Goal: Task Accomplishment & Management: Manage account settings

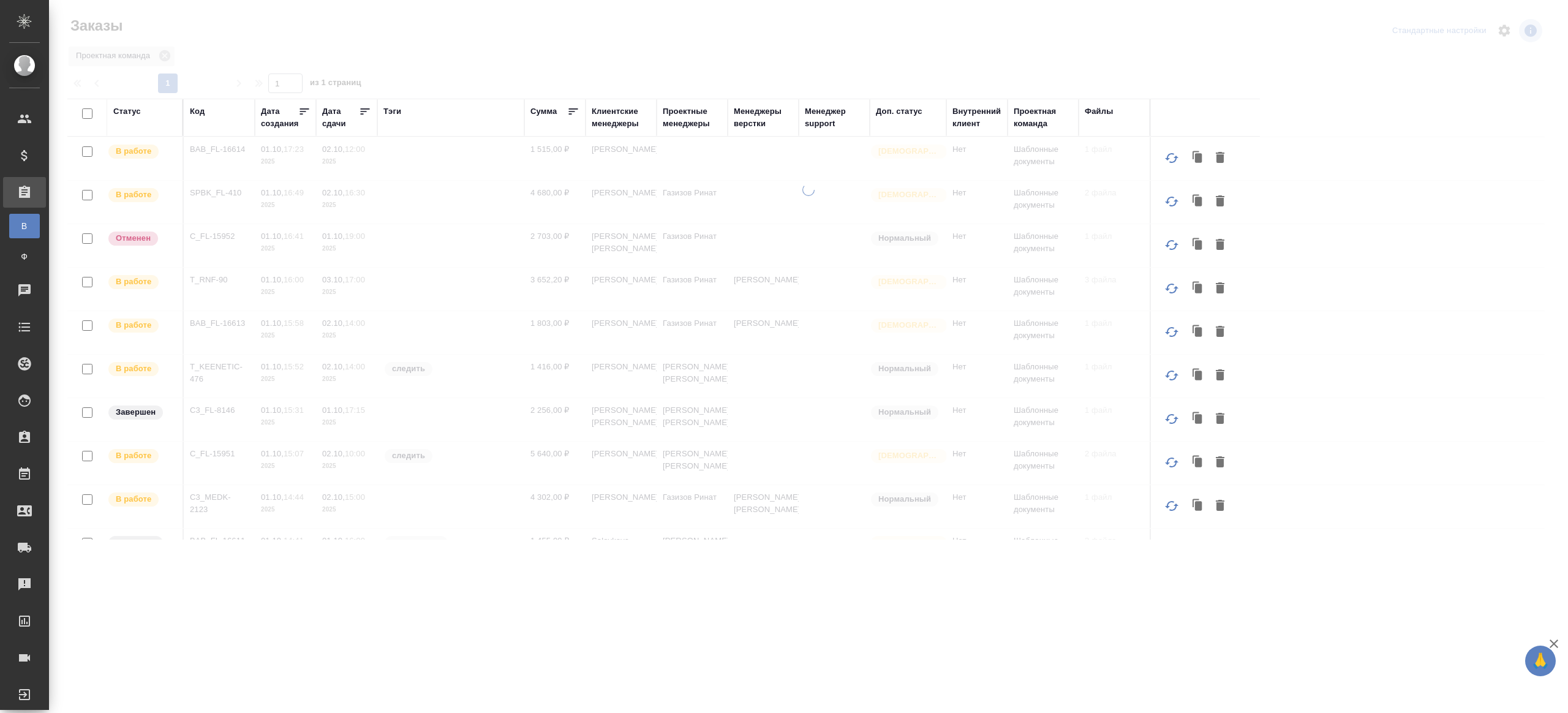
click at [393, 109] on div "Тэги" at bounding box center [392, 111] width 18 height 13
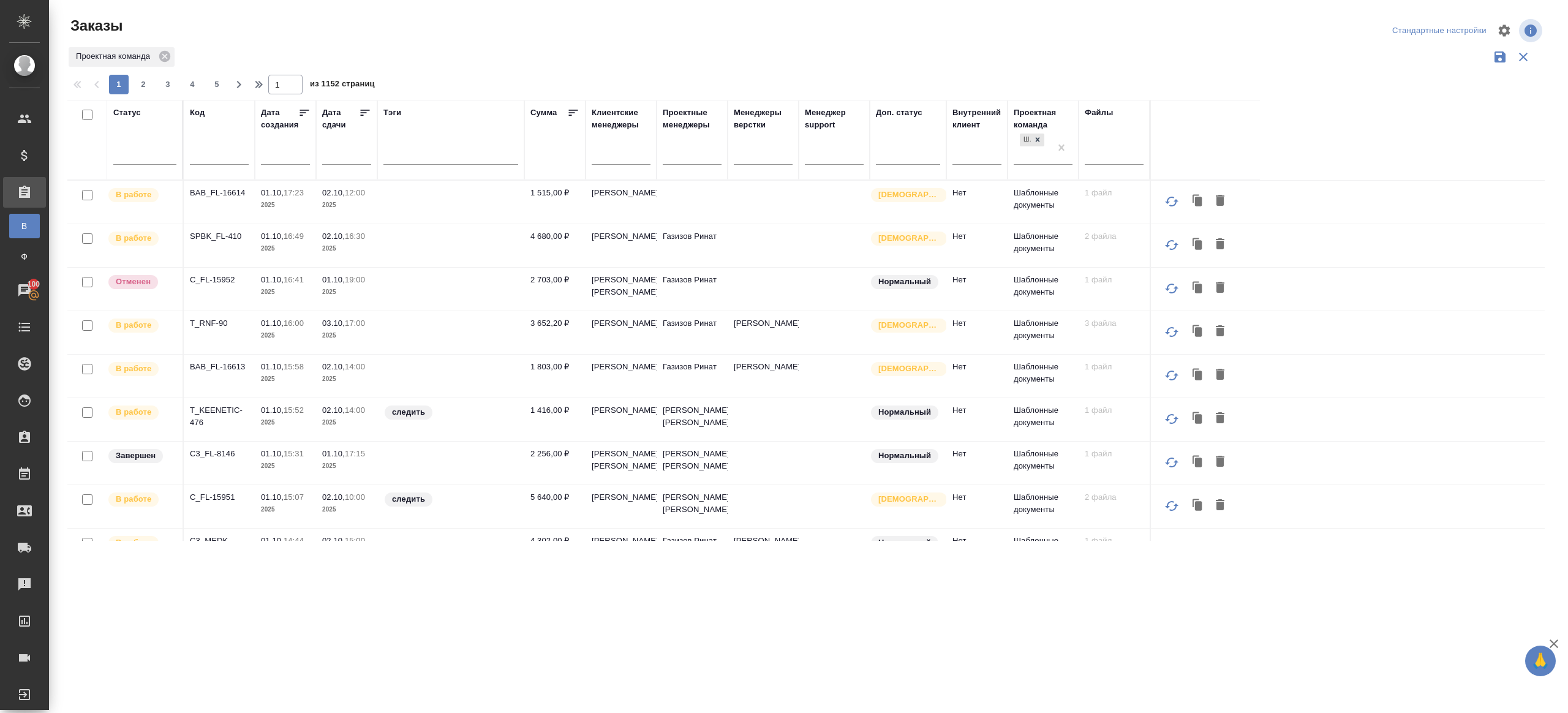
click at [212, 153] on input "text" at bounding box center [219, 157] width 59 height 16
paste input "KUNZ_RTTV-597"
click at [438, 50] on div "Проектная команда" at bounding box center [806, 57] width 1477 height 24
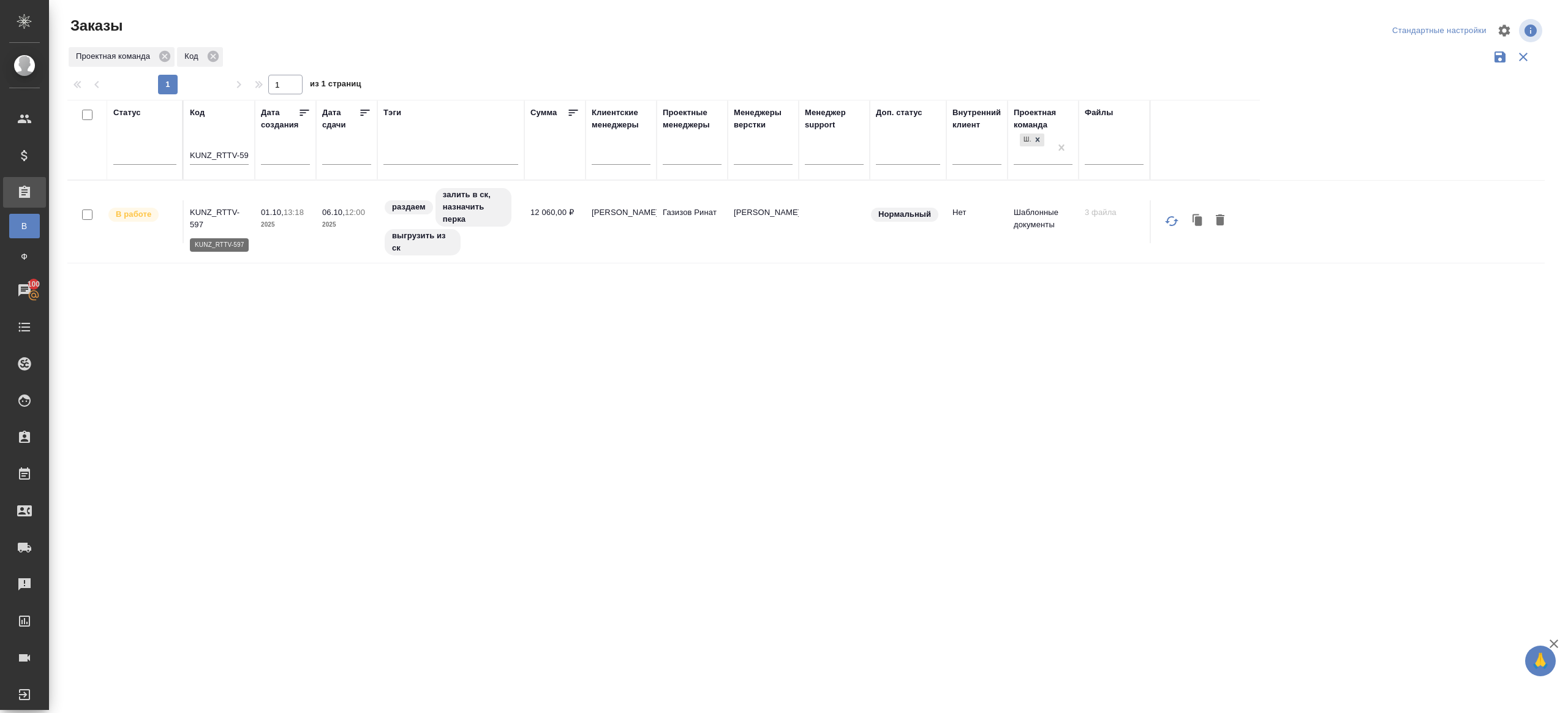
click at [238, 209] on p "KUNZ_RTTV-597" at bounding box center [219, 218] width 59 height 24
click at [225, 163] on input "KUNZ_RTTV-597" at bounding box center [219, 157] width 59 height 16
paste input "C_EULER-2"
click at [506, 54] on div "Проектная команда Код" at bounding box center [806, 57] width 1477 height 24
type input "C_EULER-2"
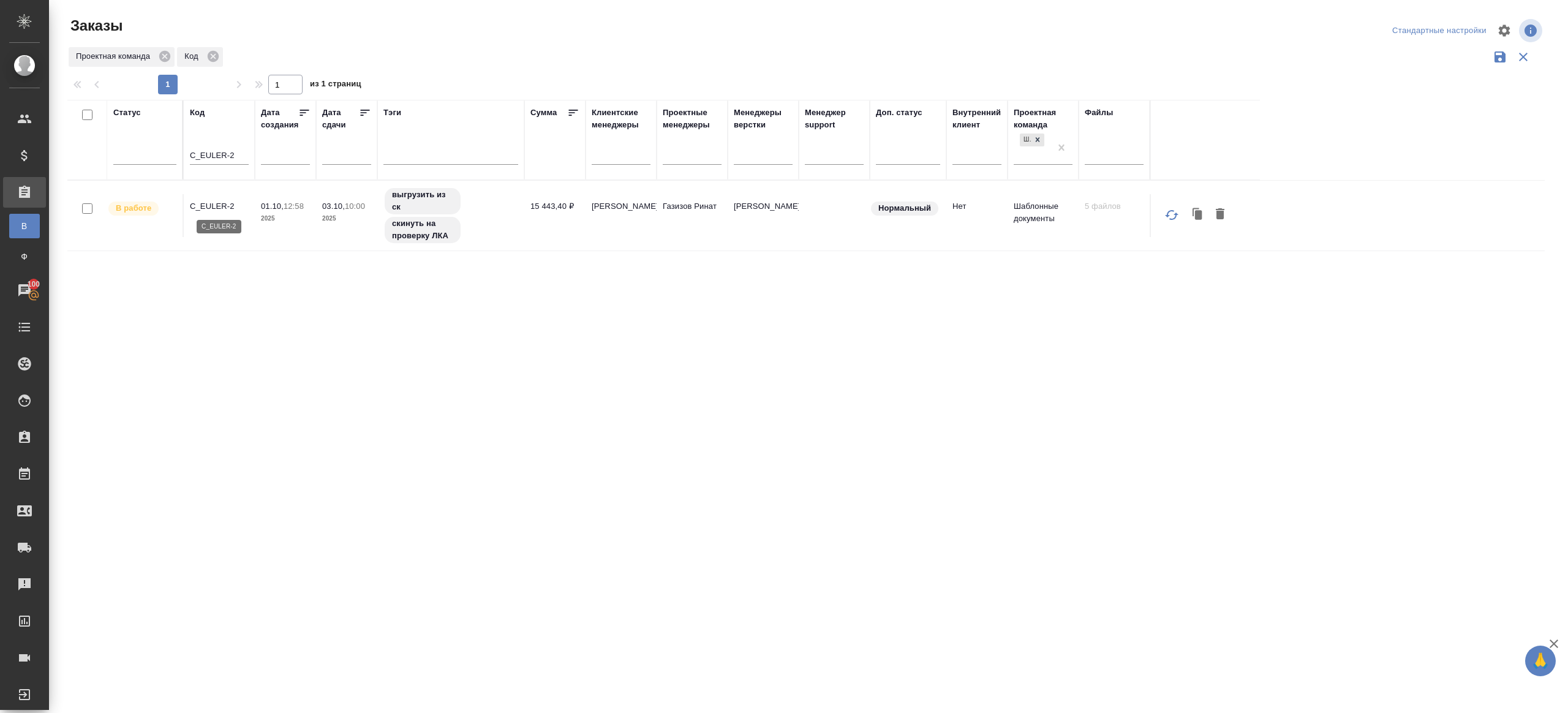
click at [222, 209] on p "C_EULER-2" at bounding box center [219, 206] width 59 height 13
click at [230, 162] on input "C_EULER-2" at bounding box center [219, 157] width 59 height 16
click at [594, 39] on div "Заказы Стандартные настройки Проектная команда Код 1 1 из 1 страниц Статус Код …" at bounding box center [811, 274] width 1501 height 547
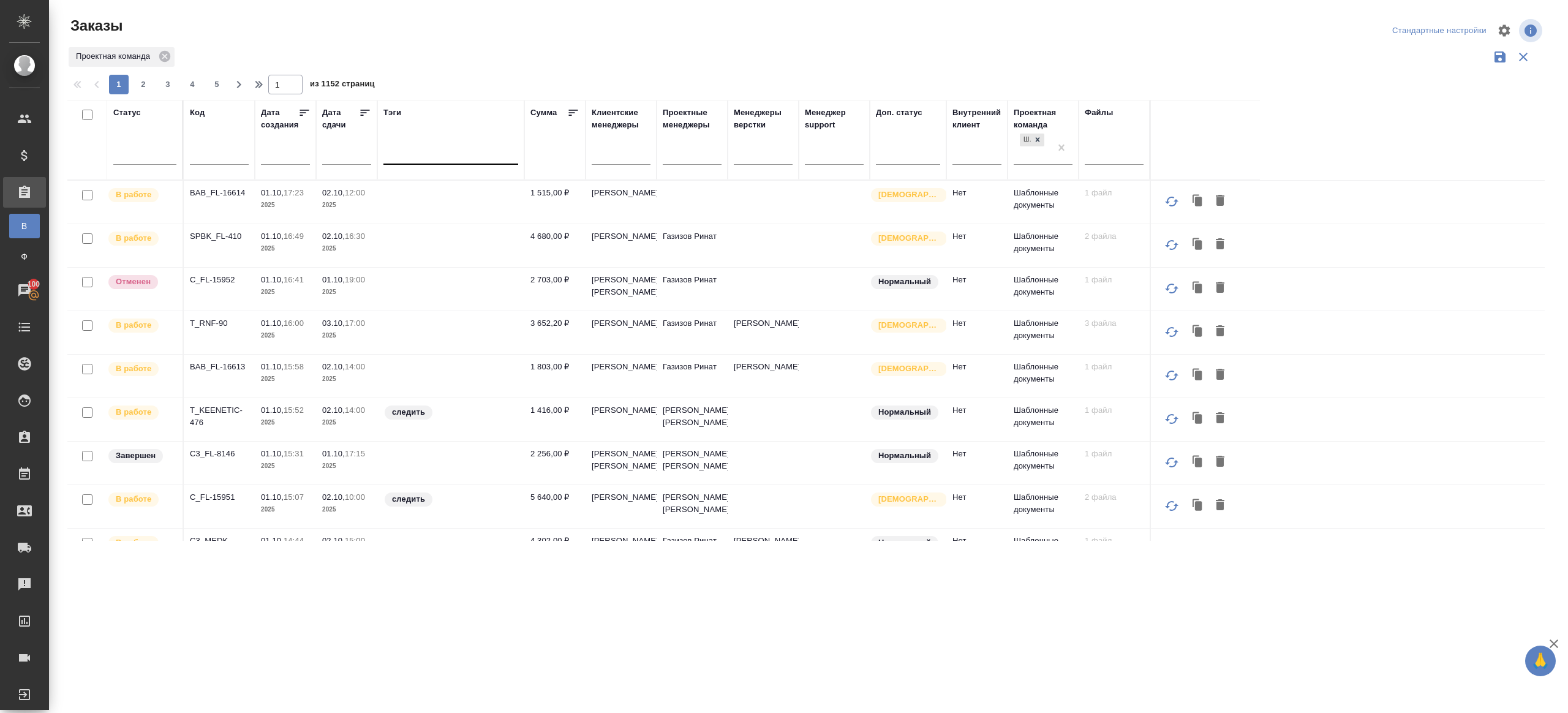
click at [424, 166] on div at bounding box center [451, 157] width 135 height 32
click at [426, 158] on div at bounding box center [451, 152] width 135 height 18
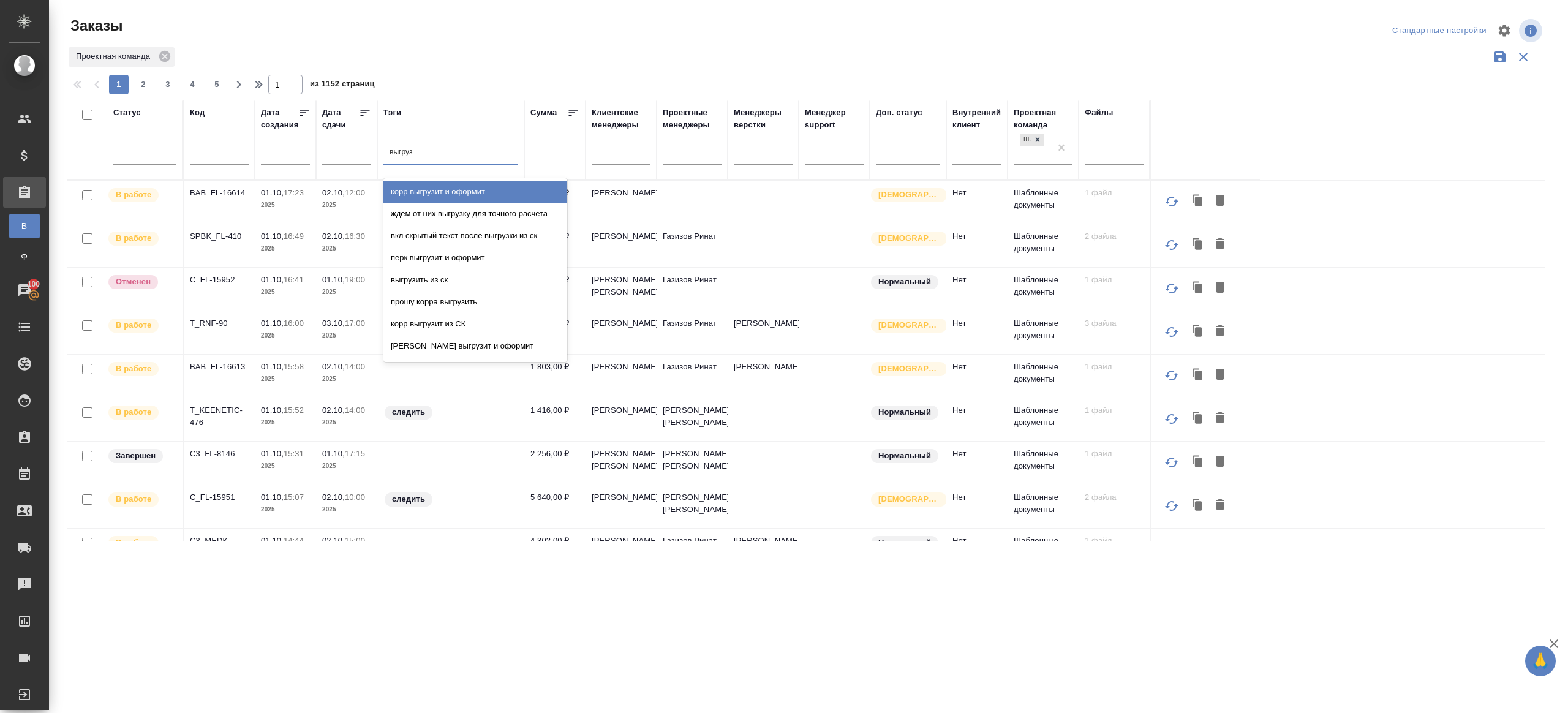
type input "выгрузить"
click at [438, 191] on div "выгрузить из ск" at bounding box center [475, 191] width 183 height 22
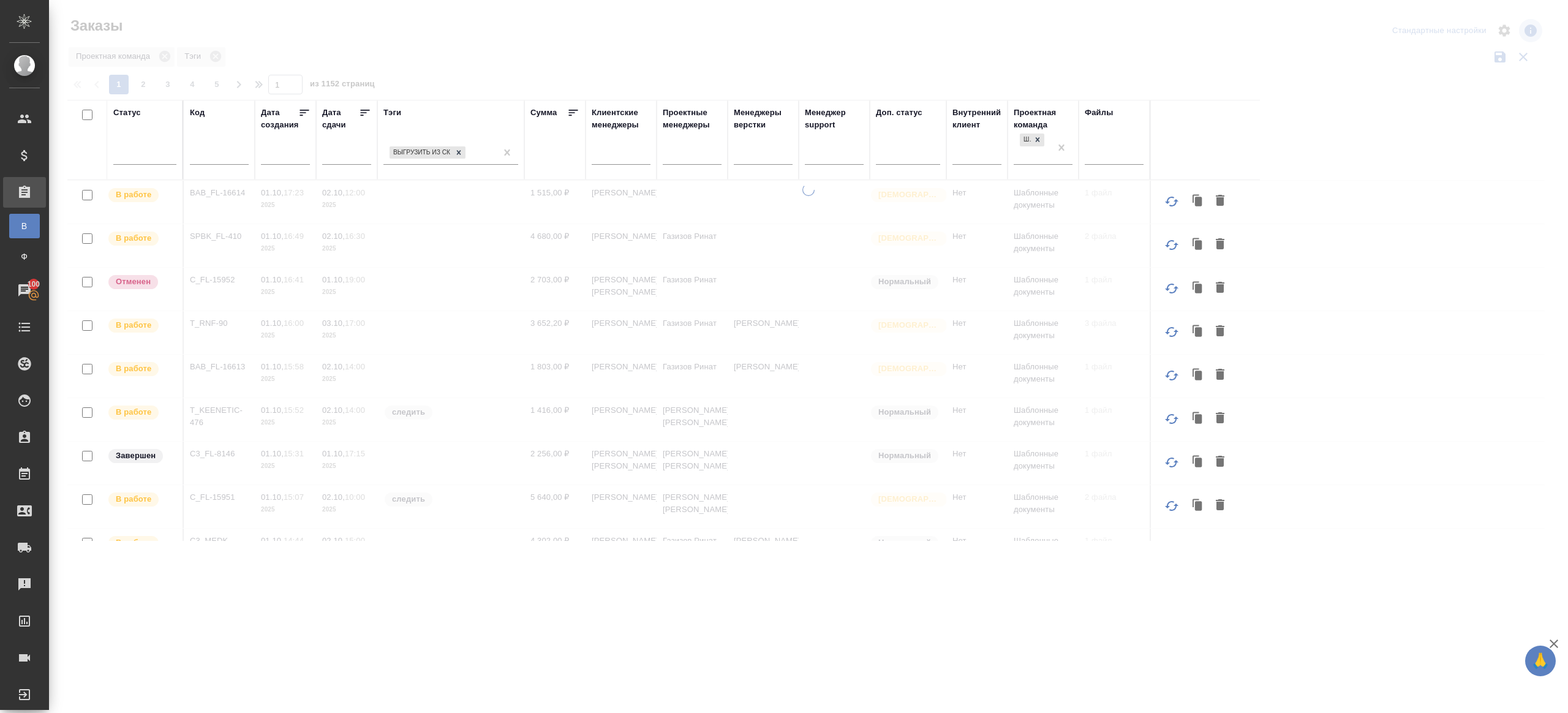
click at [360, 107] on icon at bounding box center [365, 113] width 13 height 13
click at [446, 66] on div at bounding box center [808, 274] width 1519 height 547
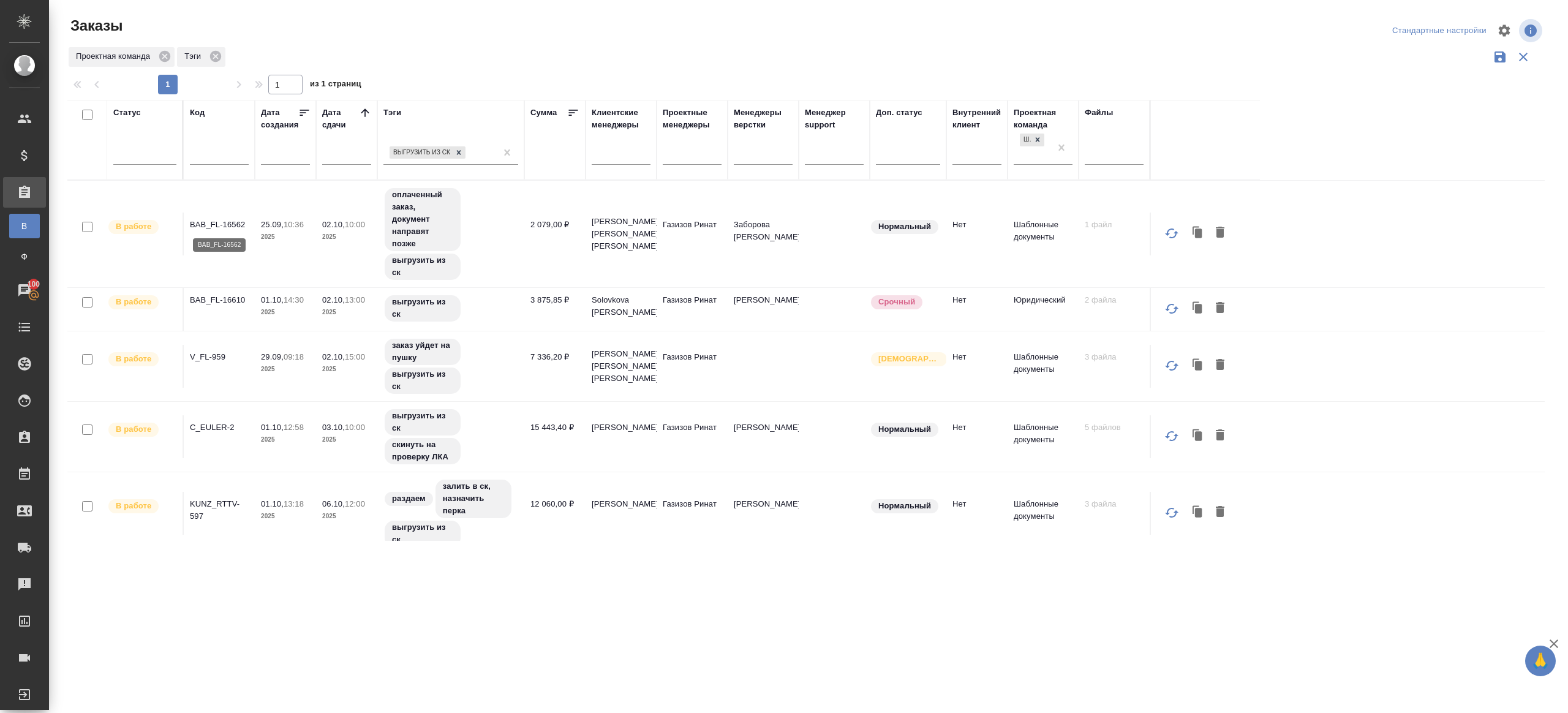
click at [220, 225] on p "BAB_FL-16562" at bounding box center [219, 225] width 59 height 13
click at [230, 294] on p "BAB_FL-16610" at bounding box center [219, 300] width 59 height 13
click at [217, 355] on p "V_FL-959" at bounding box center [219, 358] width 59 height 13
click at [218, 501] on p "KUNZ_RTTV-597" at bounding box center [219, 510] width 59 height 24
click at [144, 141] on div at bounding box center [145, 153] width 63 height 24
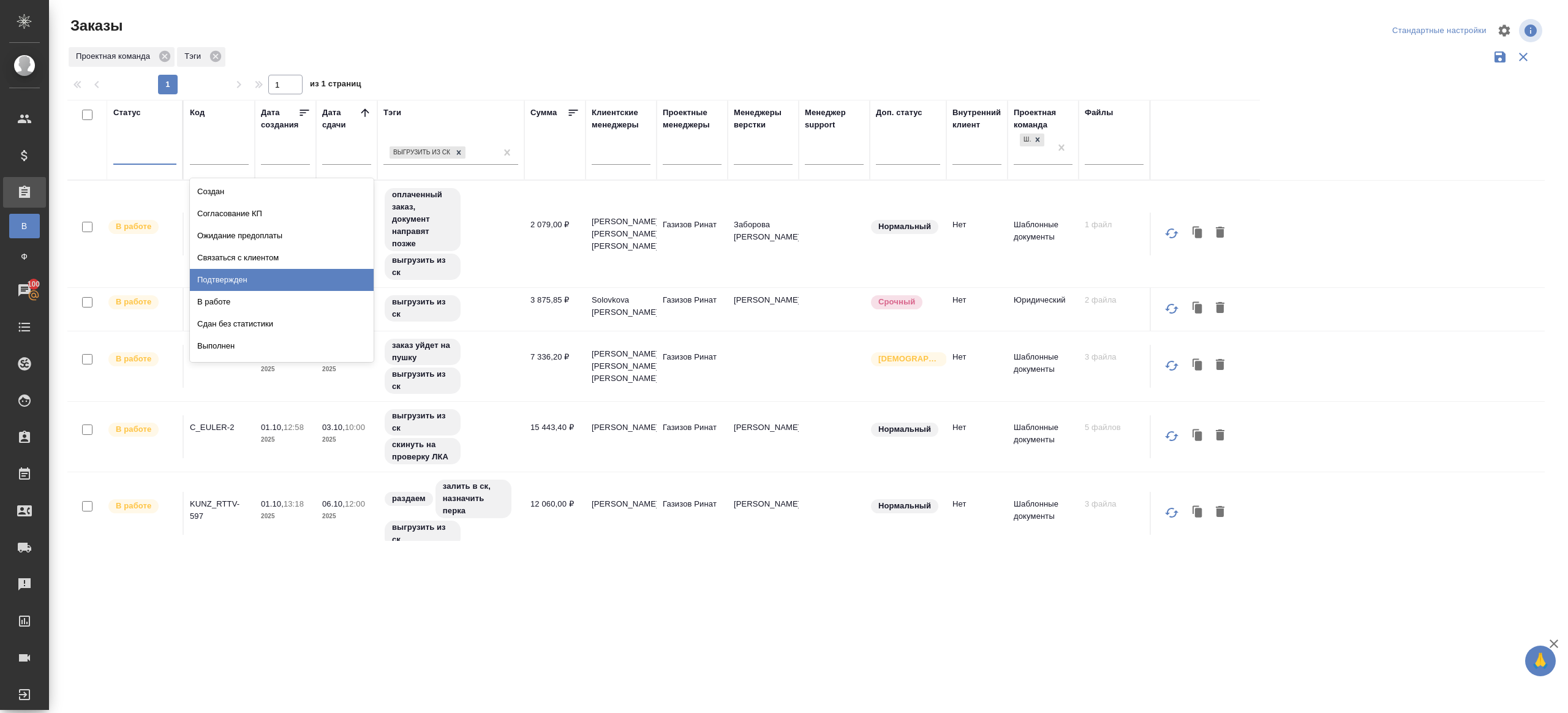
click at [260, 284] on div "Подтвержден" at bounding box center [281, 280] width 183 height 22
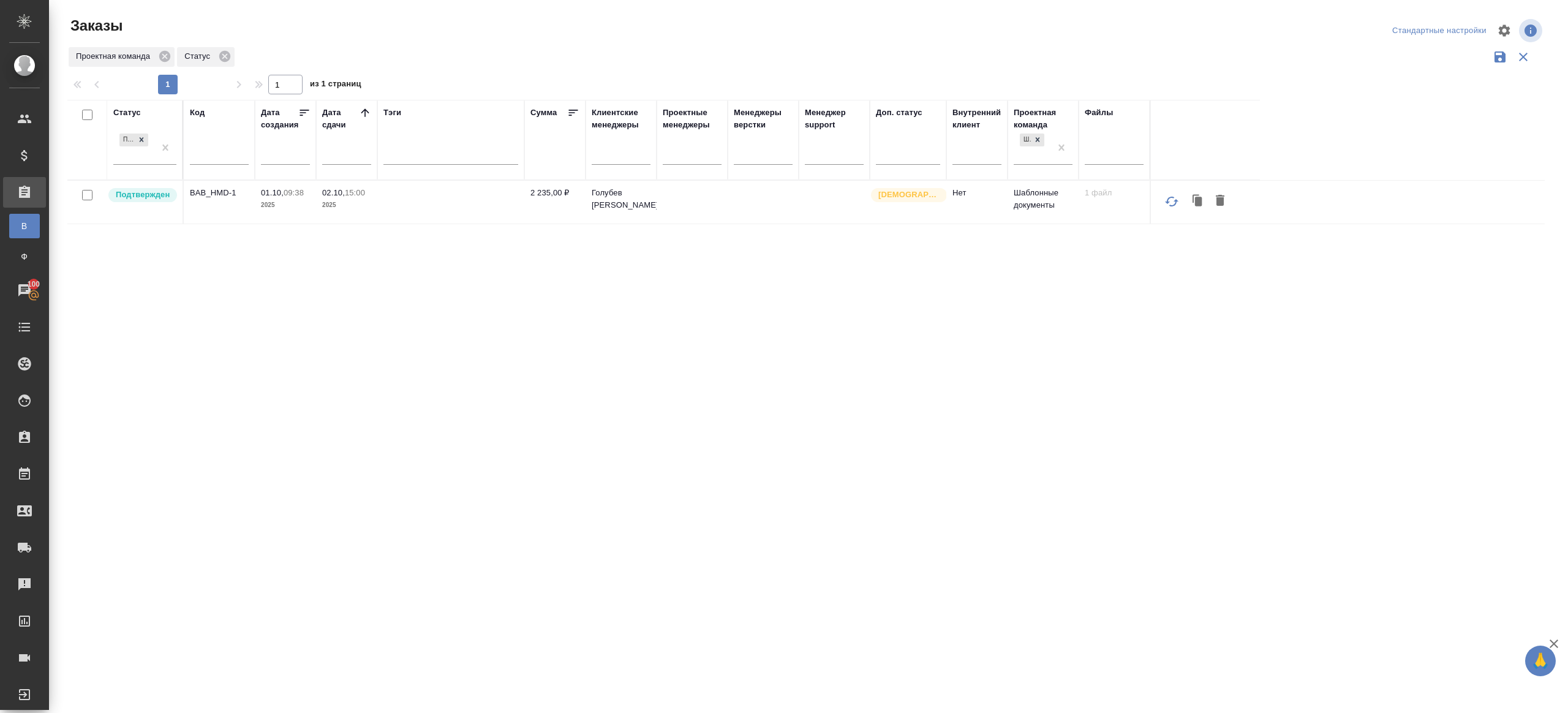
click at [368, 116] on icon at bounding box center [365, 113] width 13 height 13
click at [578, 42] on div at bounding box center [808, 274] width 1519 height 547
click at [216, 194] on p "BAB_HMD-1" at bounding box center [219, 193] width 59 height 13
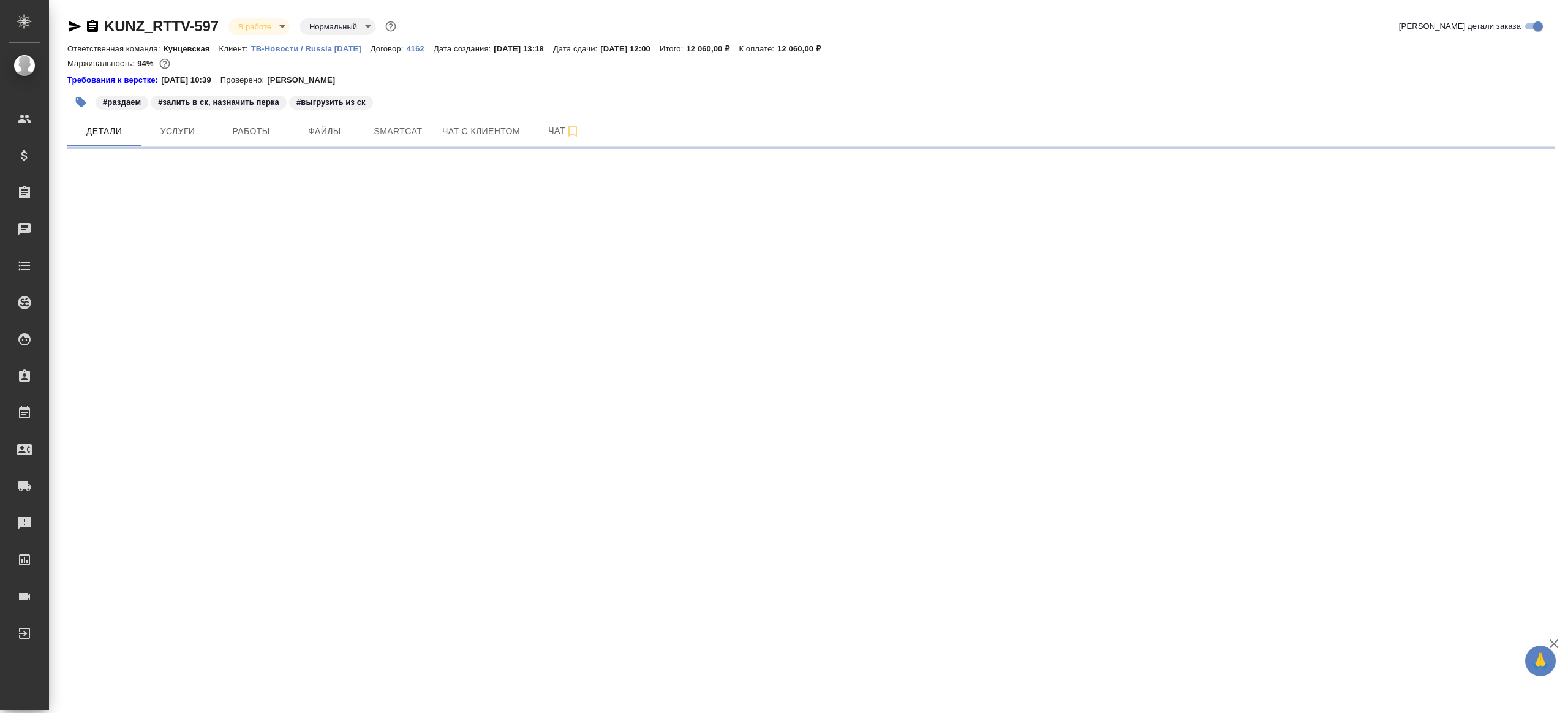
select select "RU"
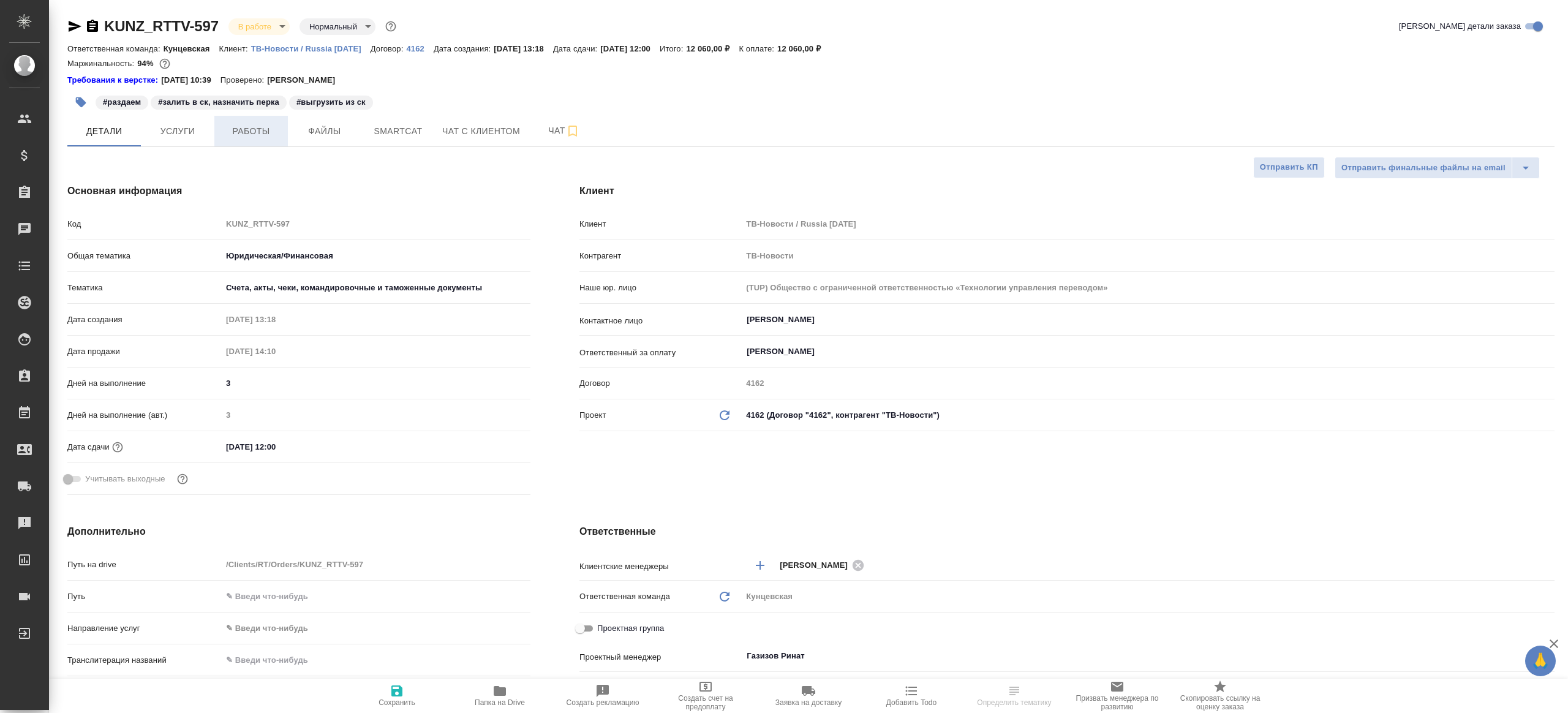
type textarea "x"
click at [270, 141] on button "Работы" at bounding box center [251, 131] width 74 height 31
type textarea "x"
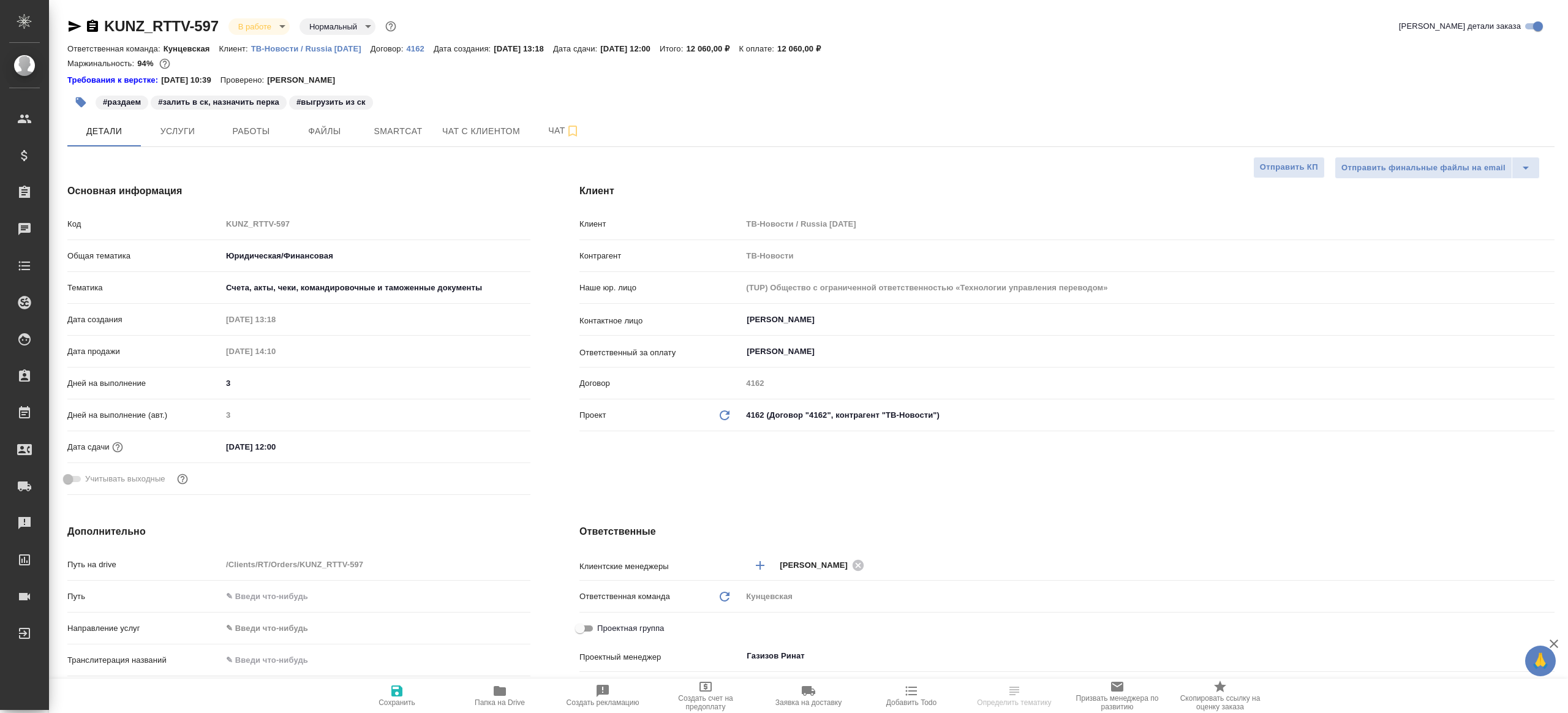
type textarea "x"
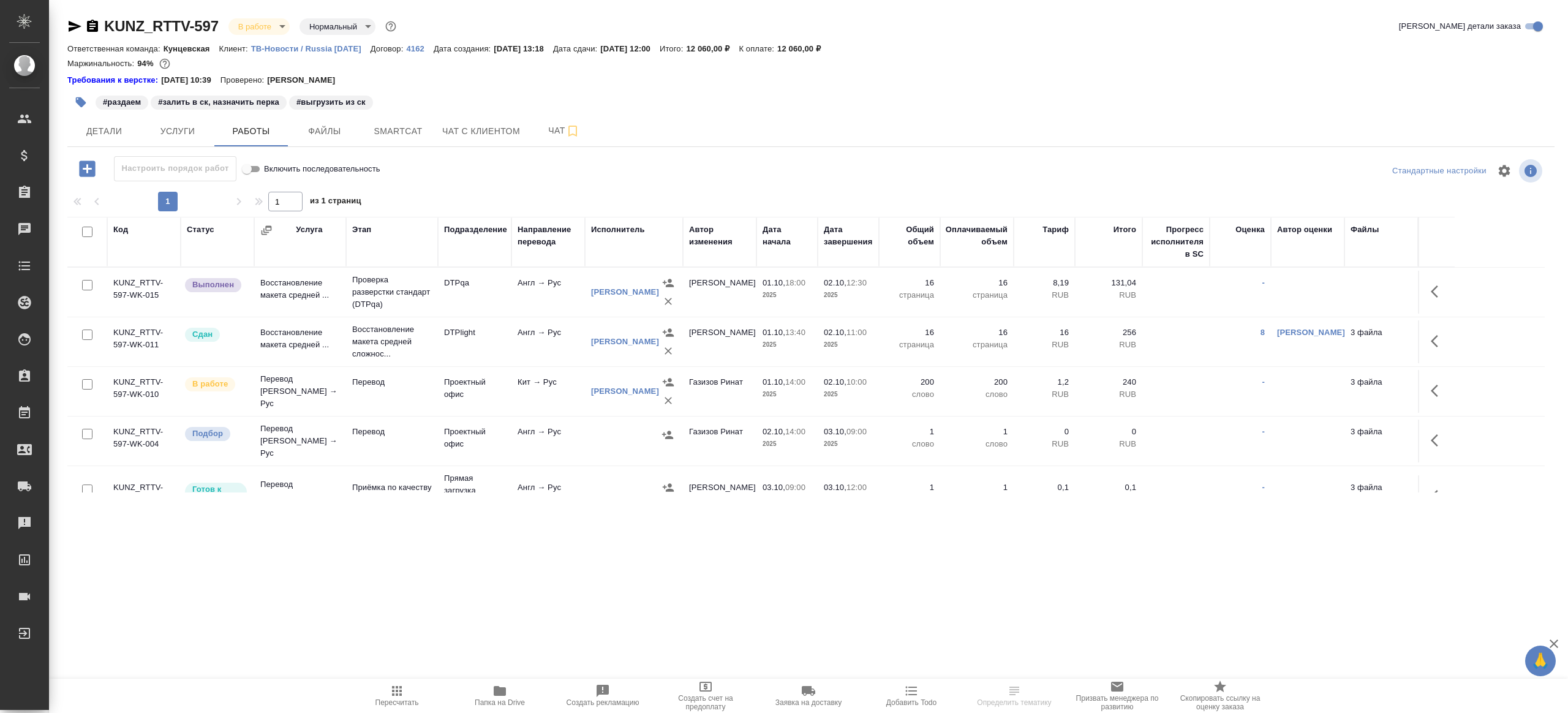
click at [485, 179] on div "Настроить порядок работ Включить последовательность" at bounding box center [315, 169] width 495 height 25
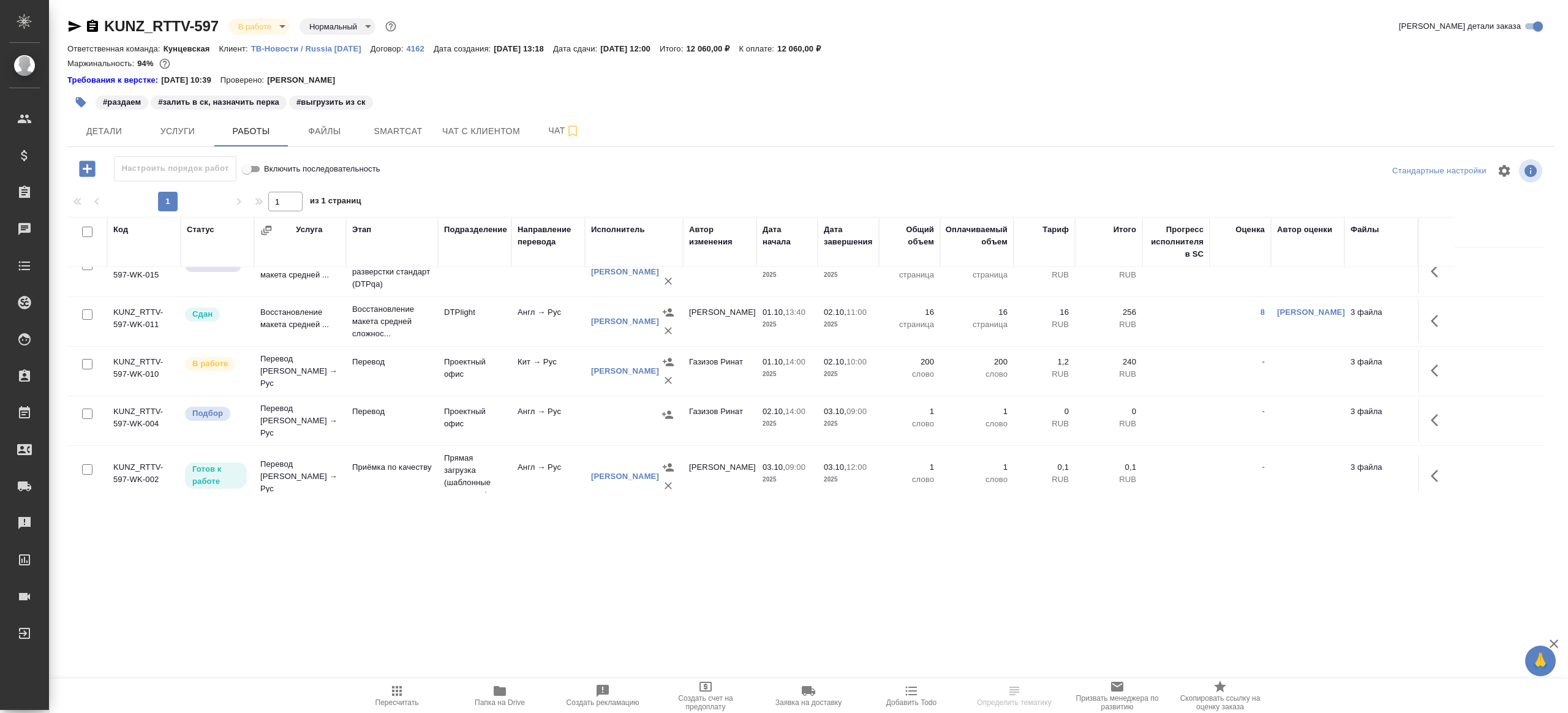
click at [485, 366] on td "Проектный офис" at bounding box center [475, 371] width 74 height 43
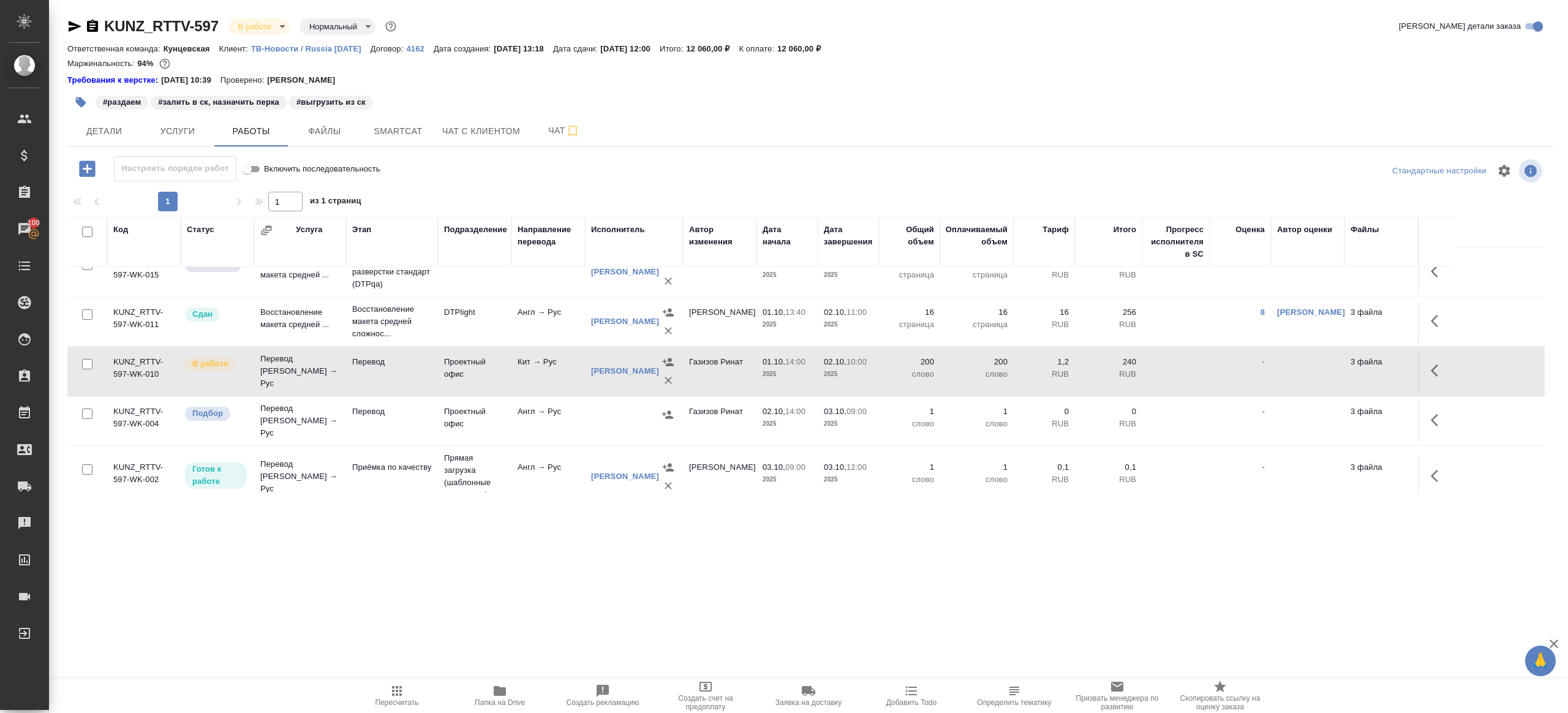
click at [387, 707] on span "Пересчитать" at bounding box center [397, 703] width 43 height 9
click at [387, 706] on span "Пересчитать" at bounding box center [397, 703] width 43 height 9
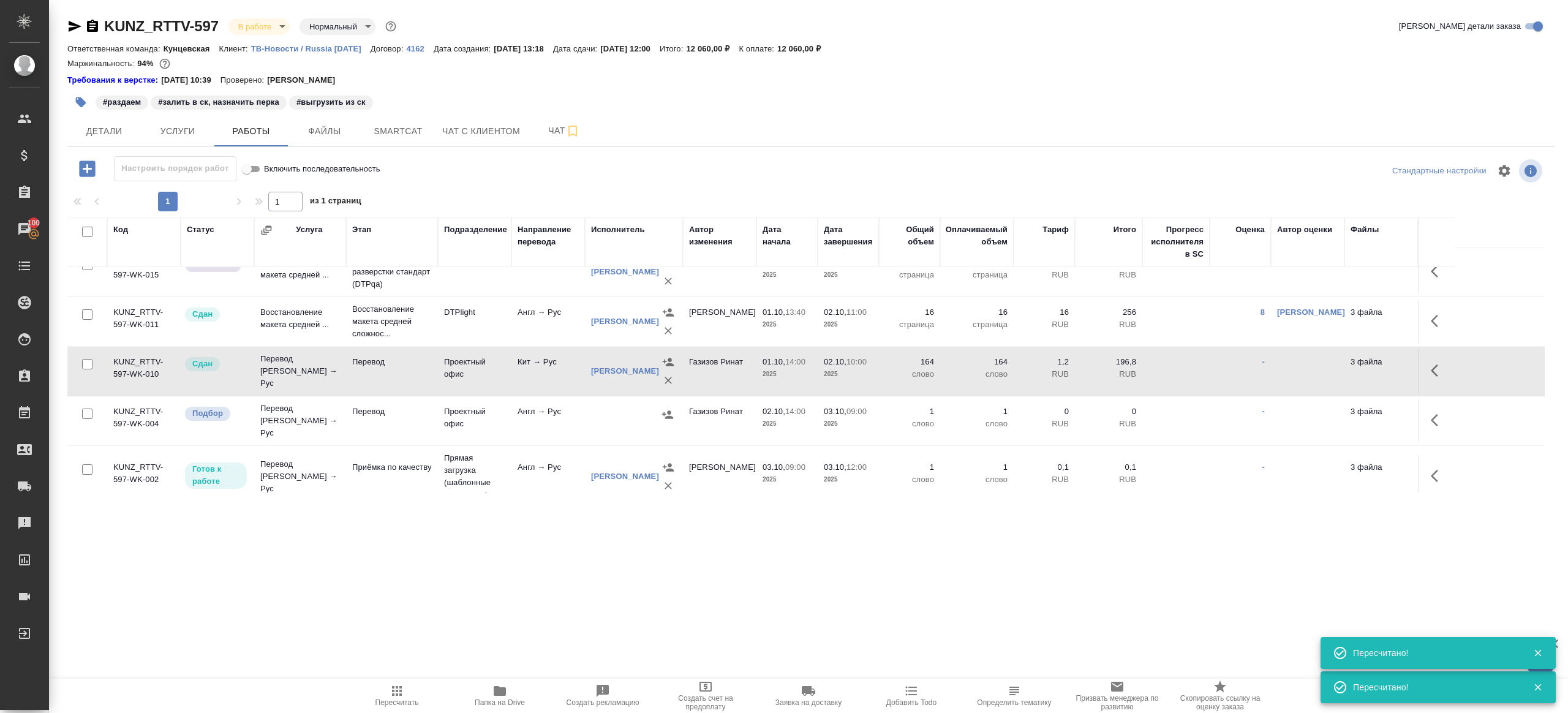
click at [411, 686] on span "Пересчитать" at bounding box center [397, 696] width 88 height 24
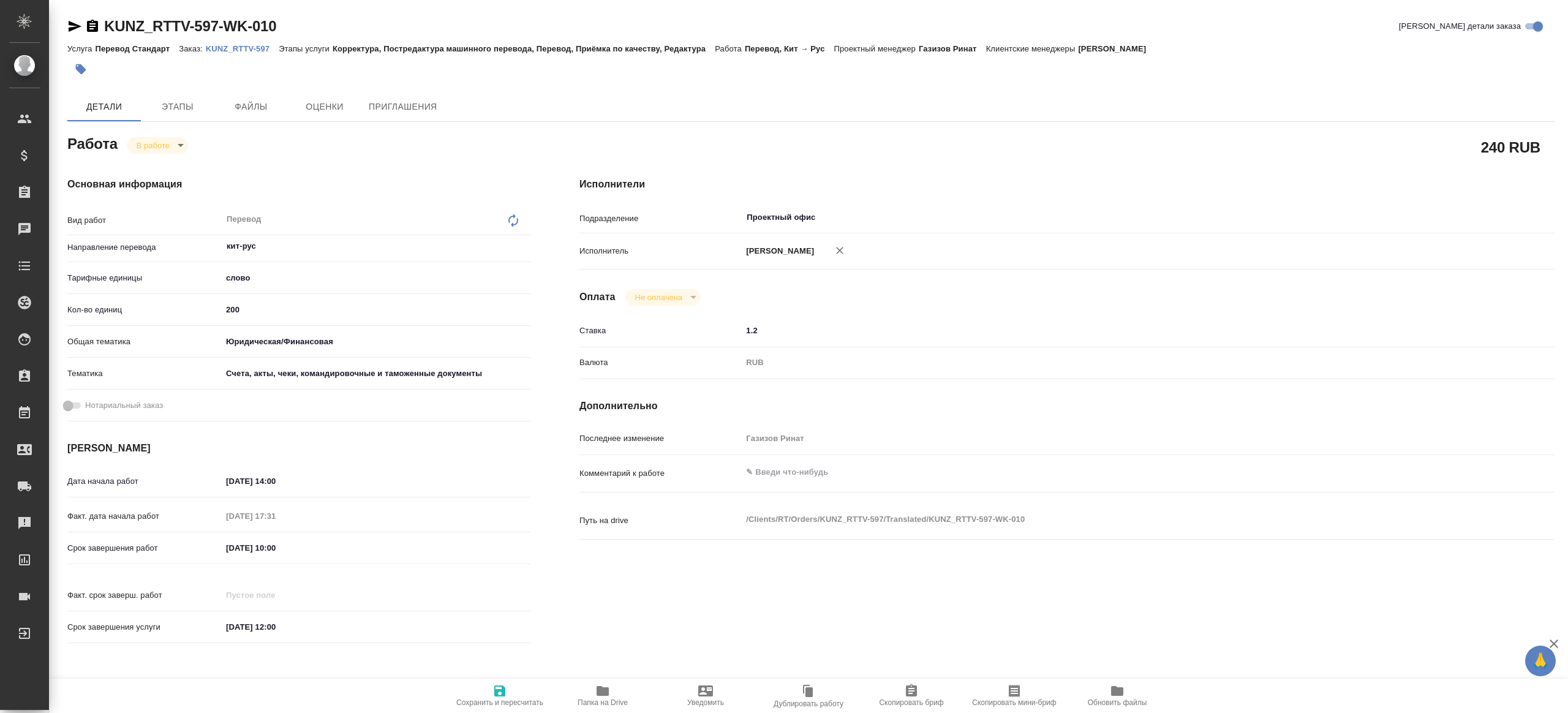
type textarea "x"
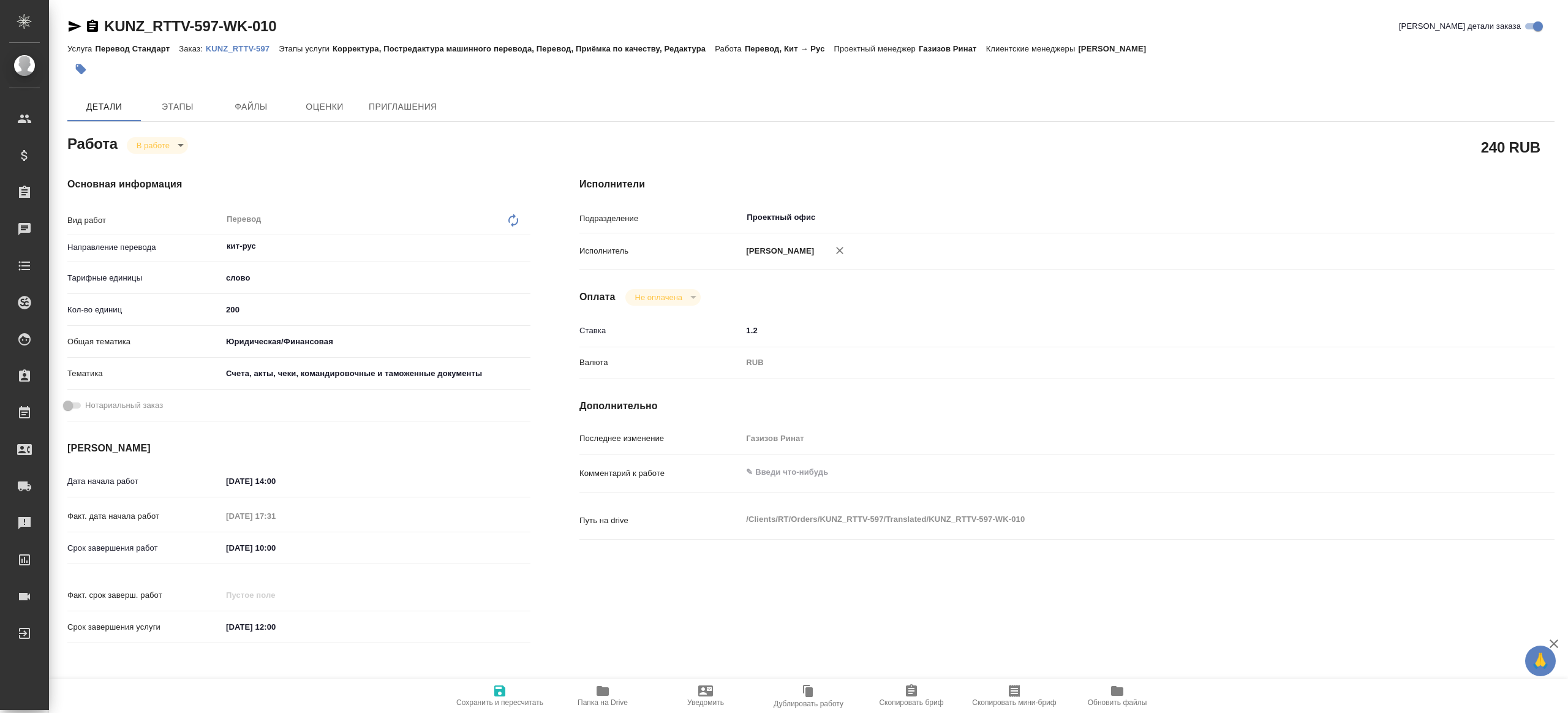
type textarea "x"
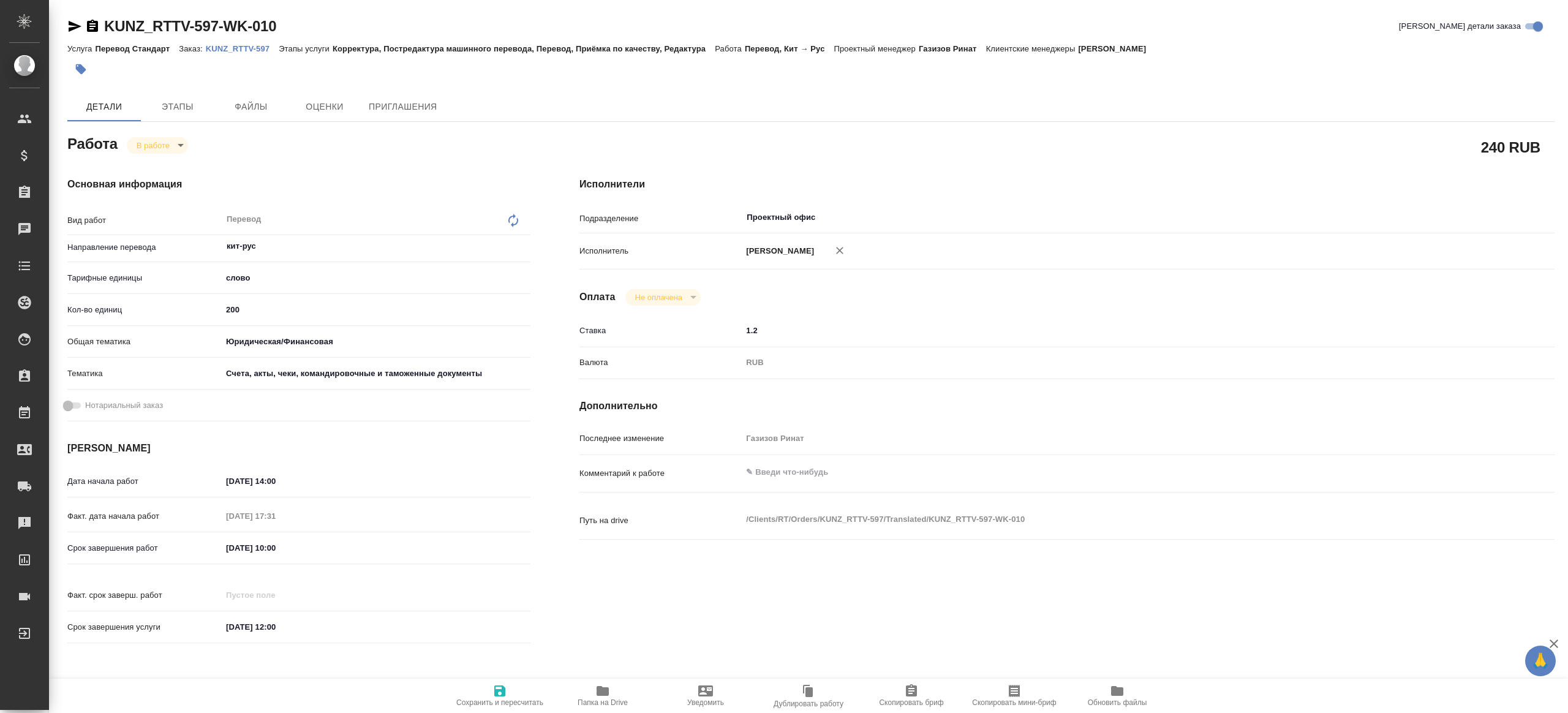
type textarea "x"
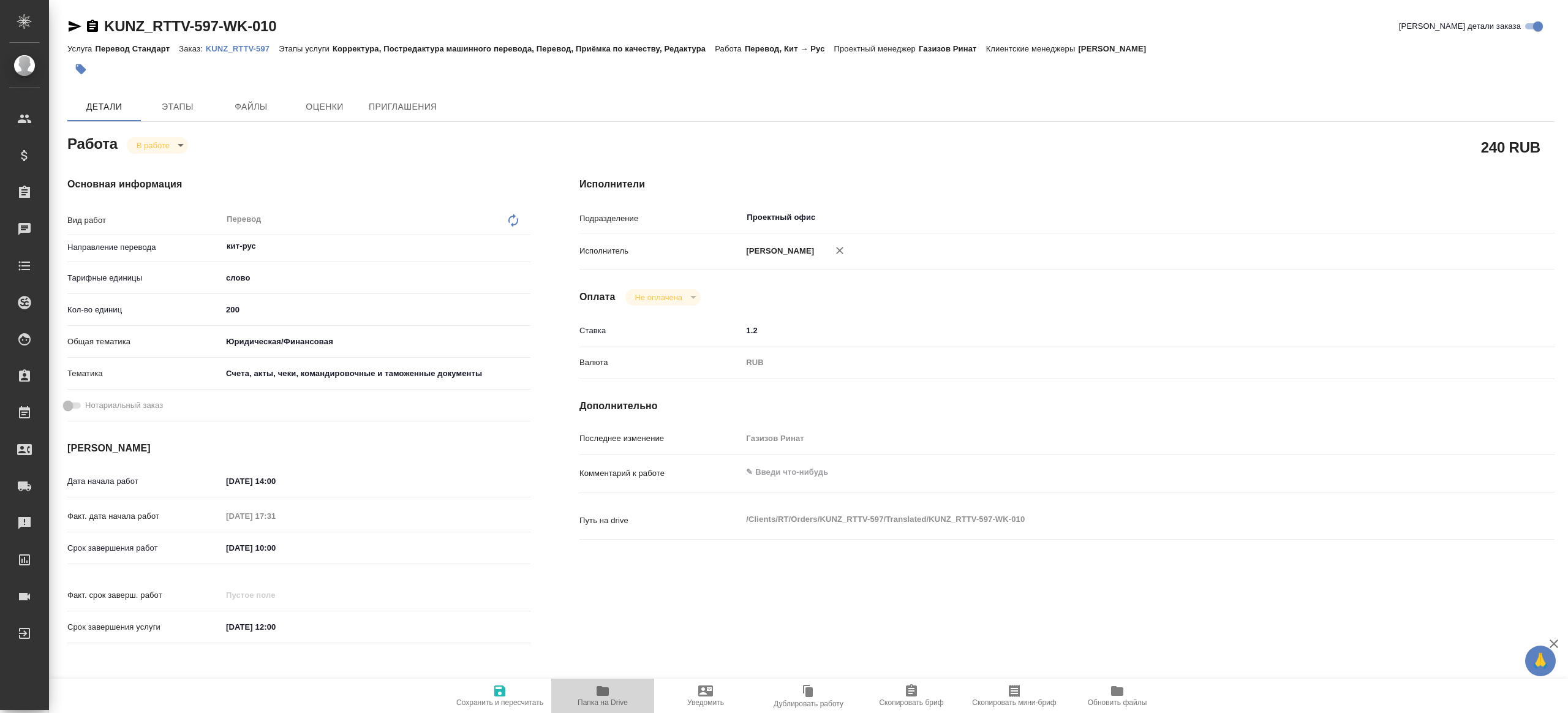
click at [599, 696] on icon "button" at bounding box center [602, 691] width 15 height 15
type textarea "x"
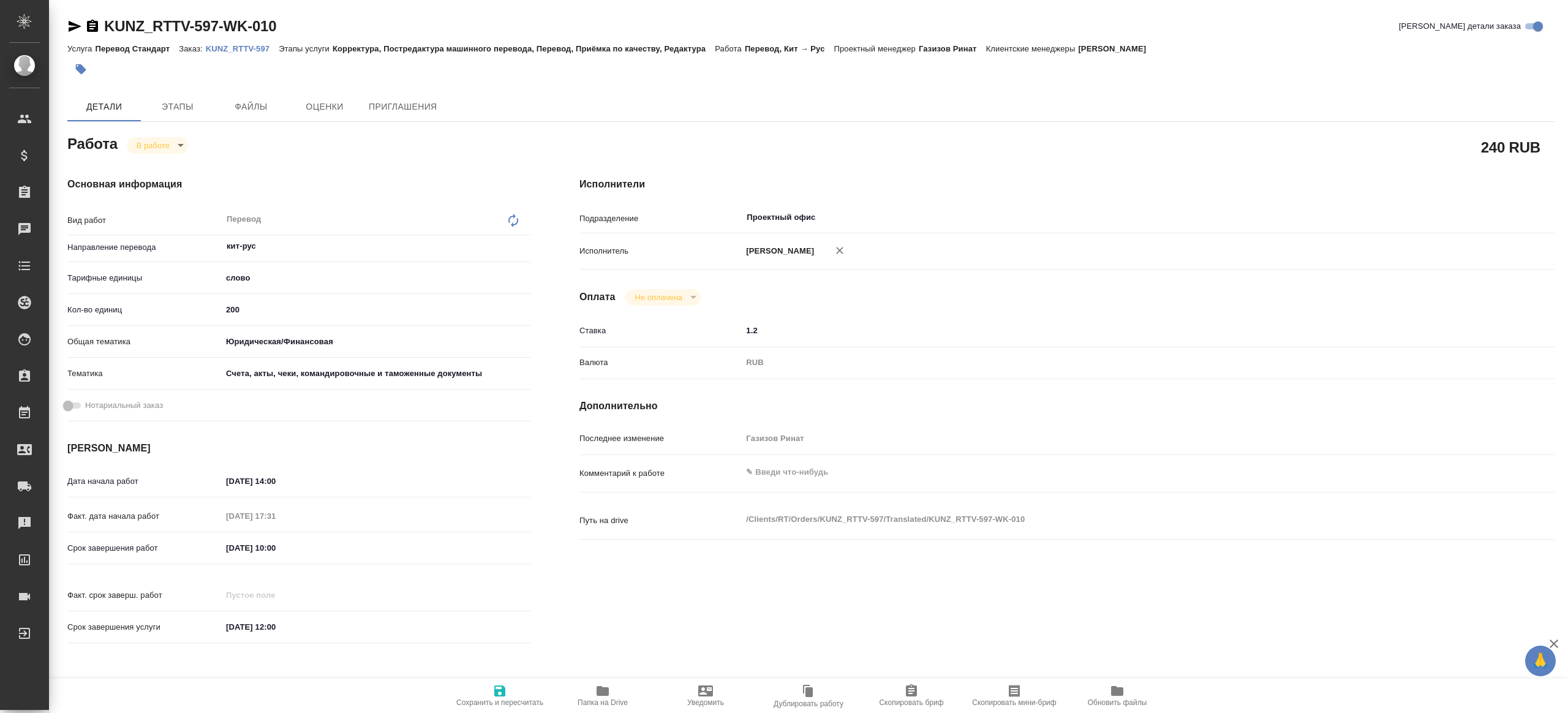
type textarea "x"
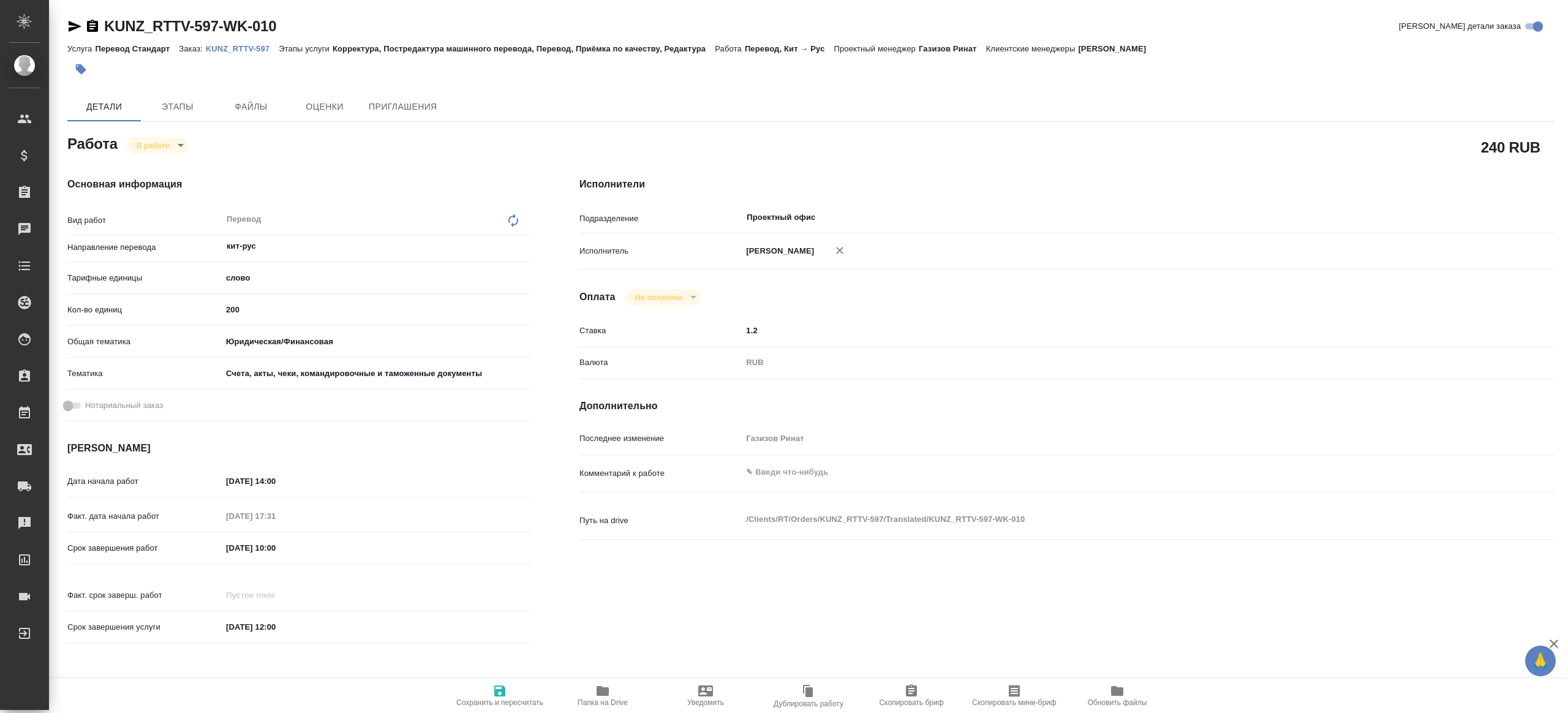
type textarea "x"
drag, startPoint x: 237, startPoint y: 313, endPoint x: 223, endPoint y: 312, distance: 14.0
click at [223, 312] on input "200" at bounding box center [376, 310] width 307 height 18
type textarea "x"
type input "1"
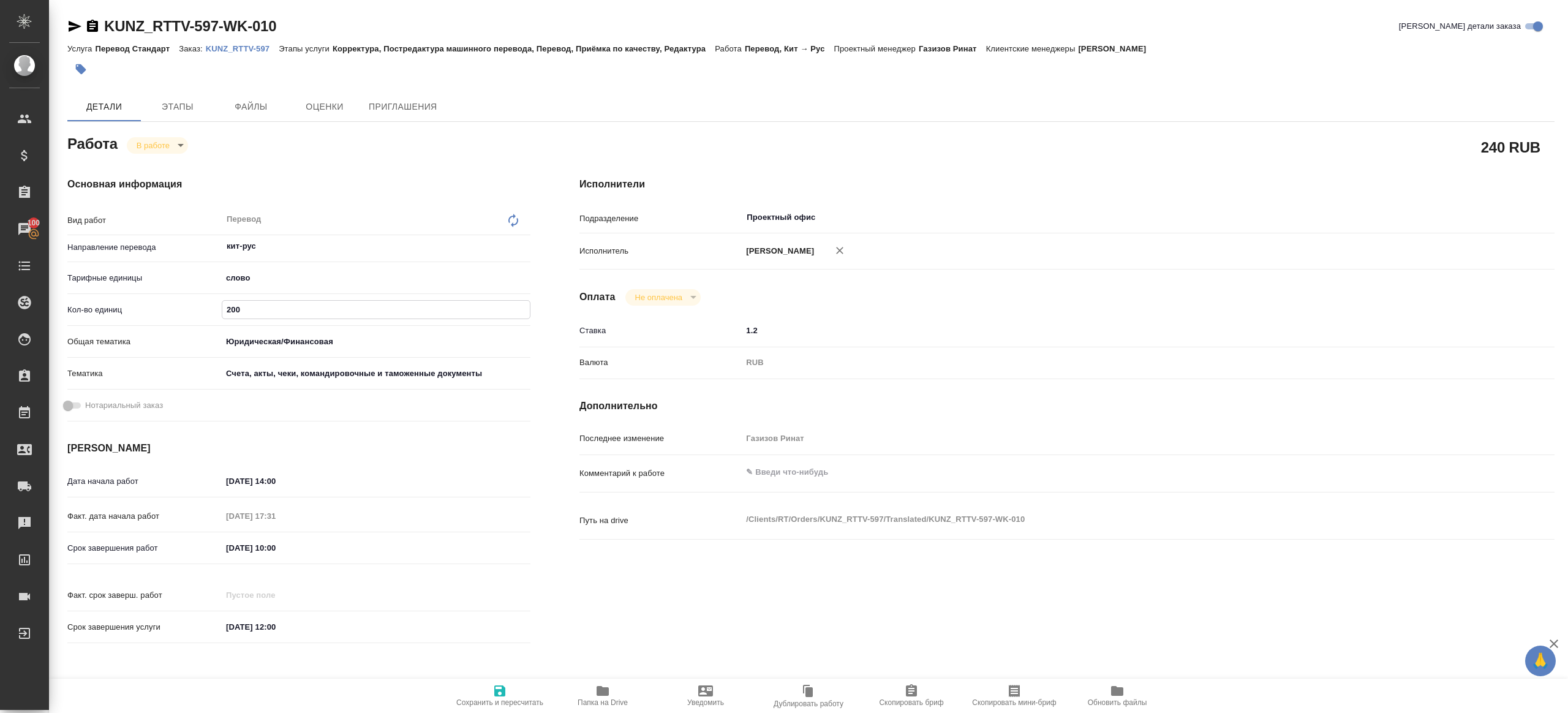
type textarea "x"
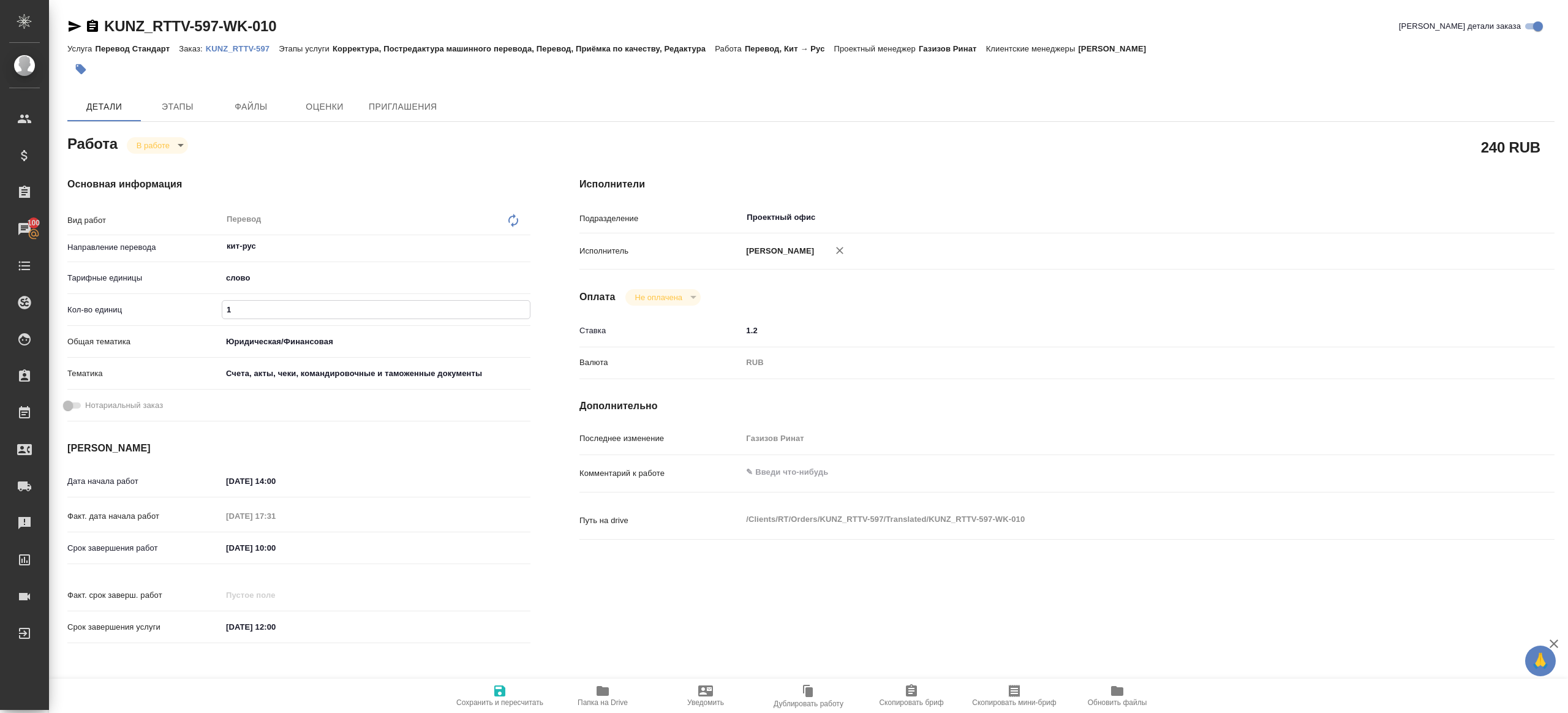
type input "16"
type textarea "x"
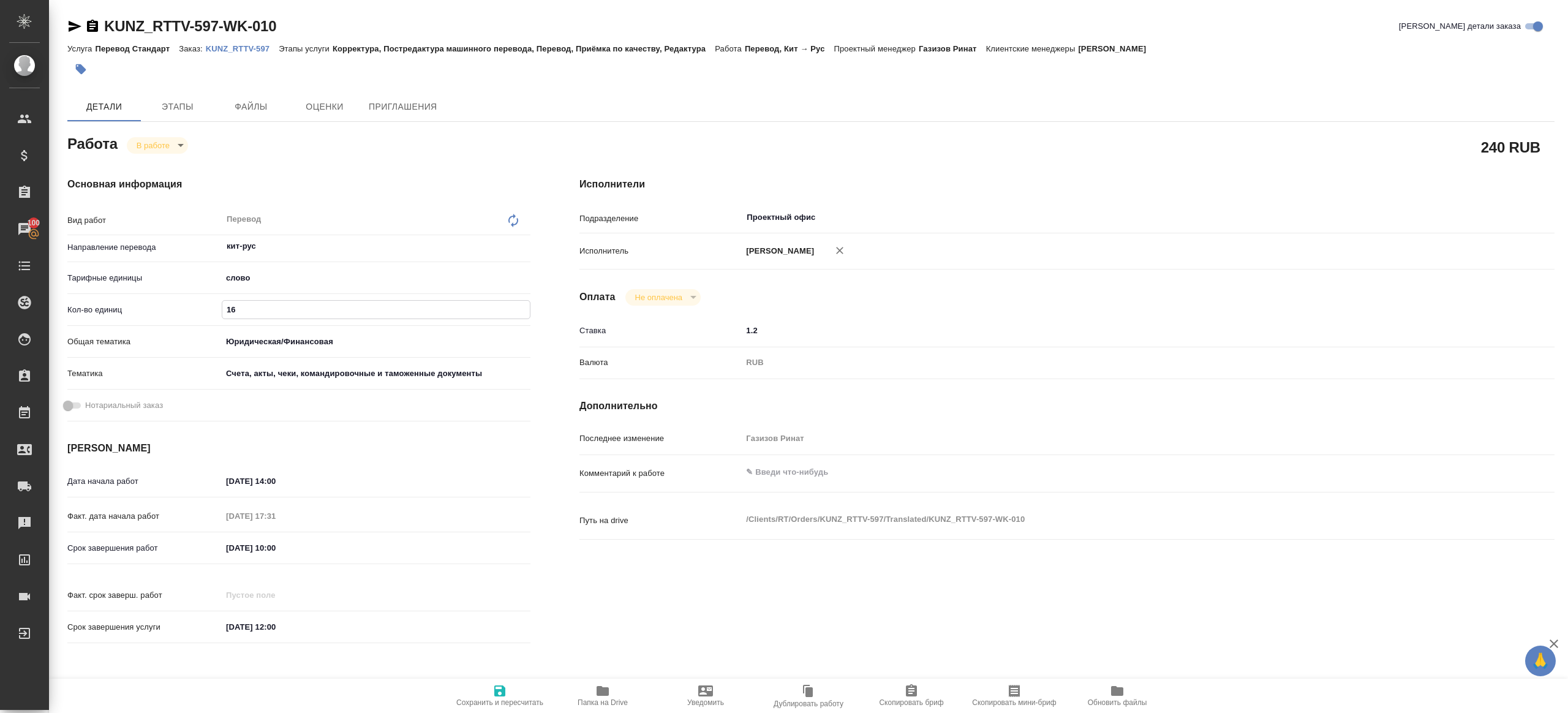
type input "164"
type textarea "x"
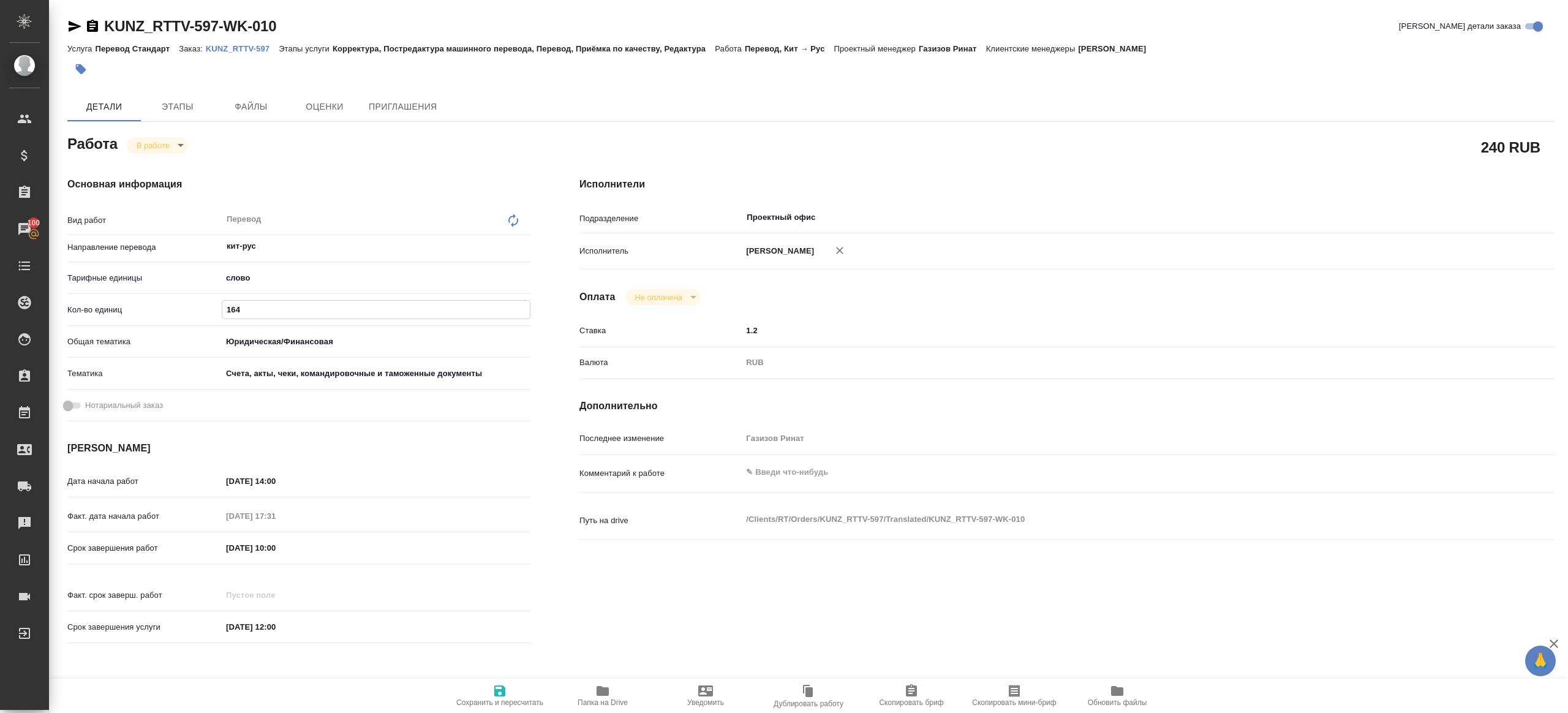
type textarea "x"
type input "164"
click at [506, 686] on icon "button" at bounding box center [499, 691] width 15 height 15
type textarea "x"
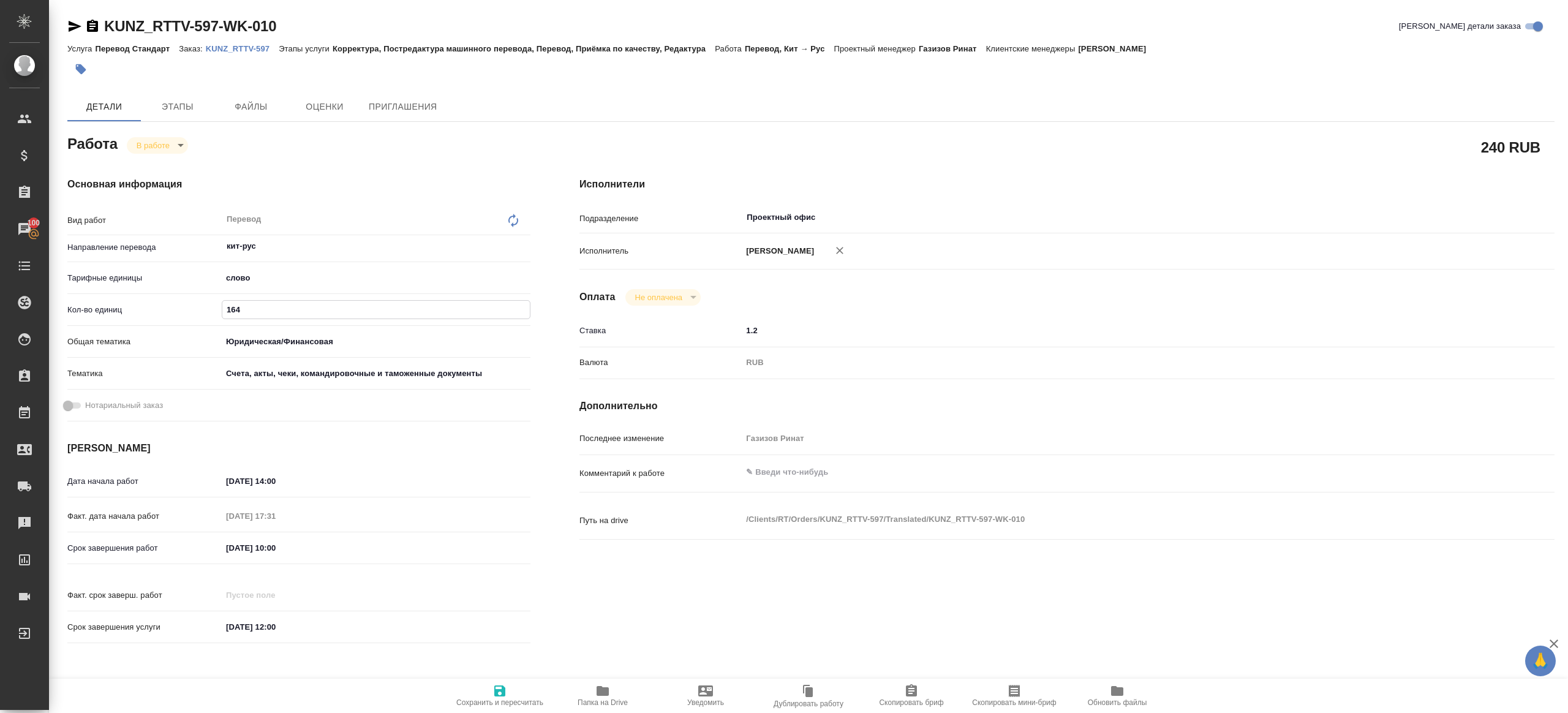
type textarea "x"
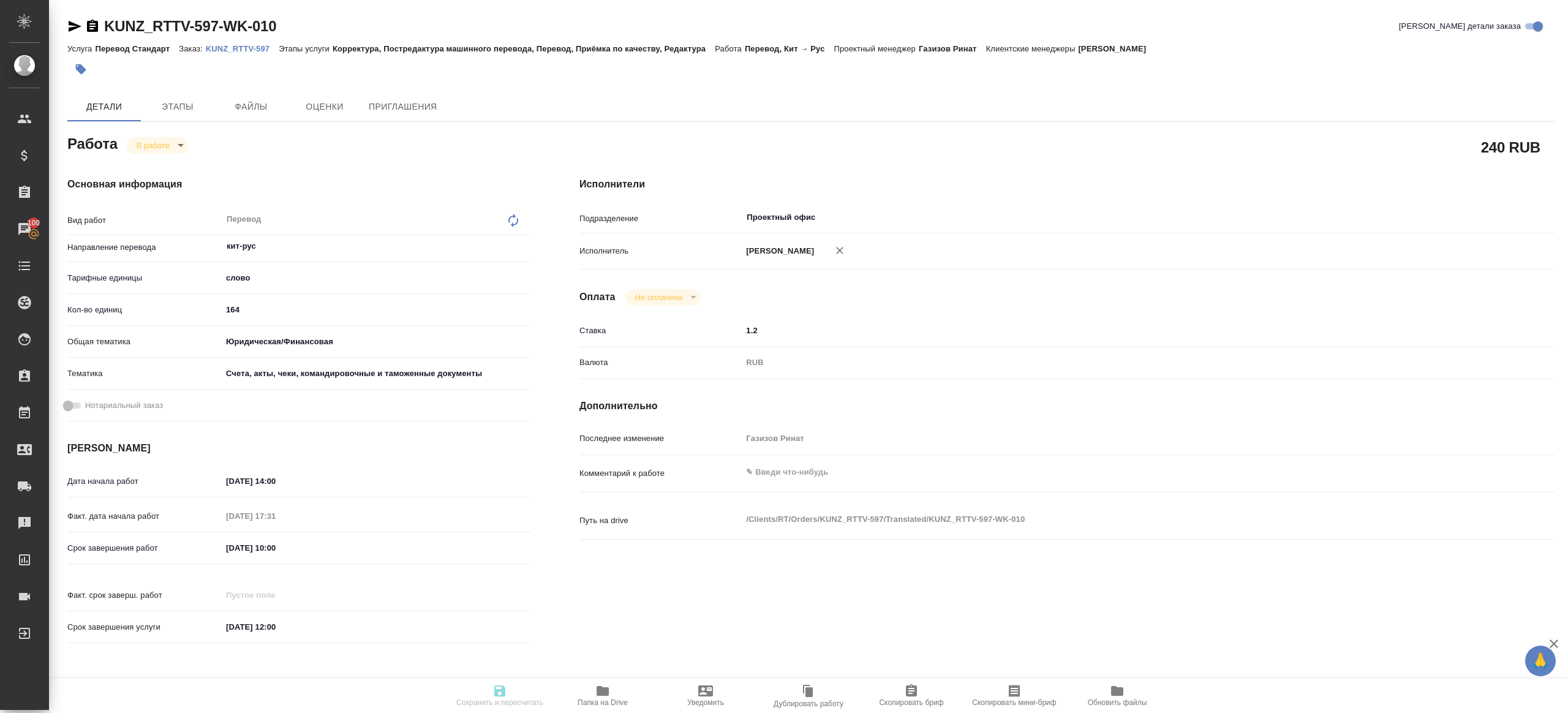
type textarea "x"
type input "inProgress"
type textarea "Перевод"
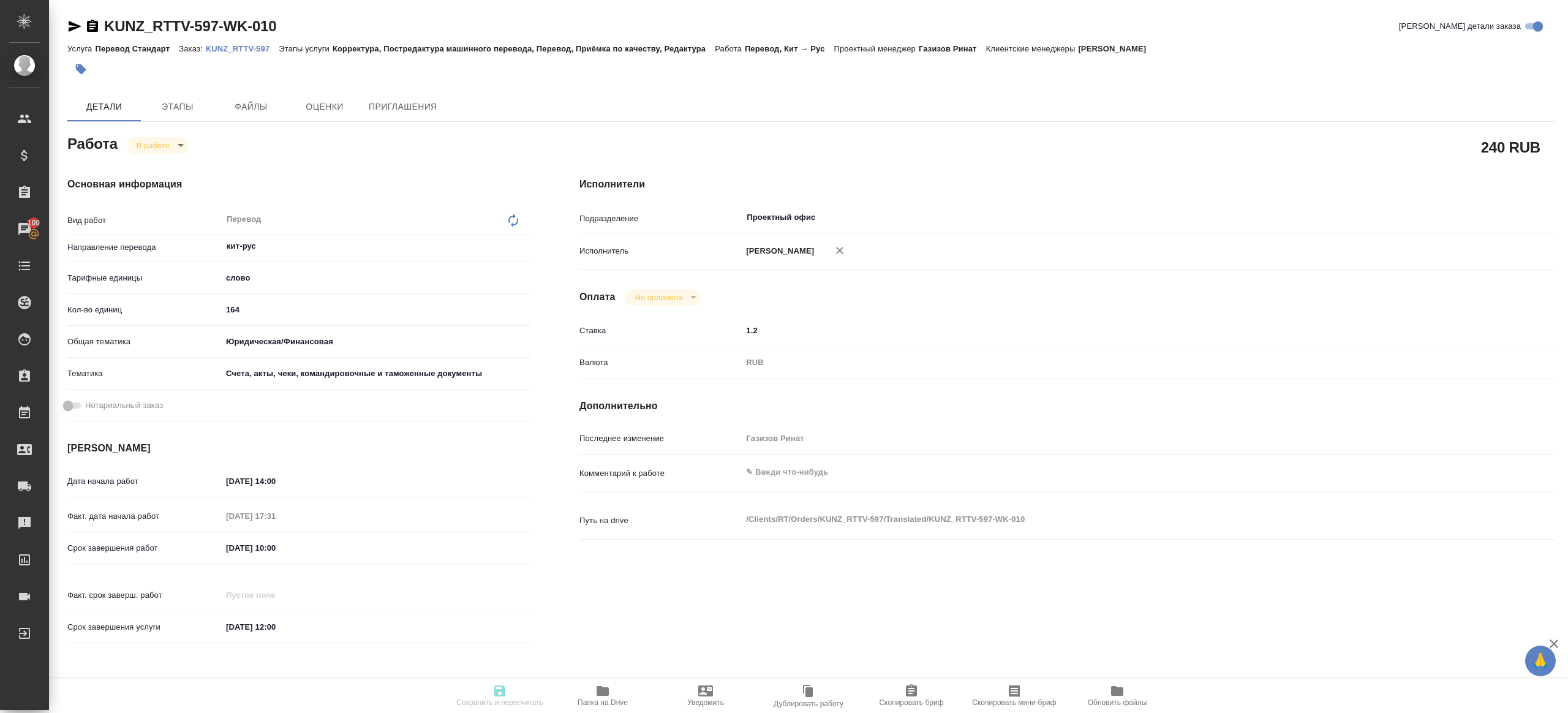
type textarea "x"
type input "кит-рус"
type input "5a8b1489cc6b4906c91bfd90"
type input "164"
type input "yr-fn"
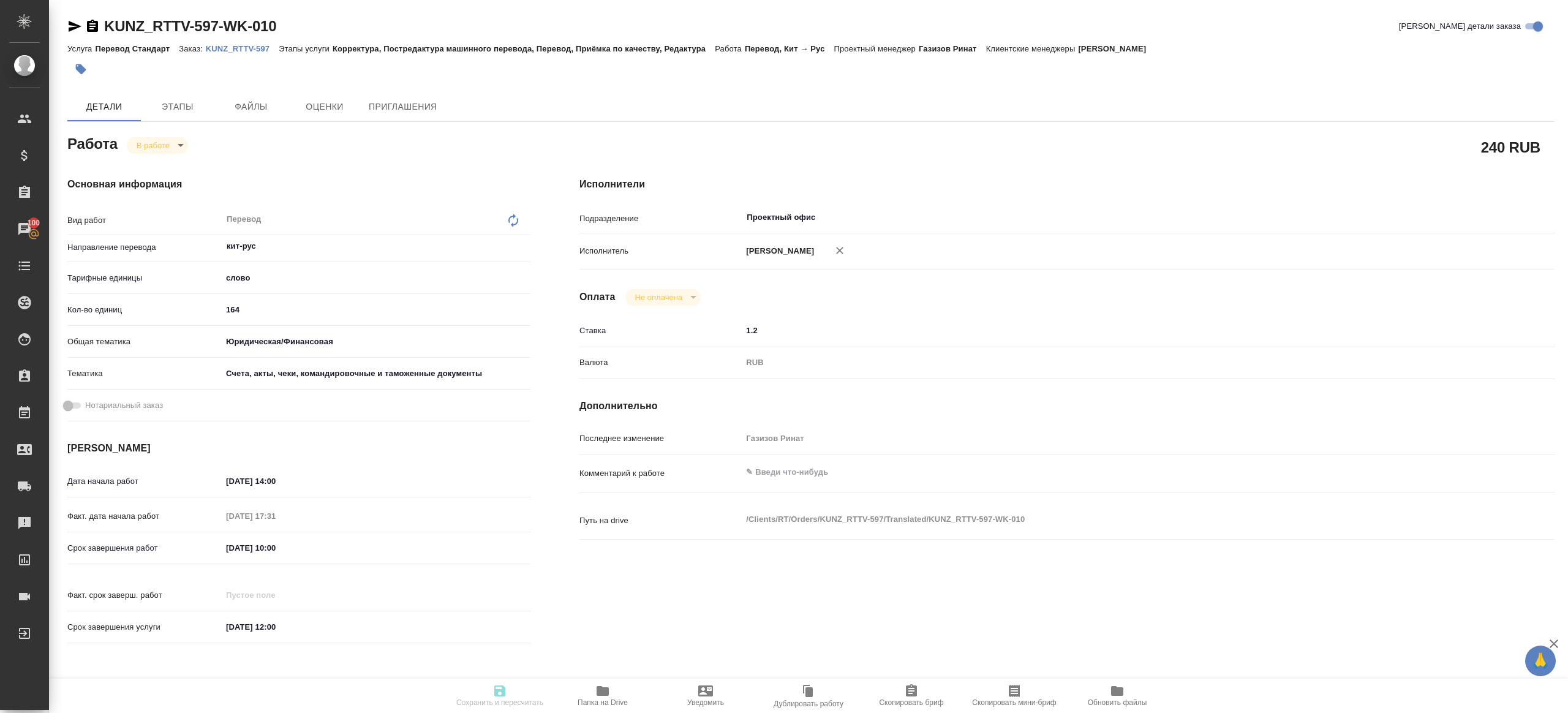
type input "5f647205b73bc97568ca66c0"
type input "01.10.2025 14:00"
type input "01.10.2025 17:31"
type input "02.10.2025 10:00"
type input "06.10.2025 12:00"
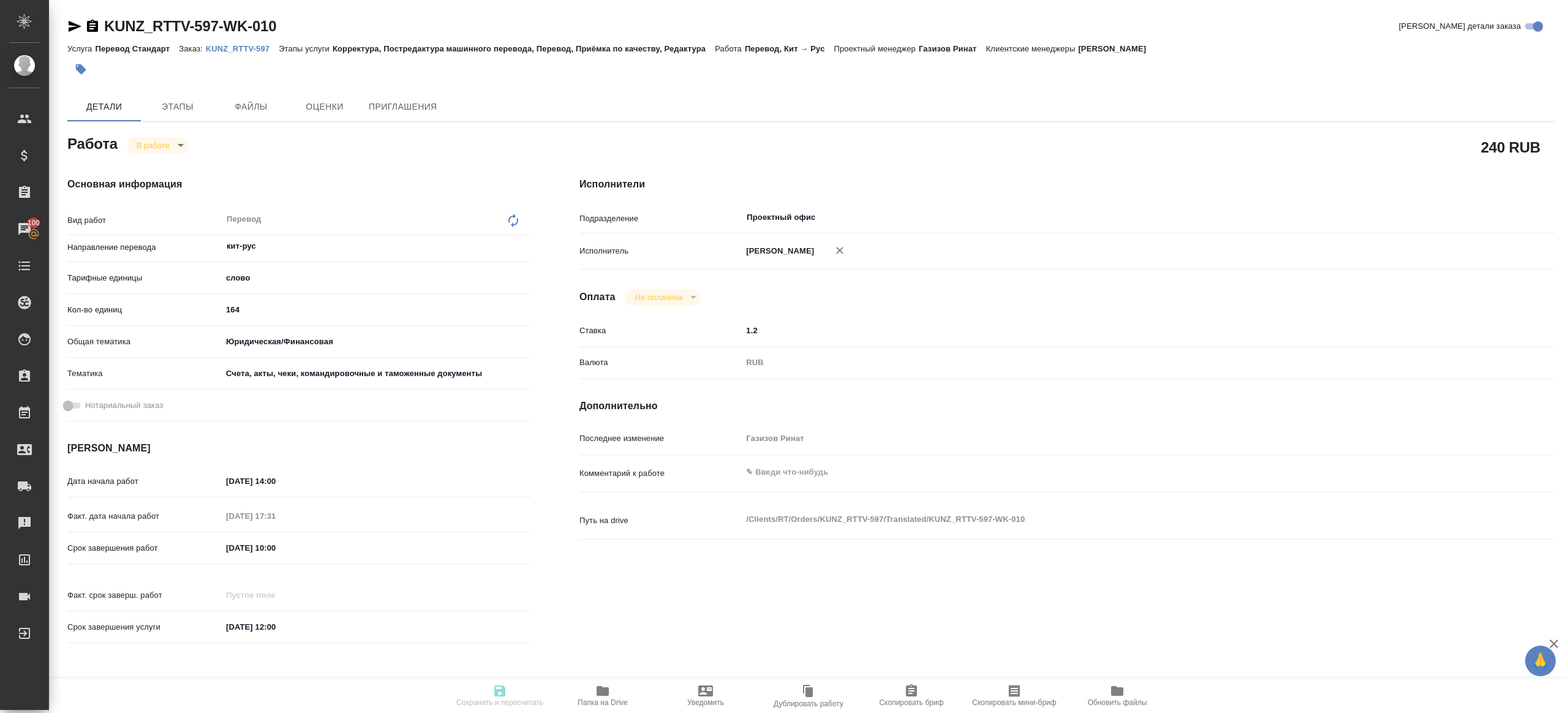
type input "Проектный офис"
type input "notPayed"
type input "1.2"
type input "RUB"
type input "Газизов Ринат"
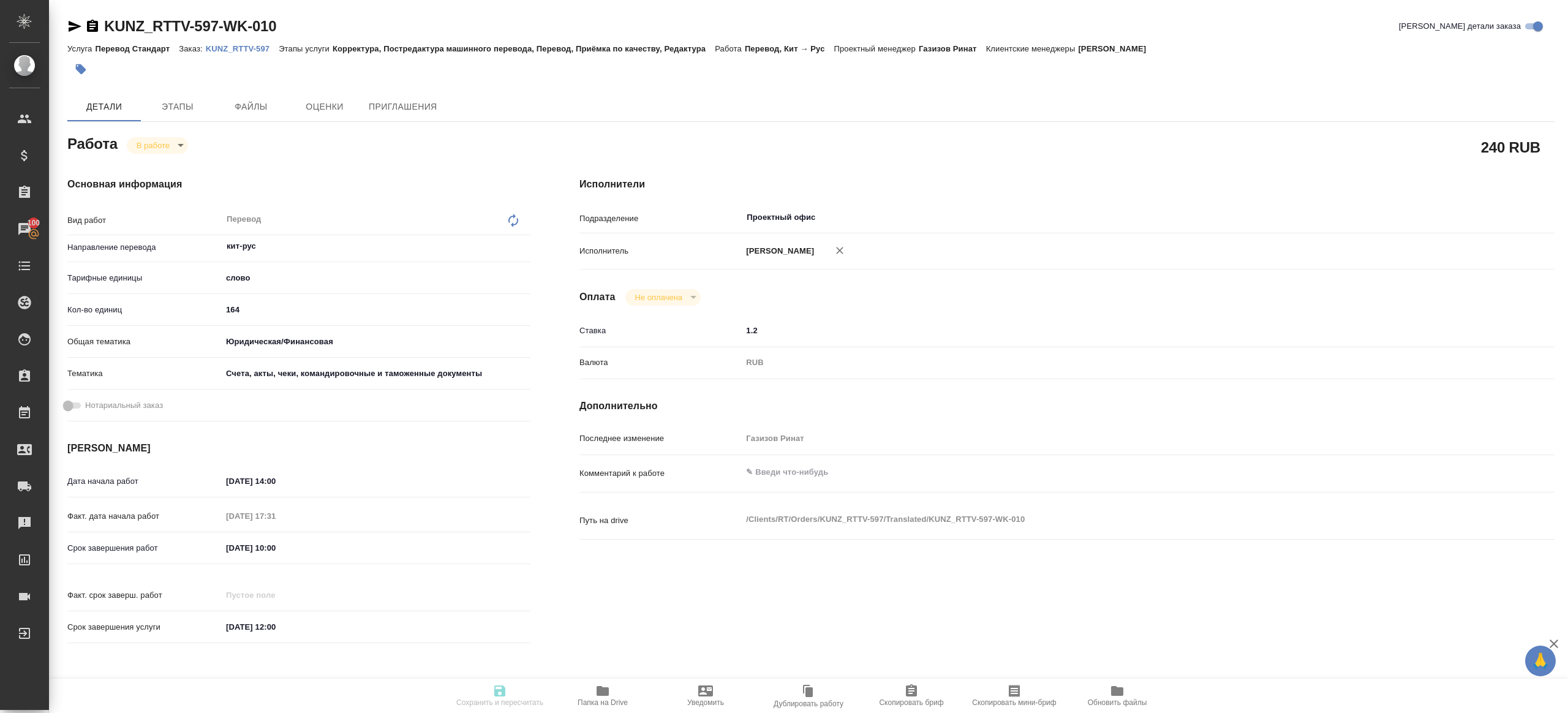
type textarea "x"
type textarea "/Clients/RT/Orders/KUNZ_RTTV-597/Translated/KUNZ_RTTV-597-WK-010"
type textarea "x"
type input "KUNZ_RTTV-597"
type input "Перевод Стандарт"
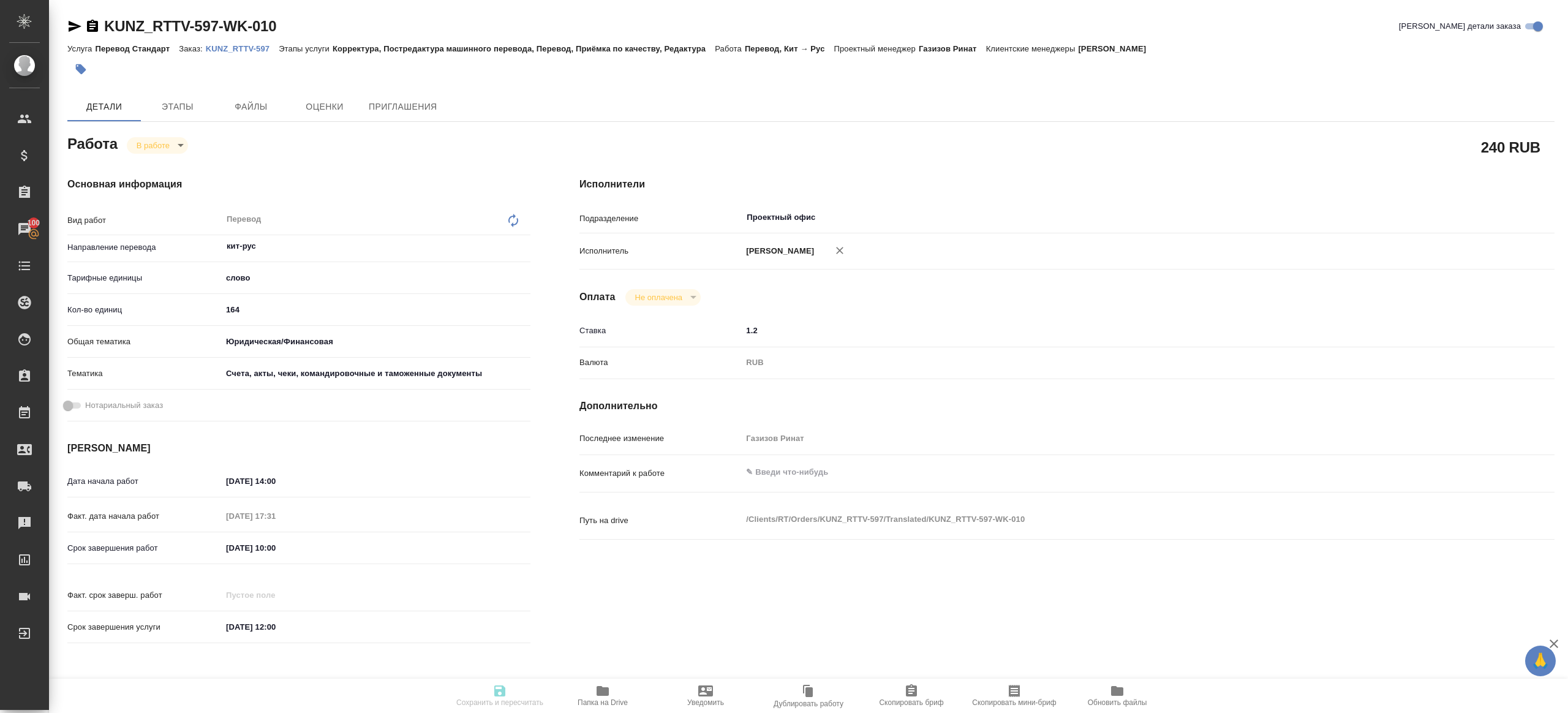
type input "Корректура, Постредактура машинного перевода, Перевод, Приёмка по качеству, Ред…"
type input "Веселова Юлия"
type input "Петрова Валерия"
type input "/Clients/RT/Orders/KUNZ_RTTV-597"
type textarea "x"
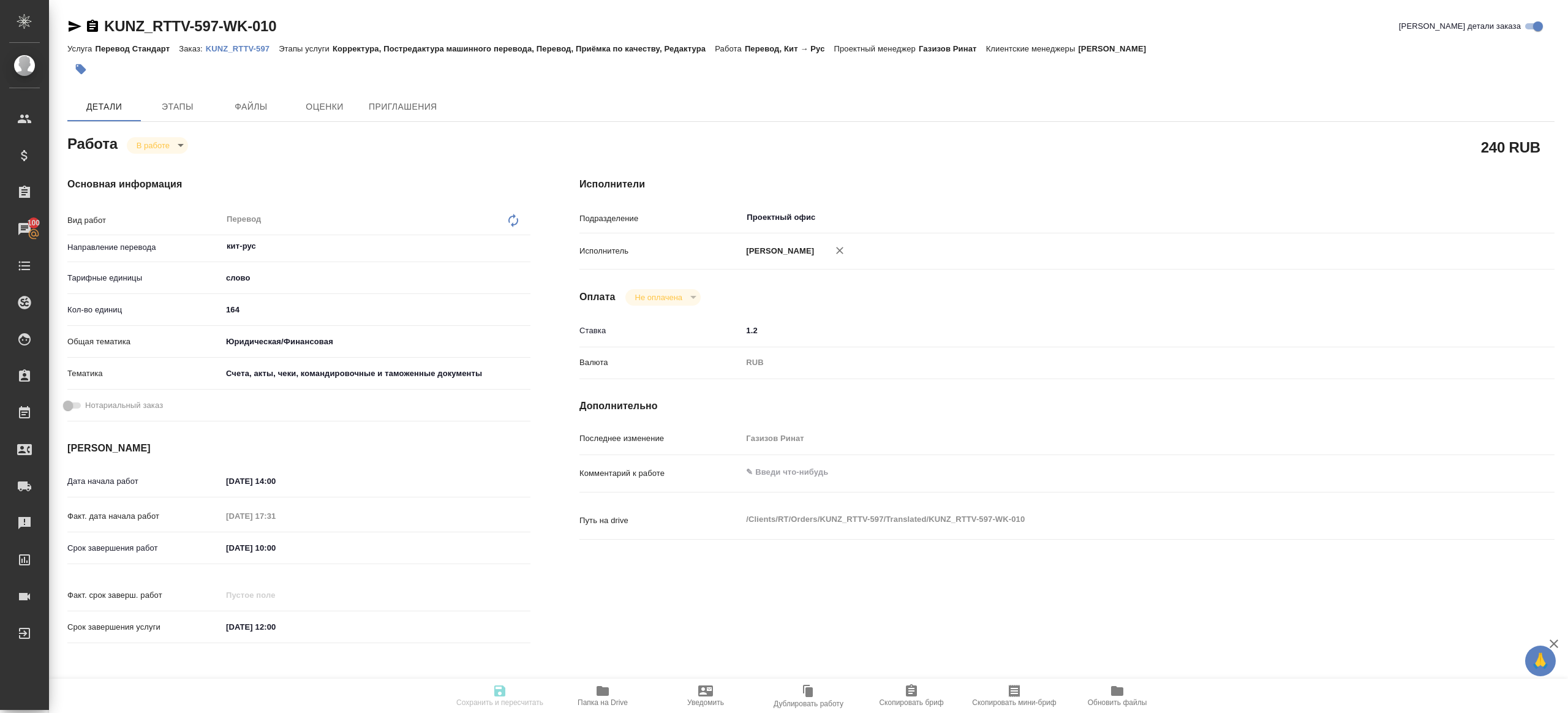
type textarea "x"
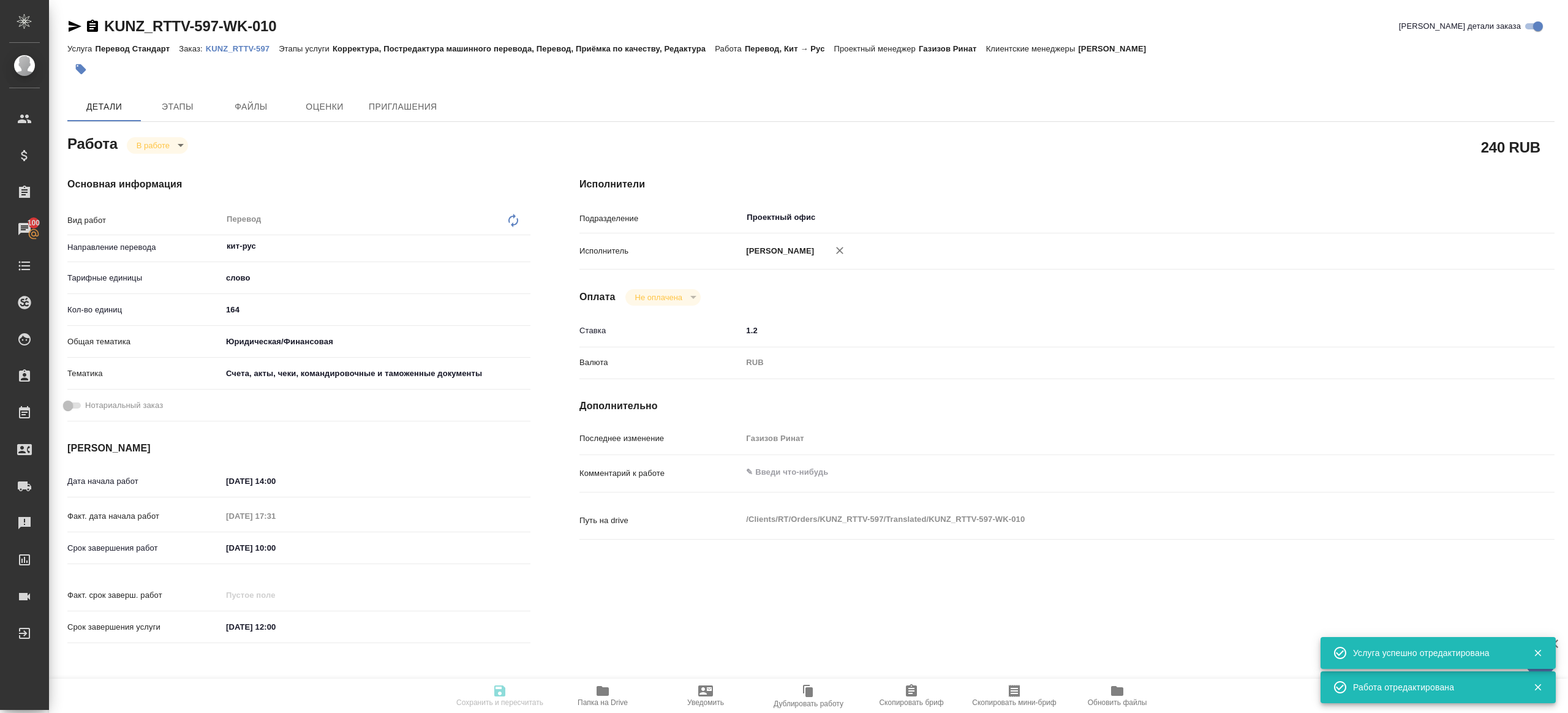
type textarea "x"
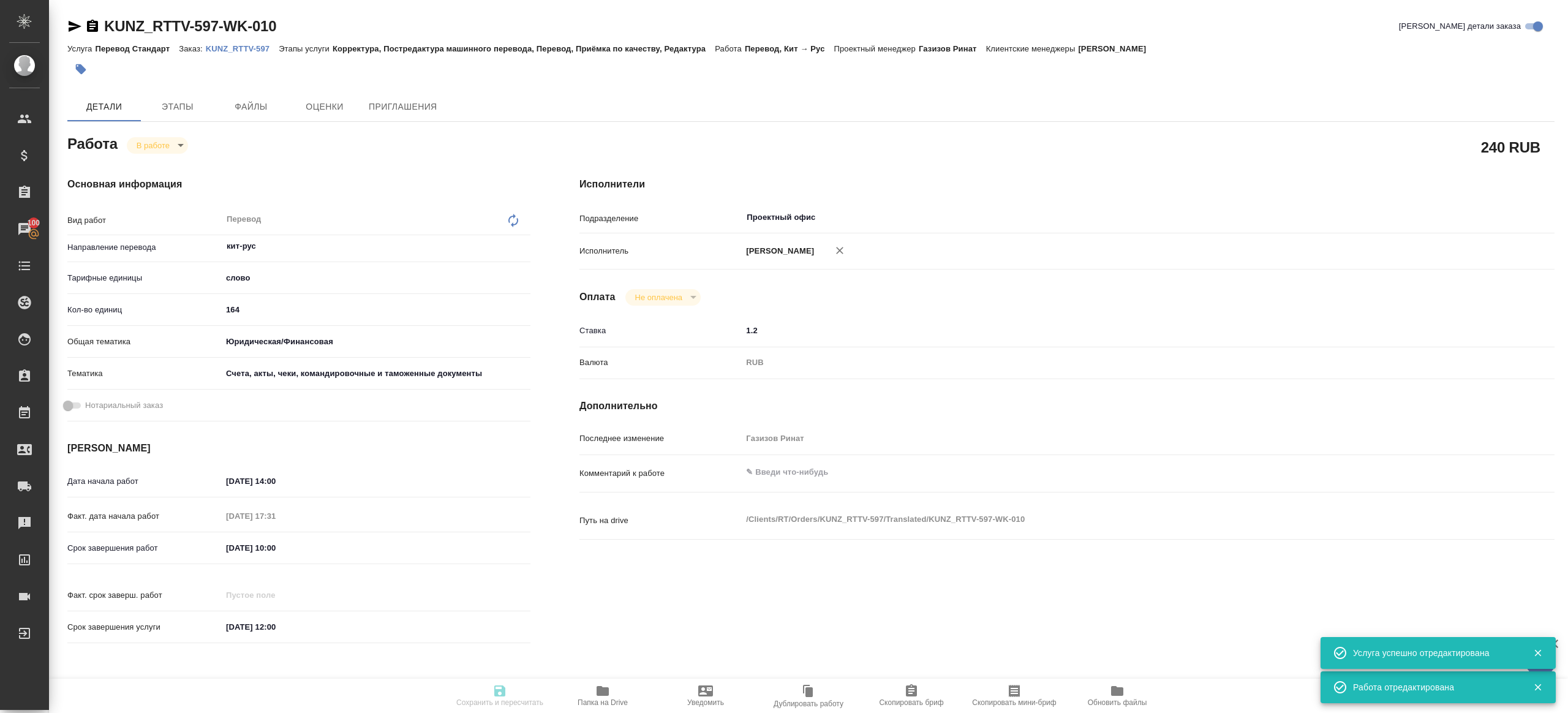
type textarea "x"
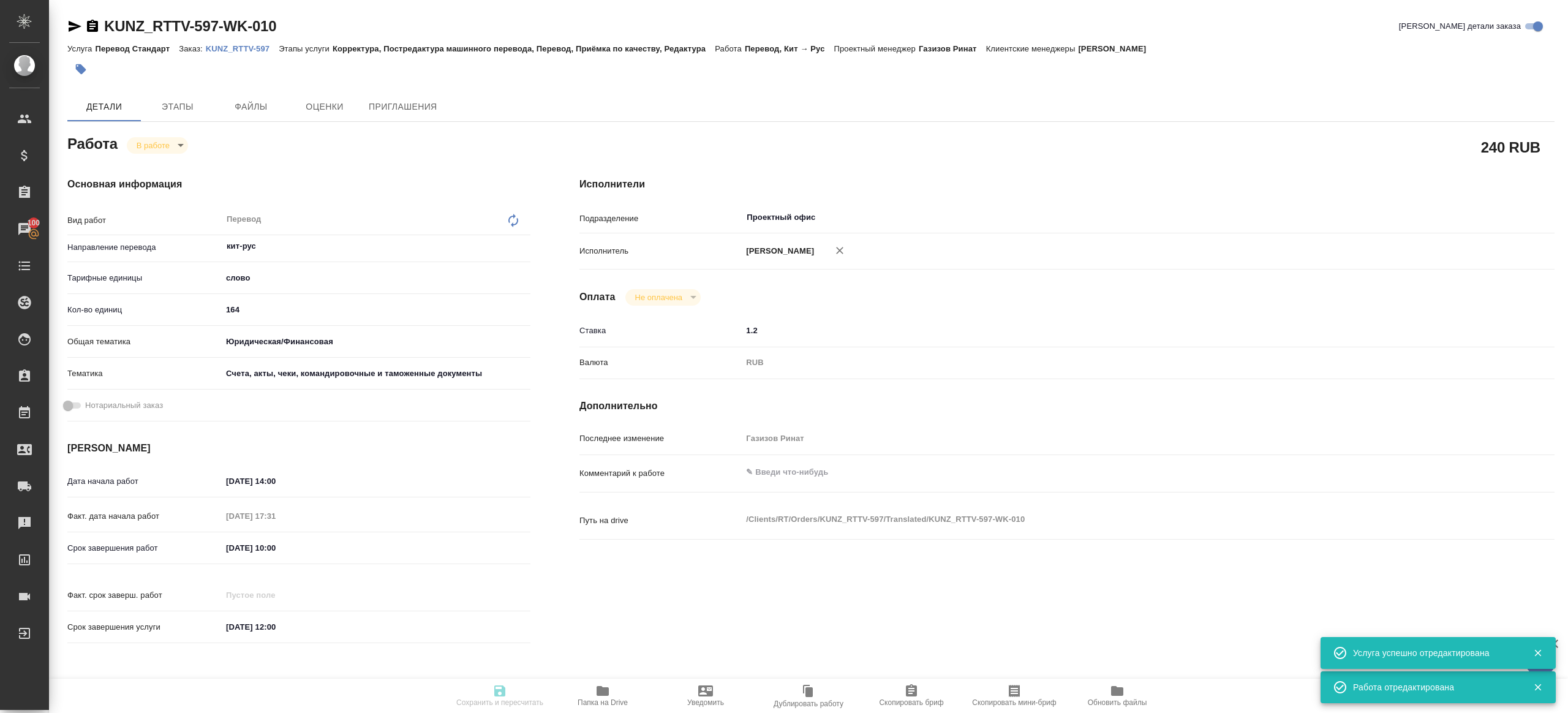
type textarea "x"
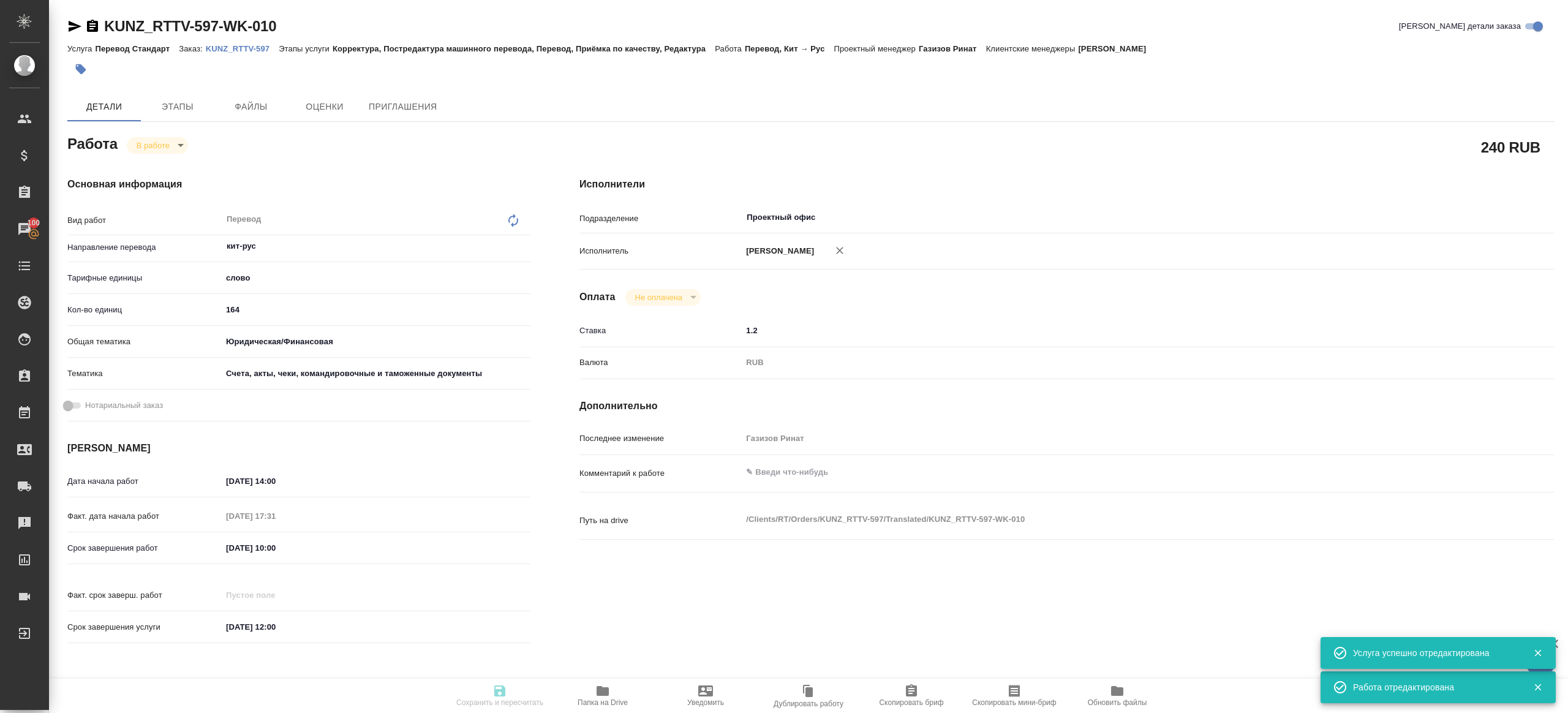
type textarea "x"
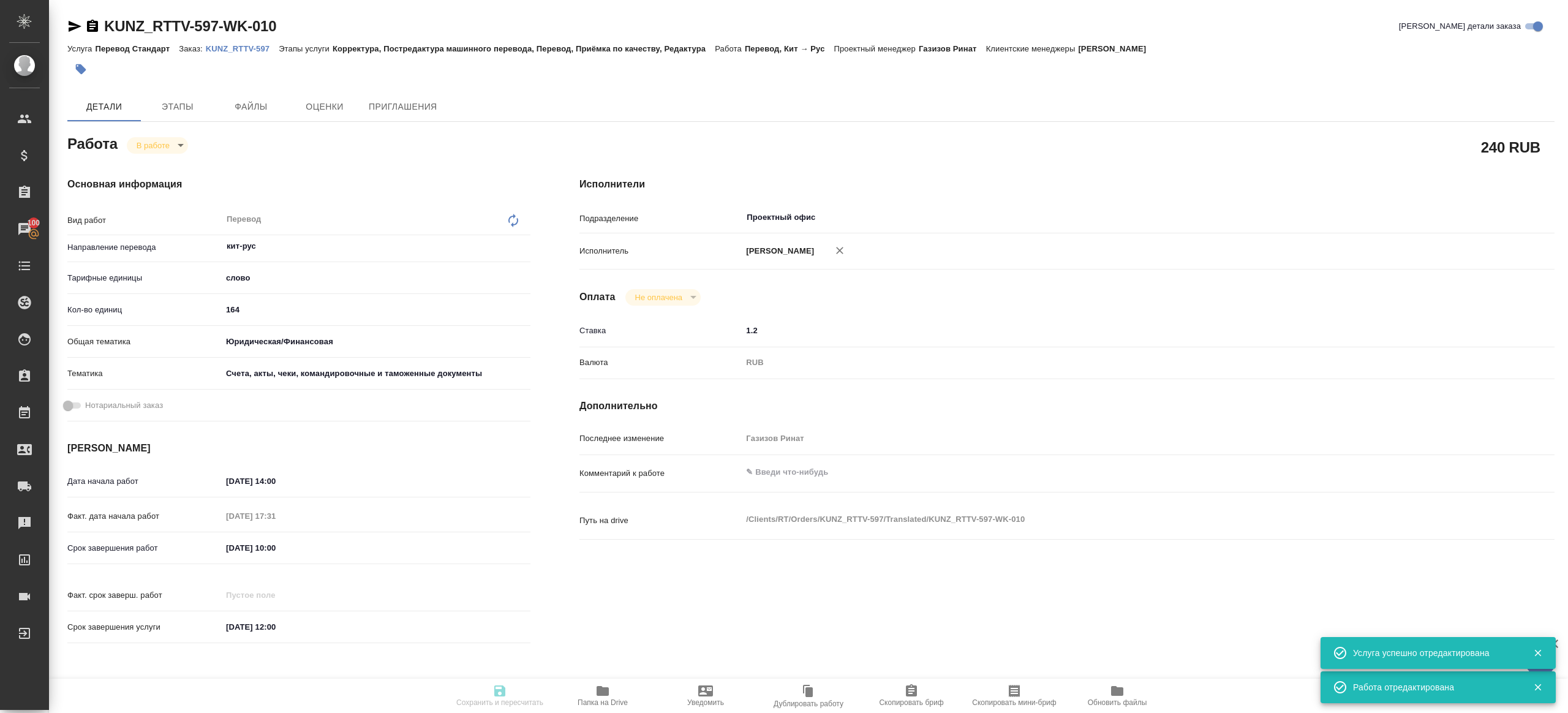
click at [162, 147] on body "🙏 .cls-1 fill:#fff; AWATERA Gazizov Rinat Клиенты Спецификации Заказы 100 Чаты …" at bounding box center [784, 356] width 1568 height 713
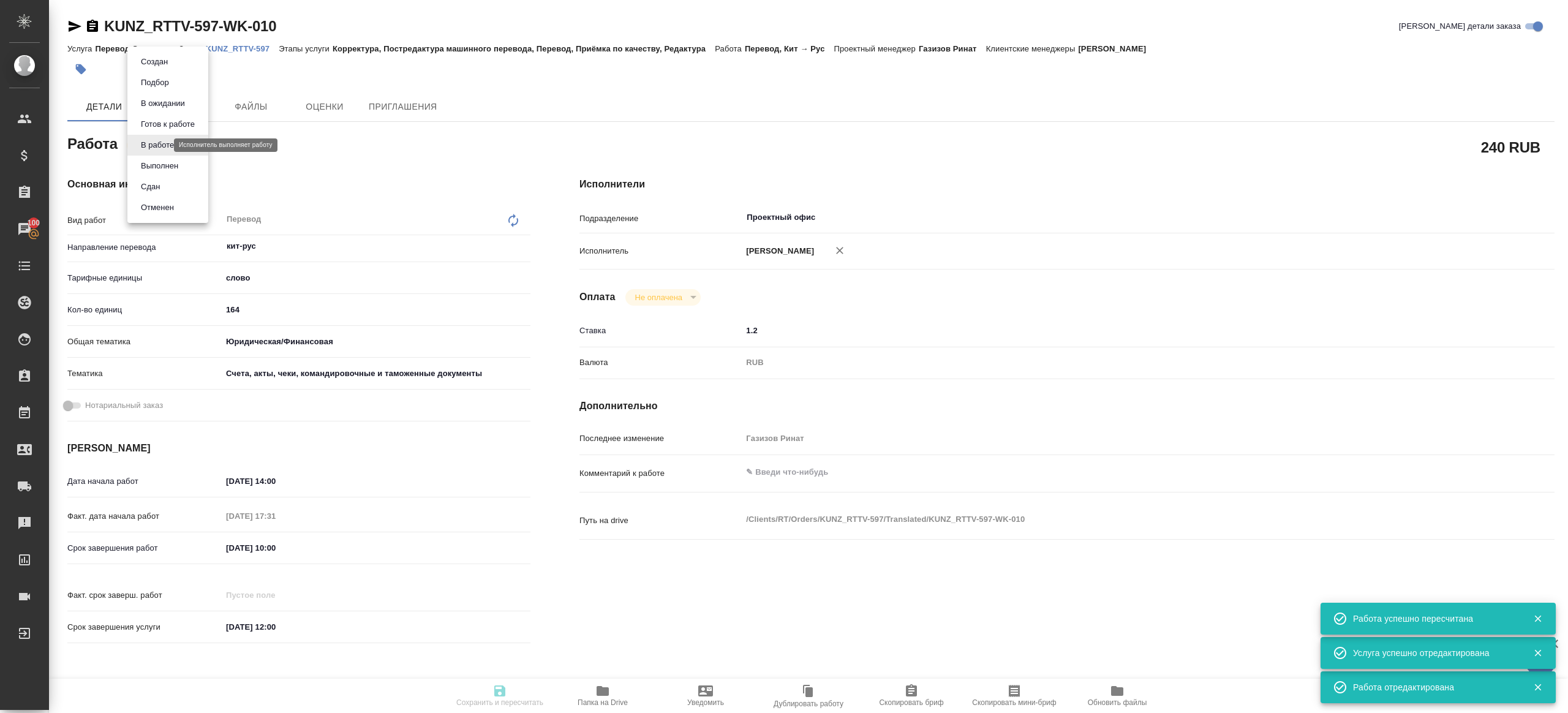
type input "inProgress"
type textarea "Перевод"
type textarea "x"
type input "кит-рус"
type input "5a8b1489cc6b4906c91bfd90"
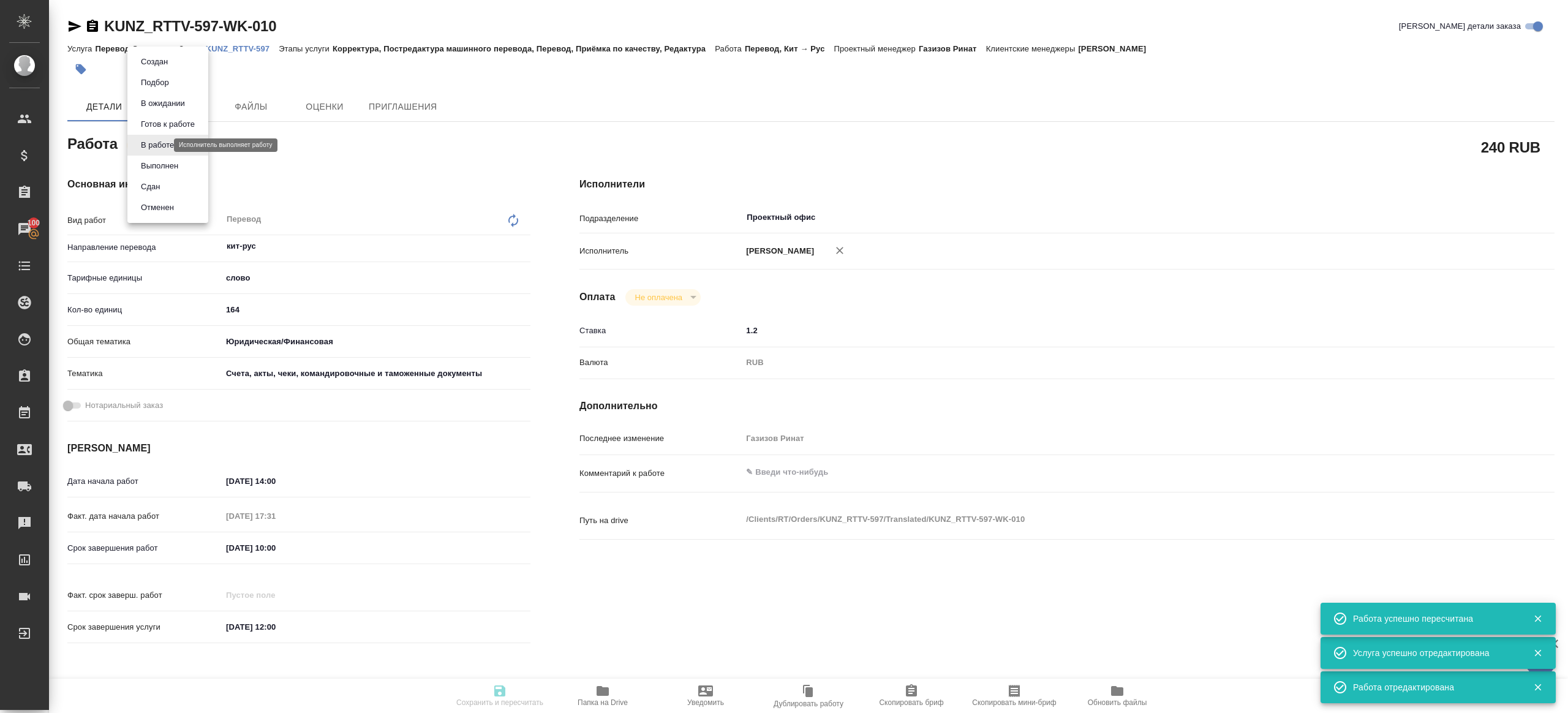
type input "164"
type input "yr-fn"
type input "5f647205b73bc97568ca66c0"
type input "01.10.2025 14:00"
type input "01.10.2025 17:31"
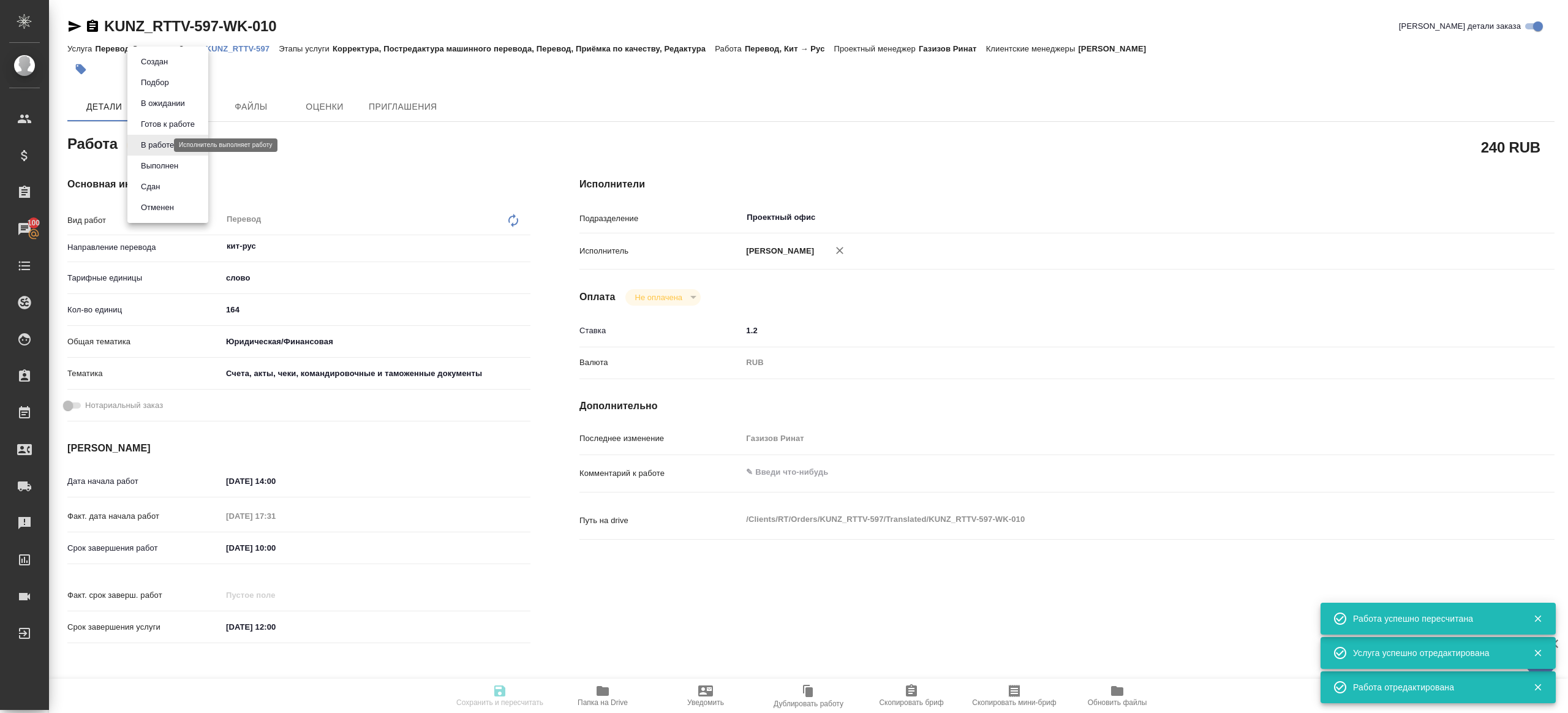
type input "02.10.2025 10:00"
type input "06.10.2025 12:00"
type input "Проектный офис"
type input "notPayed"
type input "1.2"
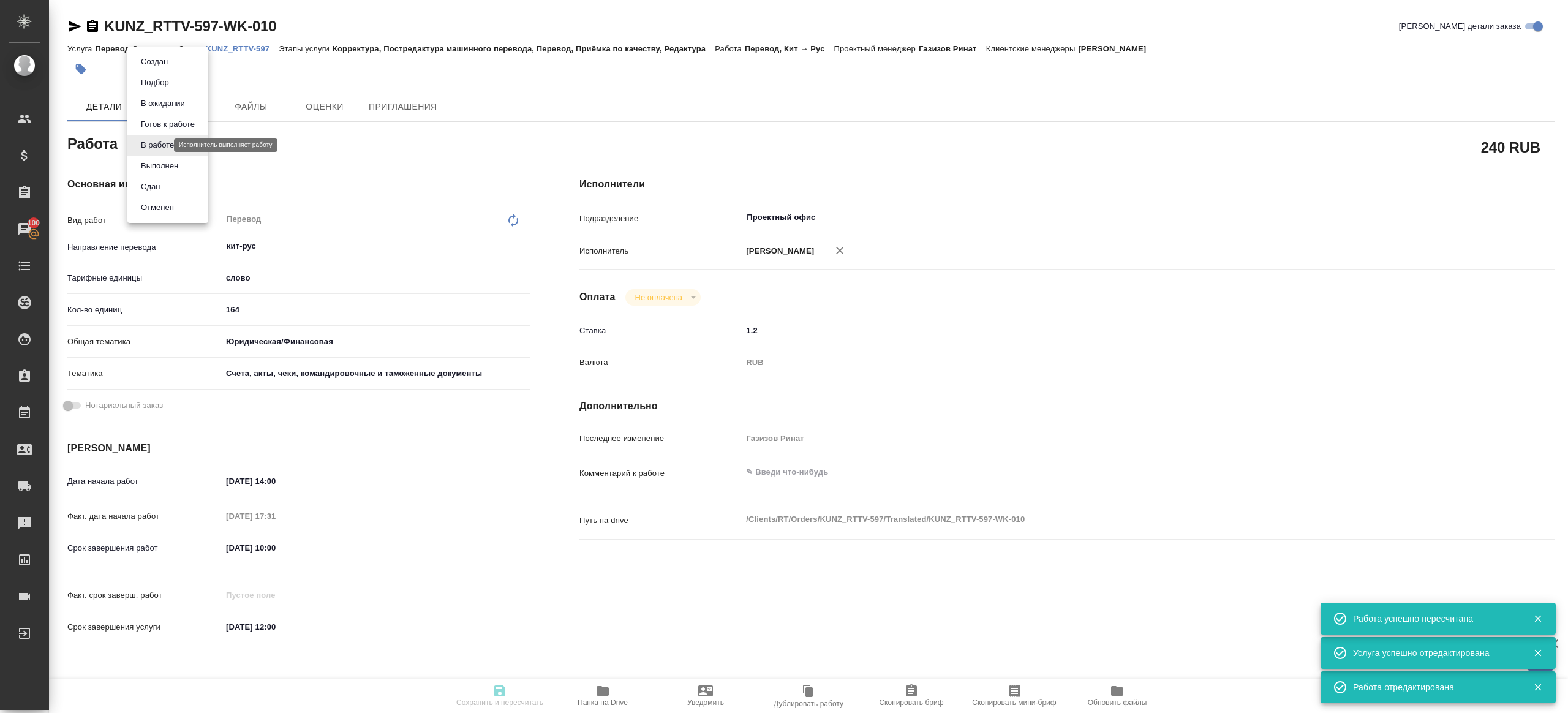
type input "RUB"
type input "Газизов Ринат"
type textarea "x"
type textarea "/Clients/RT/Orders/KUNZ_RTTV-597/Translated/KUNZ_RTTV-597-WK-010"
type textarea "x"
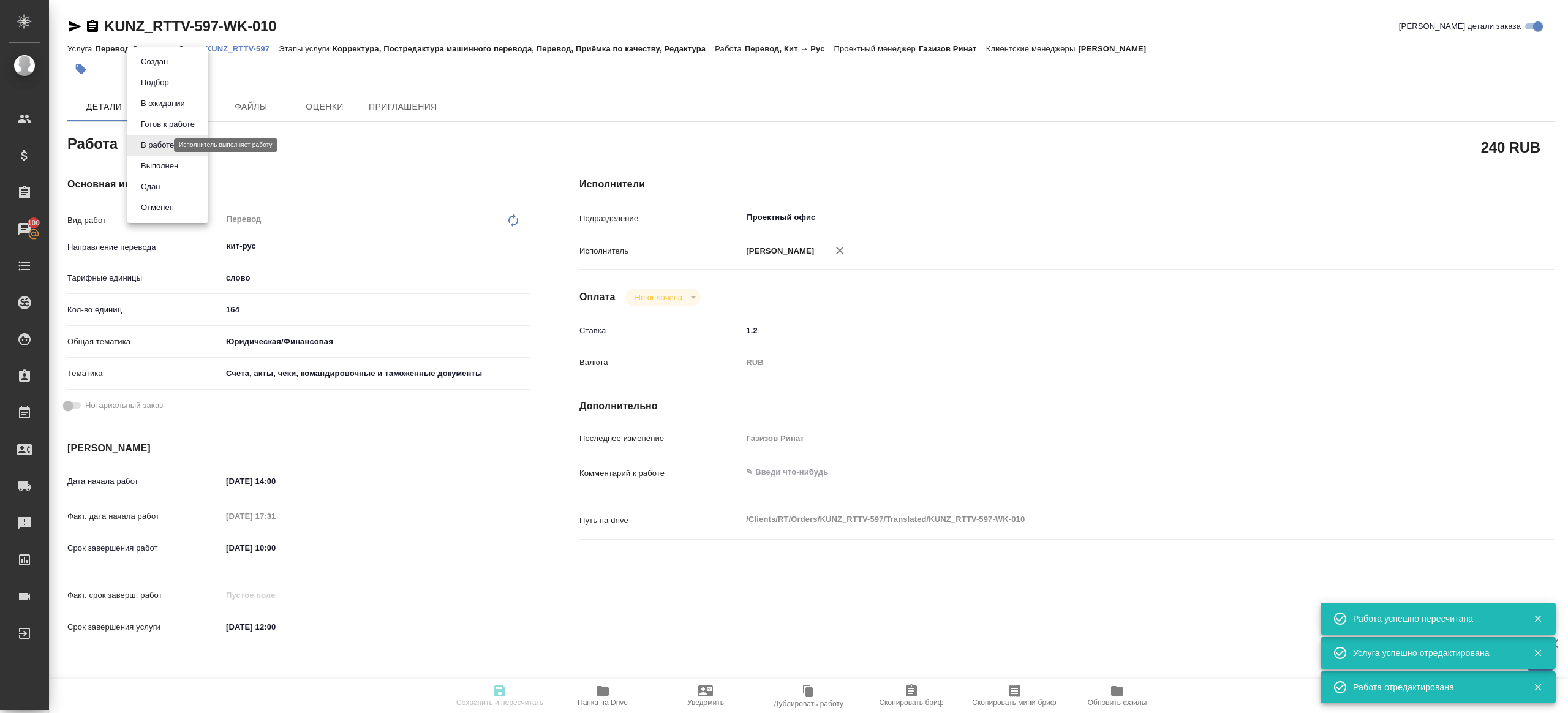
type input "KUNZ_RTTV-597"
type input "Перевод Стандарт"
type input "Корректура, Постредактура машинного перевода, Перевод, Приёмка по качеству, Ред…"
type input "Веселова Юлия"
type input "Петрова Валерия"
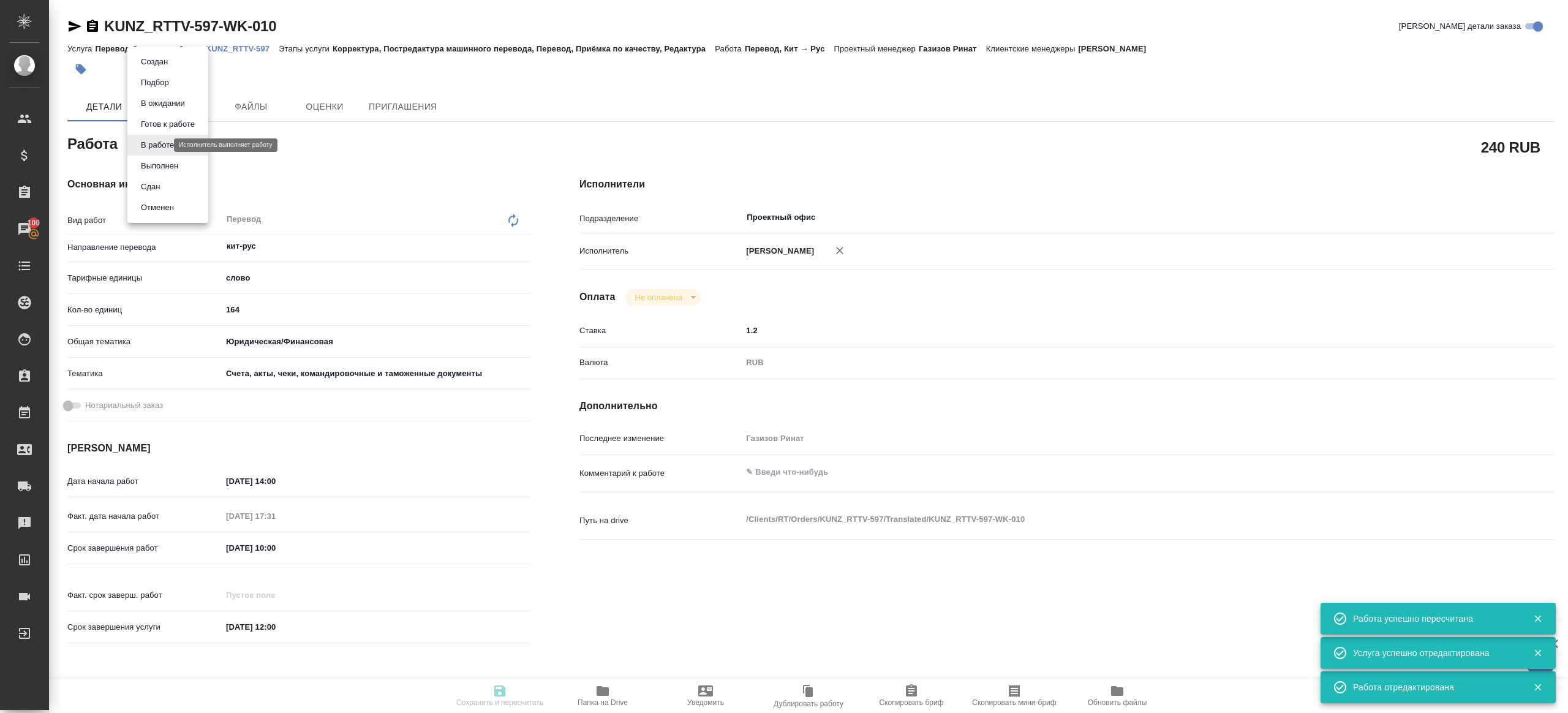
type input "/Clients/RT/Orders/KUNZ_RTTV-597"
type textarea "x"
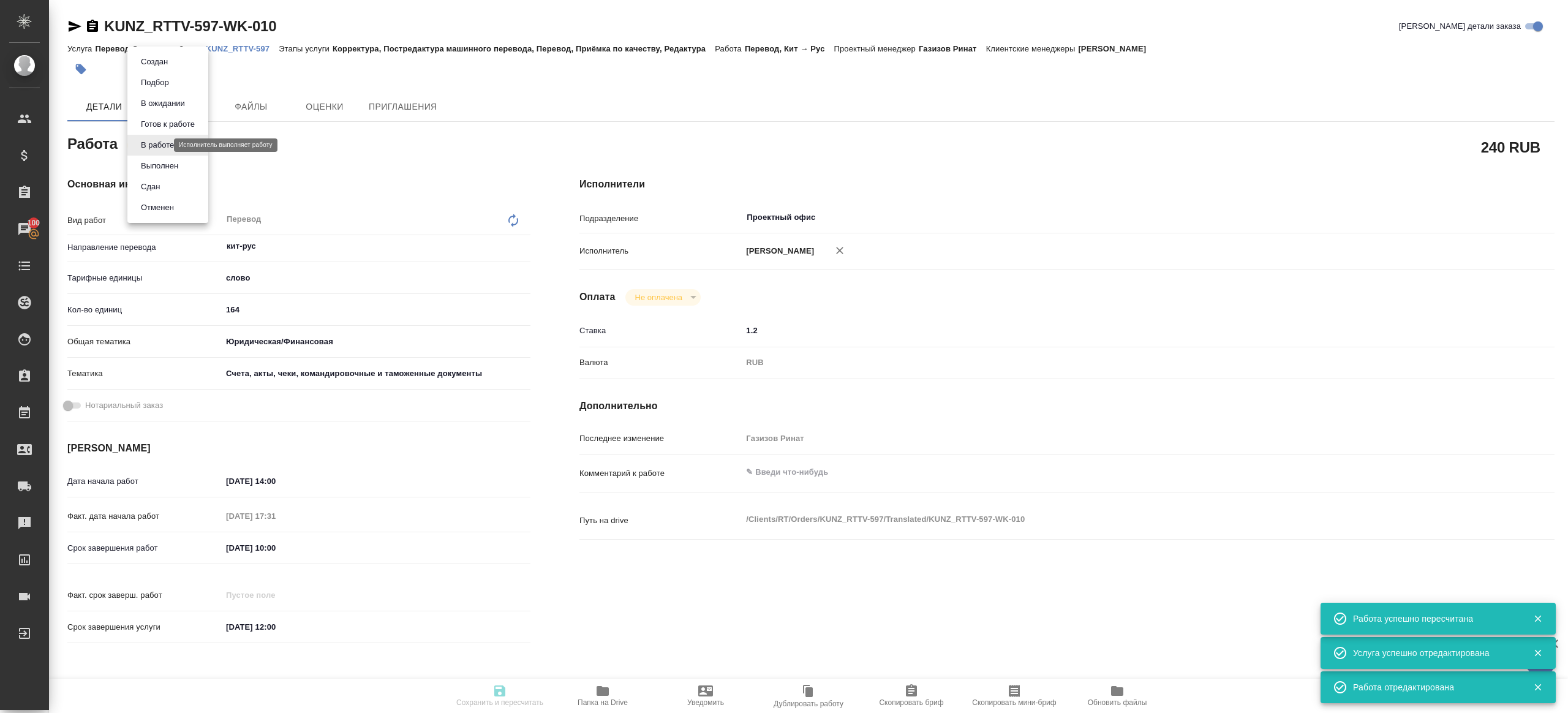
type textarea "x"
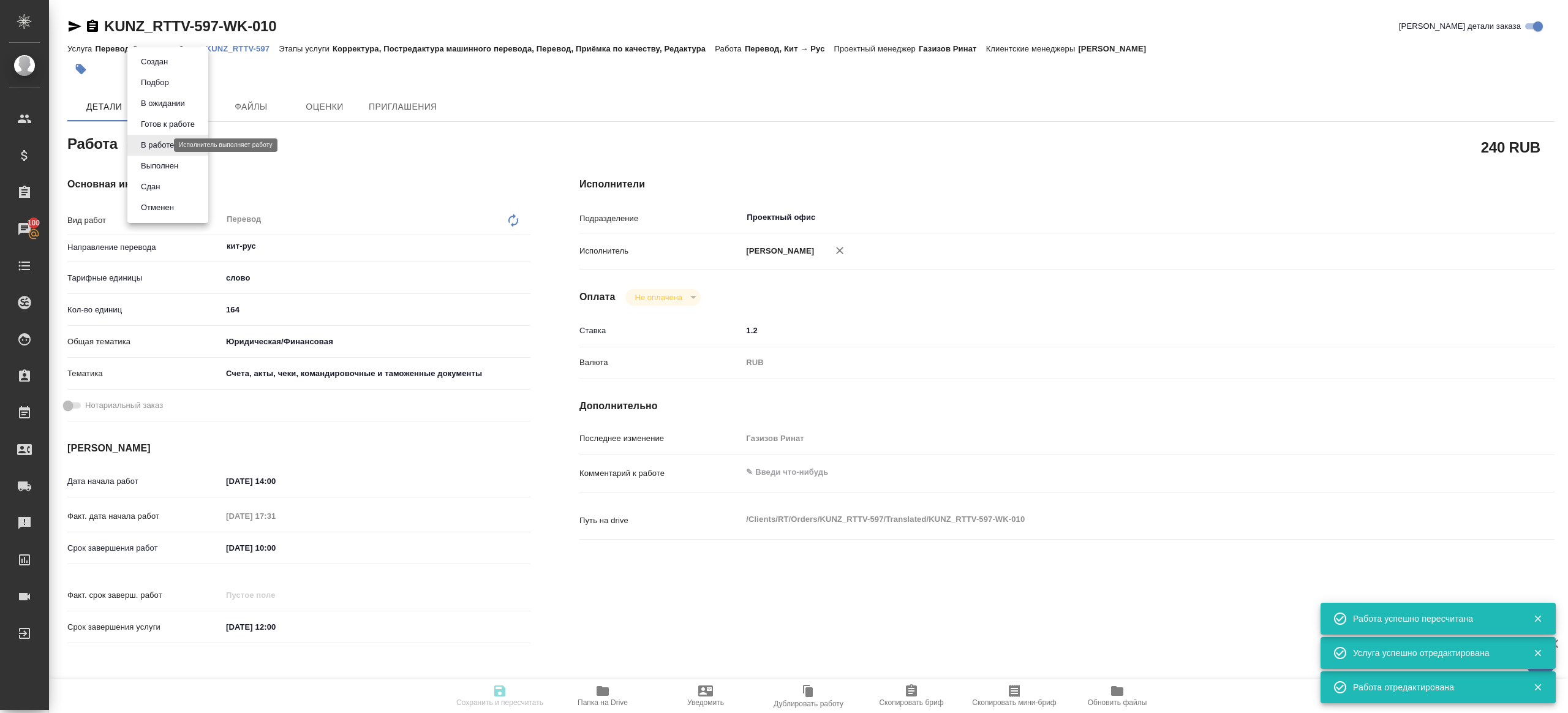
type textarea "x"
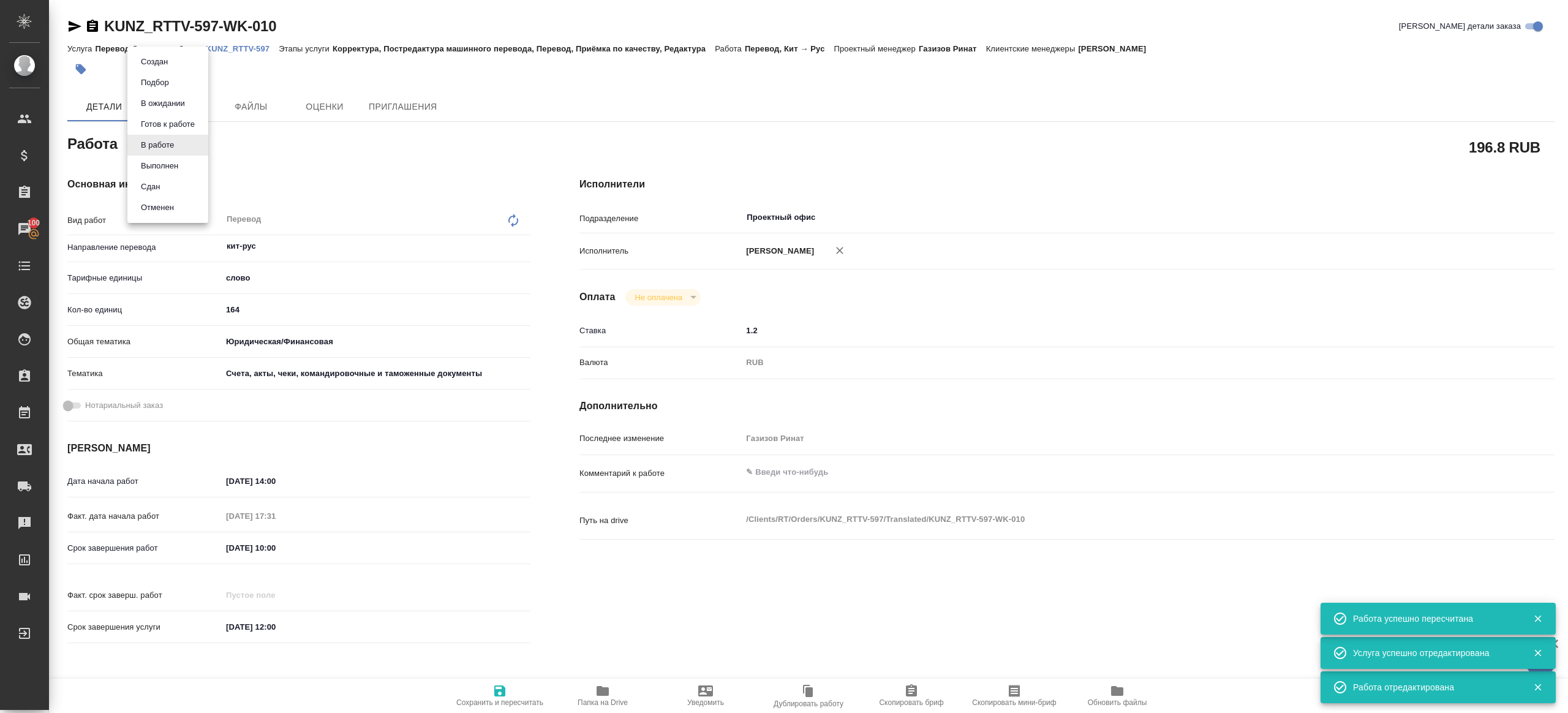
type textarea "x"
click at [174, 184] on li "Сдан" at bounding box center [167, 187] width 81 height 21
type textarea "x"
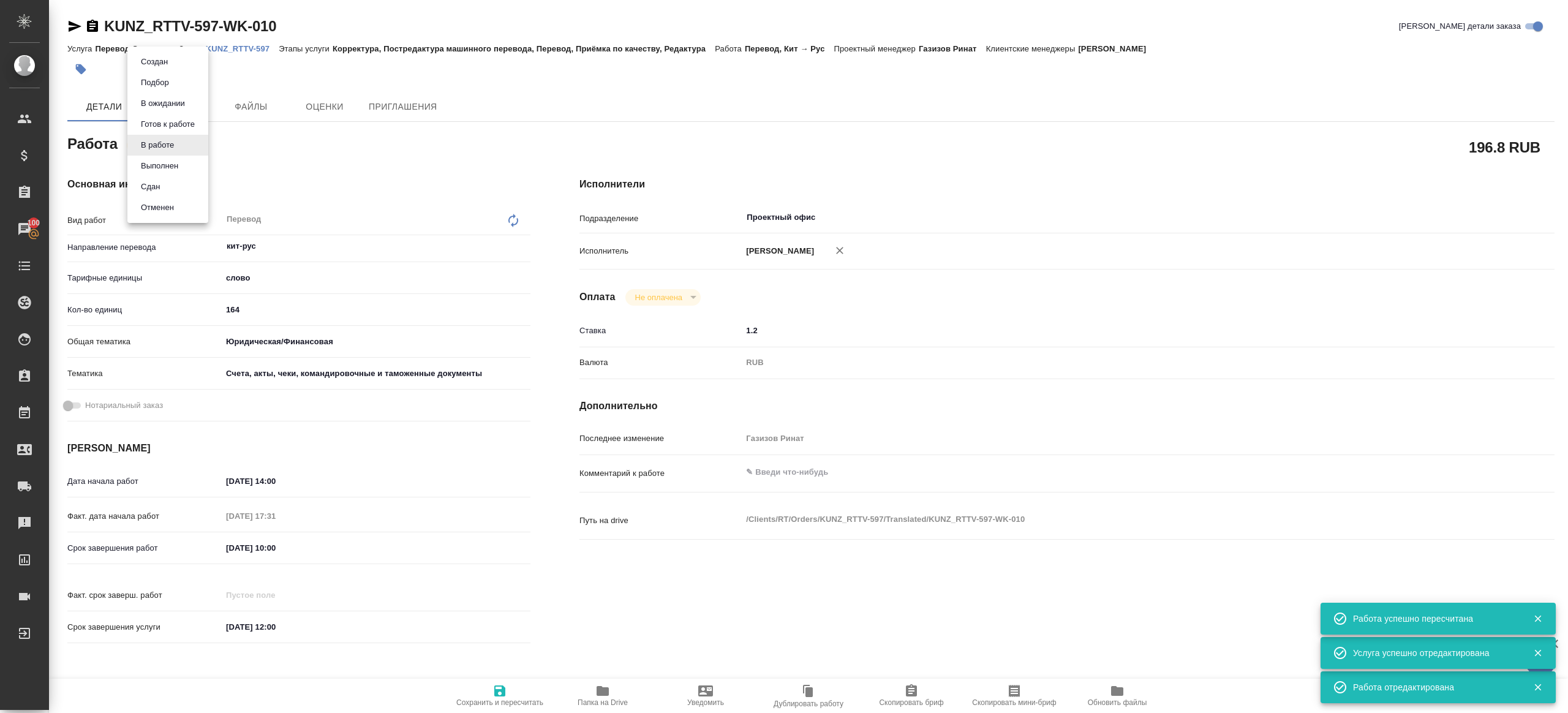
type textarea "x"
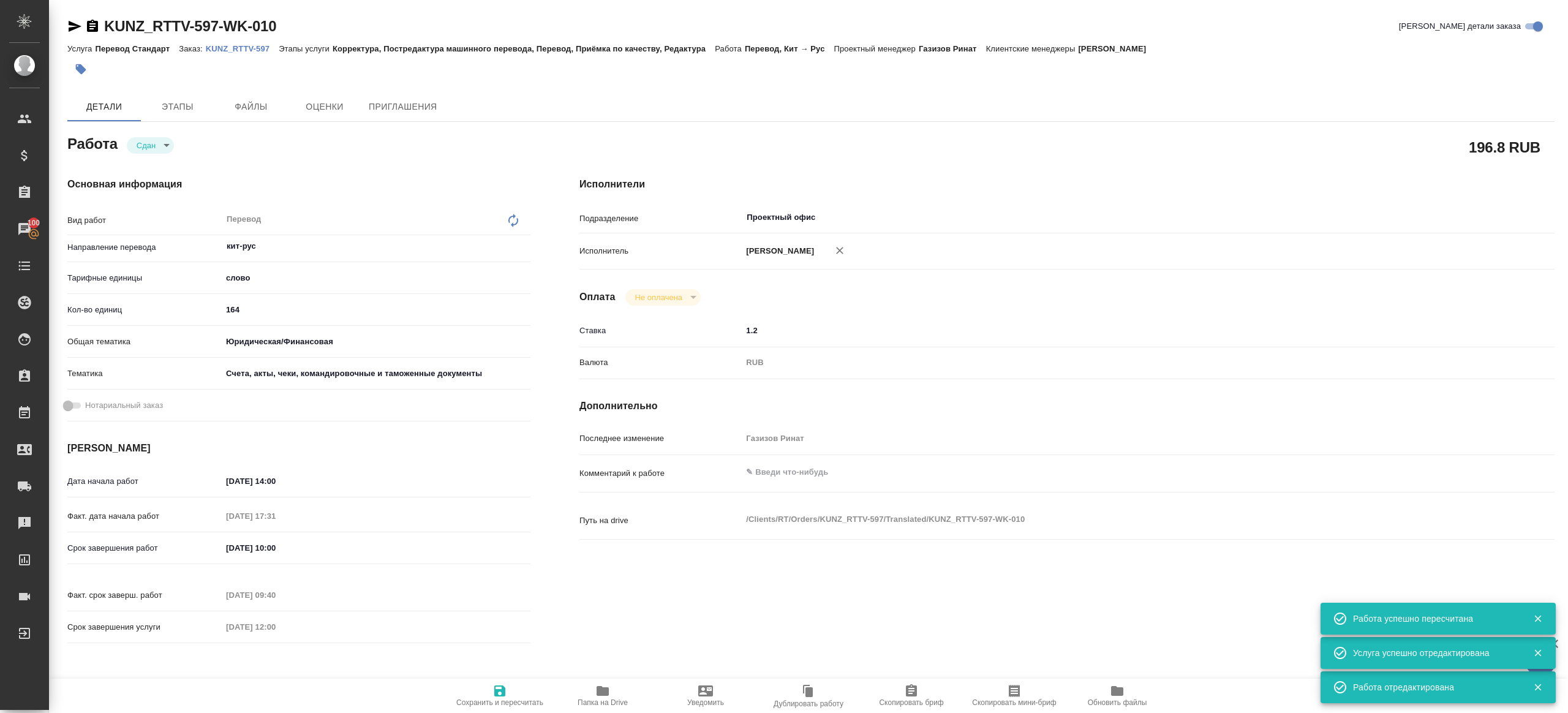
type textarea "x"
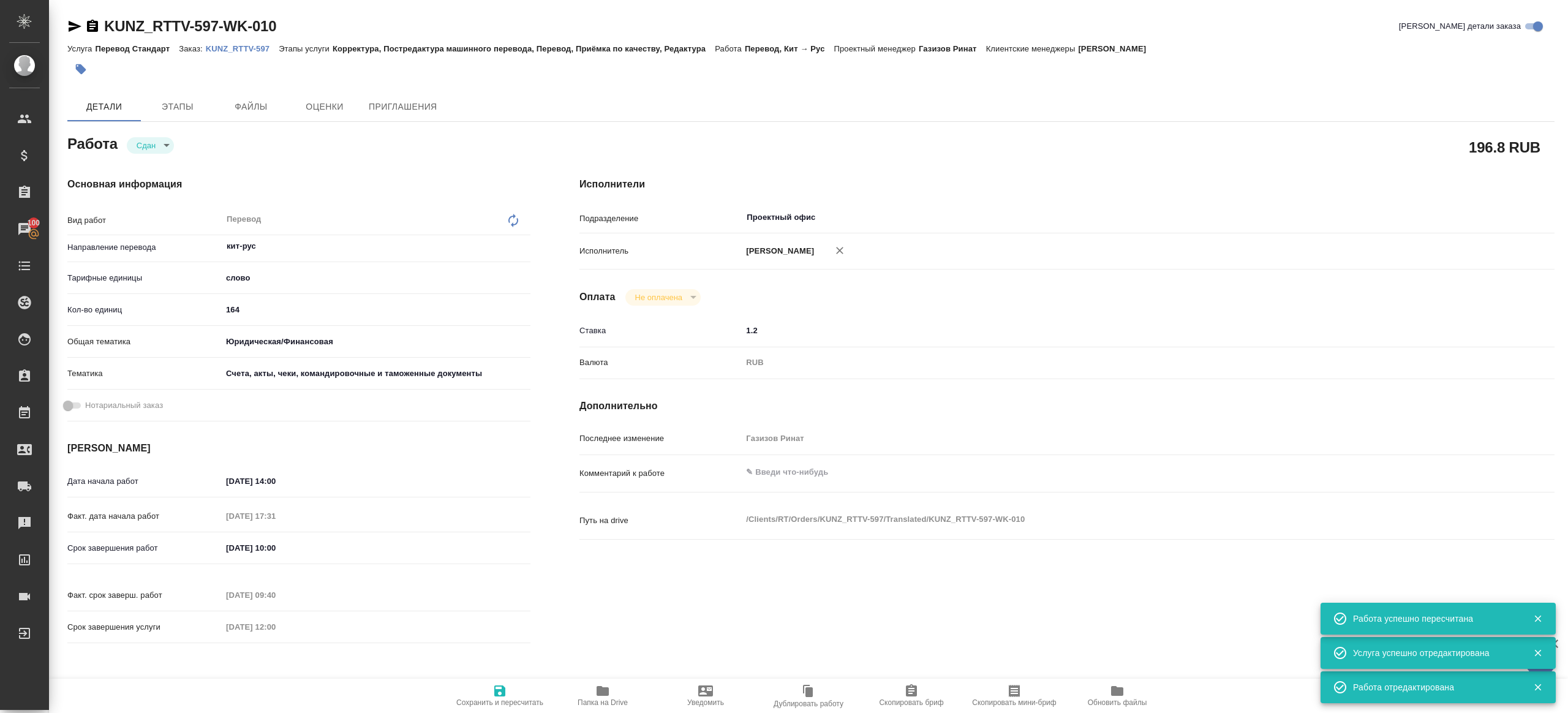
type textarea "x"
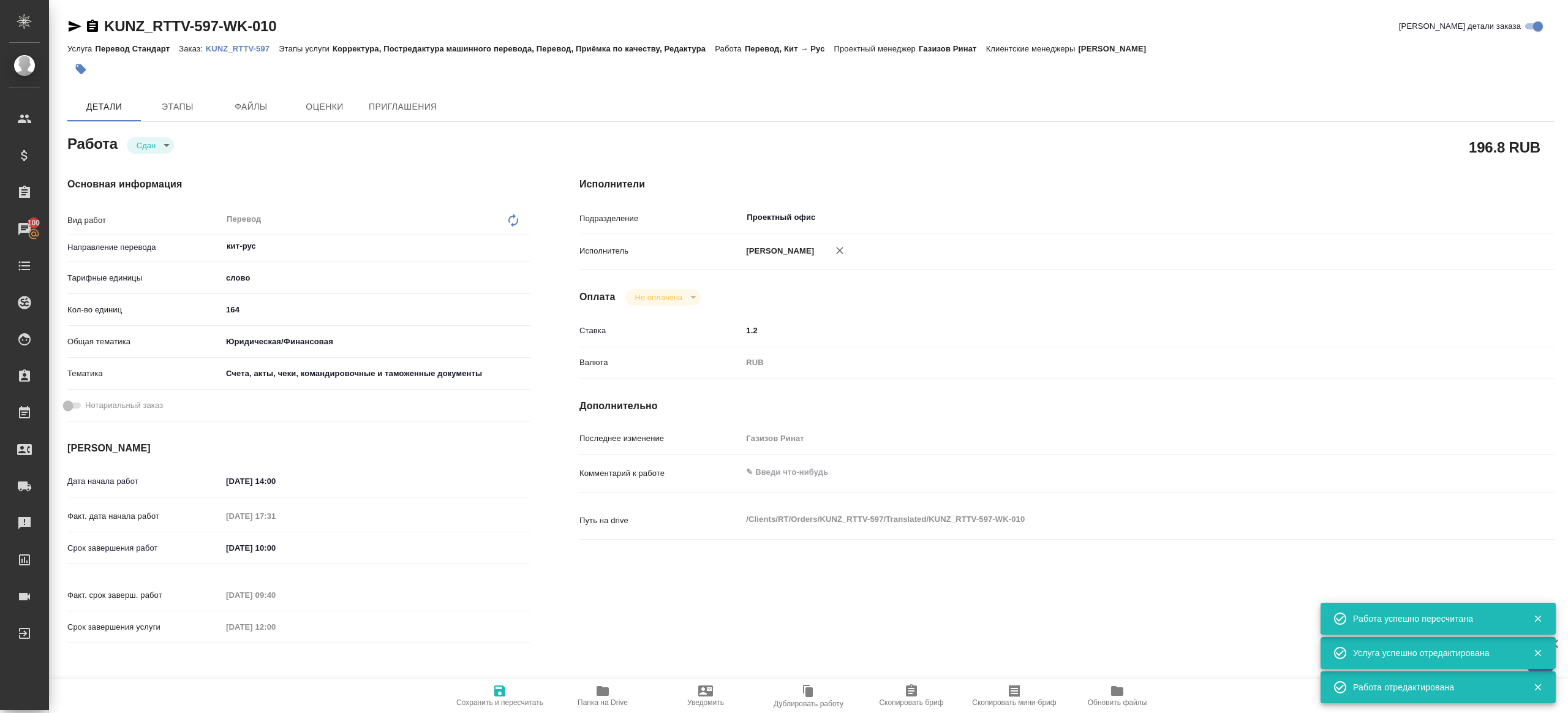
type textarea "x"
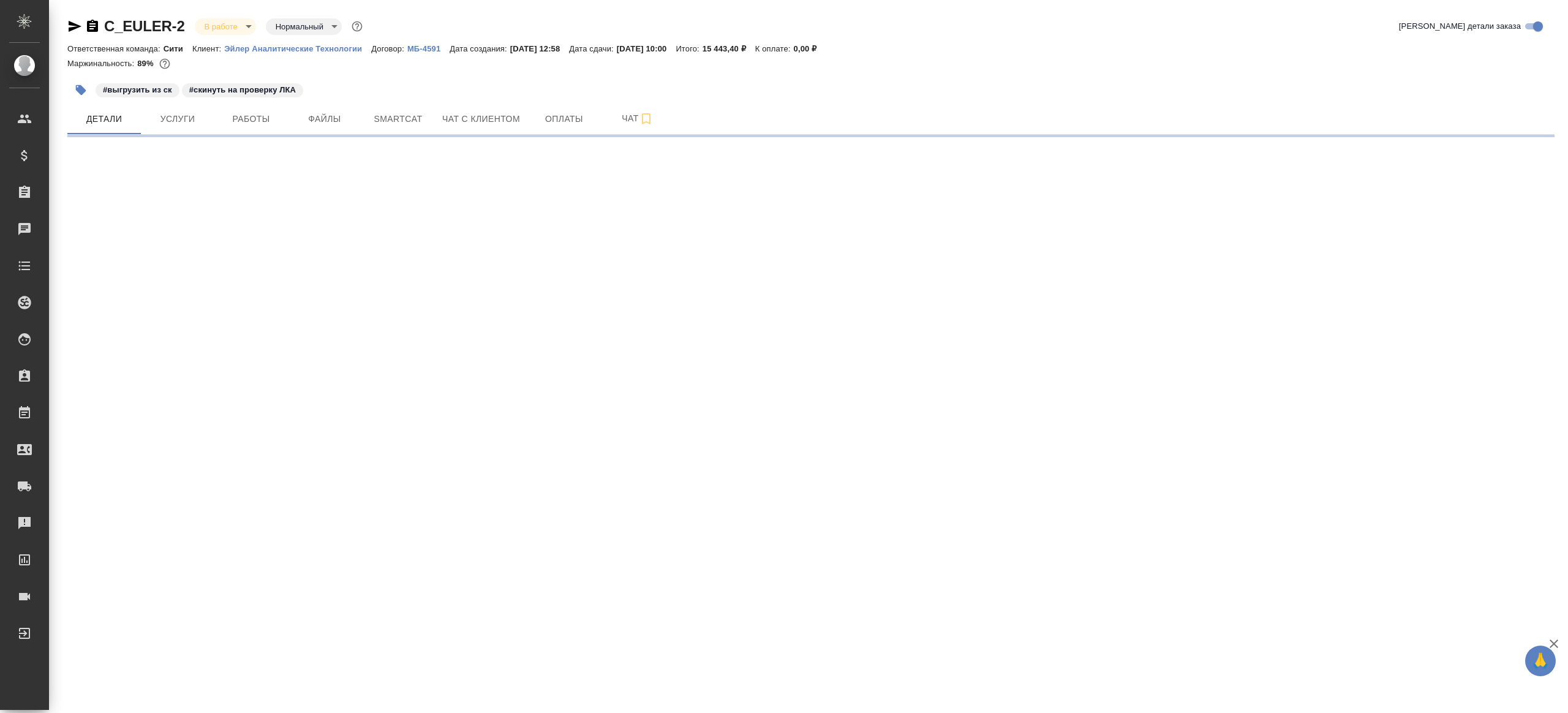
select select "RU"
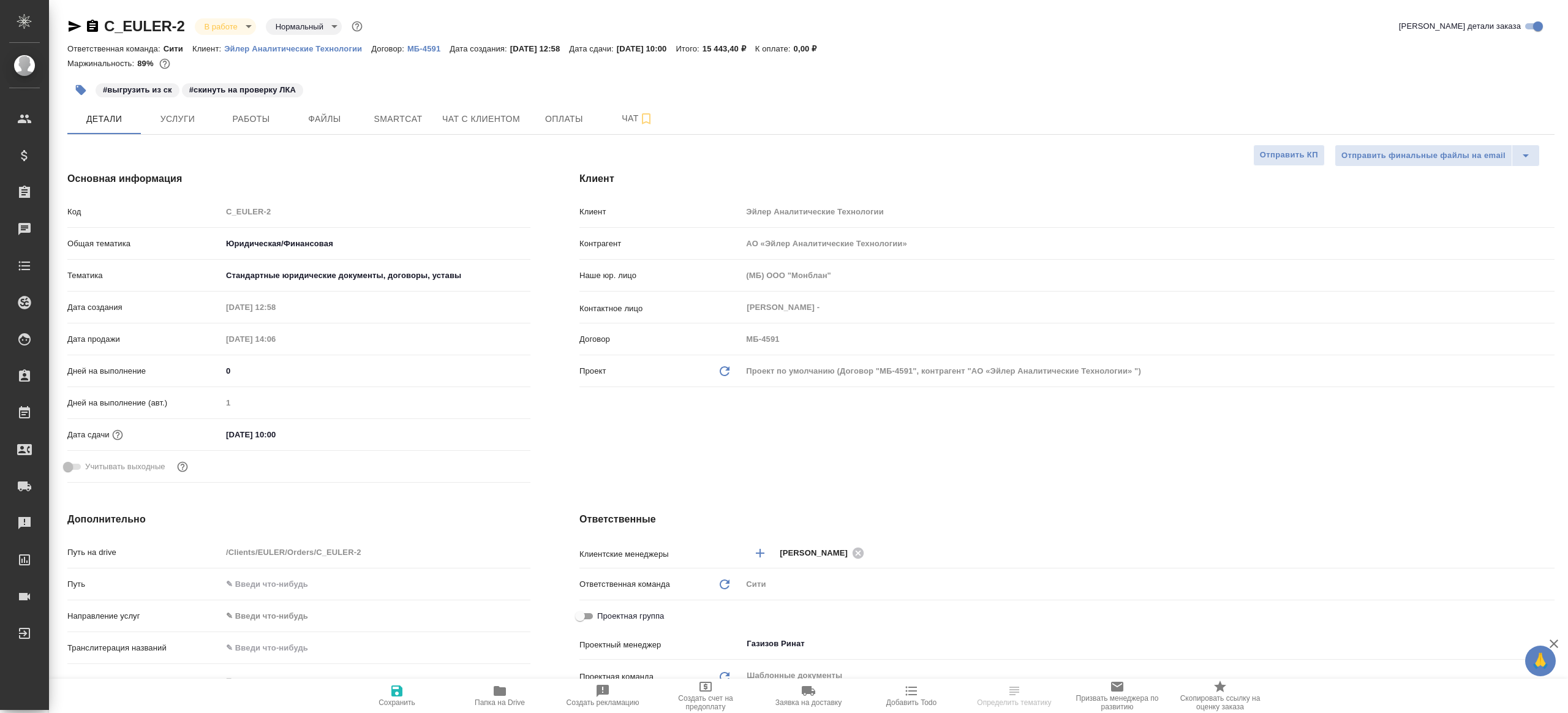
type textarea "x"
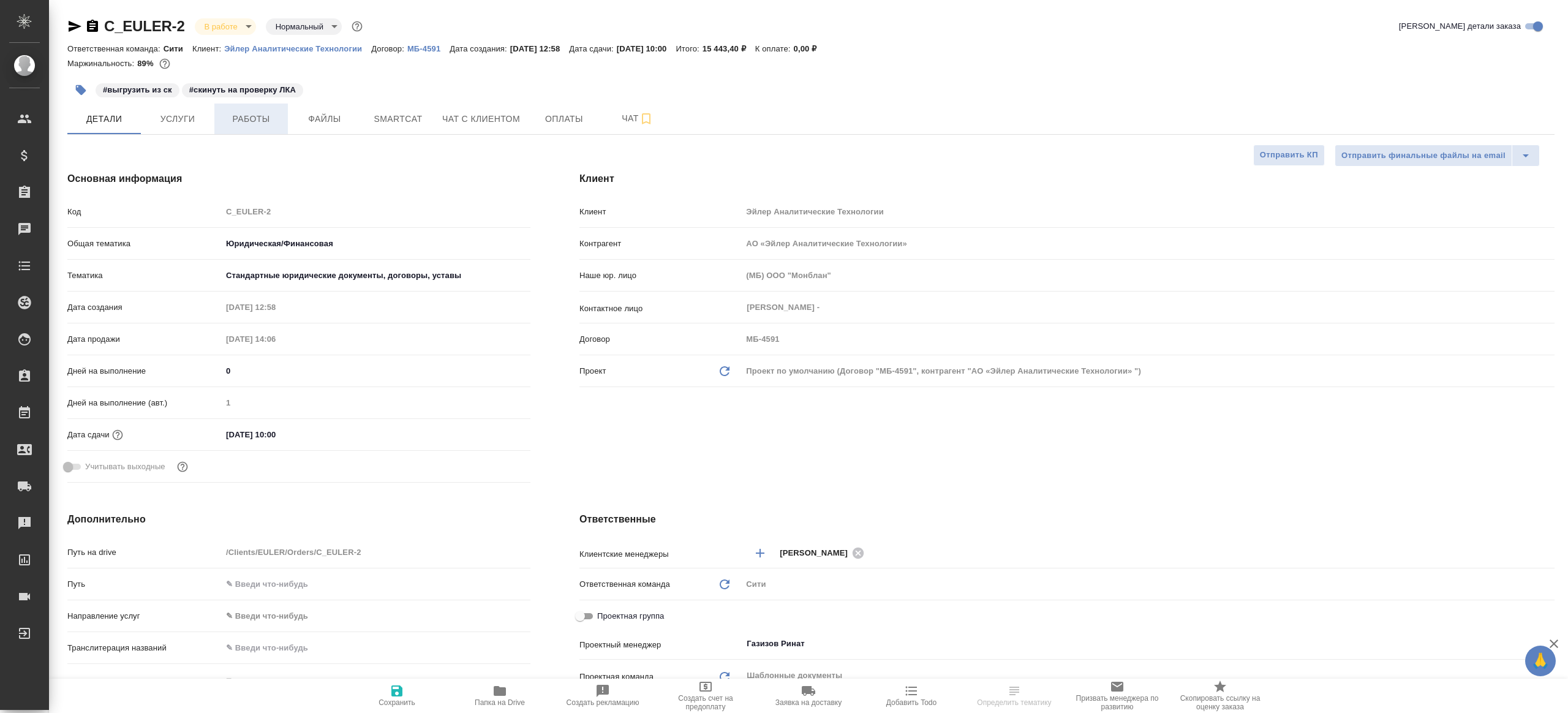
type textarea "x"
click at [246, 112] on span "Работы" at bounding box center [251, 119] width 59 height 16
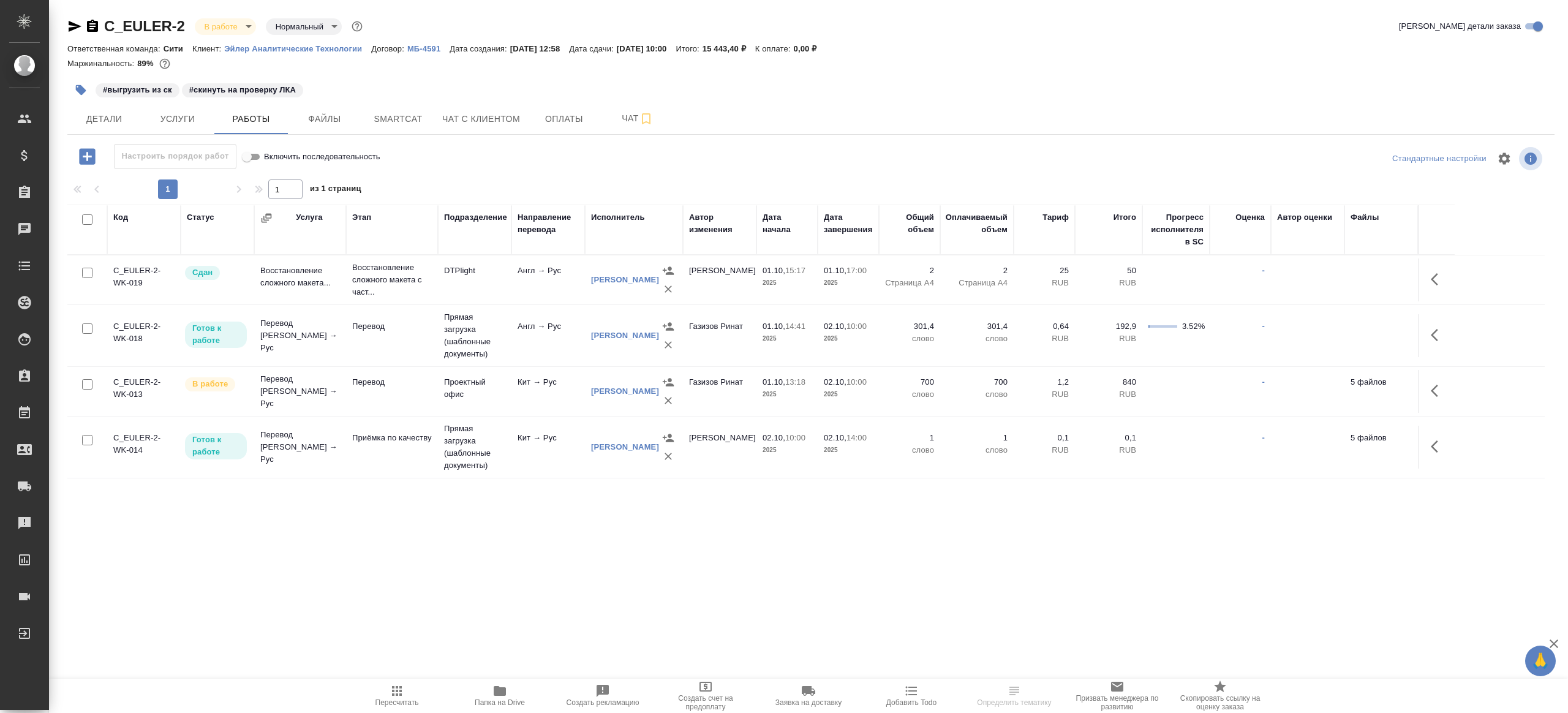
click at [520, 395] on td "Кит → Рус" at bounding box center [548, 391] width 74 height 43
click at [520, 396] on td "Кит → Рус" at bounding box center [548, 391] width 74 height 43
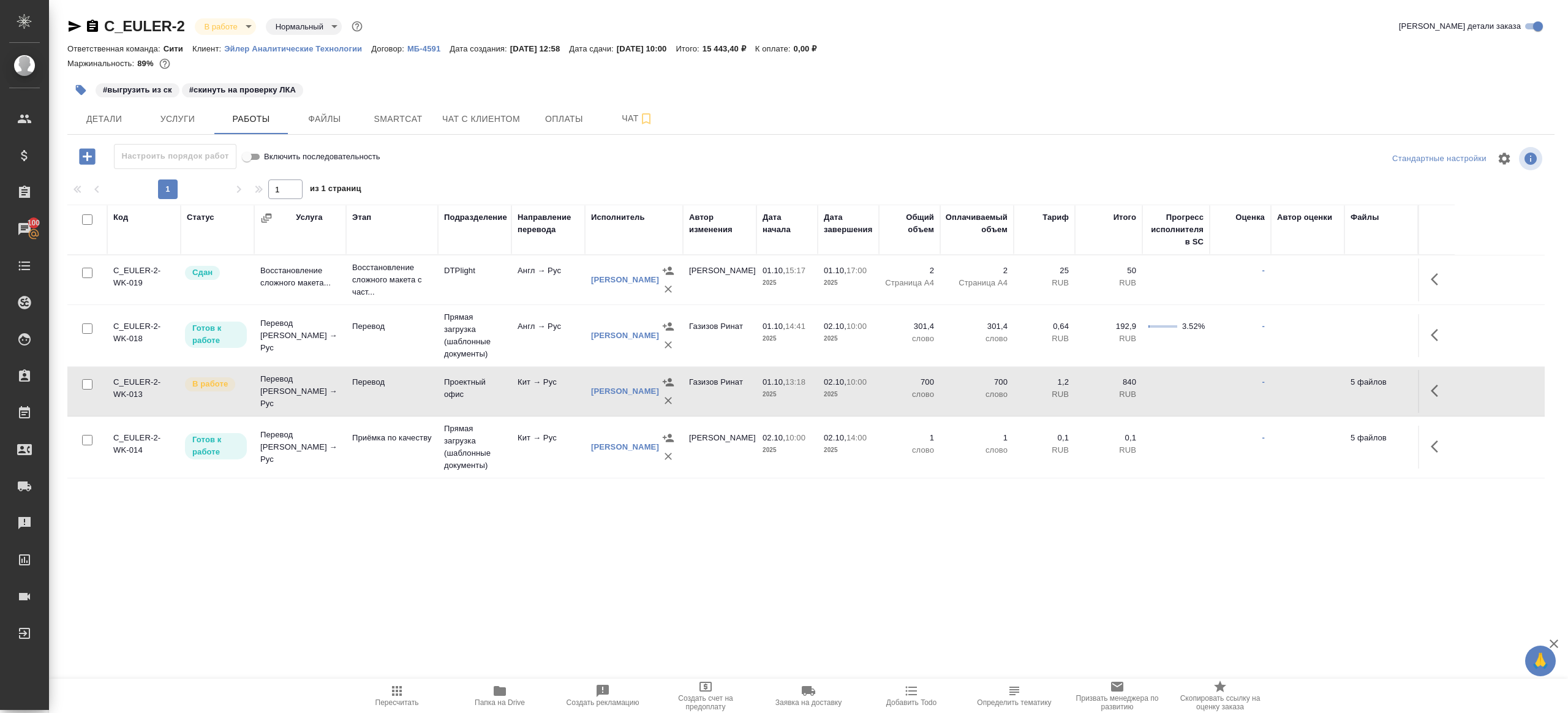
click at [412, 693] on span "Пересчитать" at bounding box center [397, 696] width 88 height 24
drag, startPoint x: 412, startPoint y: 693, endPoint x: 547, endPoint y: 626, distance: 150.7
click at [412, 693] on span "Пересчитать" at bounding box center [397, 696] width 88 height 24
click at [583, 620] on div ".cls-1 fill:#fff; AWATERA Gazizov Rinat Клиенты Спецификации Заказы 100 Чаты To…" at bounding box center [784, 356] width 1568 height 713
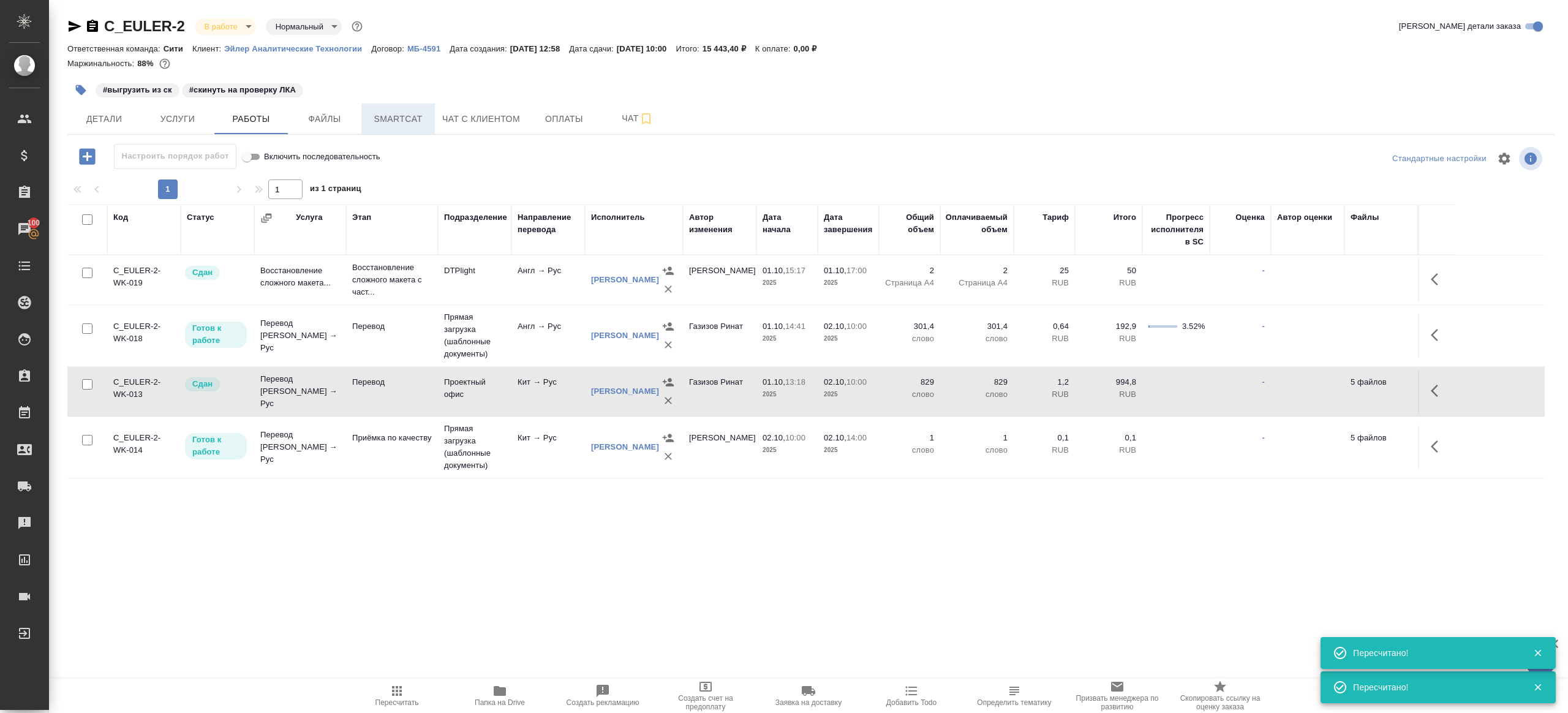
click at [401, 119] on span "Smartcat" at bounding box center [397, 119] width 59 height 16
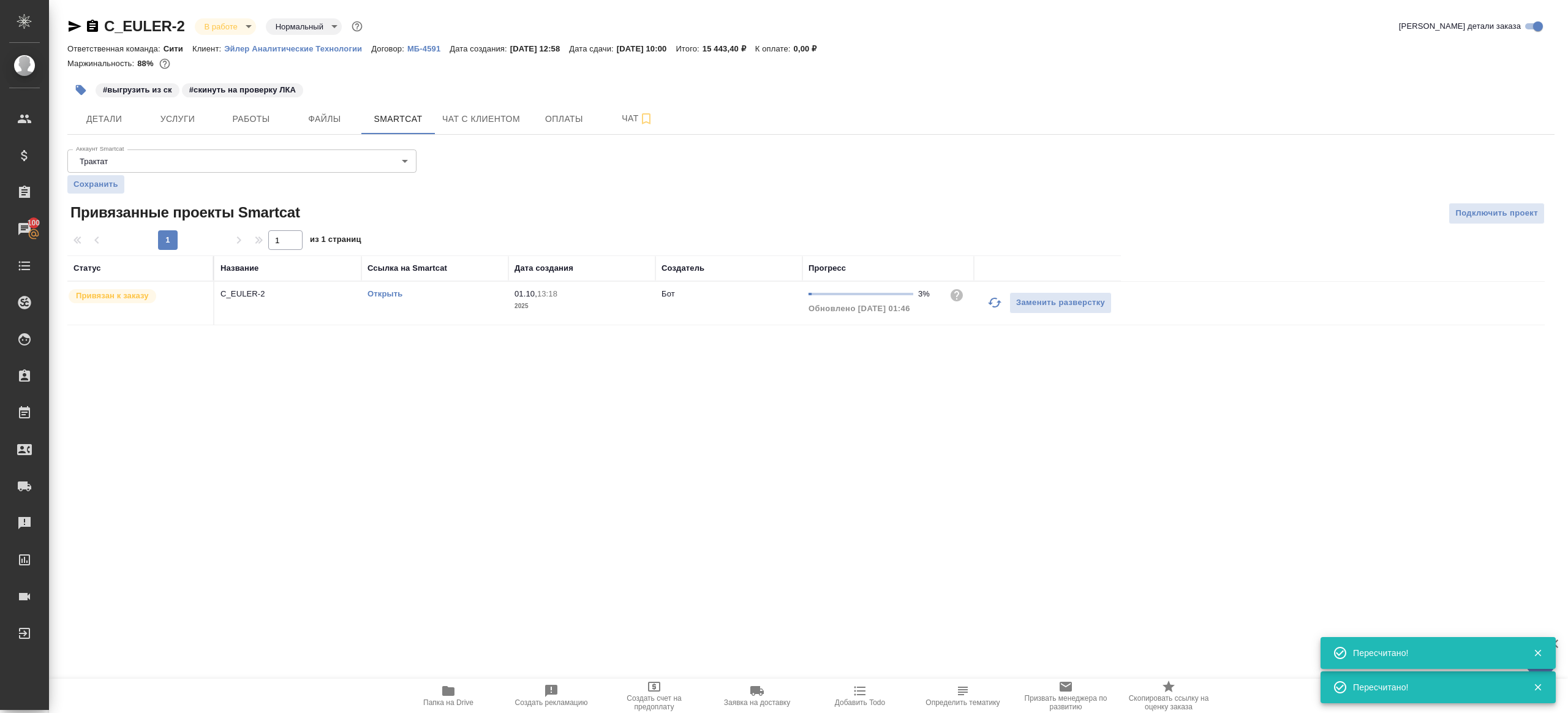
click at [986, 301] on button "button" at bounding box center [994, 302] width 29 height 29
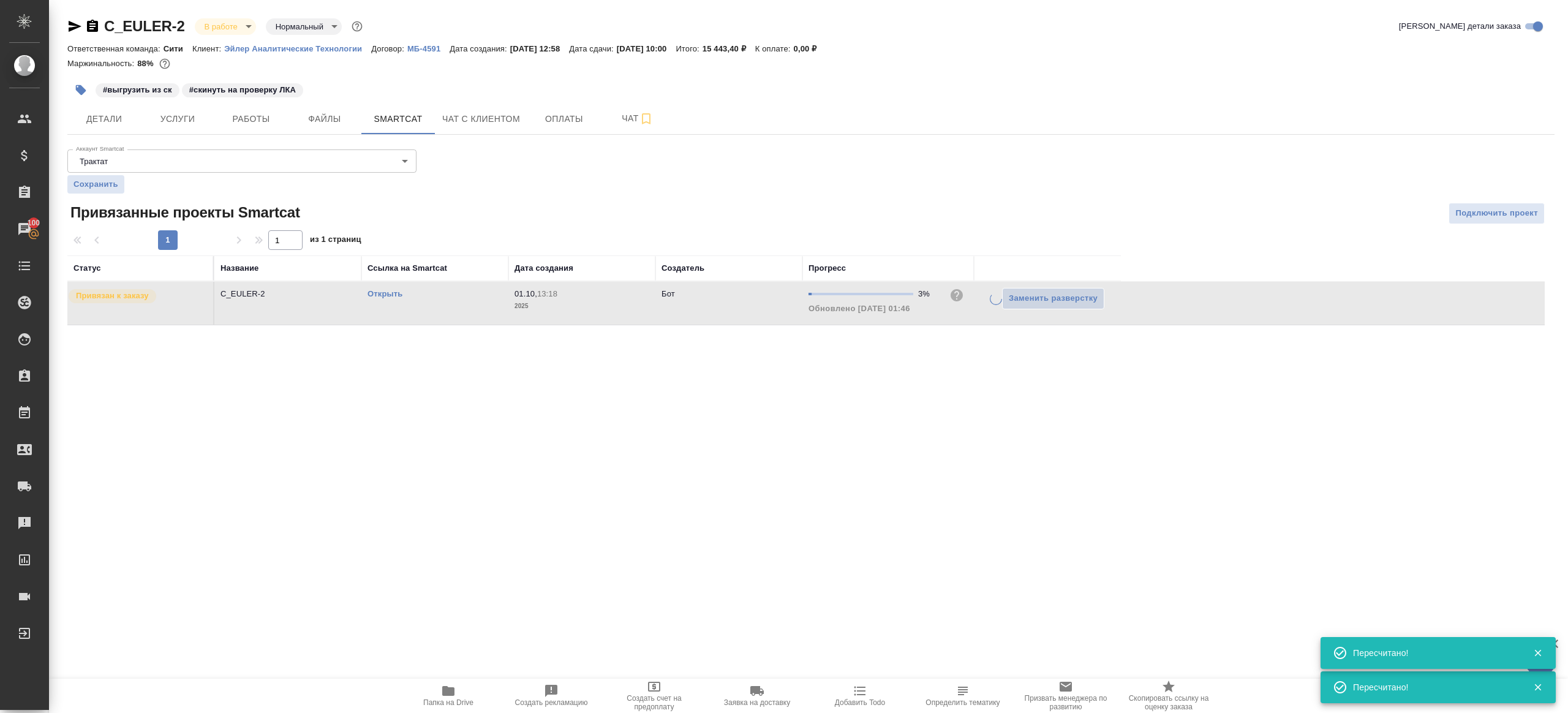
click at [860, 399] on div ".cls-1 fill:#fff; AWATERA Gazizov Rinat Клиенты Спецификации Заказы 100 Чаты To…" at bounding box center [784, 356] width 1568 height 713
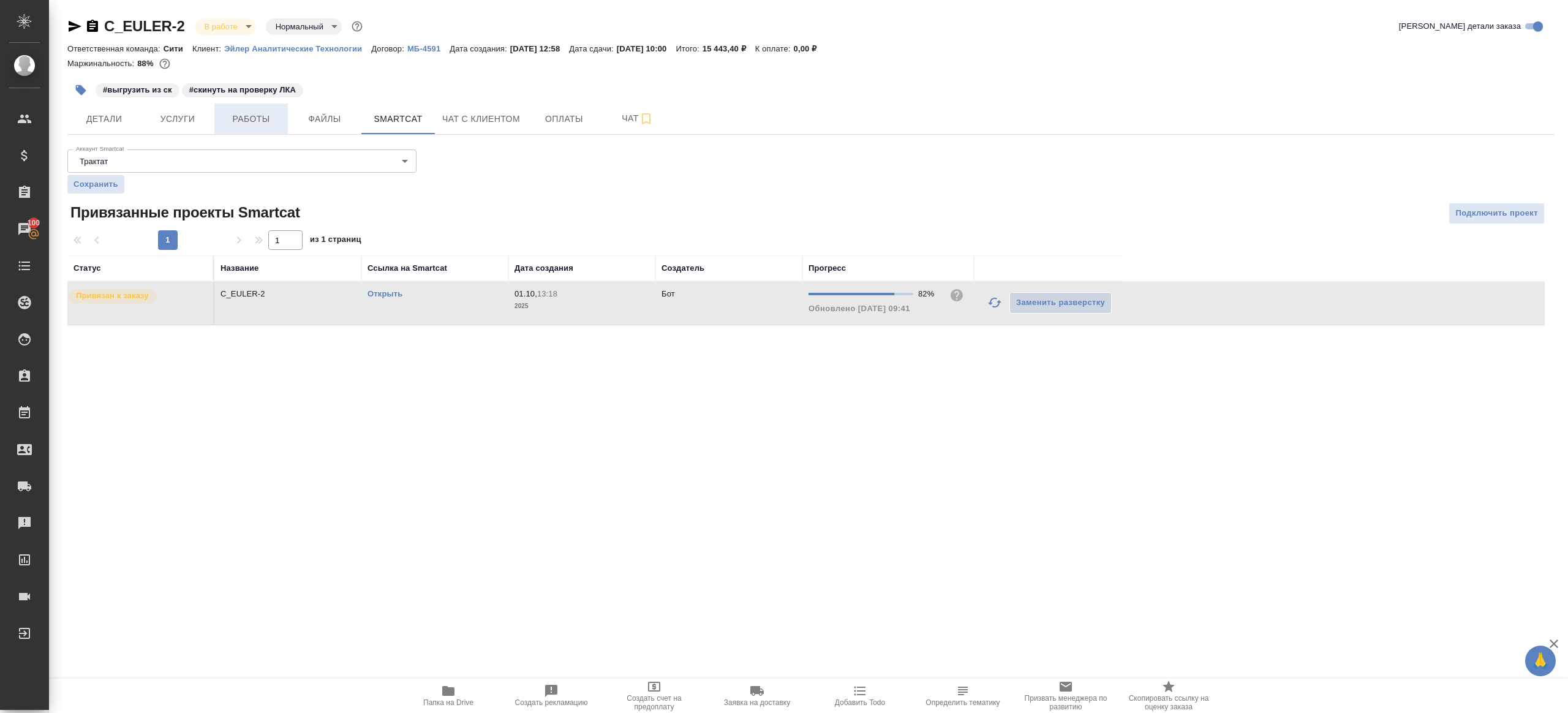
click at [265, 118] on span "Работы" at bounding box center [251, 119] width 59 height 16
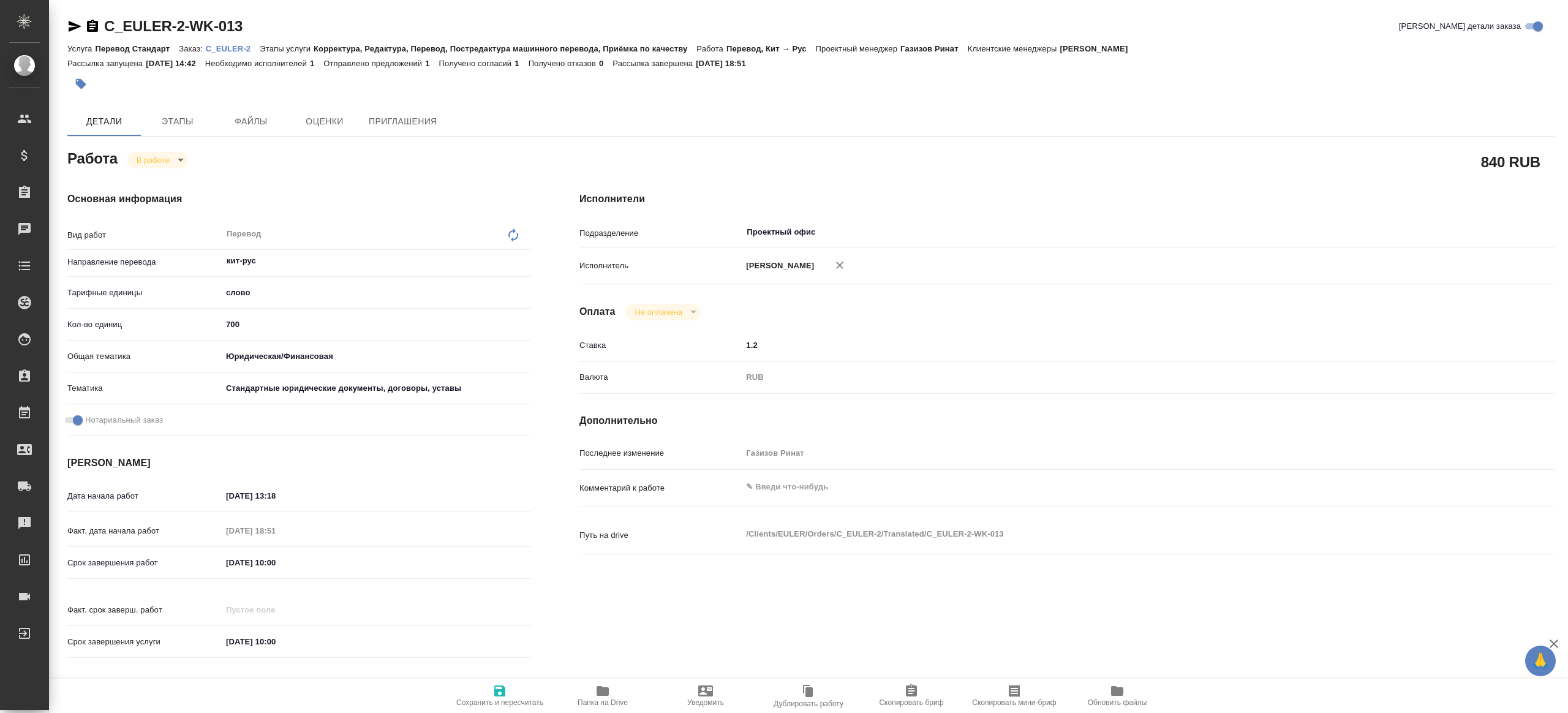
type textarea "x"
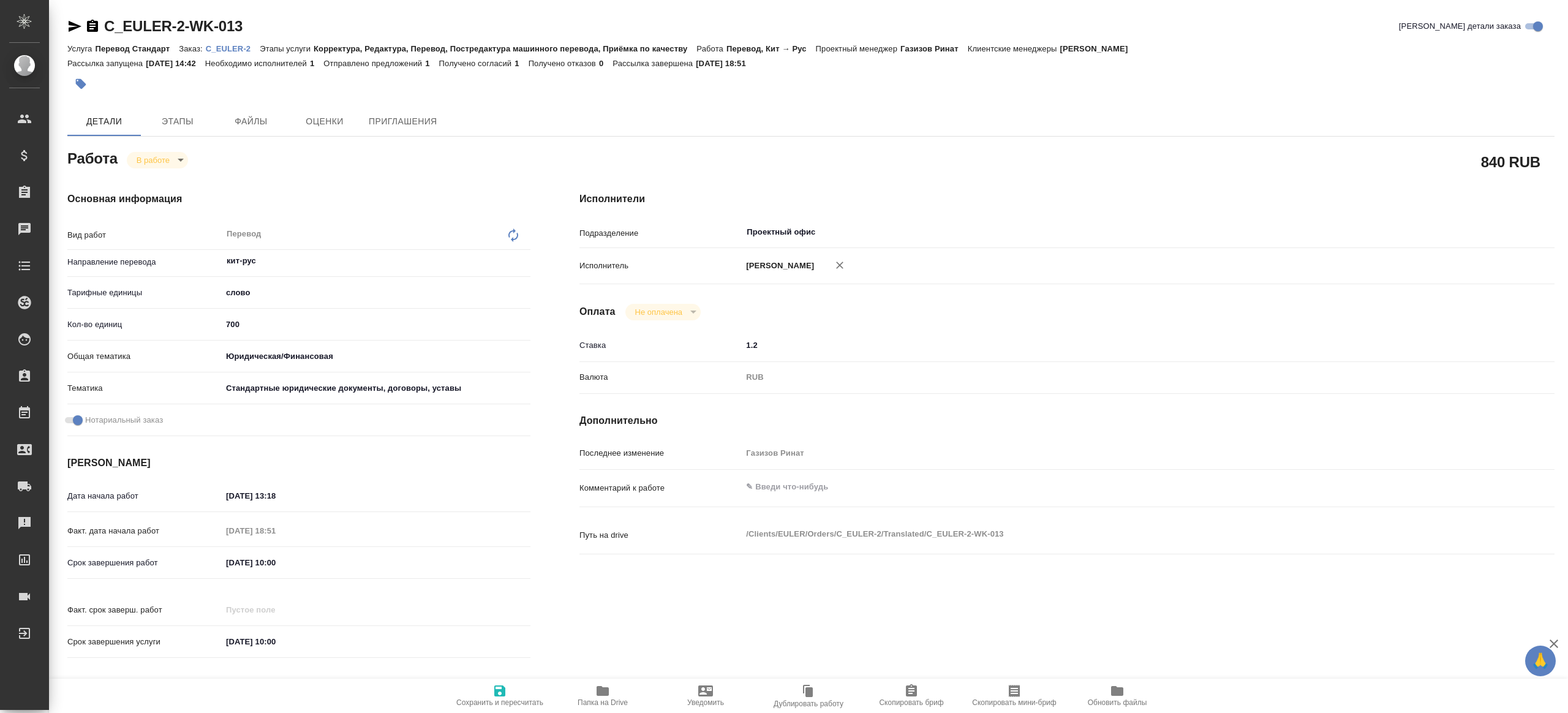
type textarea "x"
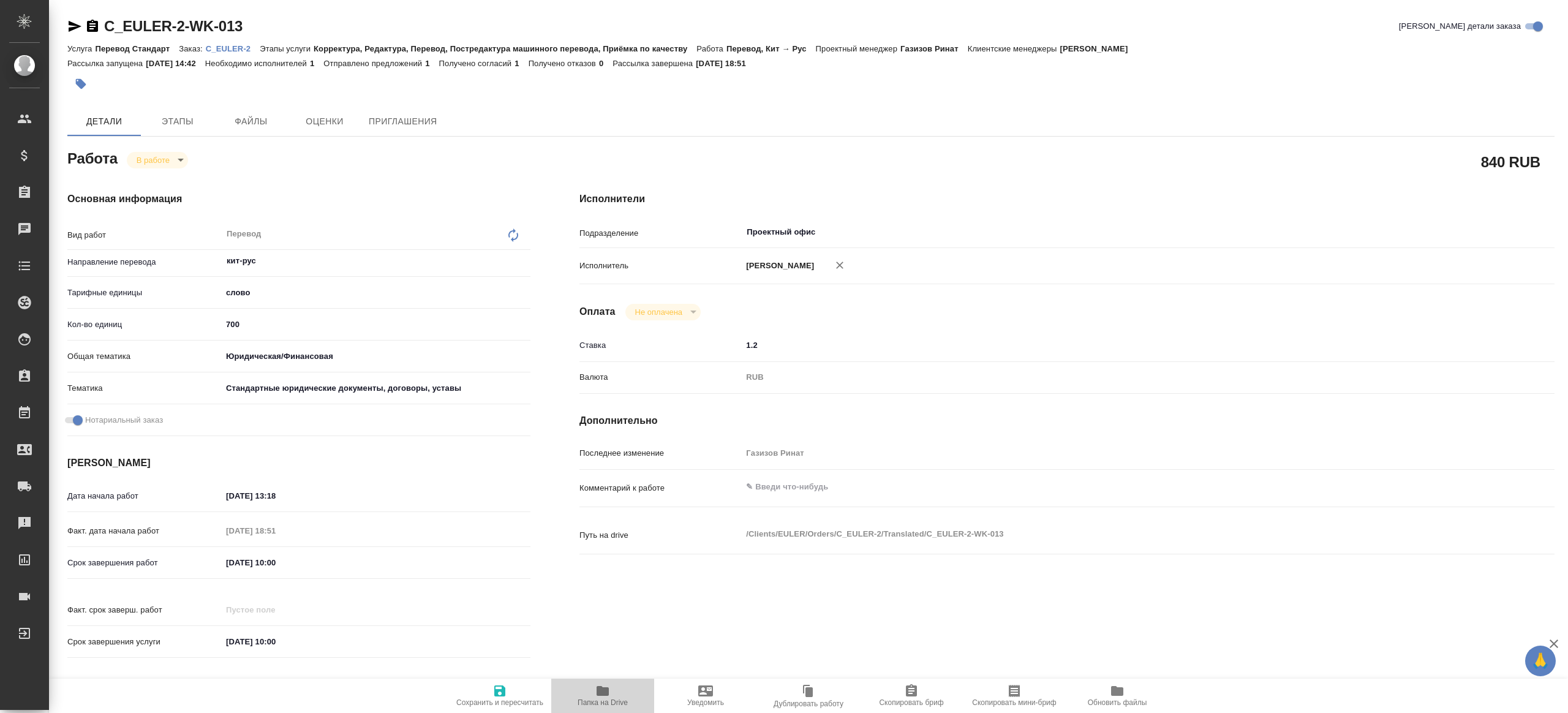
click at [590, 693] on span "Папка на Drive" at bounding box center [602, 696] width 88 height 24
type textarea "x"
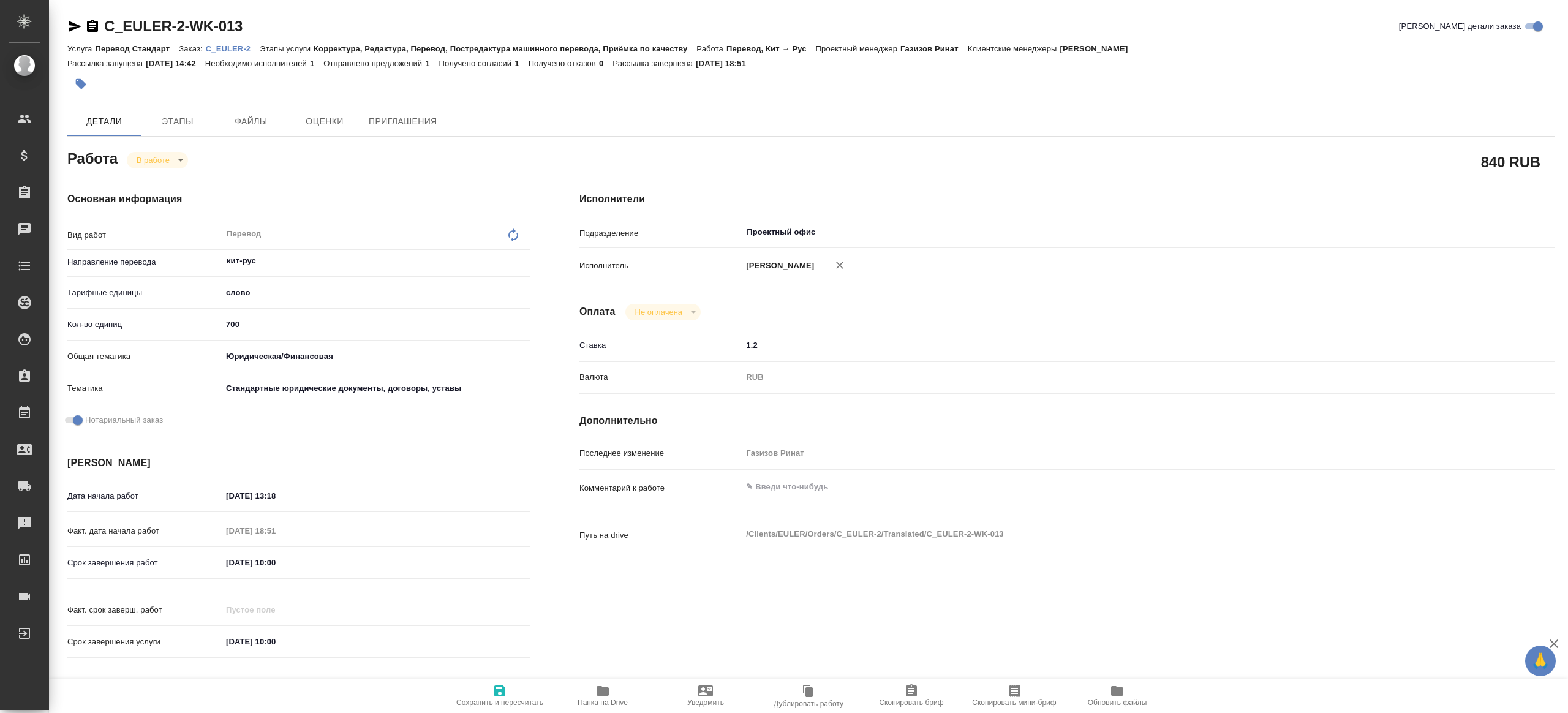
type textarea "x"
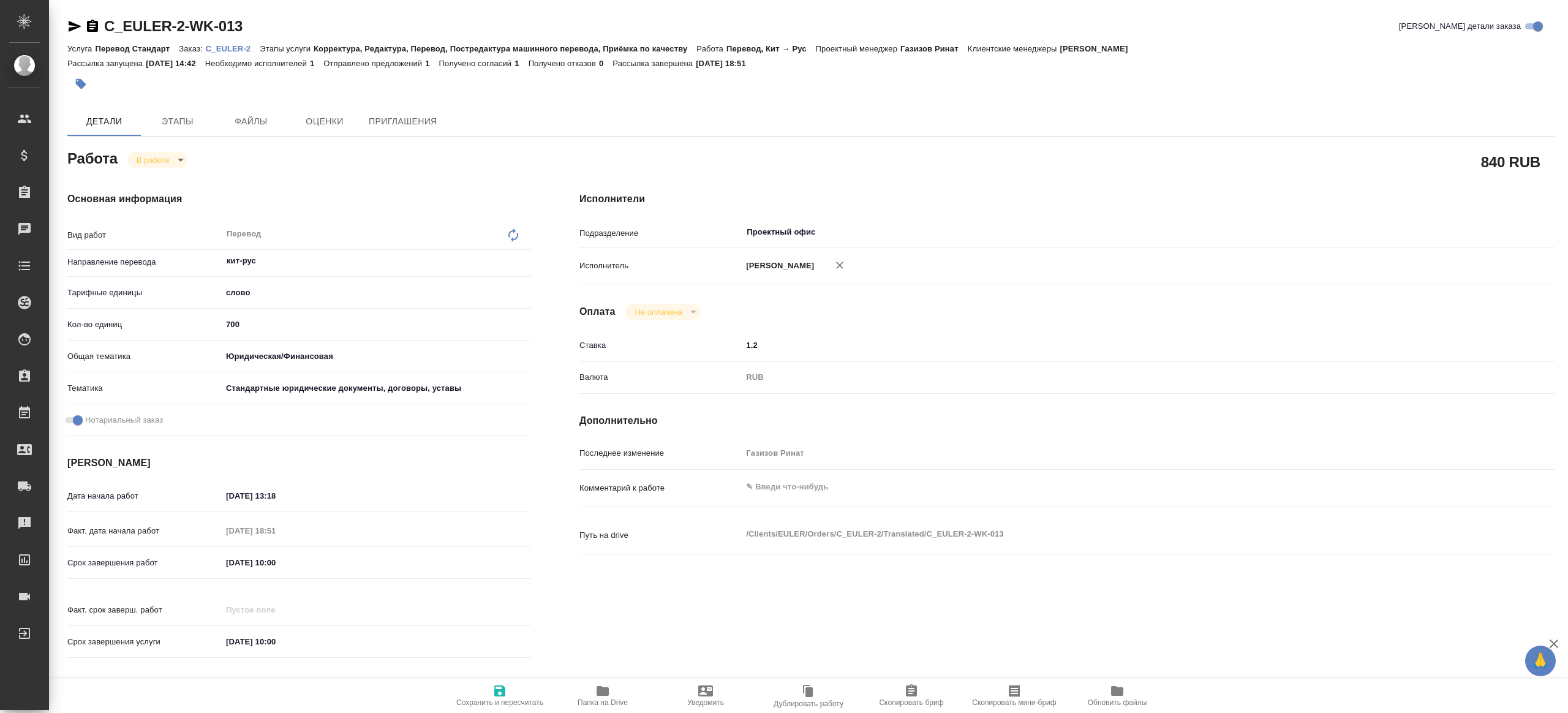
type textarea "x"
drag, startPoint x: 260, startPoint y: 332, endPoint x: 196, endPoint y: 323, distance: 64.6
click at [196, 323] on div "Кол-во единиц 700" at bounding box center [299, 324] width 463 height 21
type textarea "x"
type input "8"
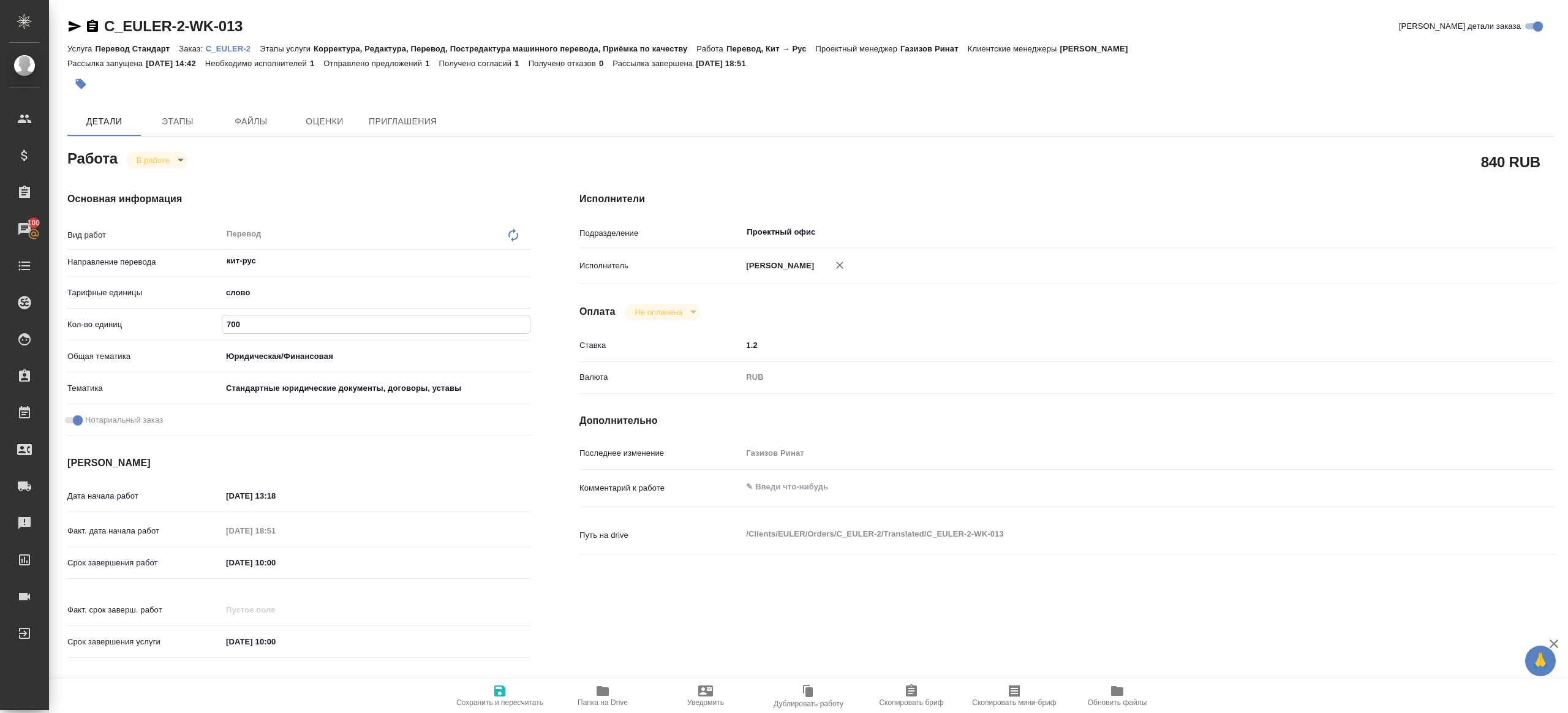
type textarea "x"
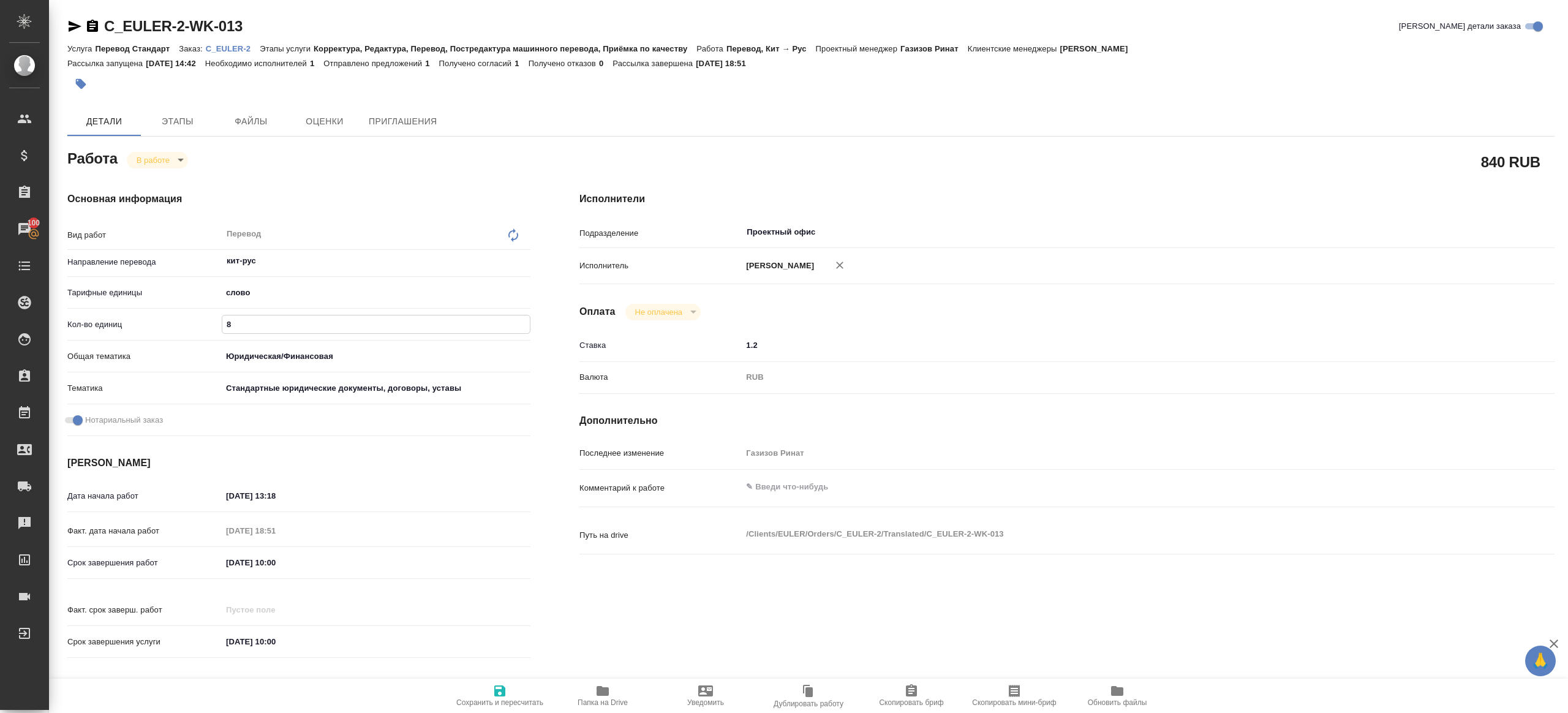
type input "82"
type textarea "x"
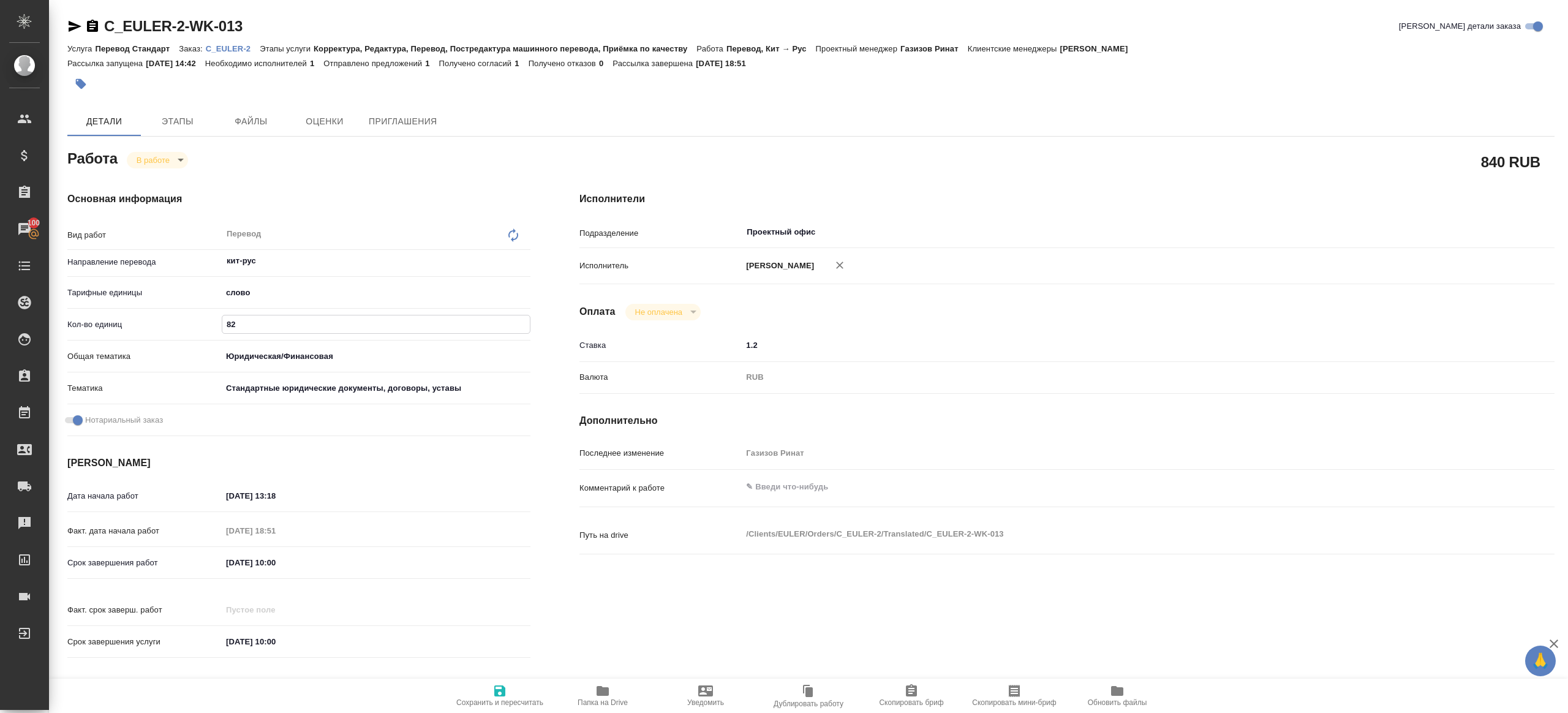
type textarea "x"
type input "829"
type textarea "x"
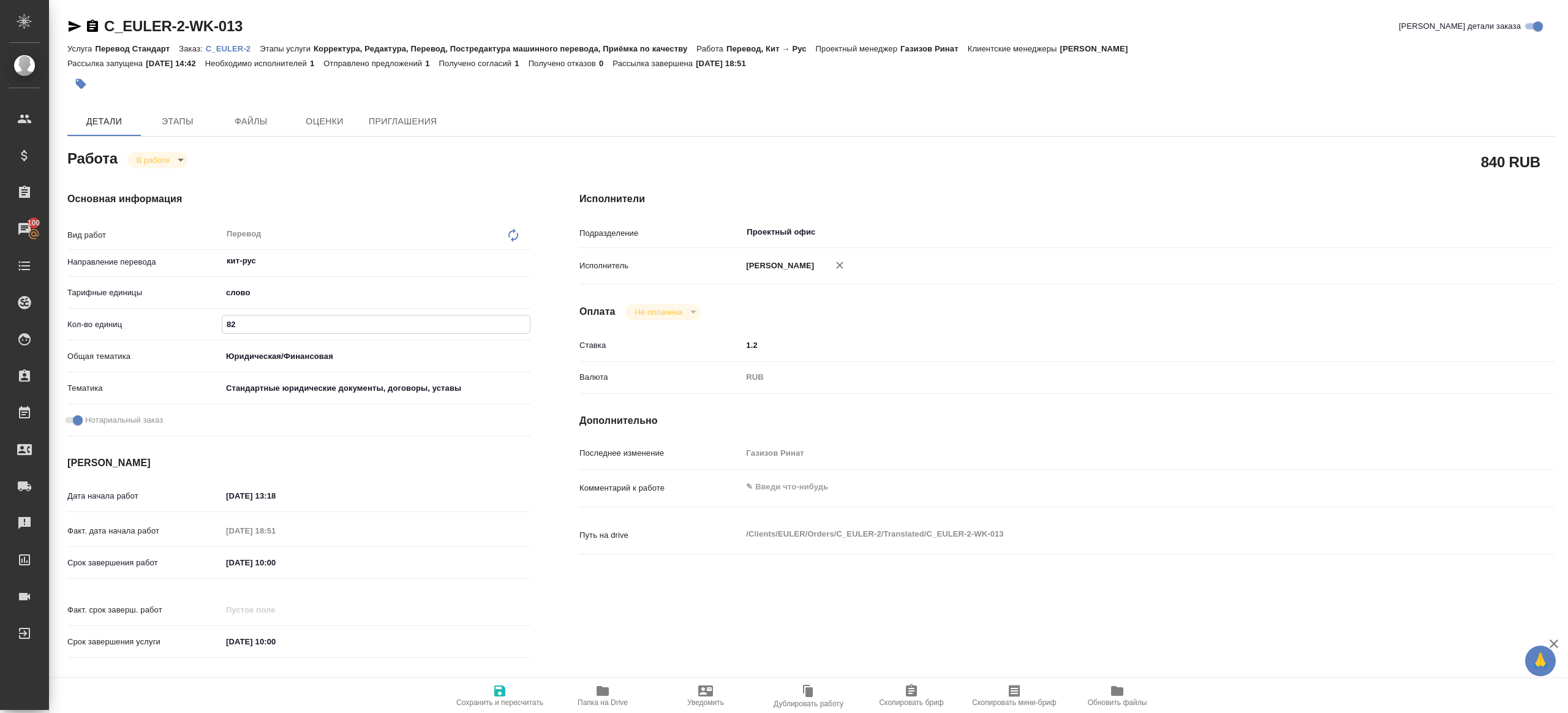
type textarea "x"
type input "829"
click at [510, 699] on span "Сохранить и пересчитать" at bounding box center [499, 703] width 87 height 9
type textarea "x"
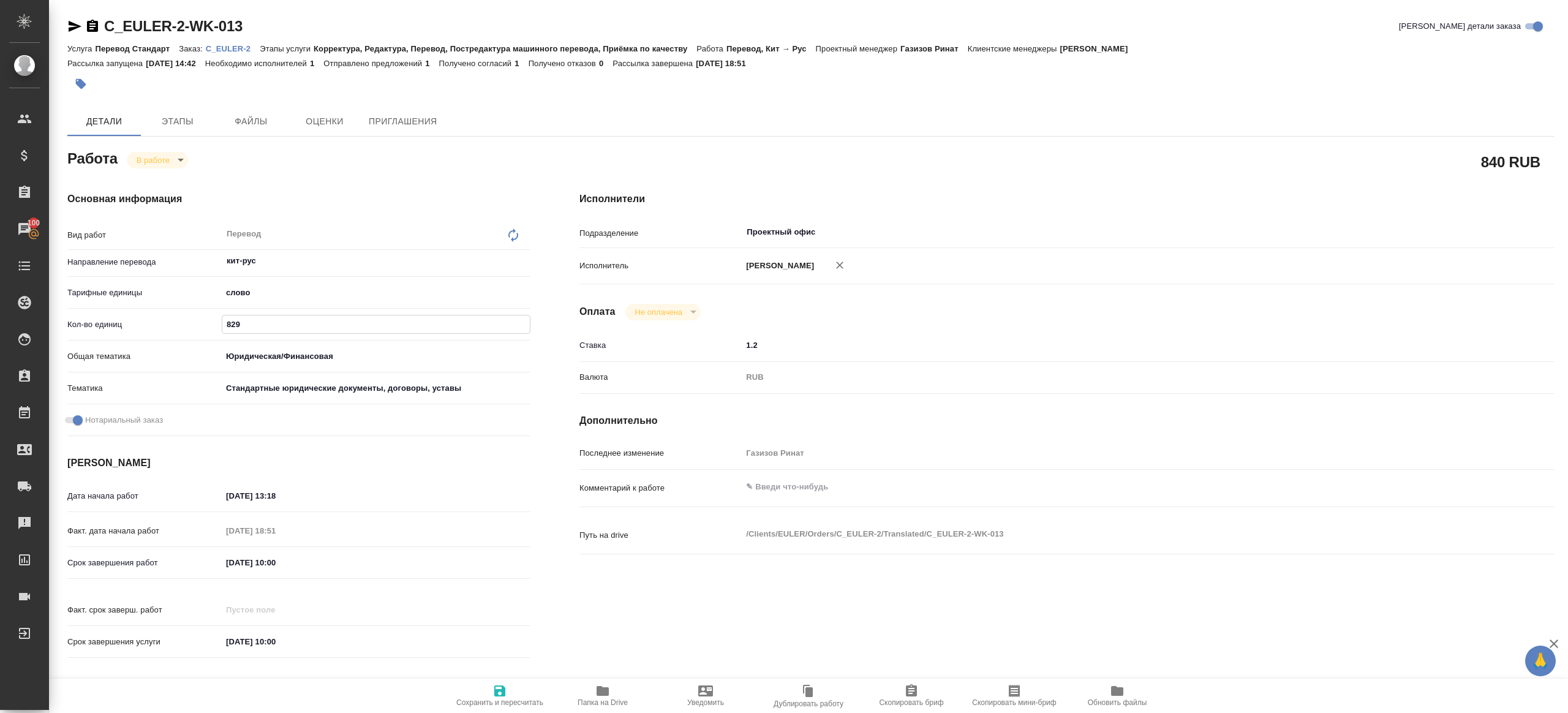
type textarea "x"
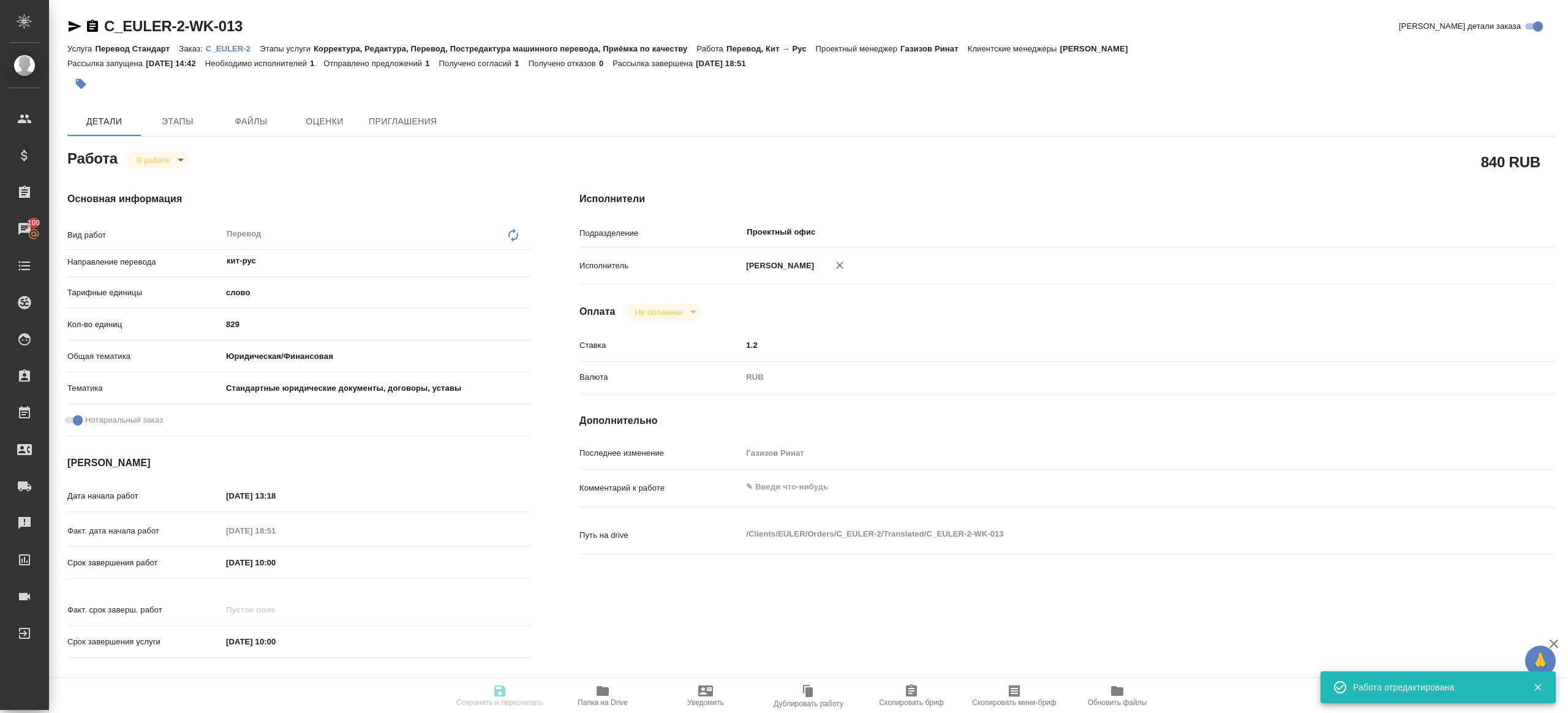
type textarea "x"
type input "inProgress"
type textarea "Перевод"
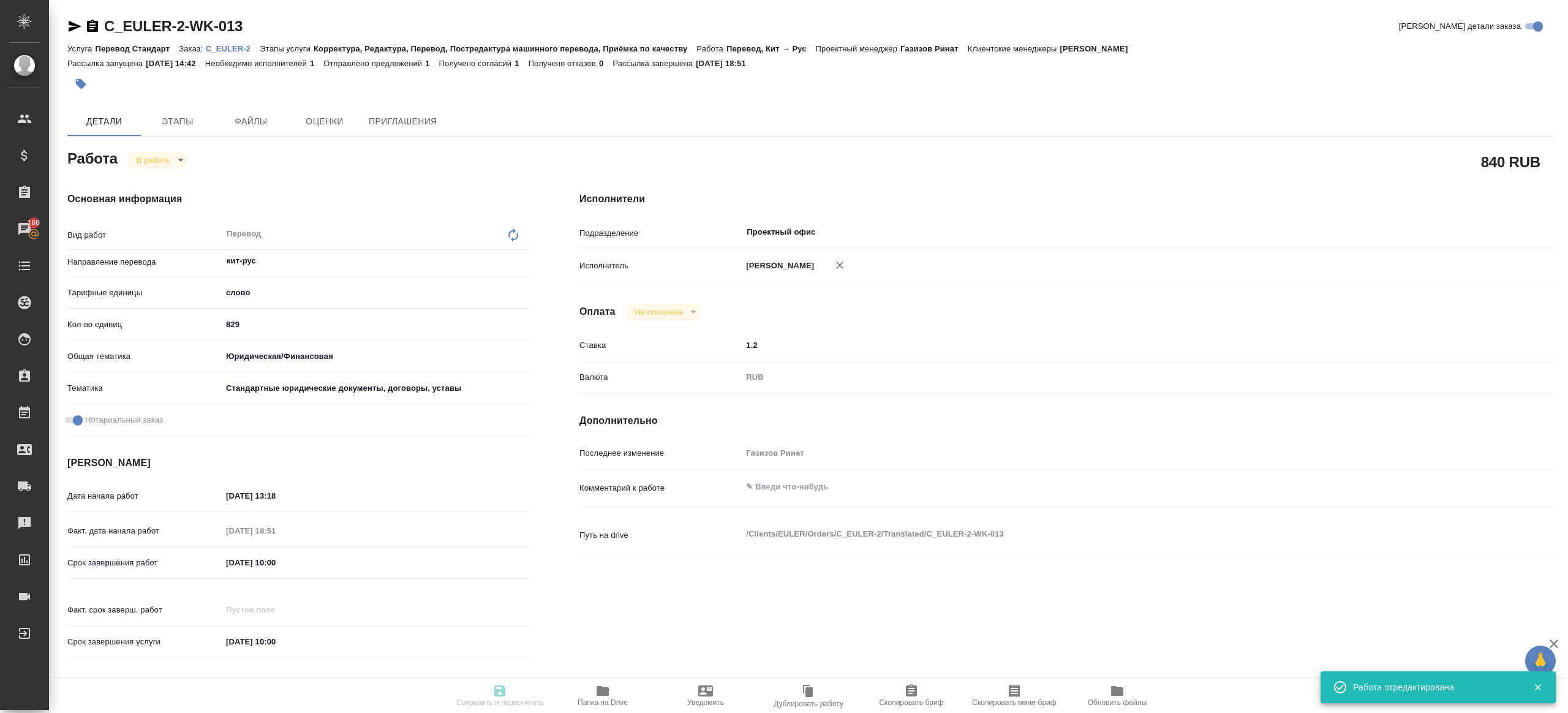
type textarea "x"
type input "кит-рус"
type input "5a8b1489cc6b4906c91bfd90"
type input "829"
type input "yr-fn"
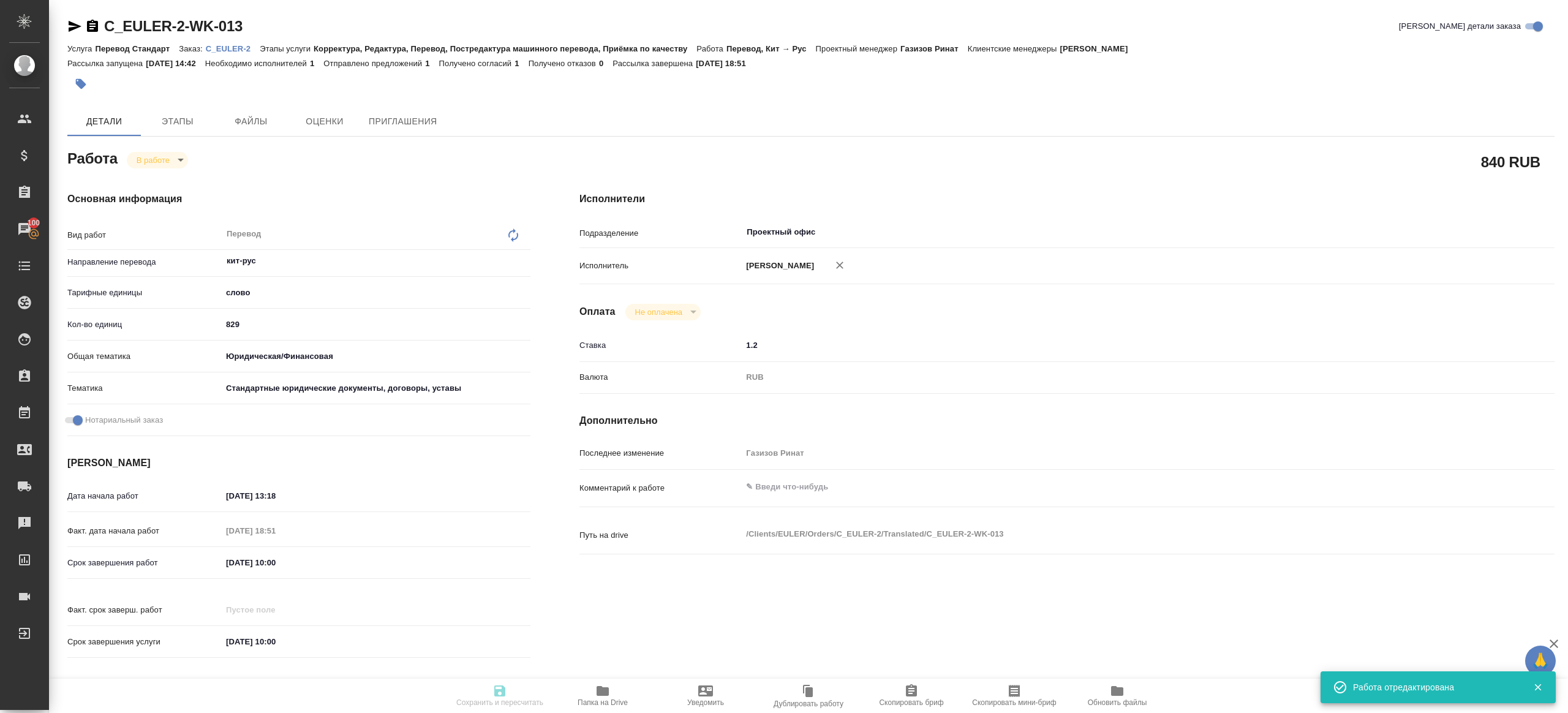
type input "5f647205b73bc97568ca66bf"
checkbox input "true"
type input "01.10.2025 13:18"
type input "01.10.2025 18:51"
type input "02.10.2025 10:00"
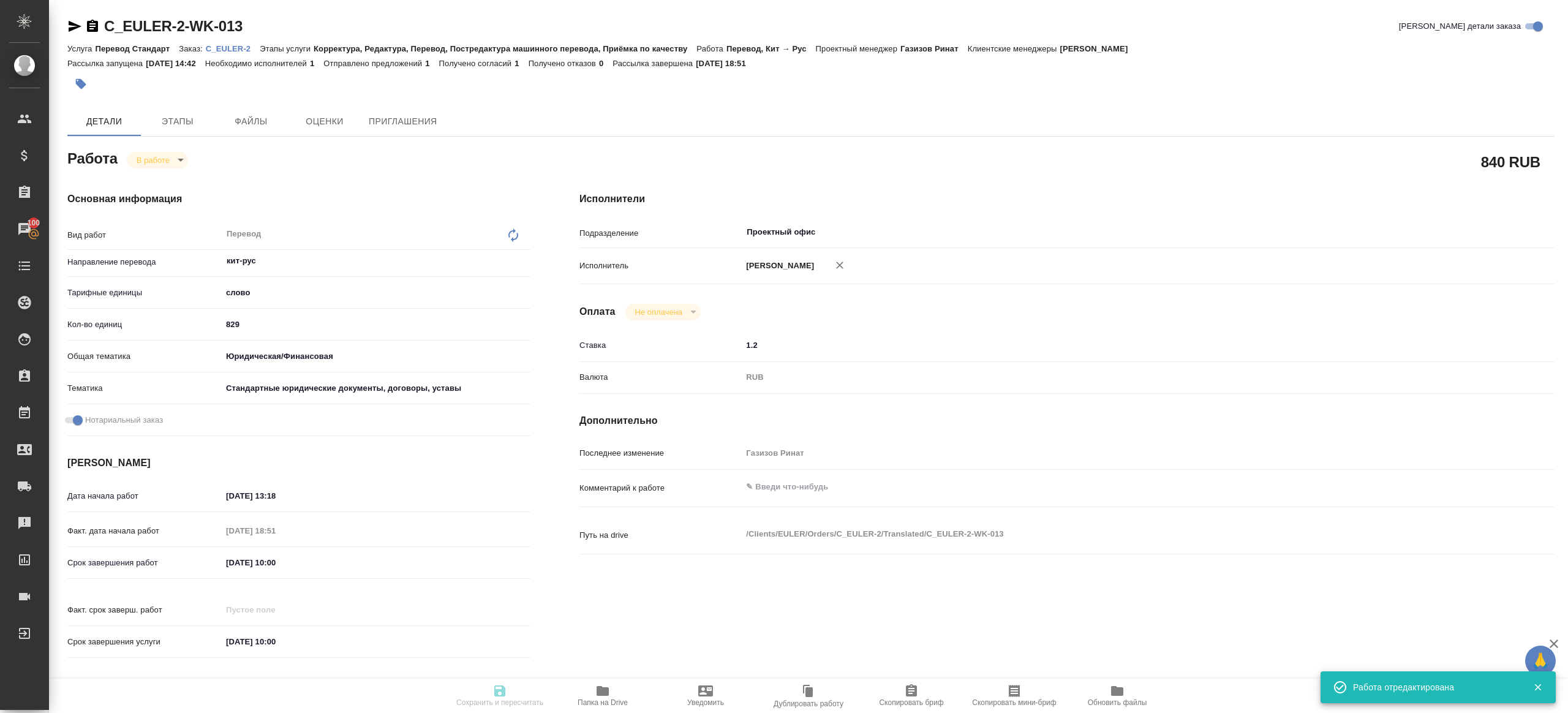
type input "03.10.2025 10:00"
type input "Проектный офис"
type input "notPayed"
type input "1.2"
type input "RUB"
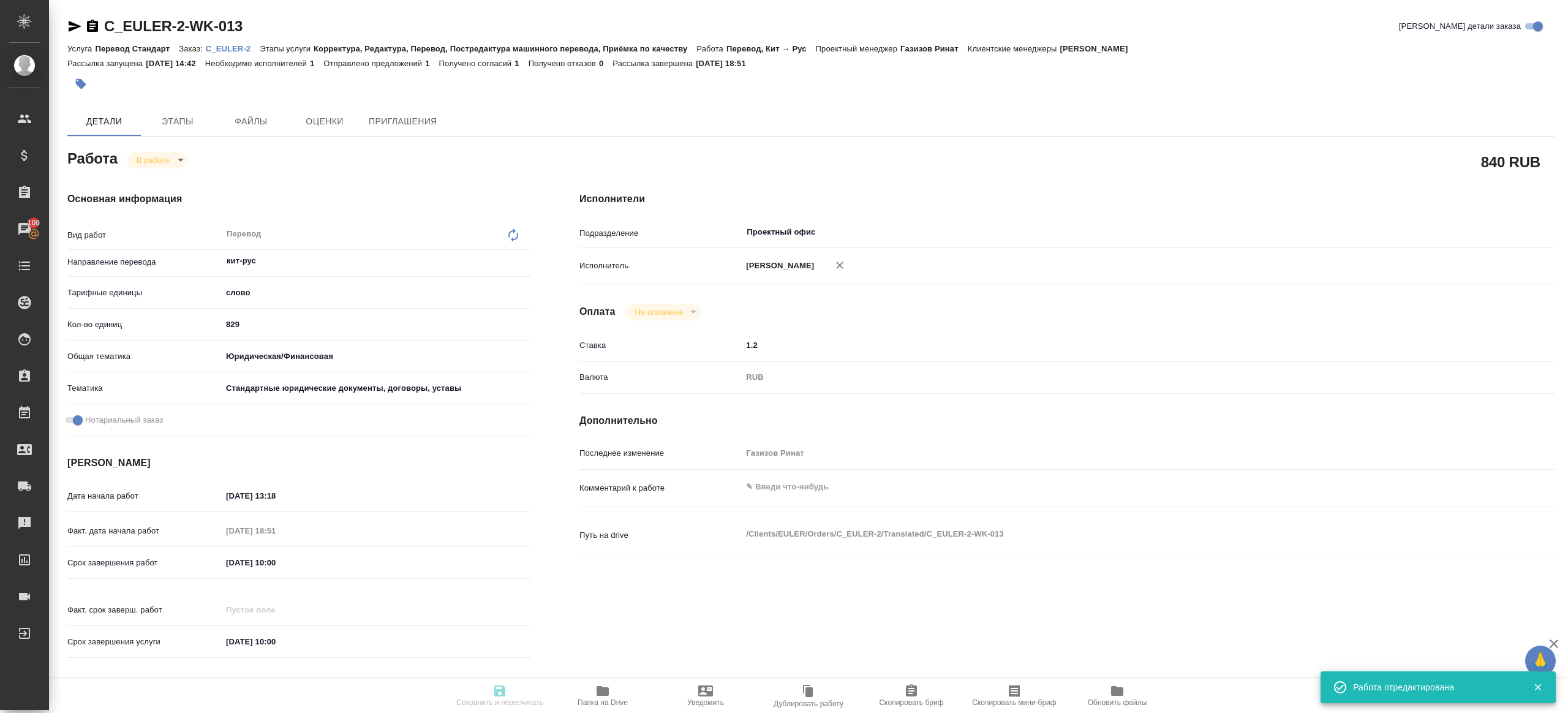
type input "Газизов Ринат"
type textarea "x"
type textarea "/Clients/EULER/Orders/C_EULER-2/Translated/C_EULER-2-WK-013"
type textarea "x"
type input "C_EULER-2"
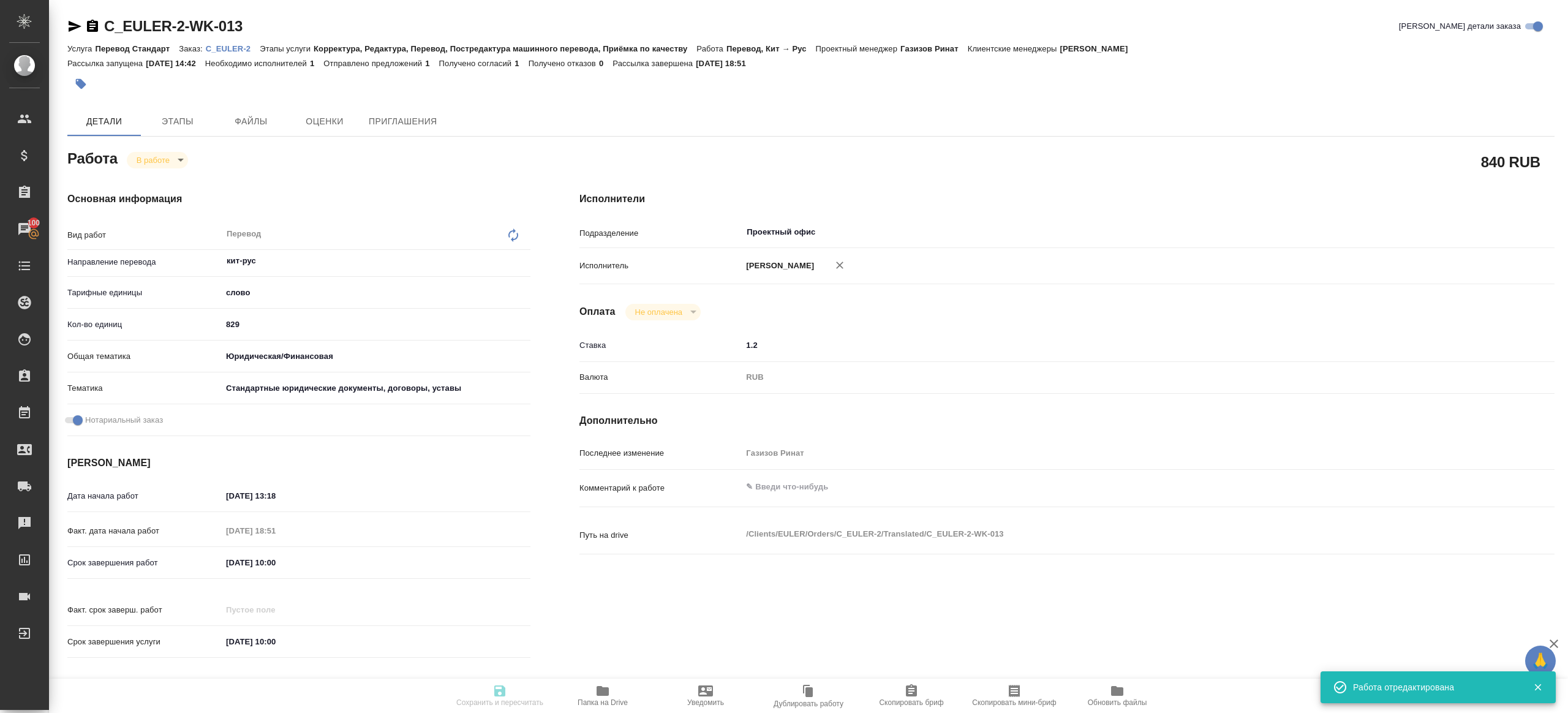
type input "Перевод Стандарт"
type input "Корректура, Редактура, Перевод, Постредактура машинного перевода, Приёмка по ка…"
type input "Лямина Надежда"
type input "[PERSON_NAME]"
type input "/Clients/EULER/Orders/C_EULER-2"
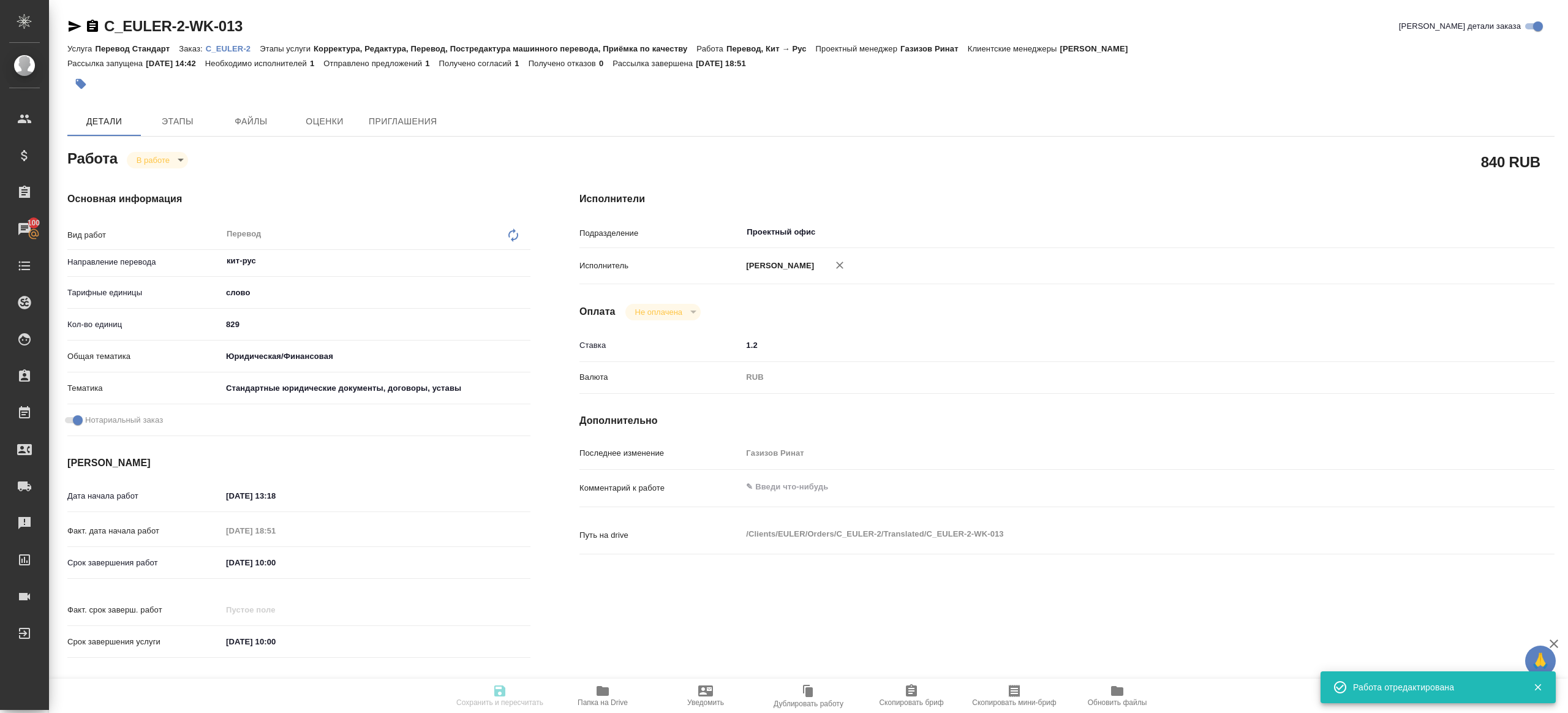
type textarea "x"
type textarea "нот"
type textarea "x"
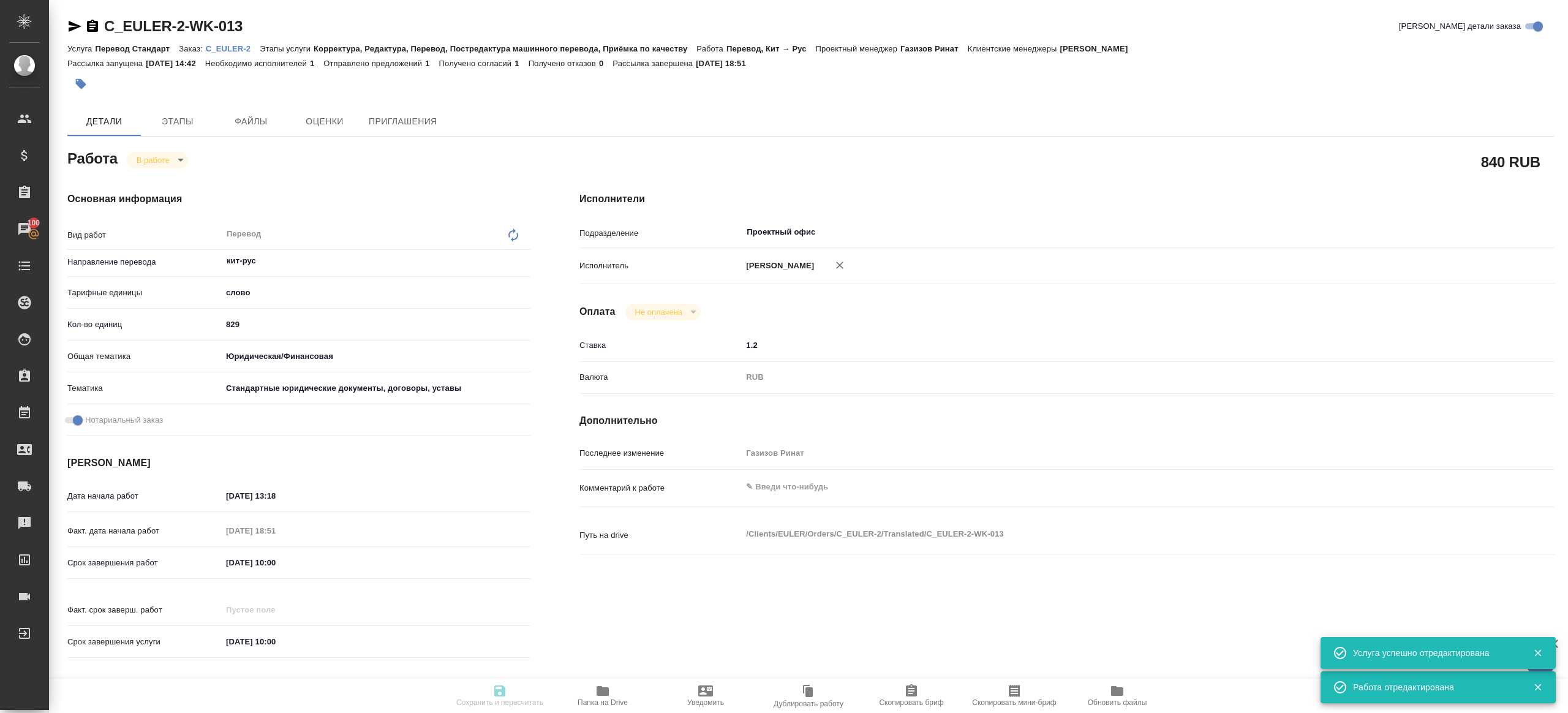
type textarea "x"
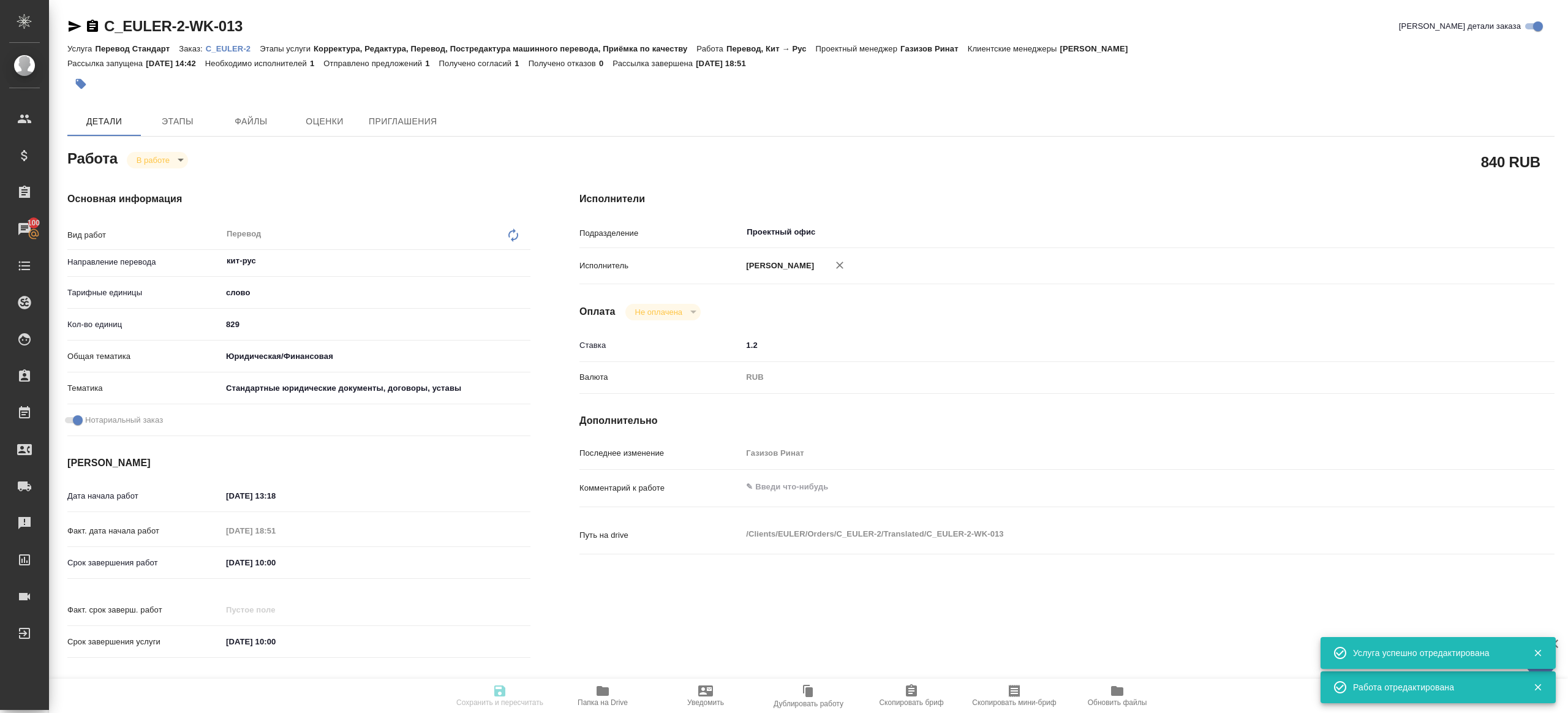
type textarea "x"
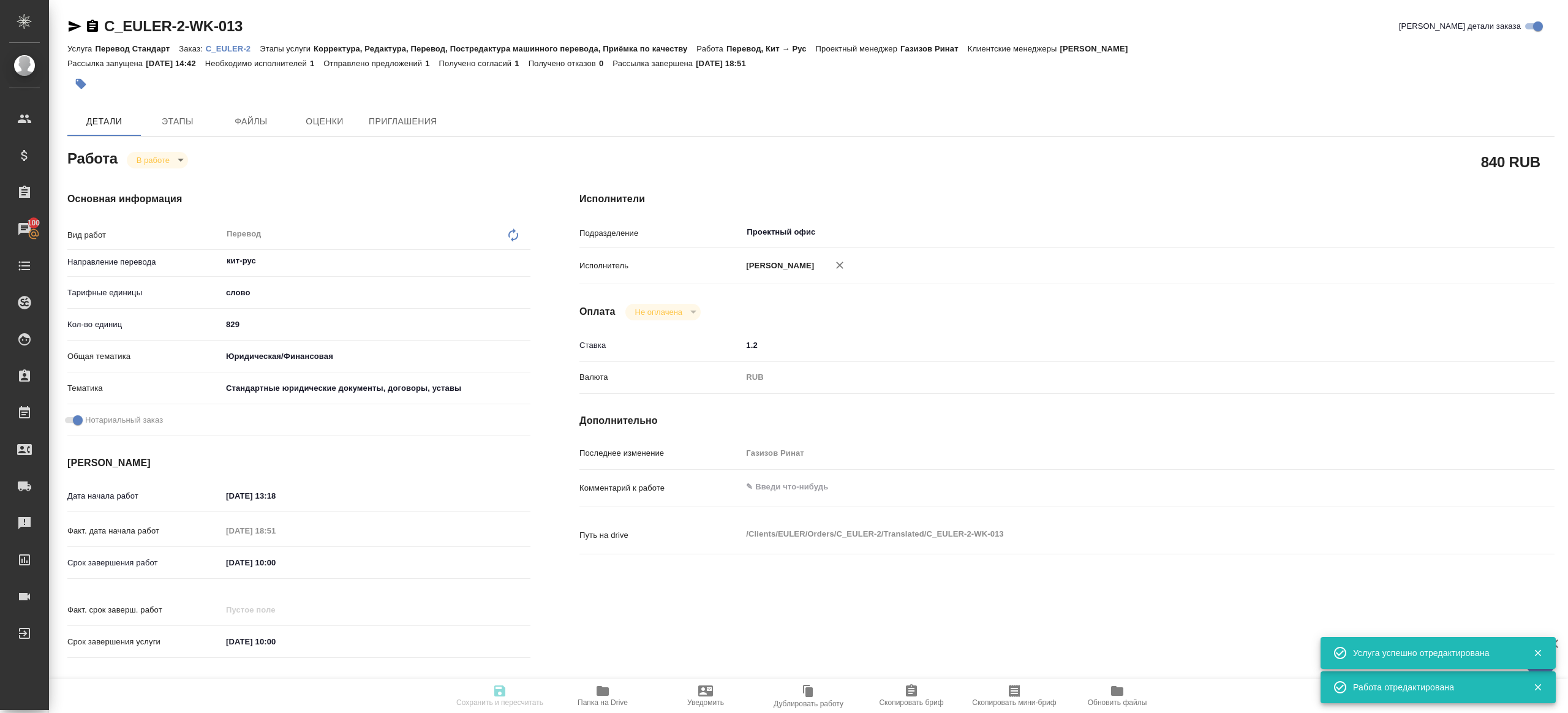
type textarea "x"
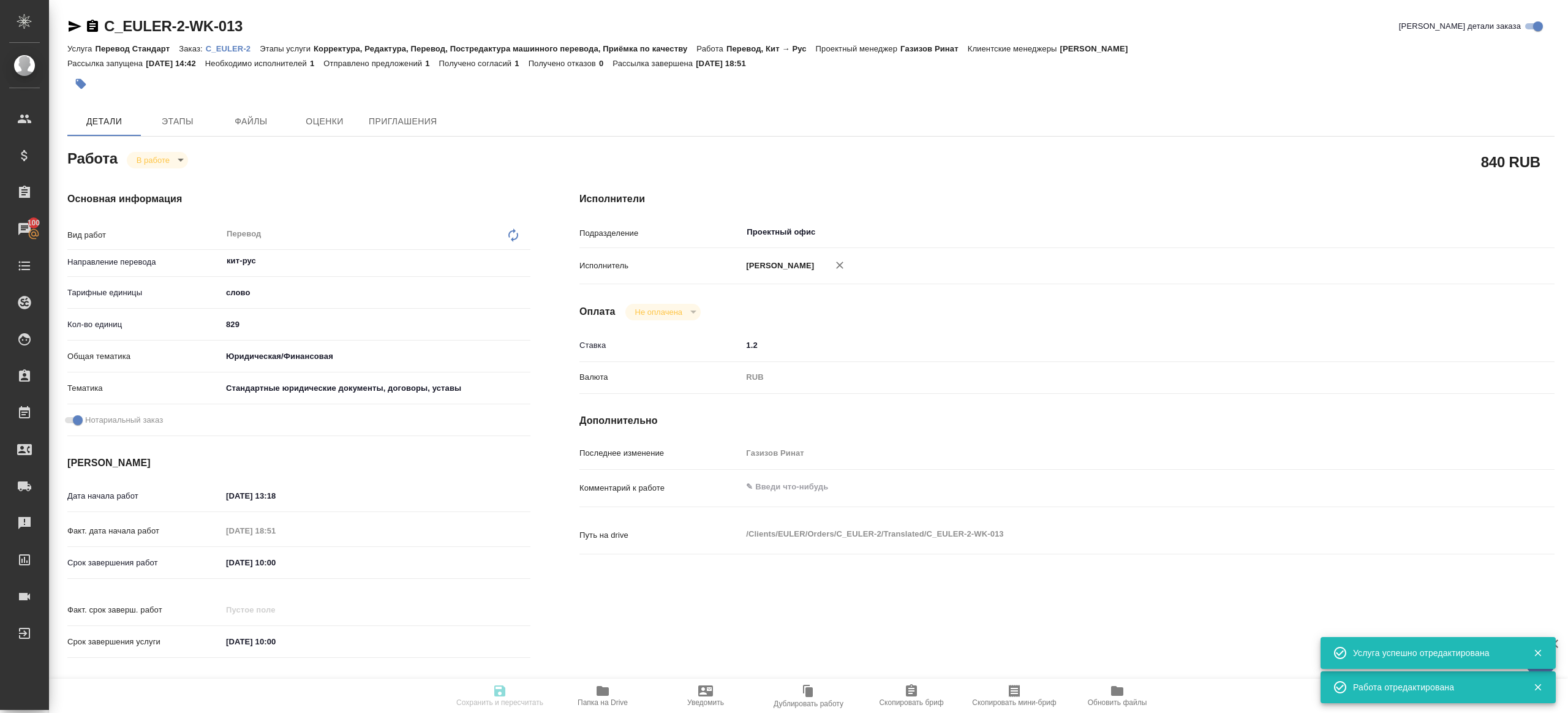
type textarea "x"
click at [160, 165] on body "🙏 .cls-1 fill:#fff; AWATERA Gazizov Rinat Клиенты Спецификации Заказы 100 Чаты …" at bounding box center [784, 356] width 1568 height 713
type input "inProgress"
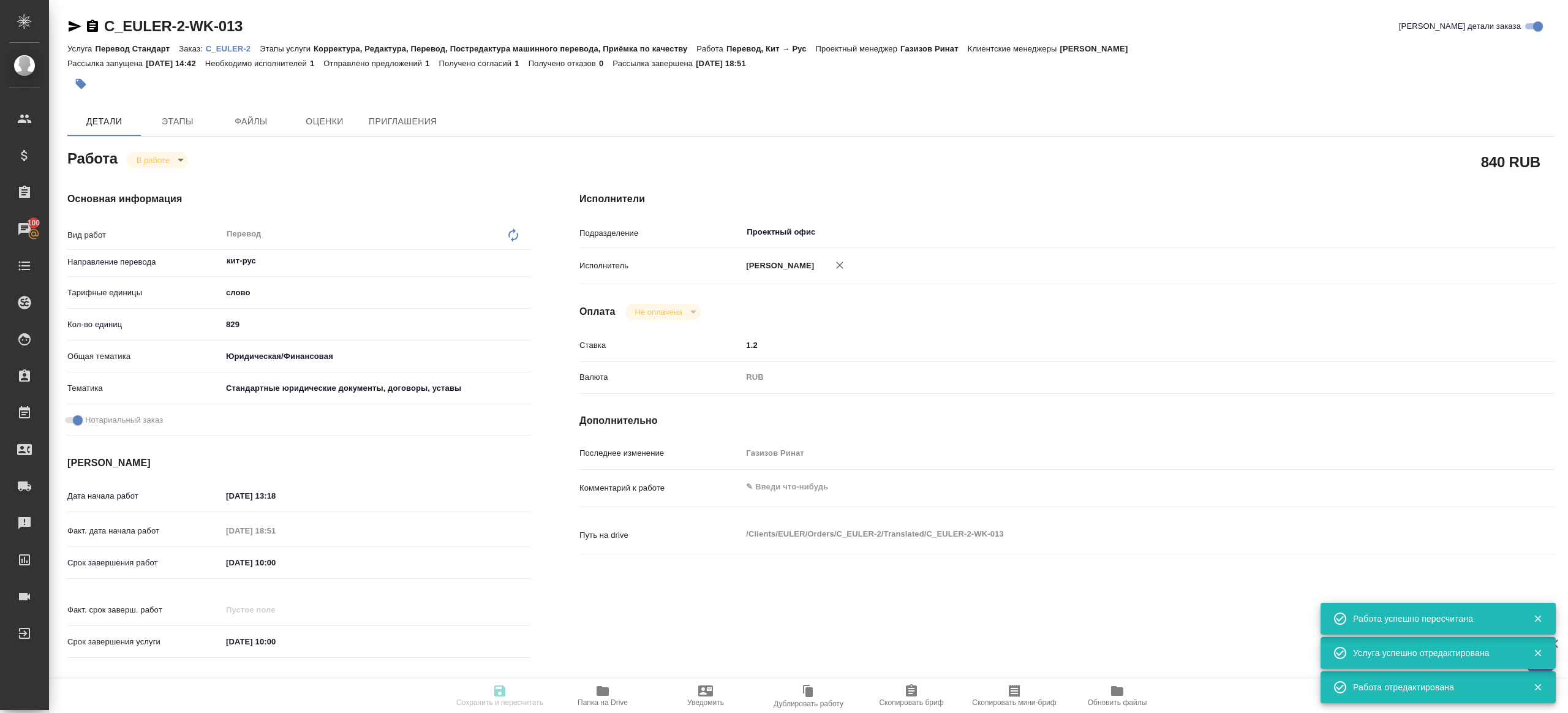
type textarea "Перевод"
type textarea "x"
type input "кит-рус"
type input "5a8b1489cc6b4906c91bfd90"
type input "829"
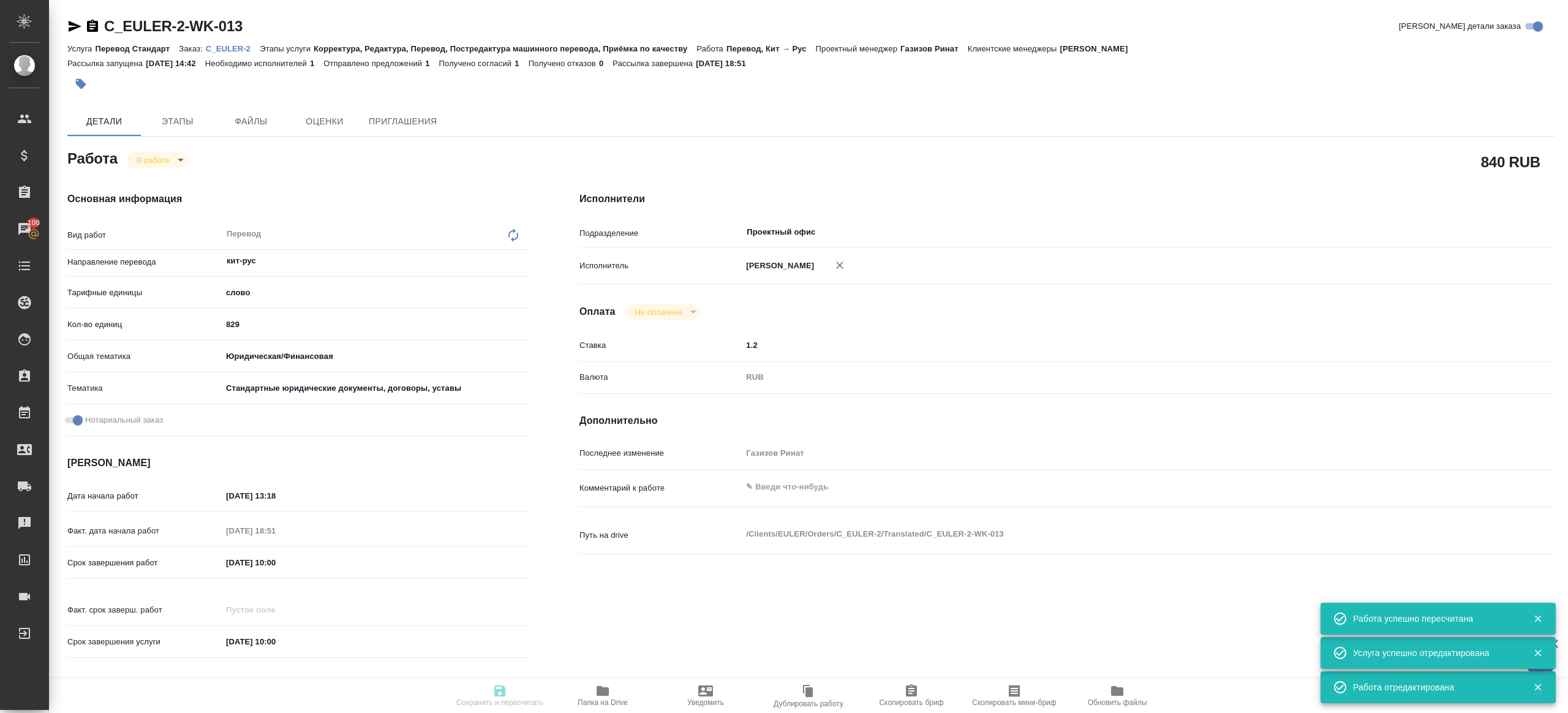
type input "yr-fn"
type input "5f647205b73bc97568ca66bf"
checkbox input "true"
type input "[DATE] 13:18"
type input "01.10.2025 18:51"
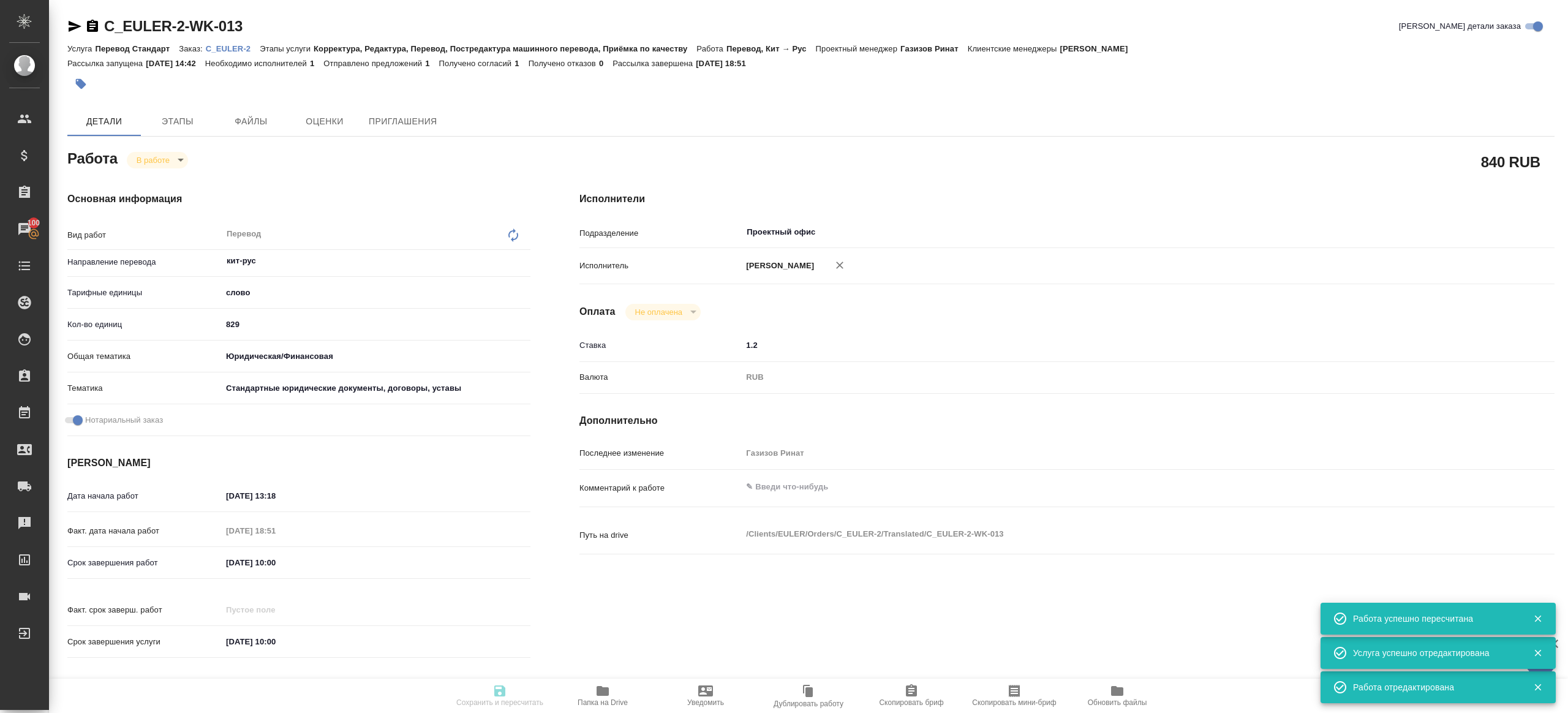
type input "02.10.2025 10:00"
type input "03.10.2025 10:00"
type input "Проектный офис"
type input "notPayed"
type input "1.2"
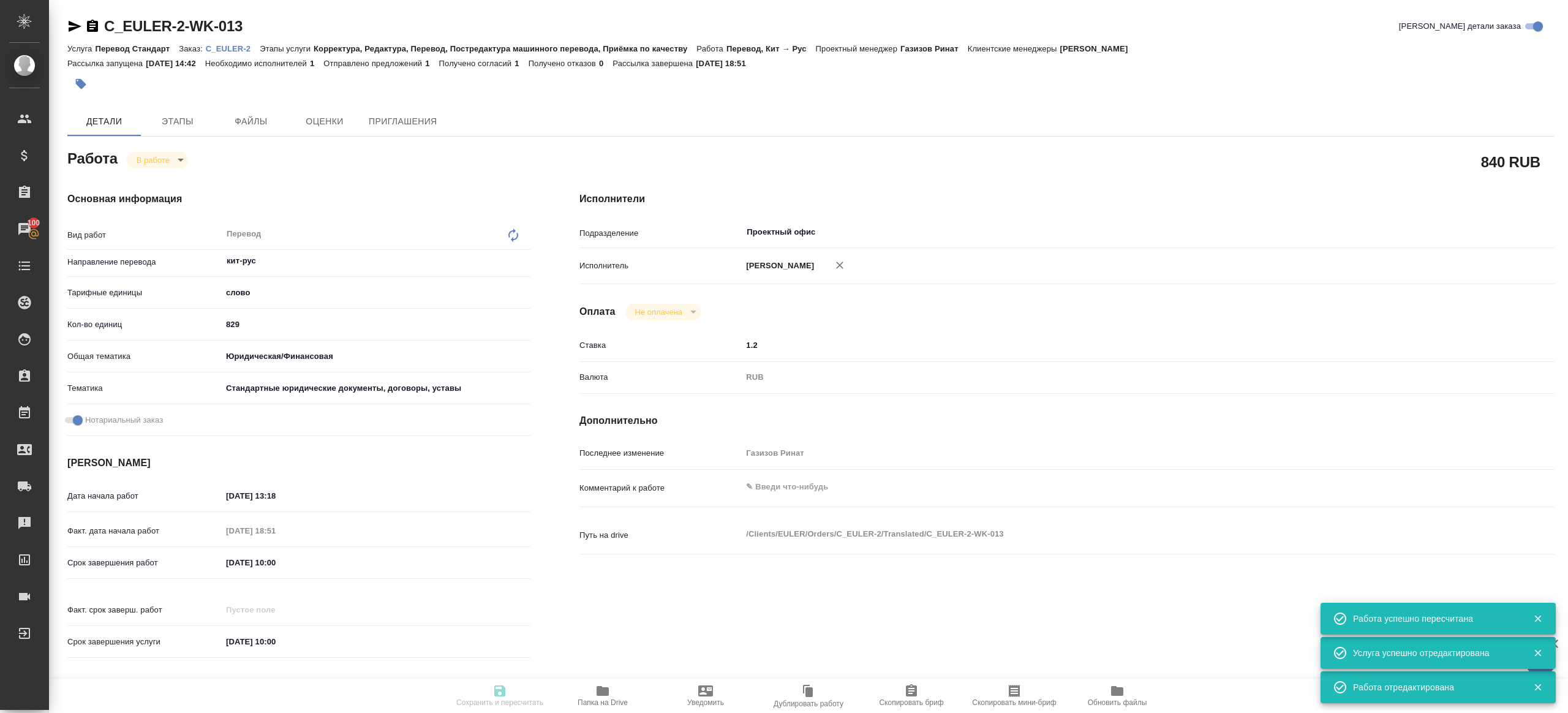
type input "RUB"
type input "Газизов Ринат"
type textarea "x"
type textarea "/Clients/EULER/Orders/C_EULER-2/Translated/C_EULER-2-WK-013"
type textarea "x"
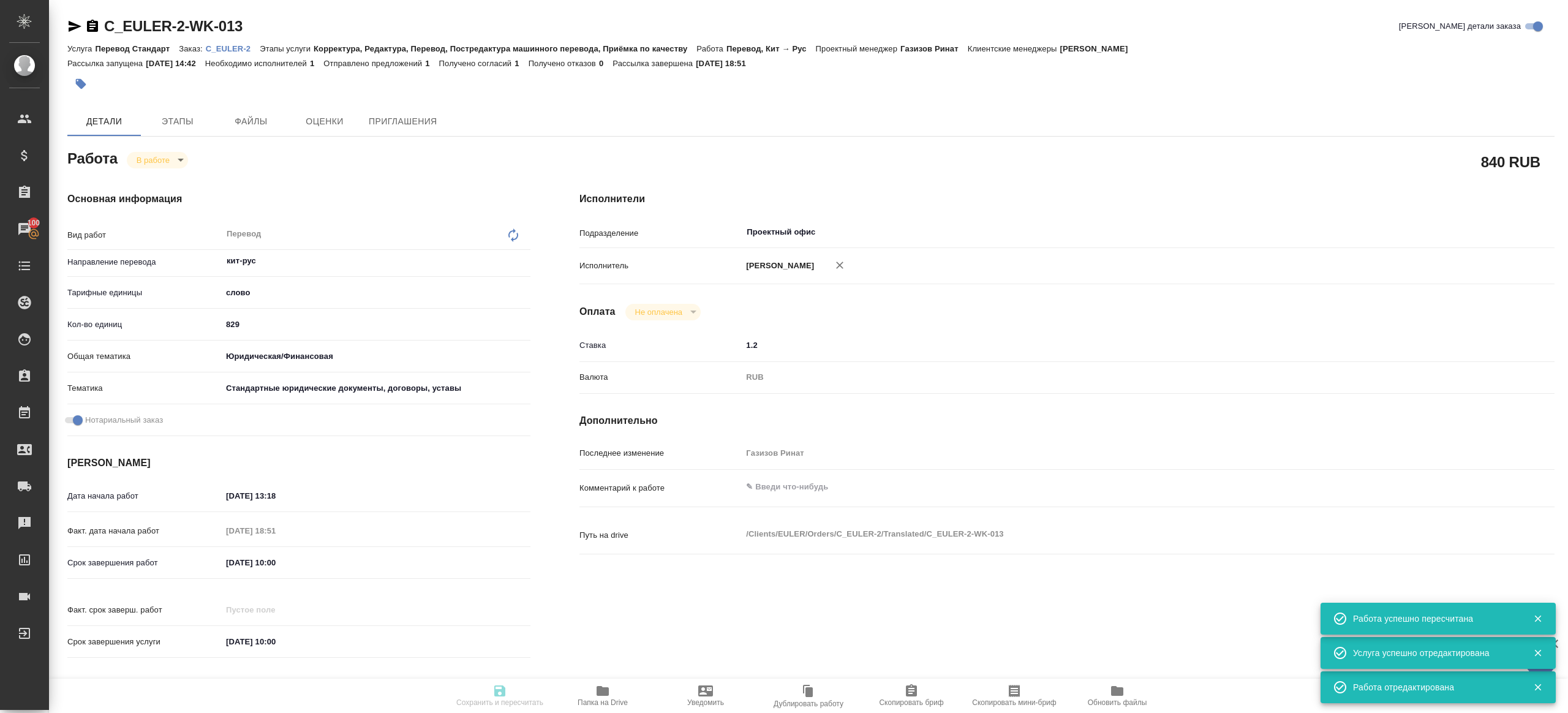
type input "C_EULER-2"
type input "Перевод Стандарт"
type input "Корректура, Редактура, Перевод, Постредактура машинного перевода, Приёмка по ка…"
type input "Лямина Надежда"
type input "[PERSON_NAME]"
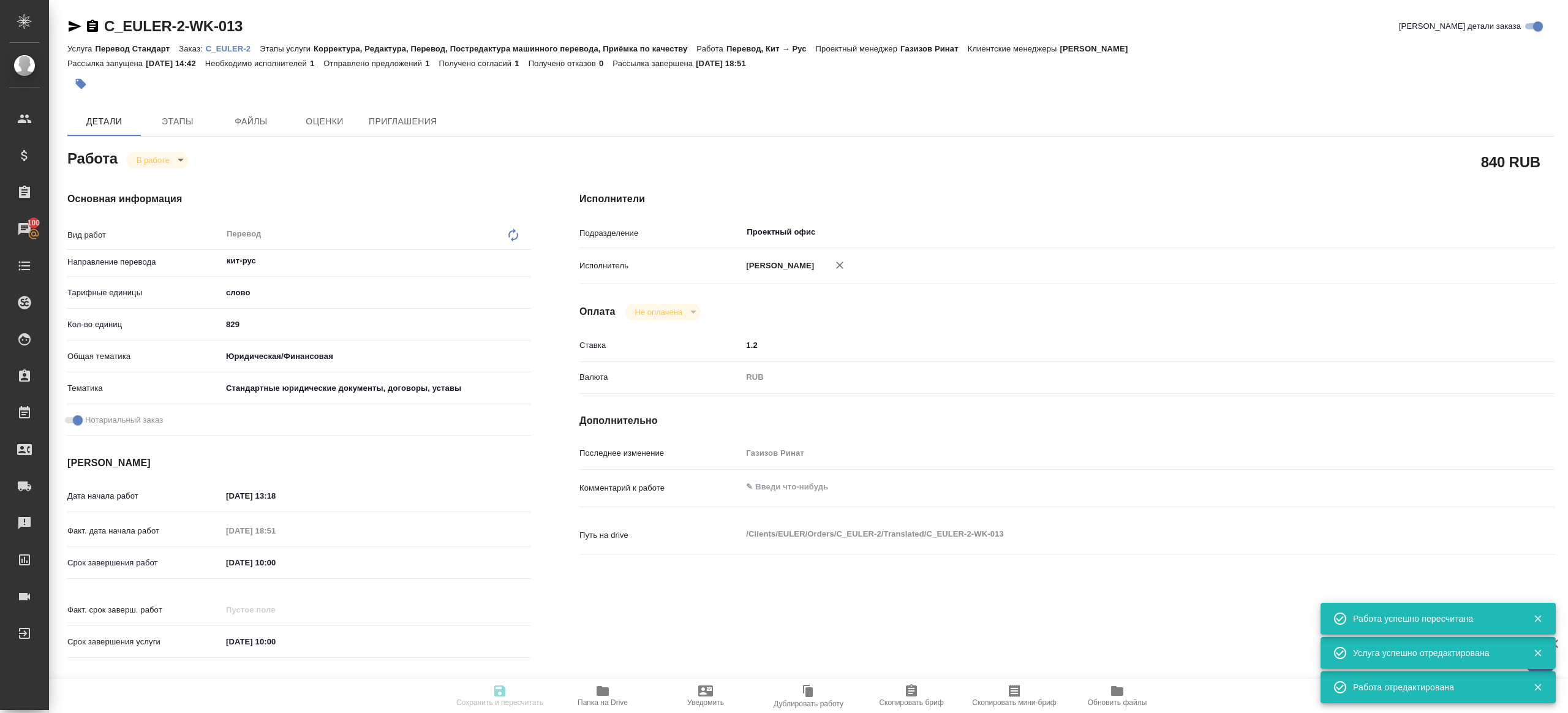
type input "/Clients/EULER/Orders/C_EULER-2"
type textarea "x"
type textarea "нот"
type textarea "x"
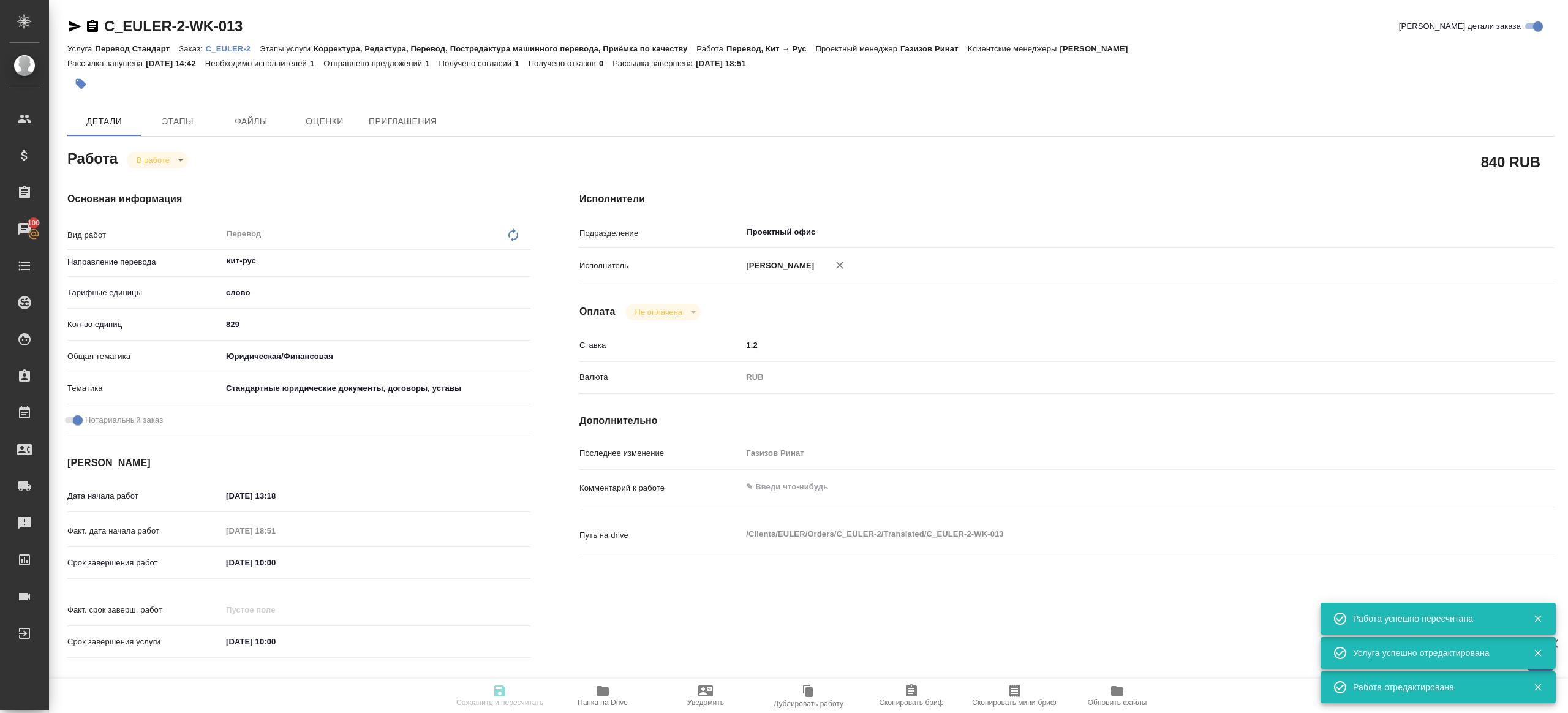
type textarea "x"
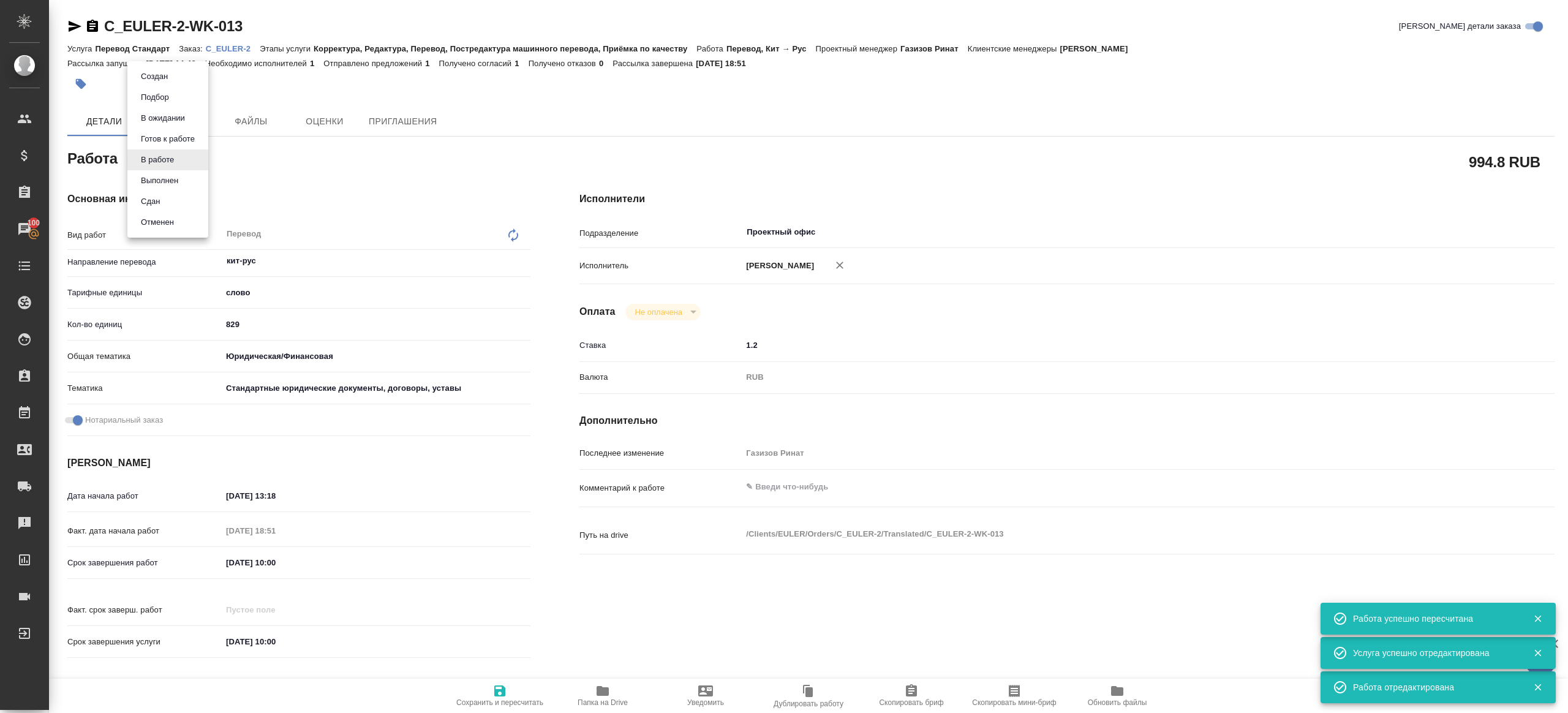
type textarea "x"
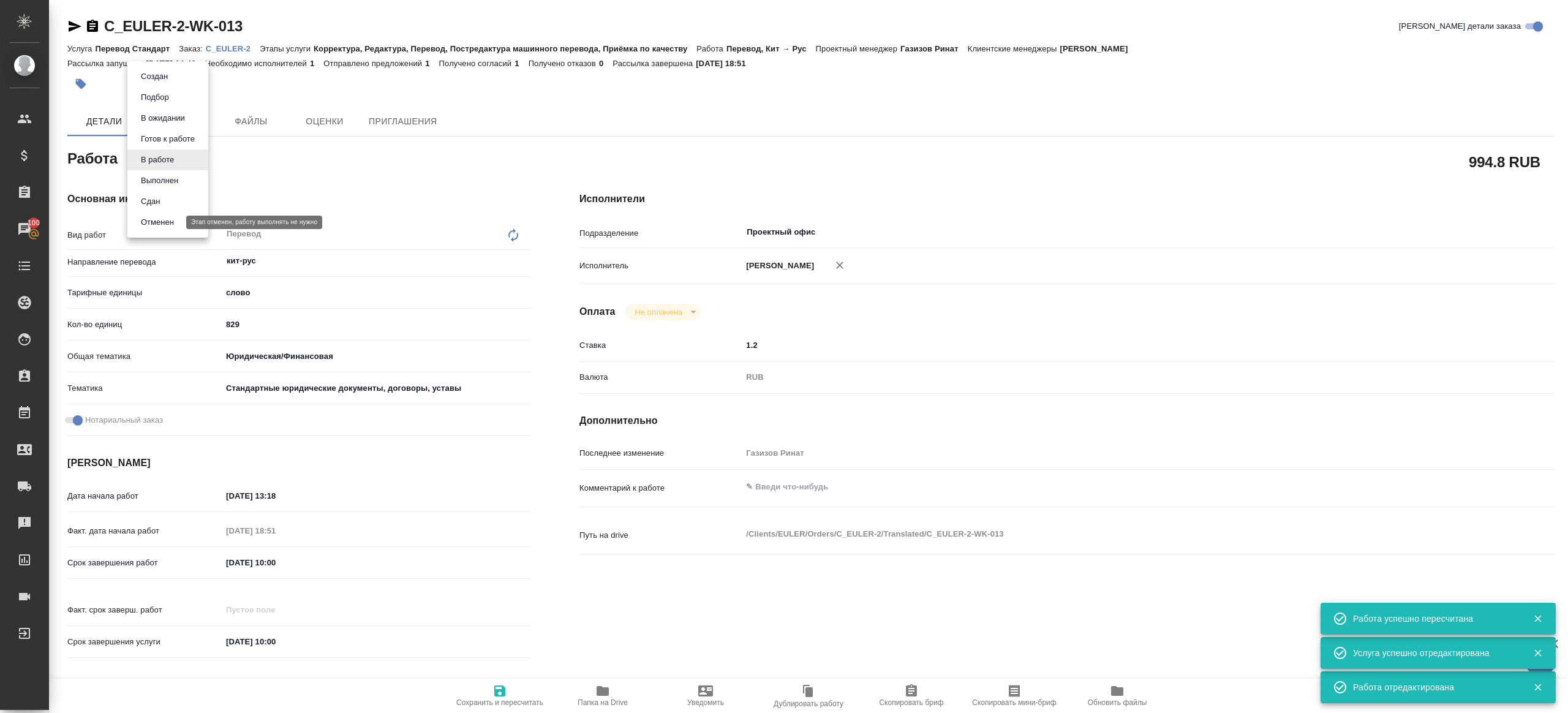
type textarea "x"
click at [169, 210] on li "Сдан" at bounding box center [167, 202] width 81 height 21
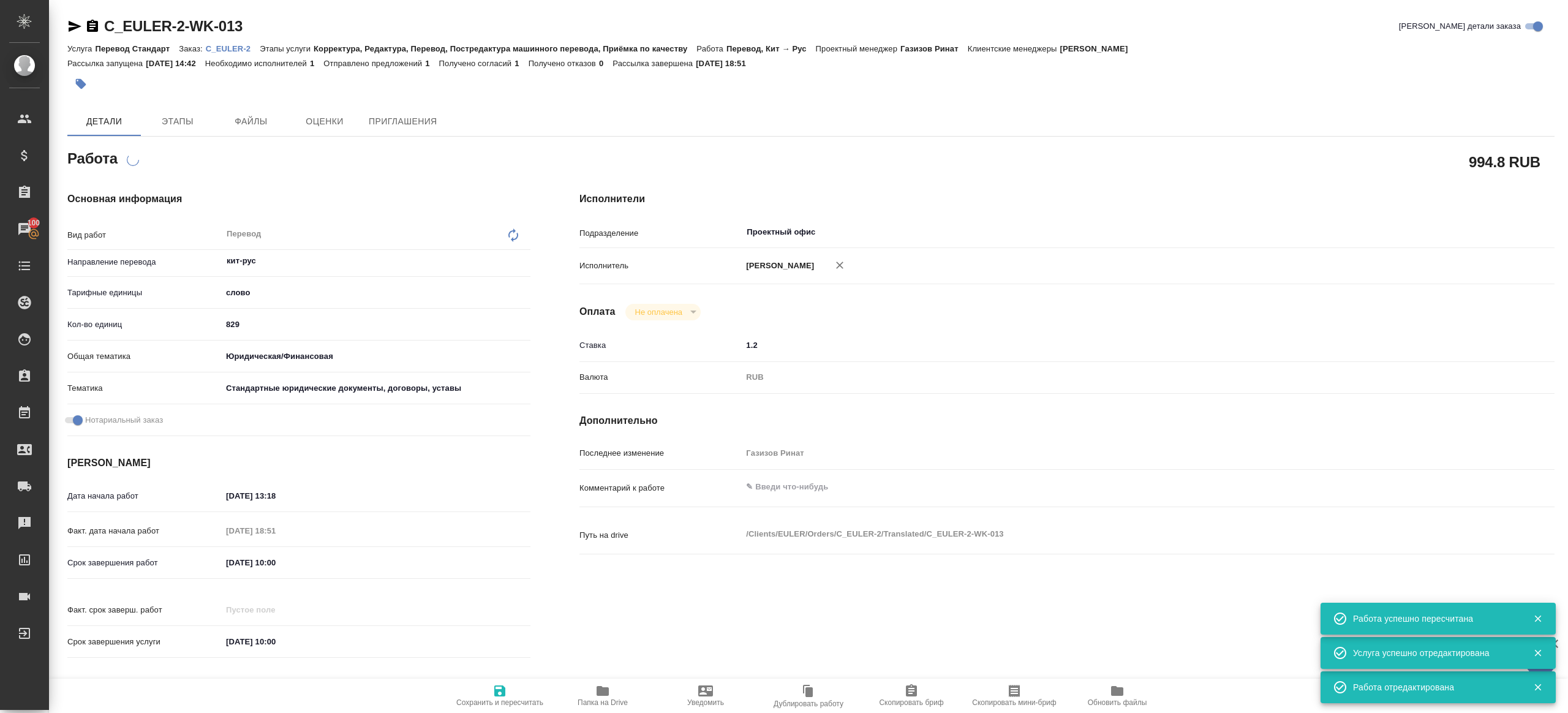
type textarea "x"
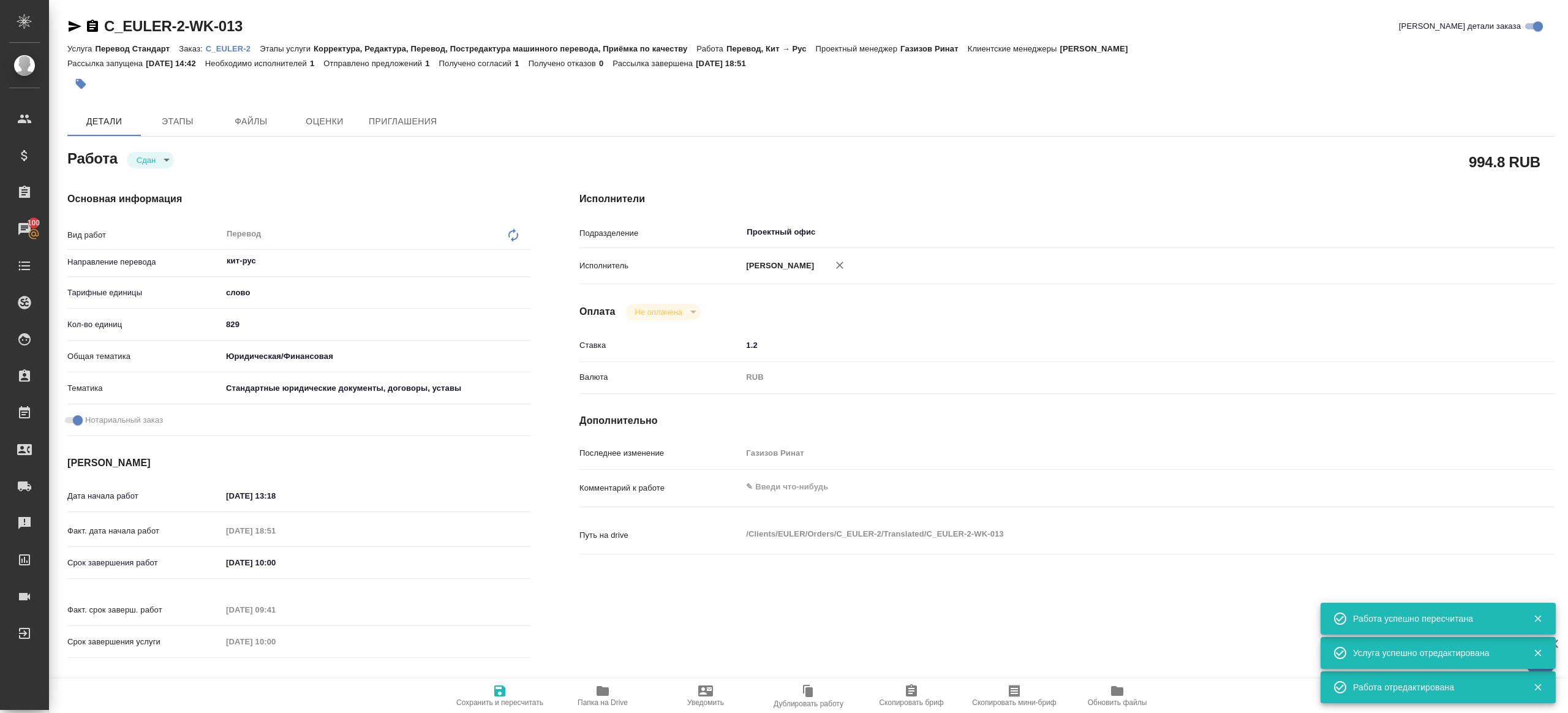
type textarea "x"
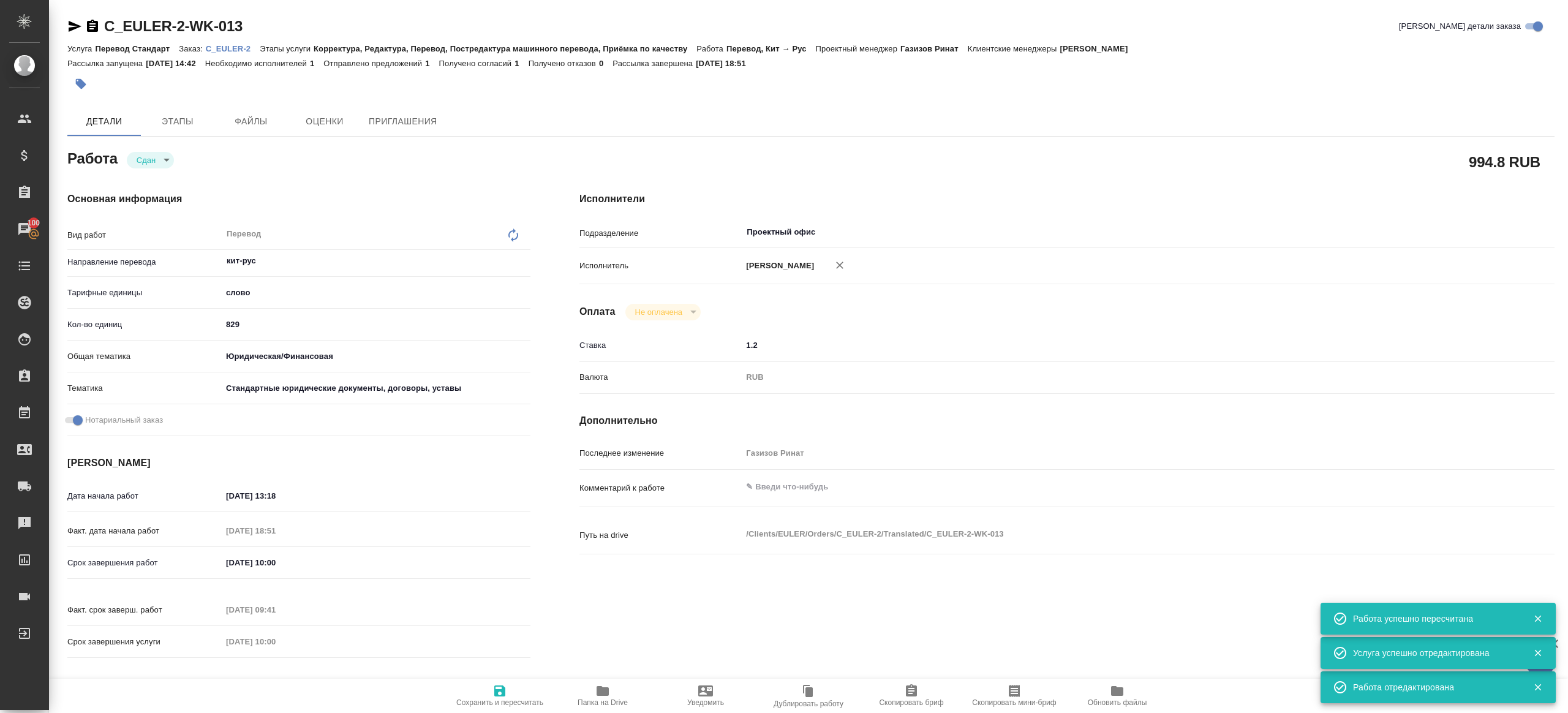
type textarea "x"
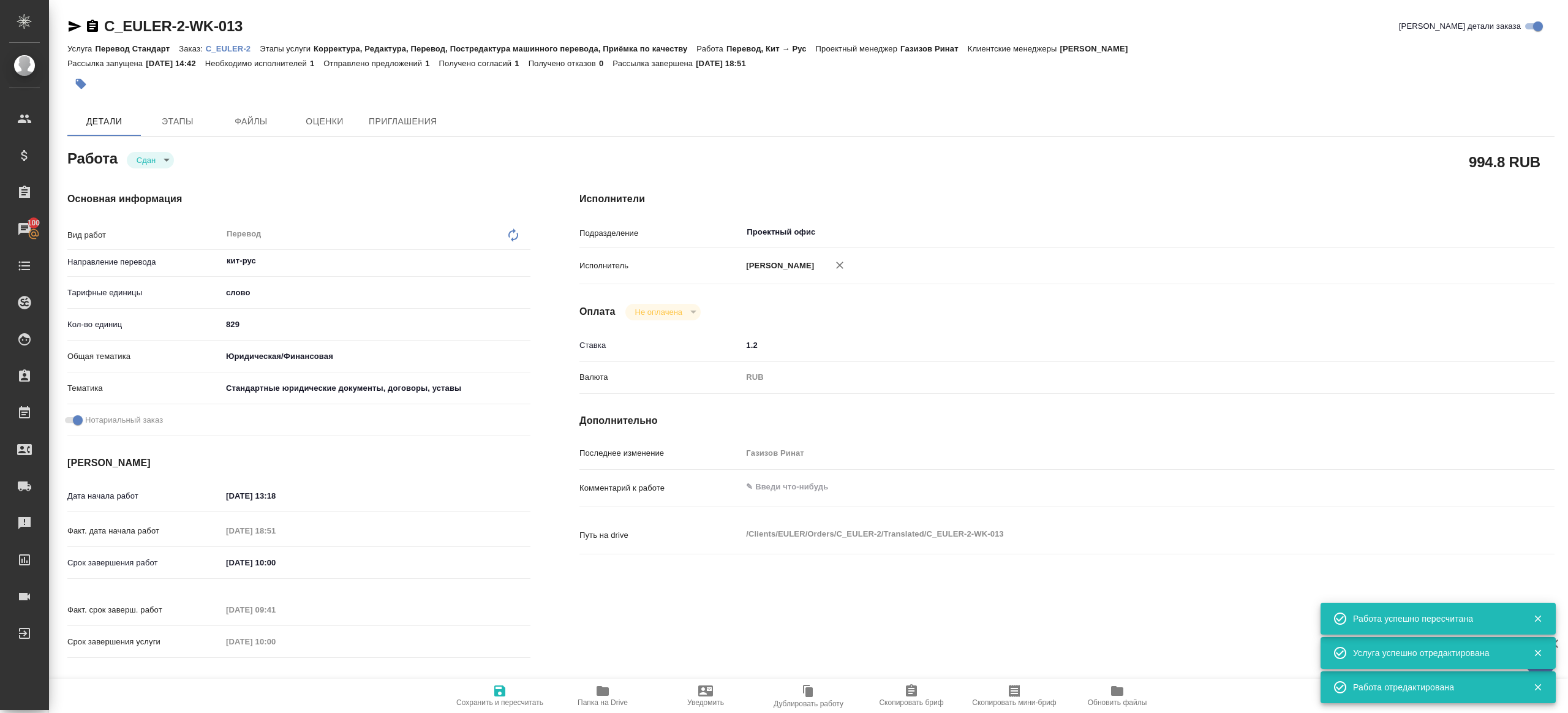
type textarea "x"
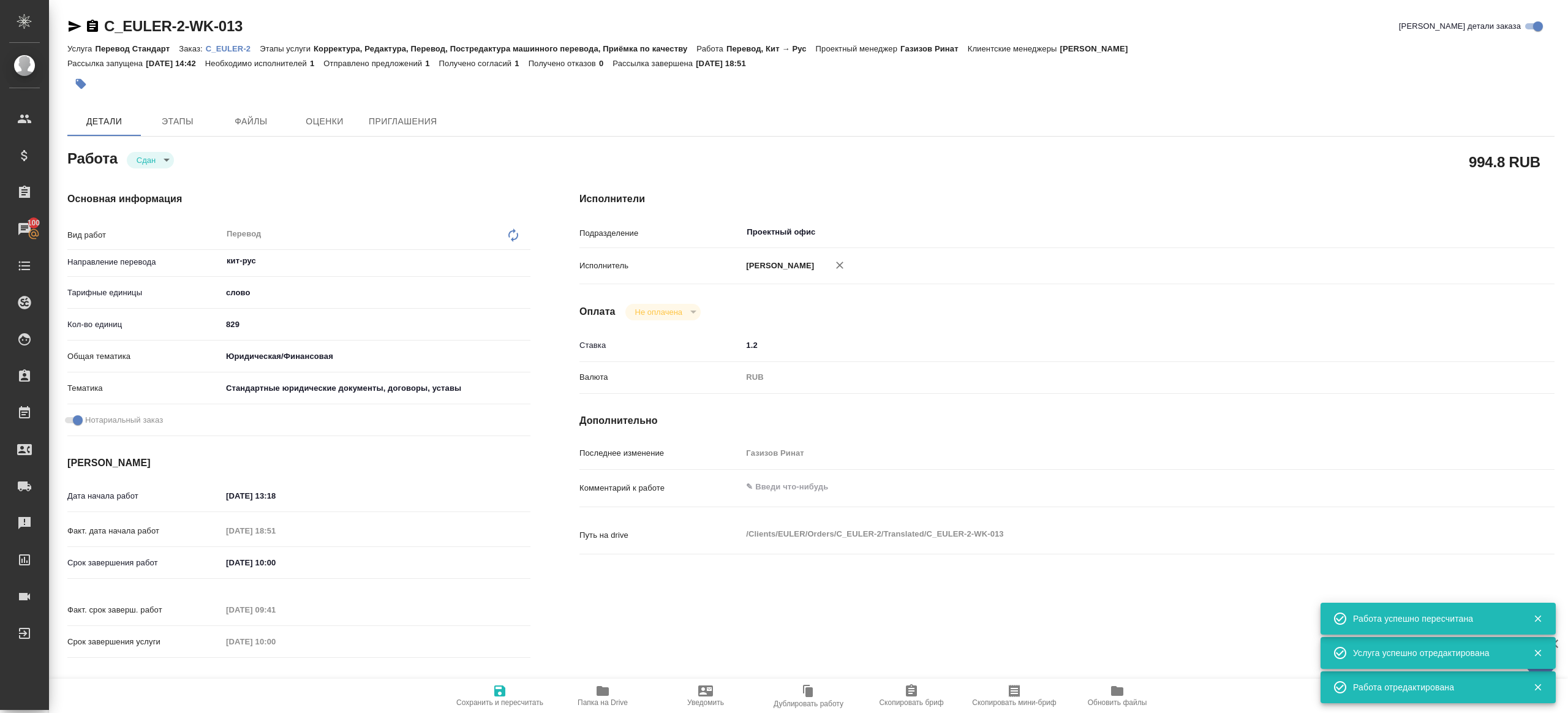
type textarea "x"
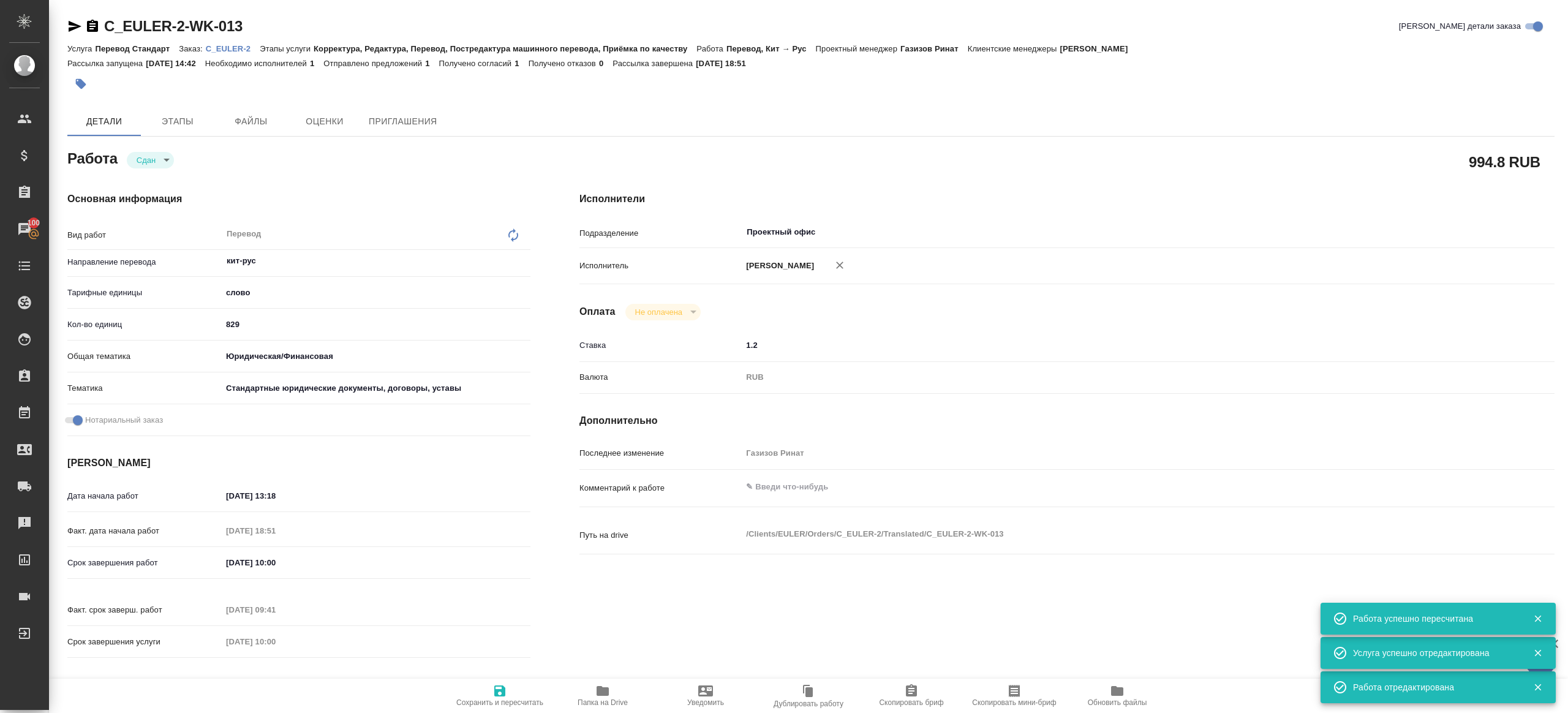
type textarea "x"
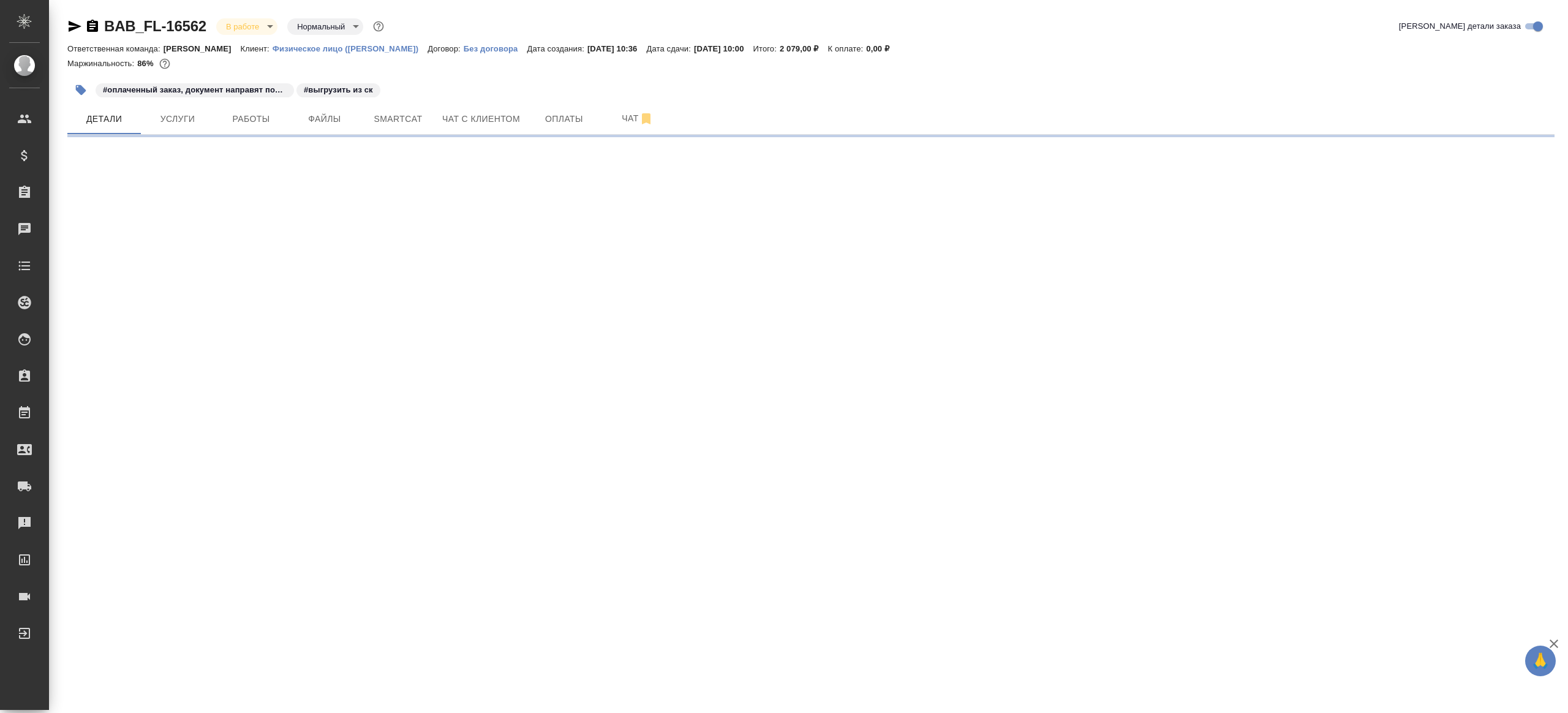
select select "RU"
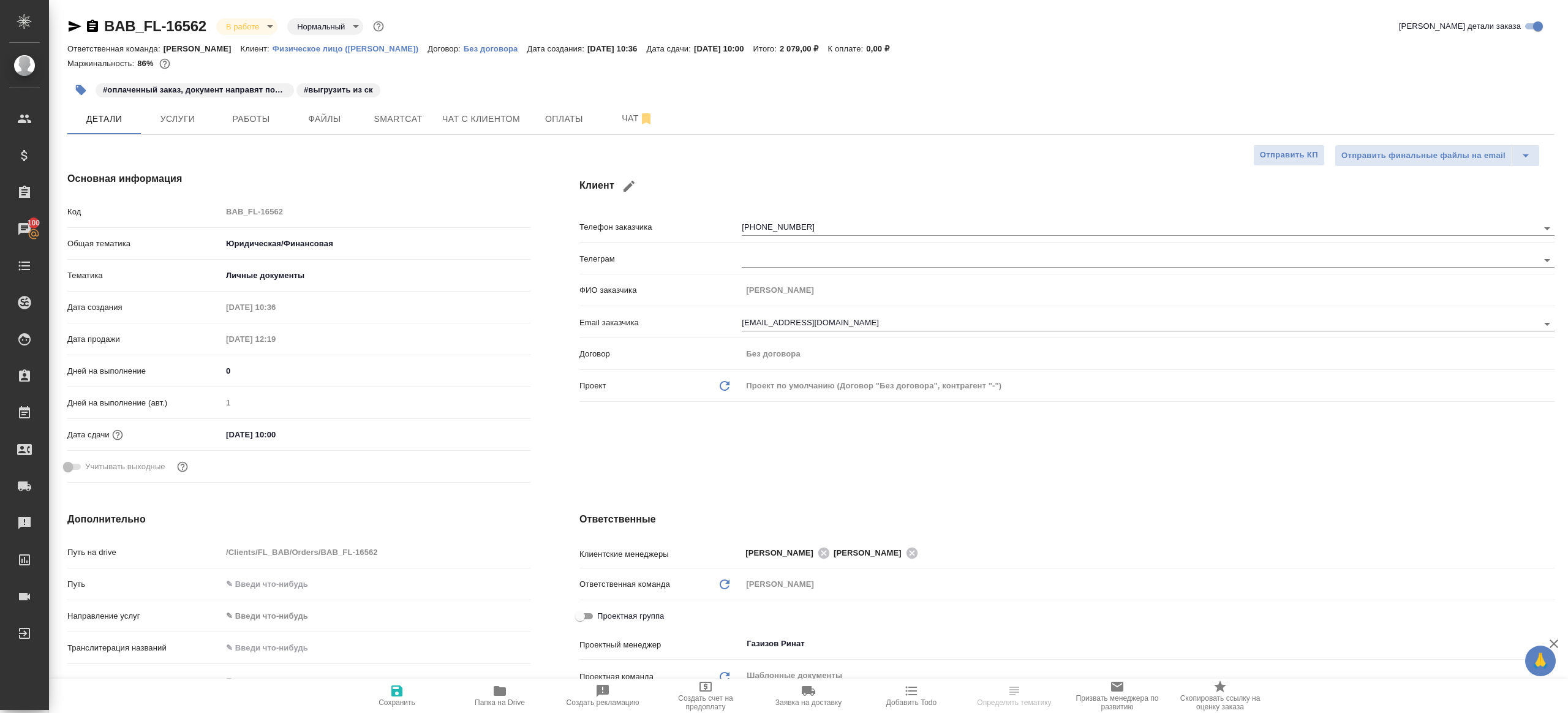
type textarea "x"
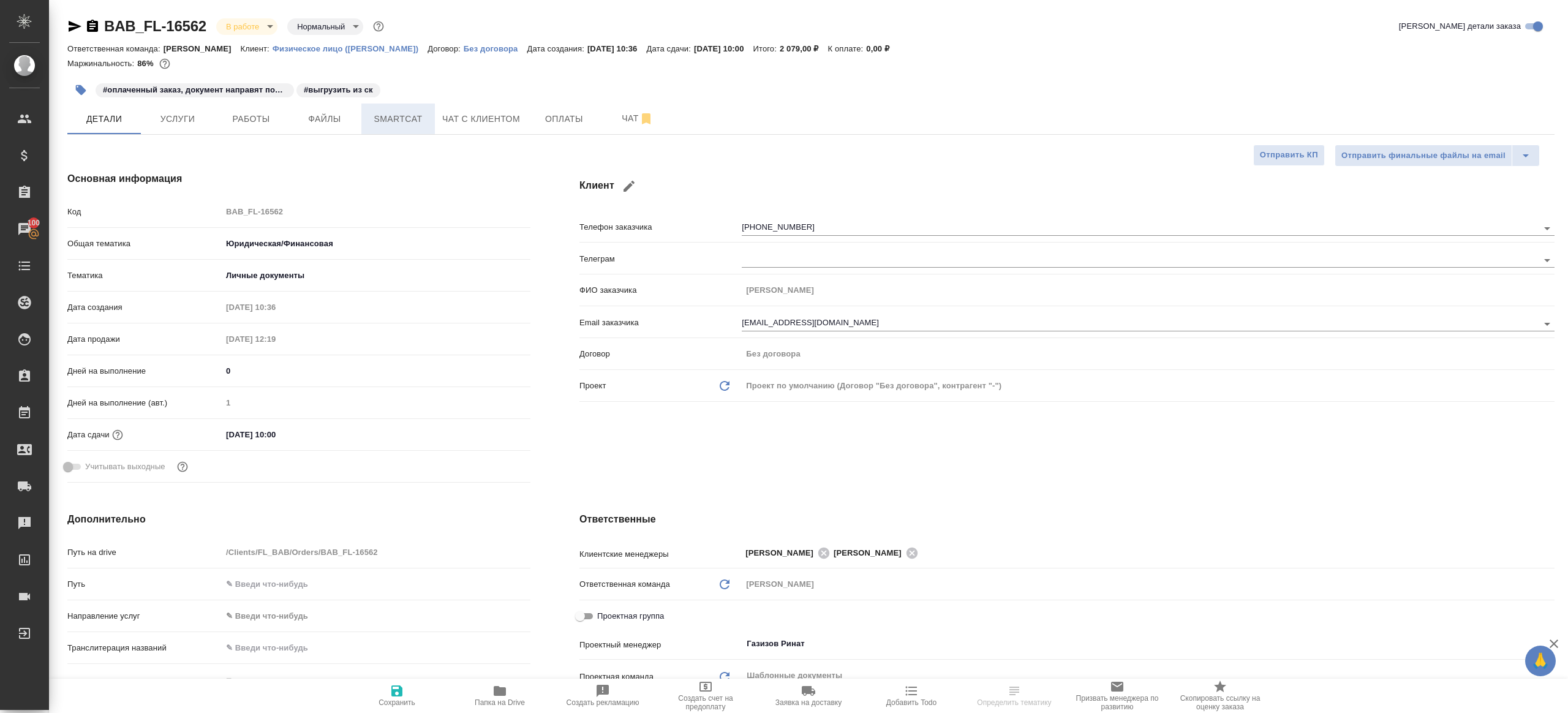
type textarea "x"
click at [268, 118] on span "Работы" at bounding box center [251, 119] width 59 height 16
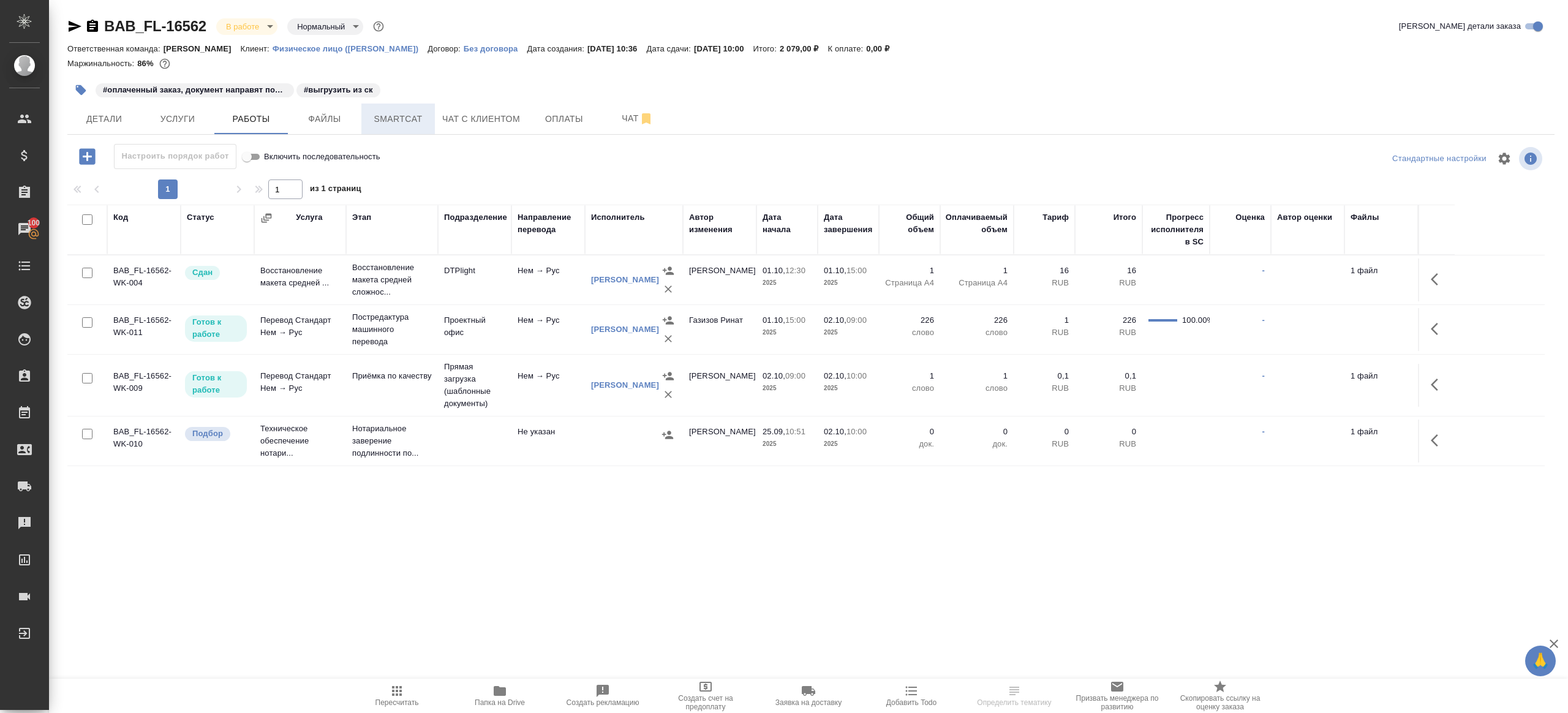
click at [403, 119] on span "Smartcat" at bounding box center [397, 119] width 59 height 16
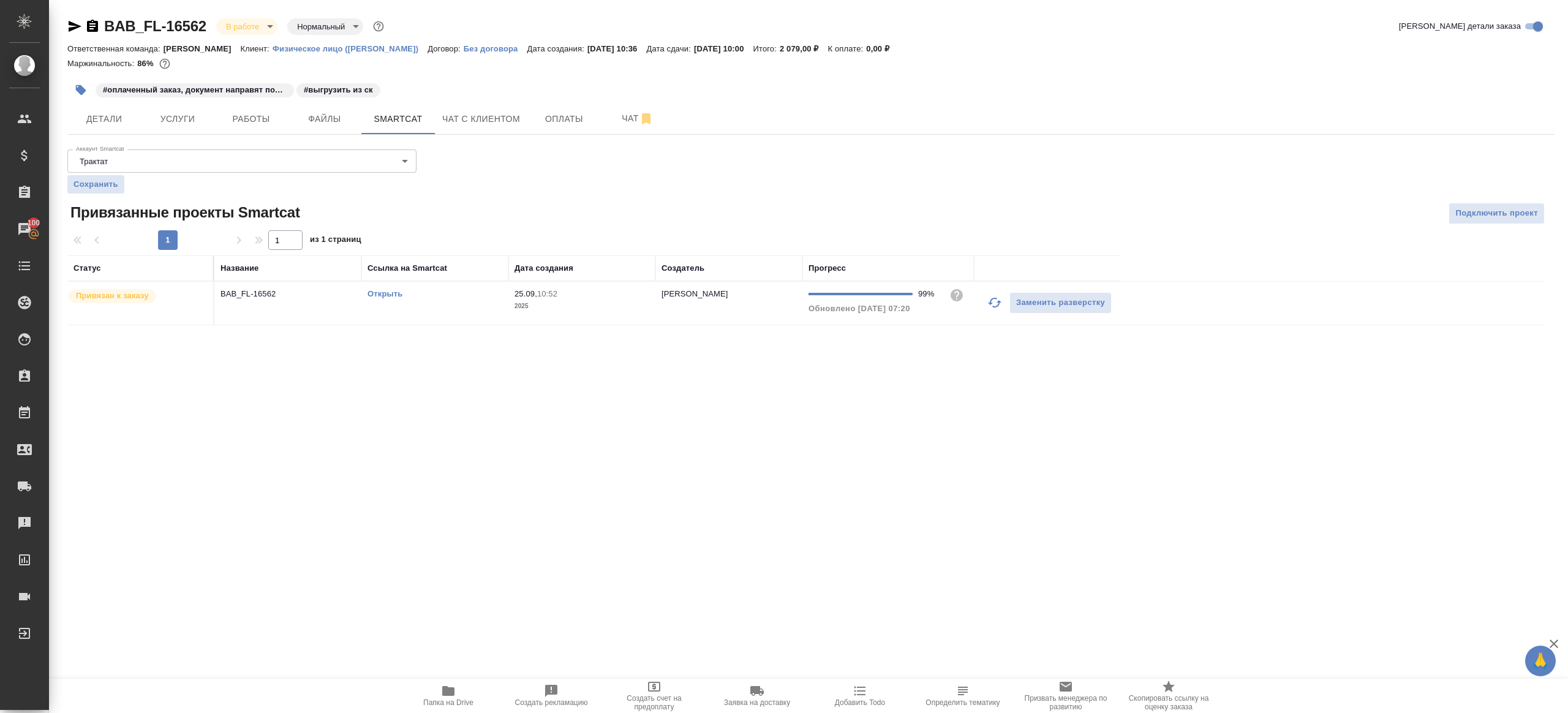
click at [393, 293] on link "Открыть" at bounding box center [385, 294] width 35 height 9
click at [990, 296] on icon "button" at bounding box center [994, 303] width 15 height 15
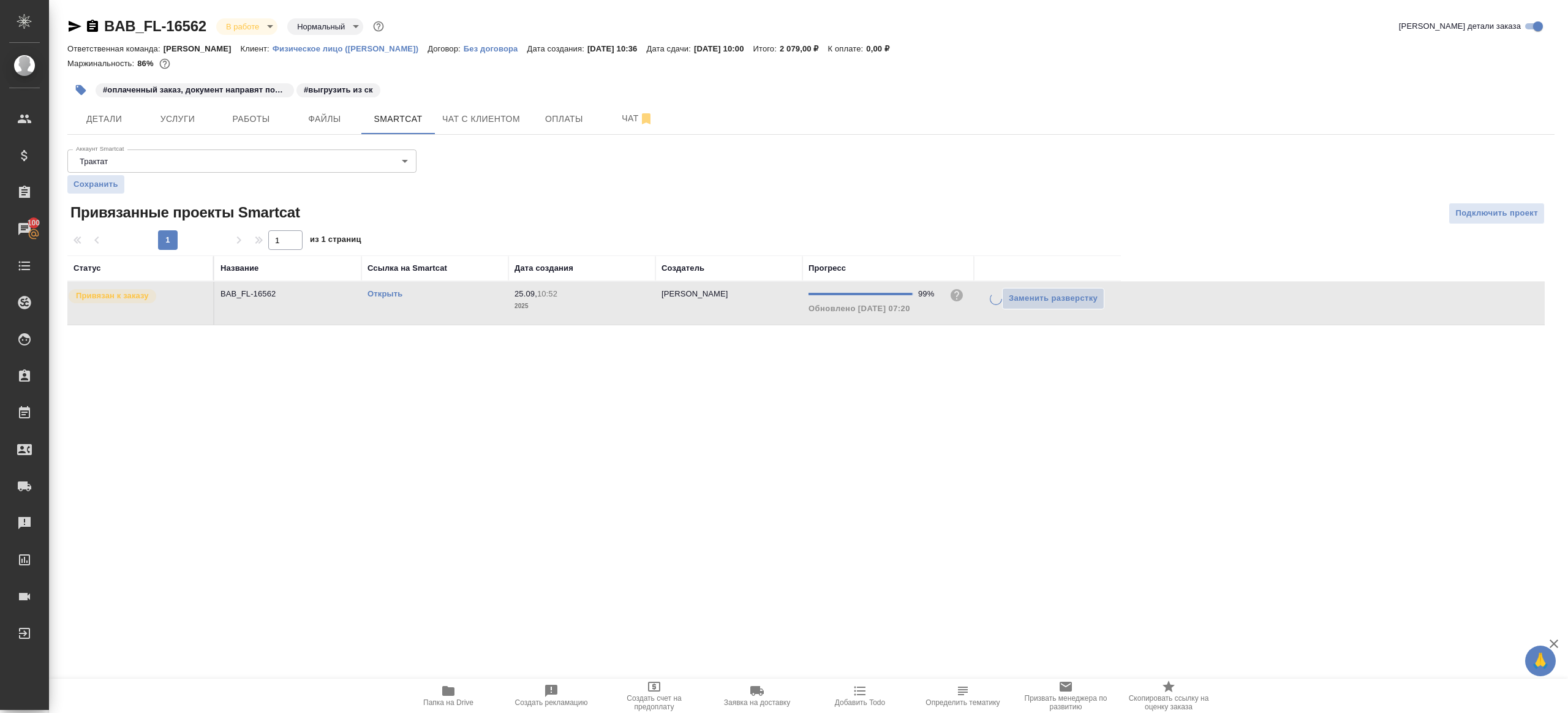
click at [863, 430] on div ".cls-1 fill:#fff; AWATERA [PERSON_NAME] Клиенты Спецификации Заказы 100 Чаты To…" at bounding box center [784, 356] width 1568 height 713
click at [522, 311] on p "2025" at bounding box center [582, 307] width 135 height 13
click at [227, 121] on span "Работы" at bounding box center [251, 119] width 59 height 16
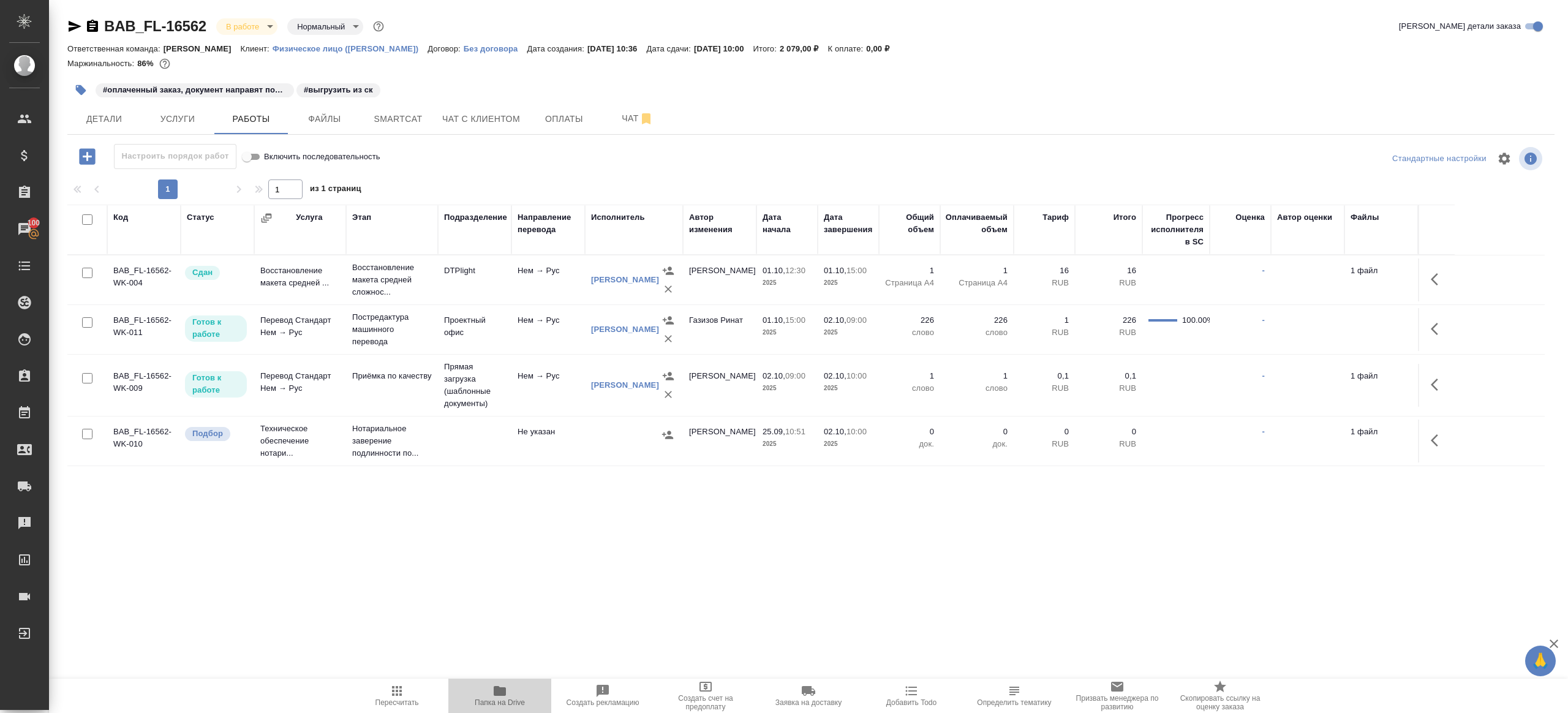
click at [508, 689] on span "Папка на Drive" at bounding box center [499, 696] width 88 height 24
click at [1433, 333] on icon "button" at bounding box center [1434, 329] width 7 height 13
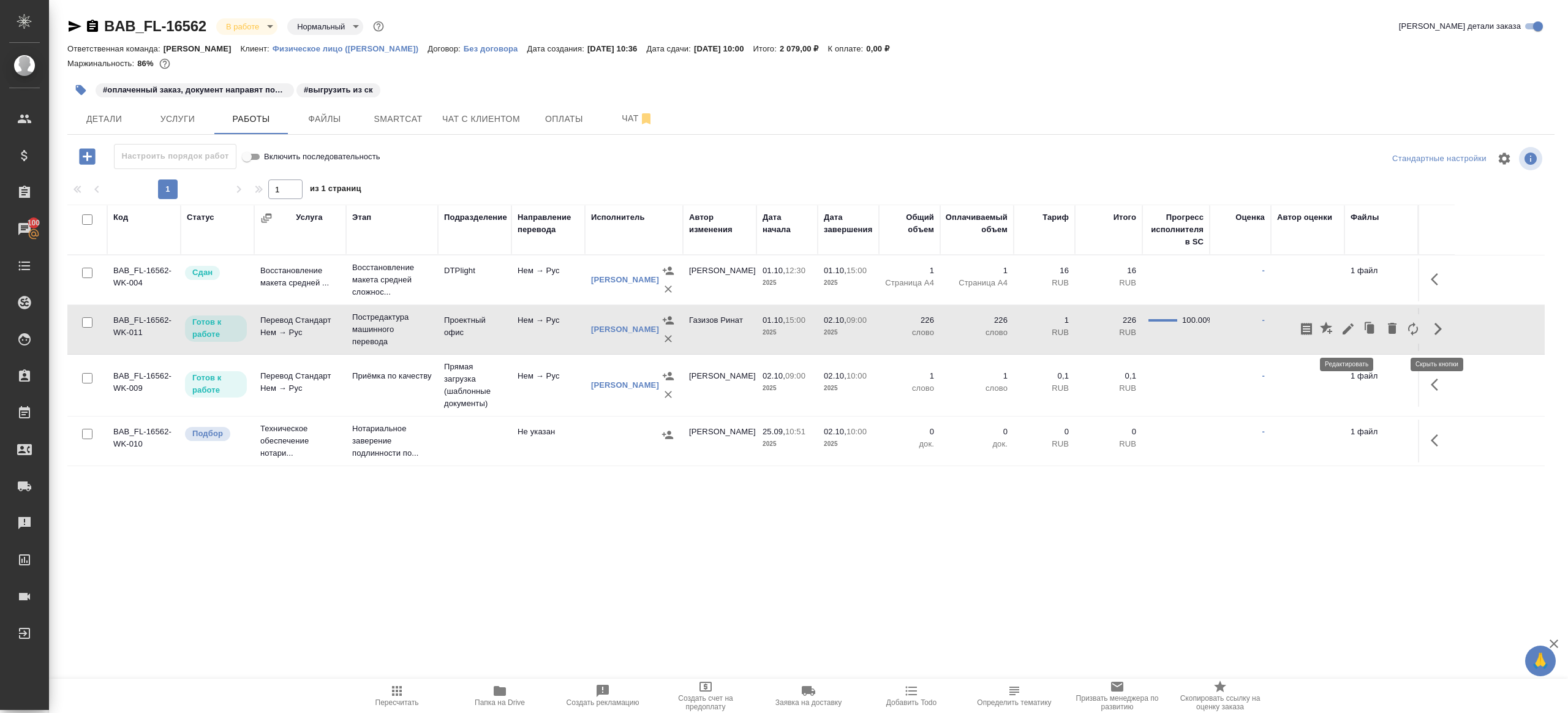
click at [1353, 332] on icon "button" at bounding box center [1348, 329] width 15 height 15
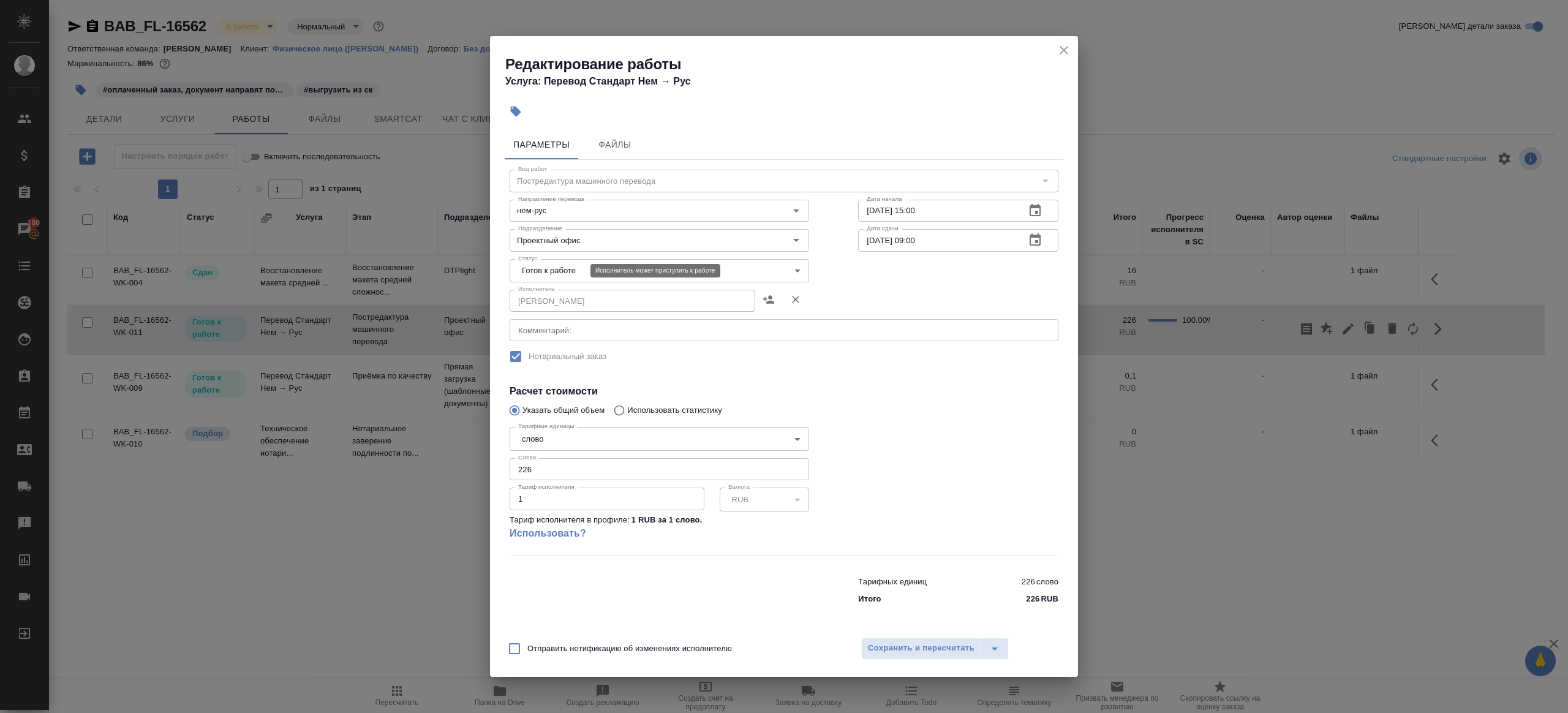
click at [565, 271] on body "🙏 .cls-1 fill:#fff; AWATERA [PERSON_NAME] Клиенты Спецификации Заказы 100 Чаты …" at bounding box center [784, 356] width 1568 height 713
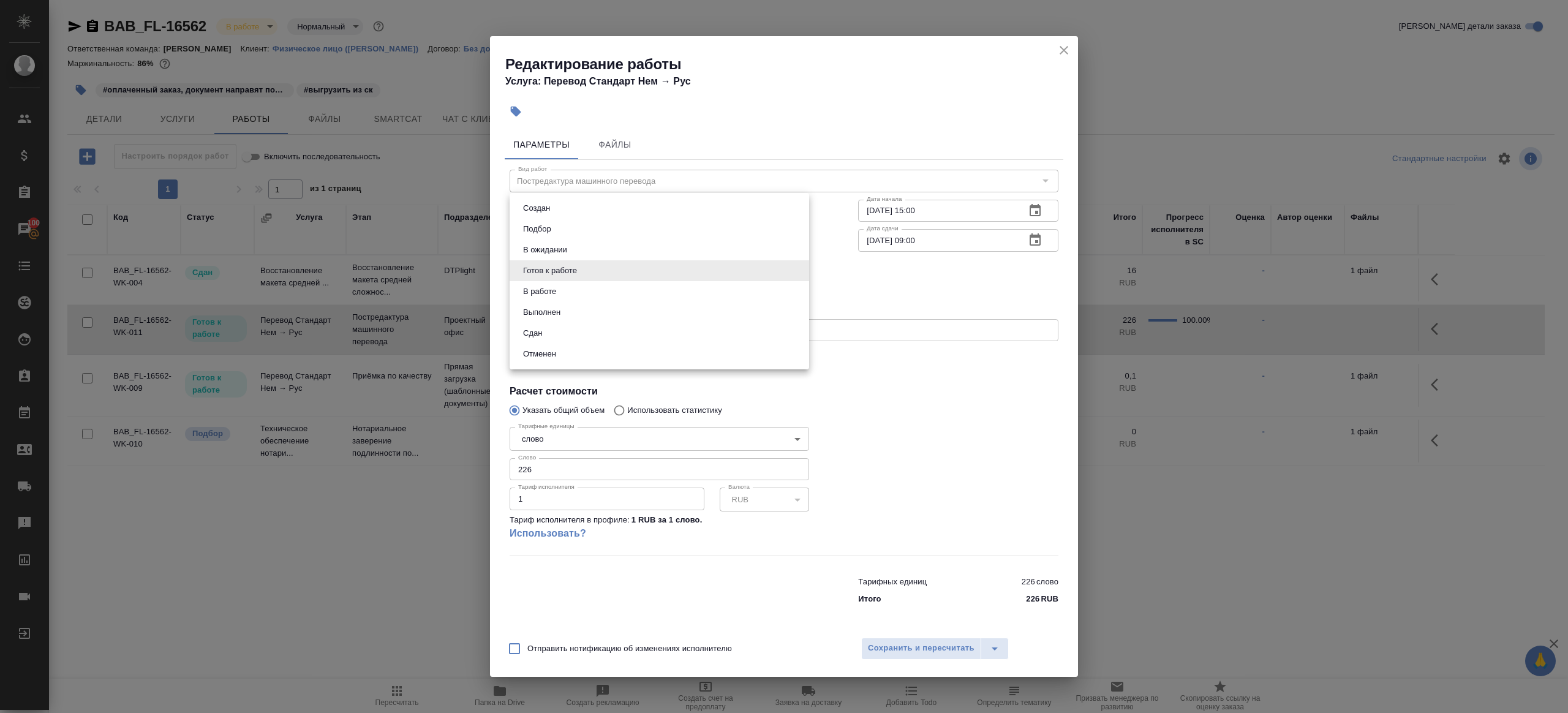
click at [570, 306] on li "Выполнен" at bounding box center [659, 312] width 299 height 21
type input "completed"
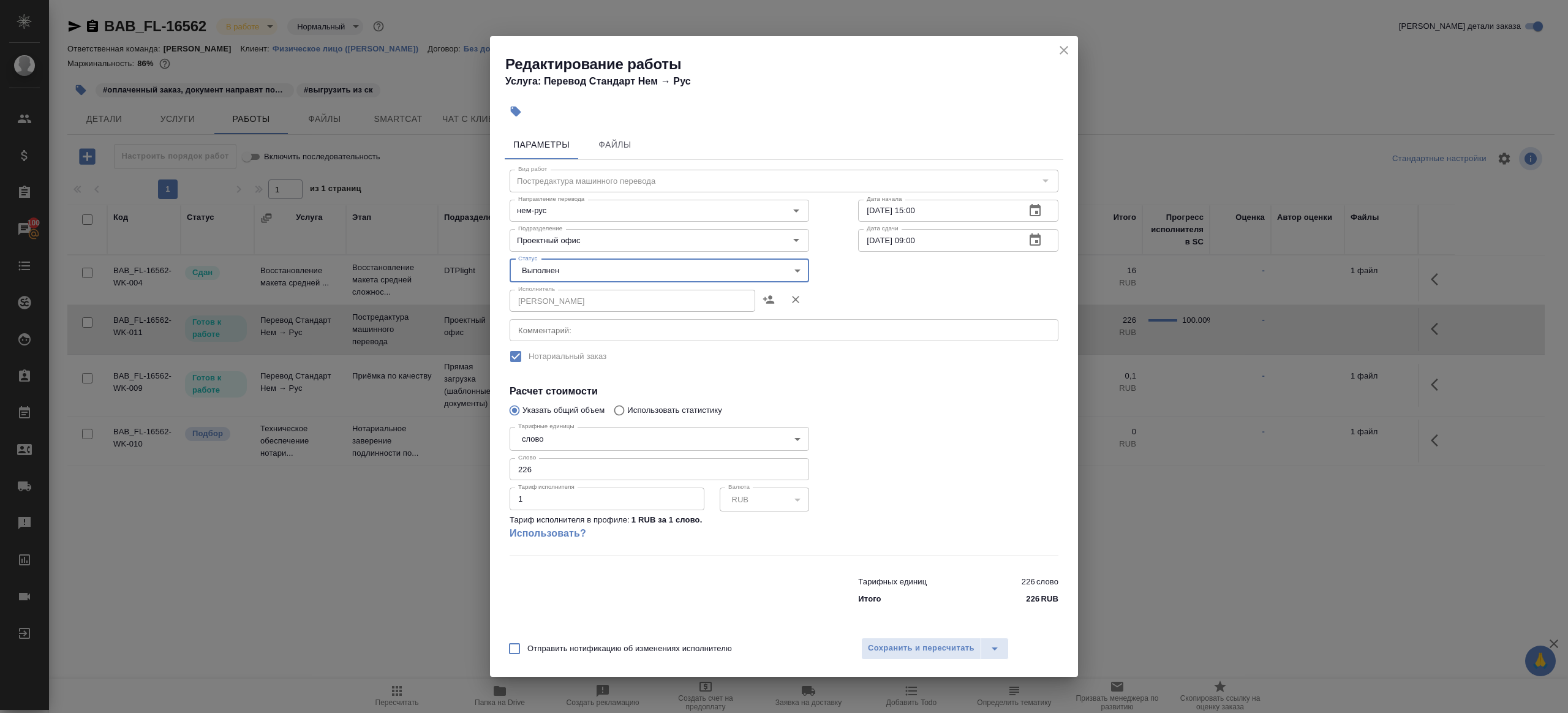
click at [890, 637] on div "Отправить нотификацию об изменениях исполнителю Сохранить и пересчитать" at bounding box center [784, 653] width 588 height 47
click at [891, 639] on button "Сохранить и пересчитать" at bounding box center [920, 649] width 120 height 22
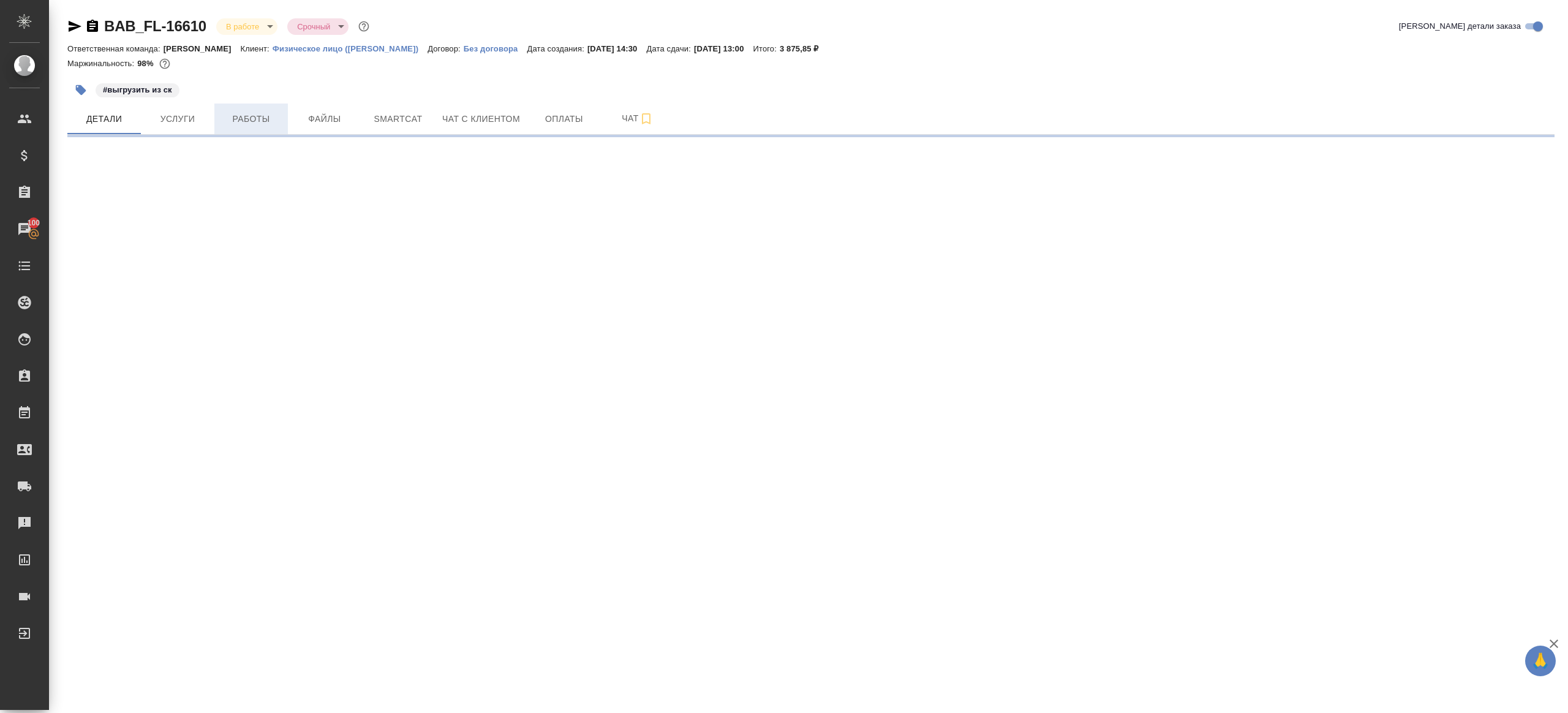
click at [259, 122] on span "Работы" at bounding box center [251, 119] width 59 height 16
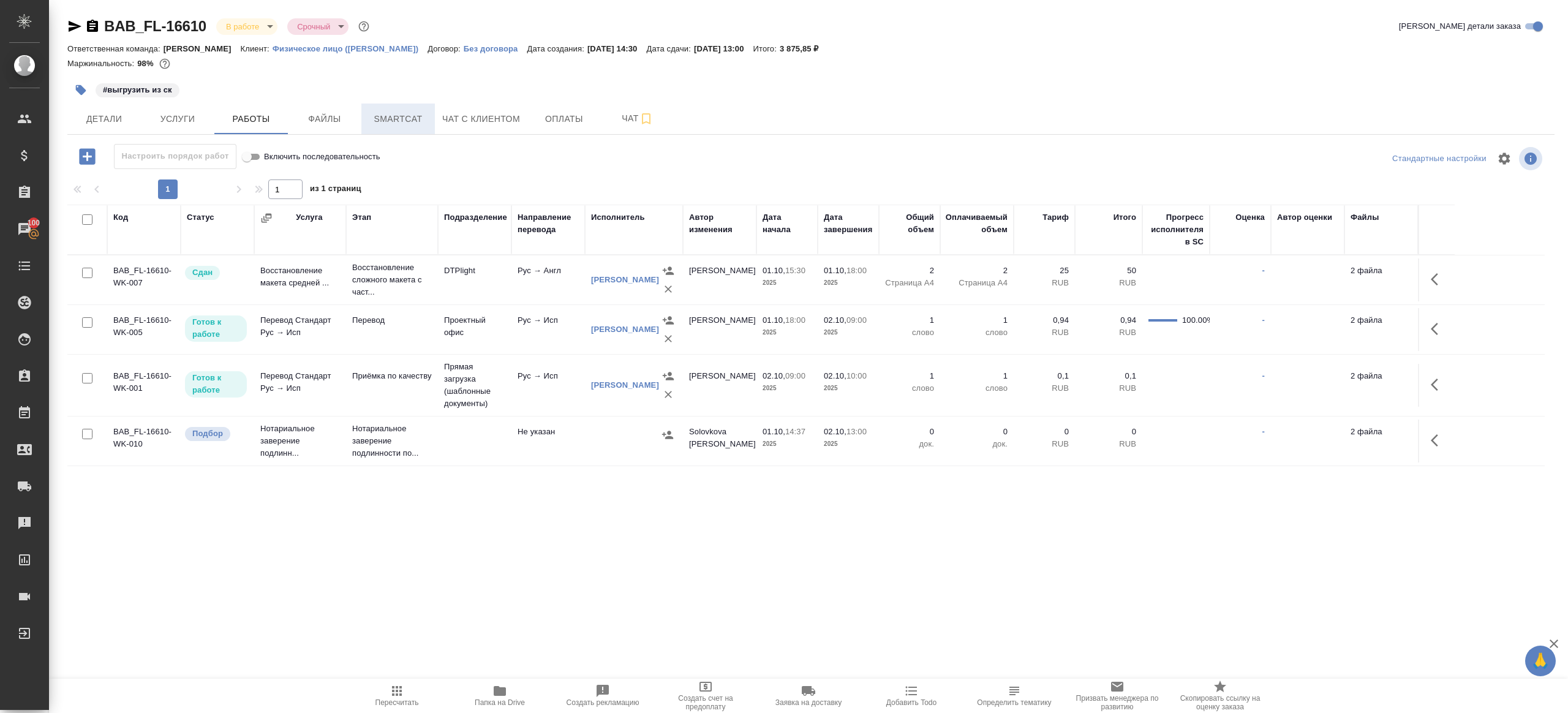
click at [390, 116] on span "Smartcat" at bounding box center [397, 119] width 59 height 16
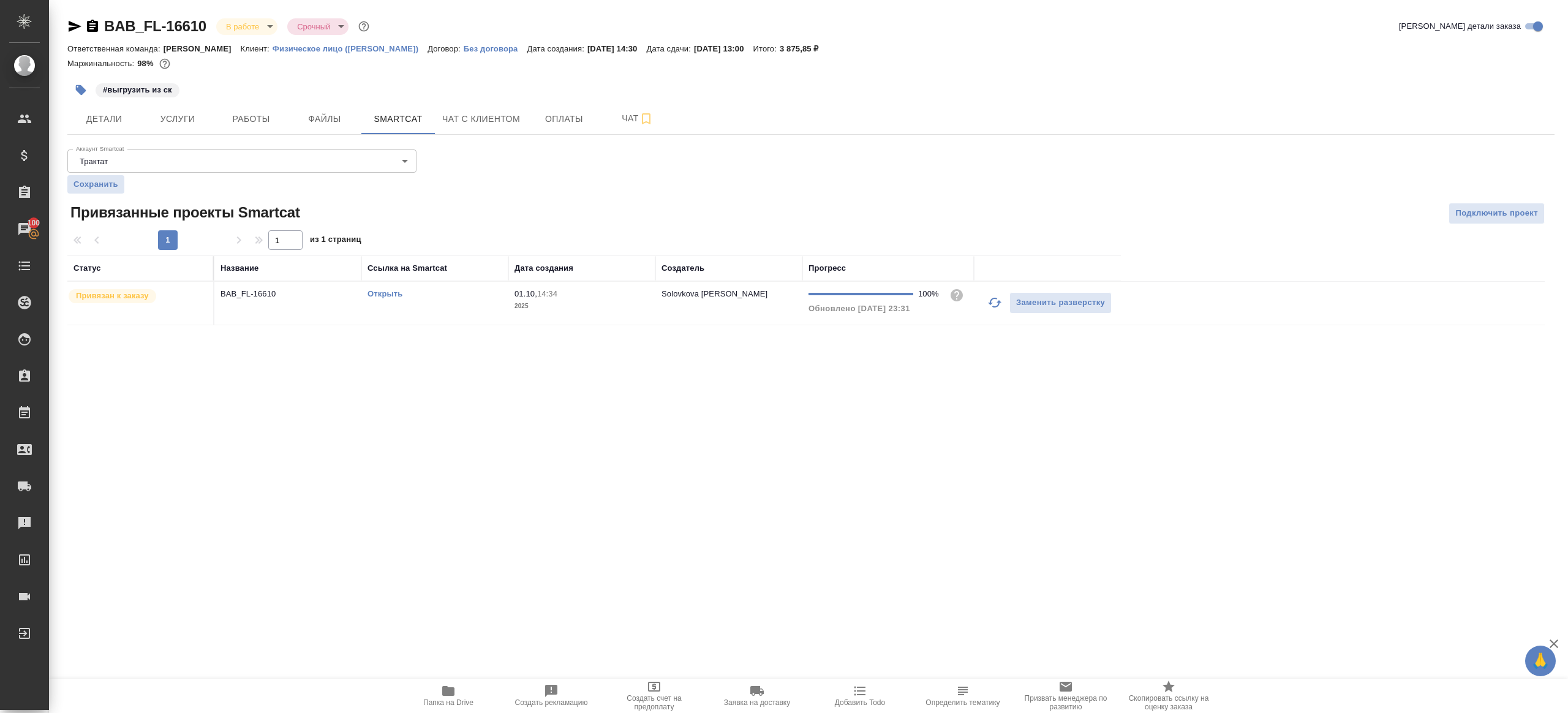
click at [385, 289] on link "Открыть" at bounding box center [385, 294] width 35 height 9
click at [263, 112] on span "Работы" at bounding box center [251, 119] width 59 height 16
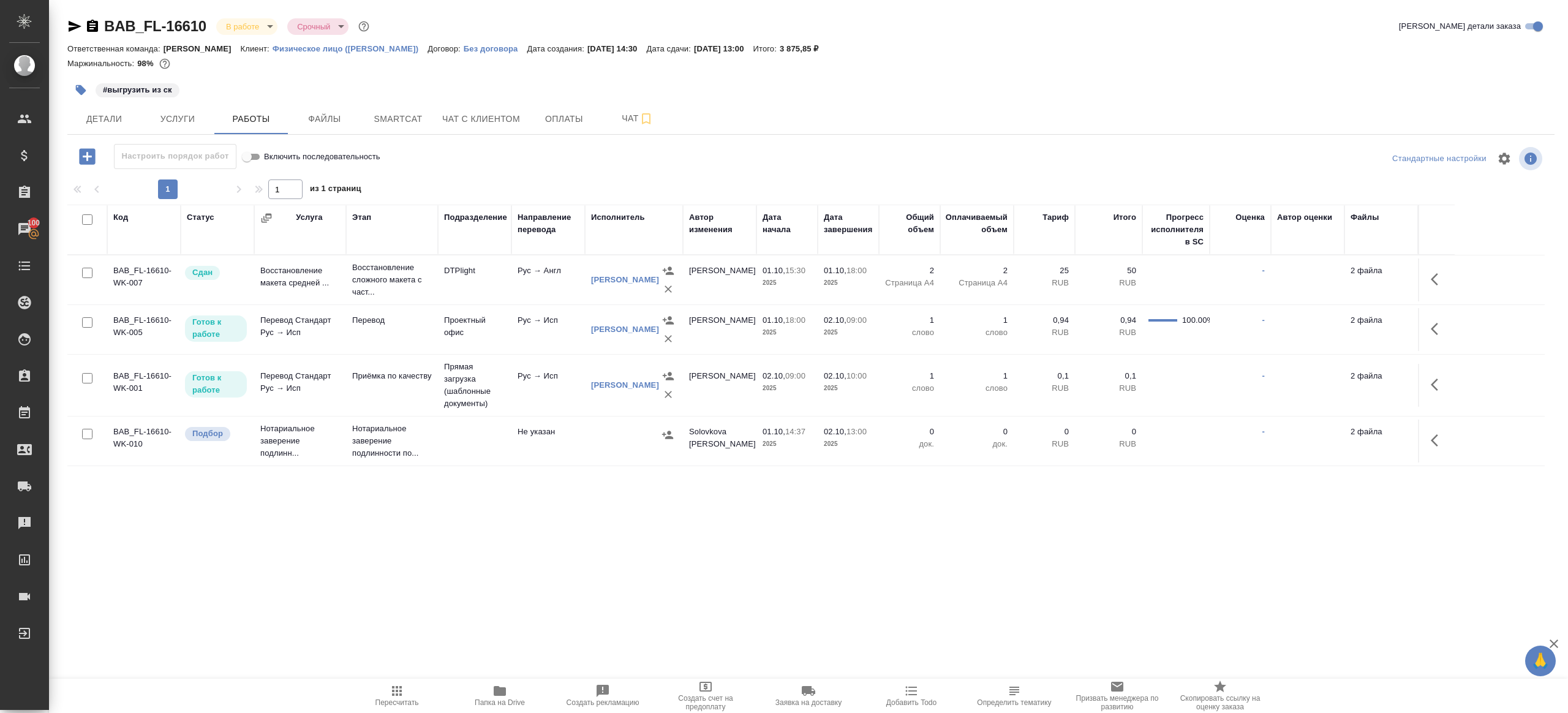
click at [506, 688] on icon "button" at bounding box center [499, 691] width 15 height 15
click at [1427, 325] on button "button" at bounding box center [1437, 329] width 29 height 29
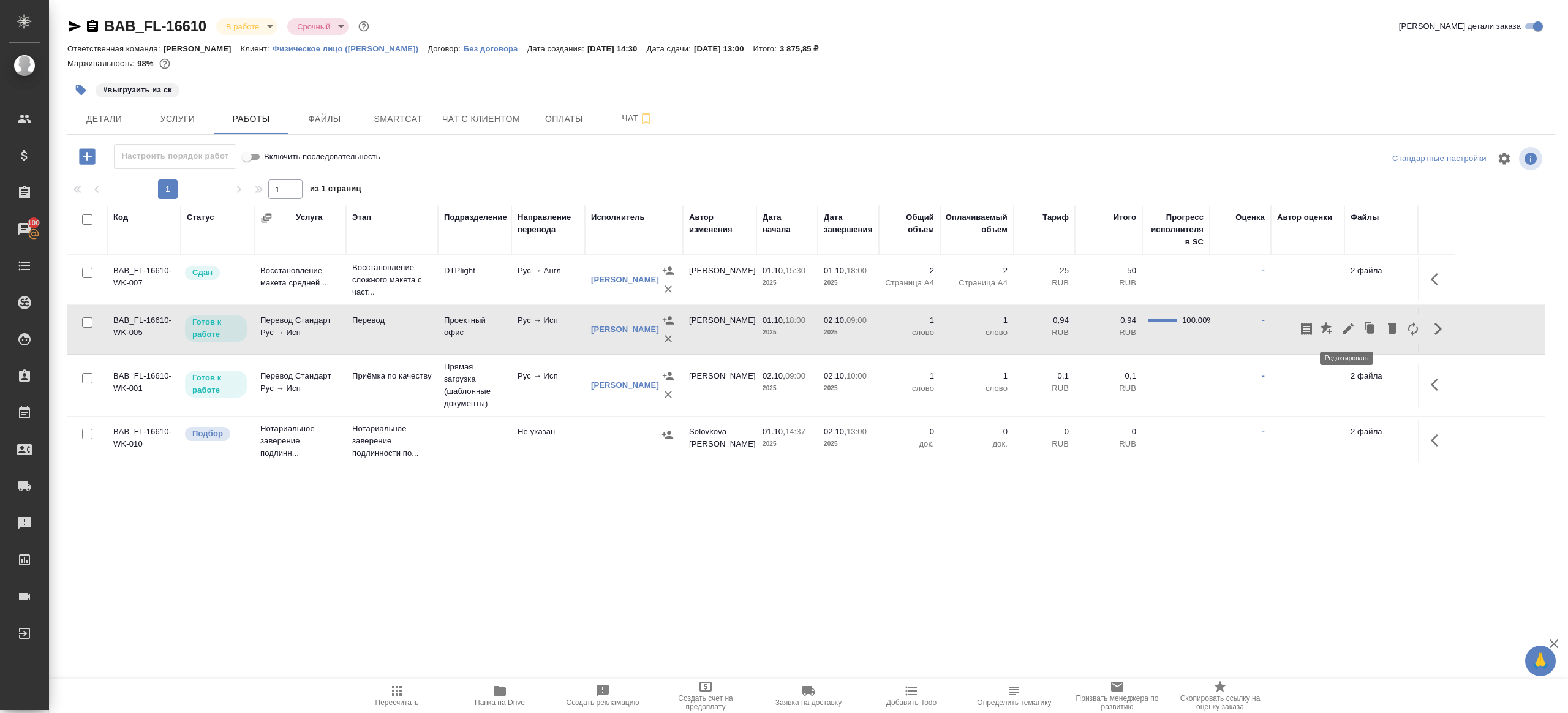
click at [1351, 323] on icon "button" at bounding box center [1348, 329] width 11 height 11
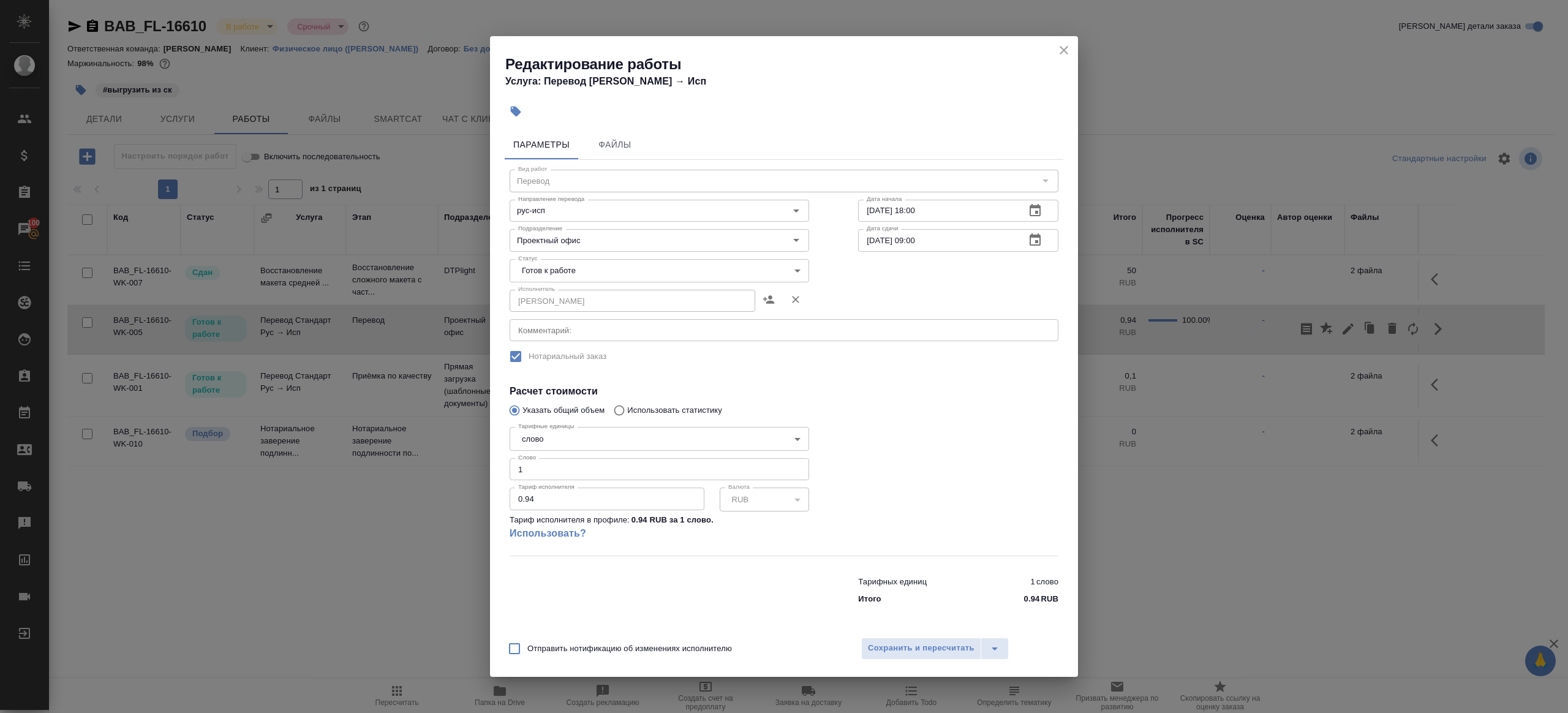
click at [539, 263] on body "🙏 .cls-1 fill:#fff; AWATERA [PERSON_NAME] Клиенты Спецификации Заказы 100 Чаты …" at bounding box center [784, 356] width 1568 height 713
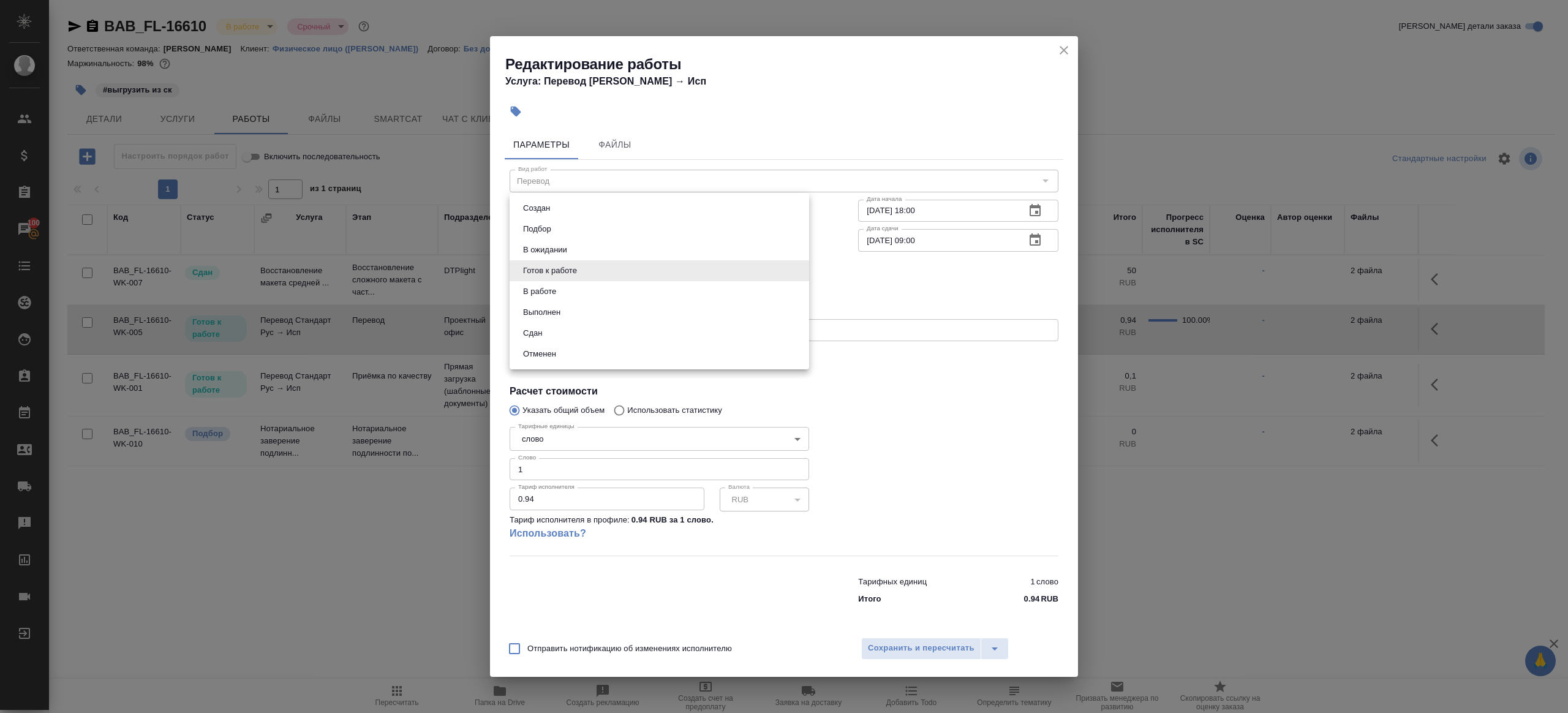
click at [565, 316] on li "Выполнен" at bounding box center [659, 312] width 299 height 21
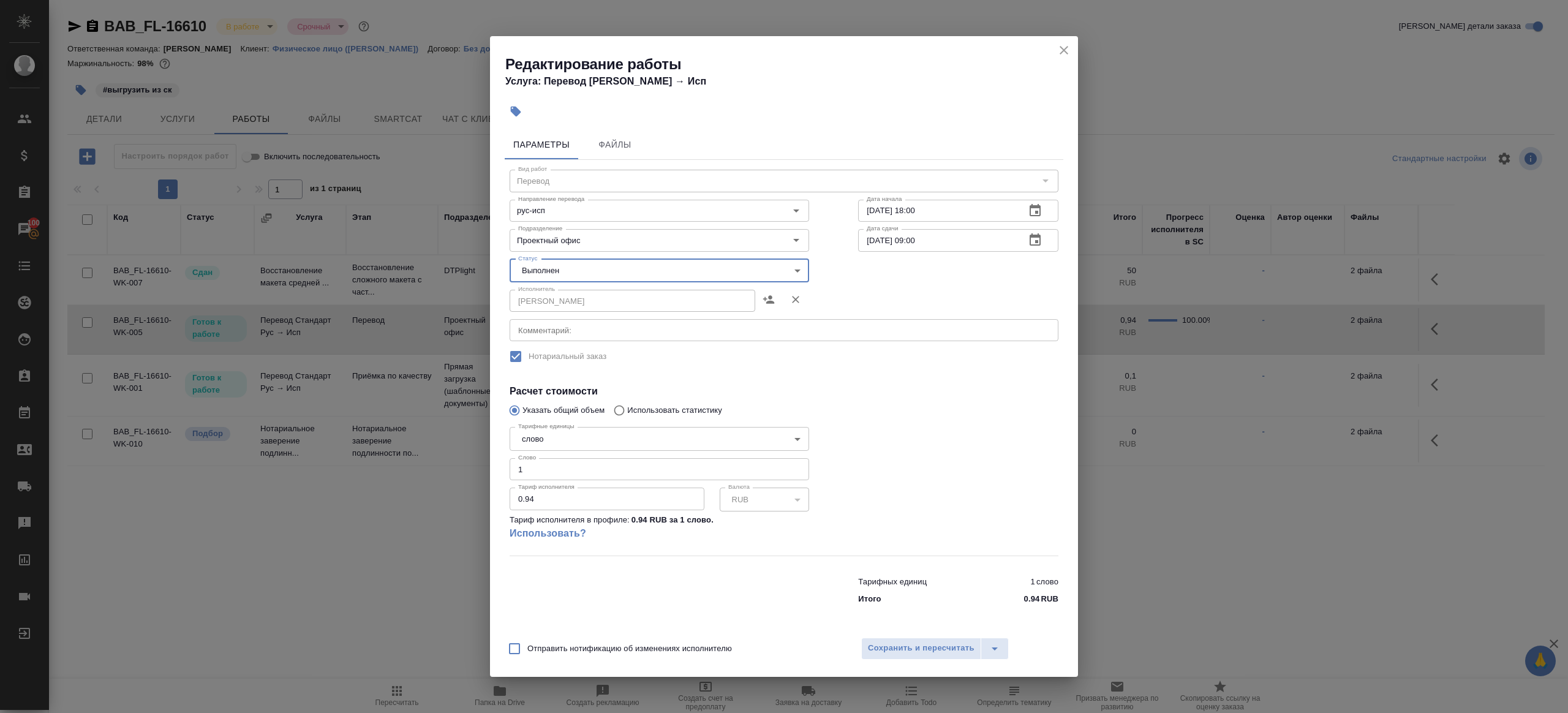
click at [554, 270] on body "🙏 .cls-1 fill:#fff; AWATERA [PERSON_NAME] Клиенты Спецификации Заказы 100 Чаты …" at bounding box center [784, 356] width 1568 height 713
click at [561, 293] on li "Сдан" at bounding box center [659, 292] width 299 height 21
type input "closed"
click at [666, 479] on input "1" at bounding box center [659, 469] width 299 height 22
paste input "82.95"
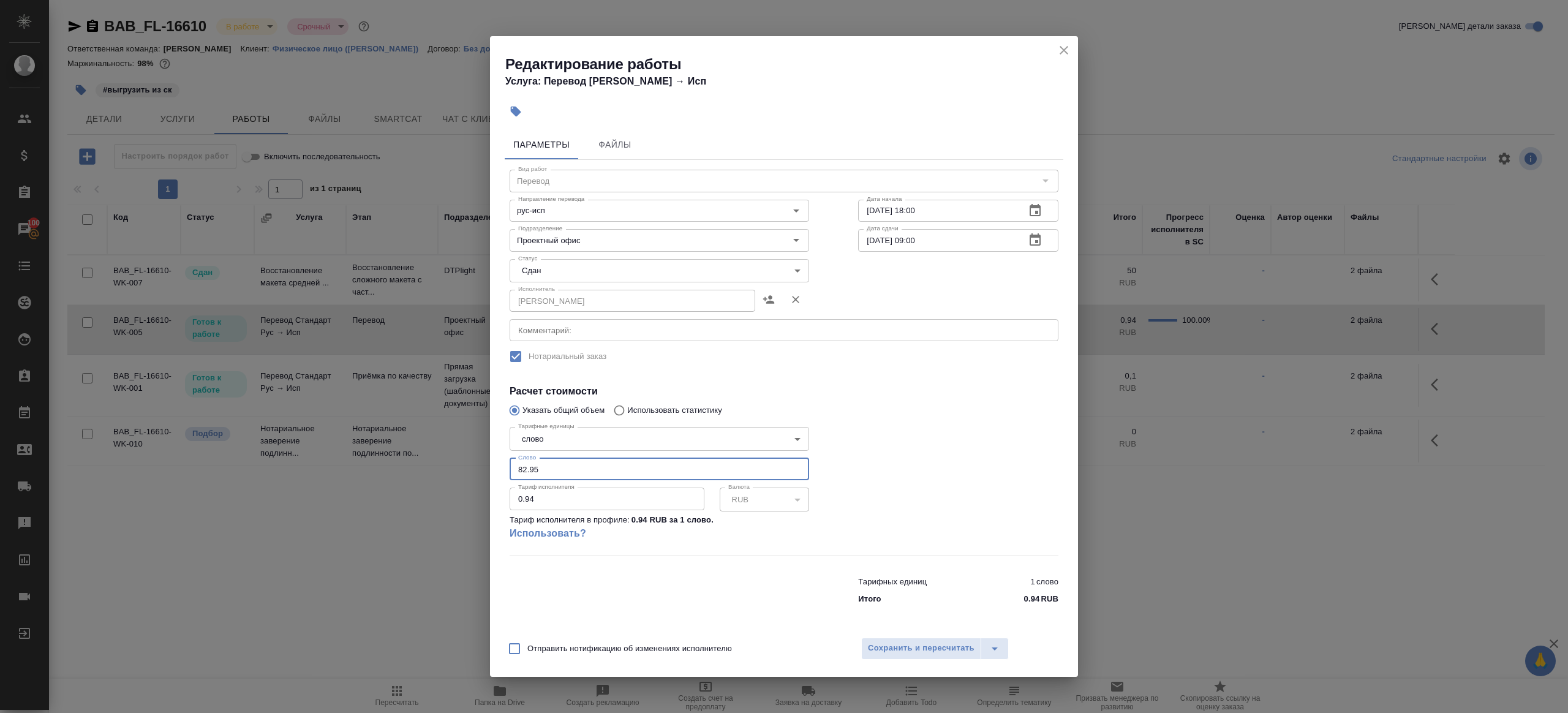
type input "82.95"
click at [909, 467] on div at bounding box center [958, 489] width 249 height 182
click at [943, 651] on span "Сохранить и пересчитать" at bounding box center [921, 649] width 107 height 14
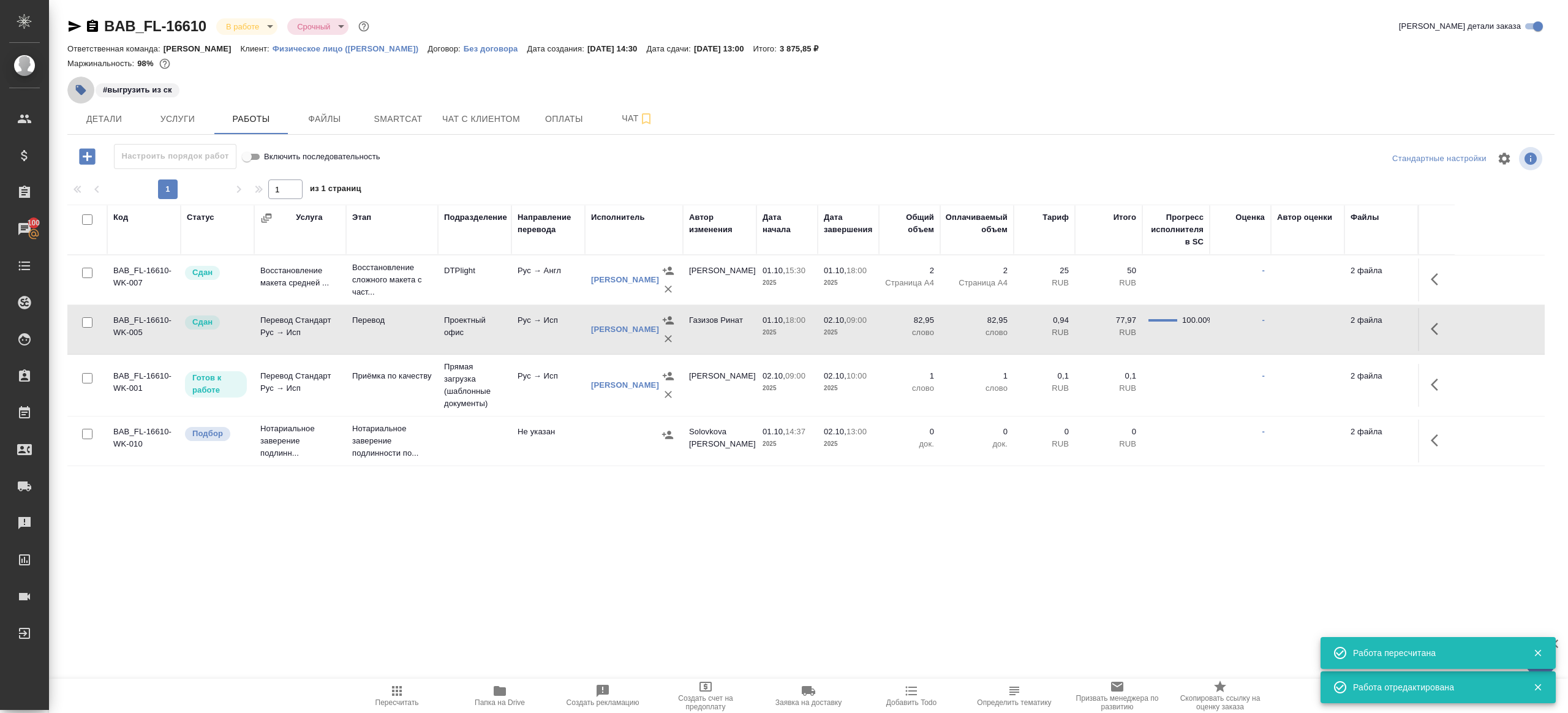
click at [84, 89] on icon "button" at bounding box center [81, 90] width 10 height 10
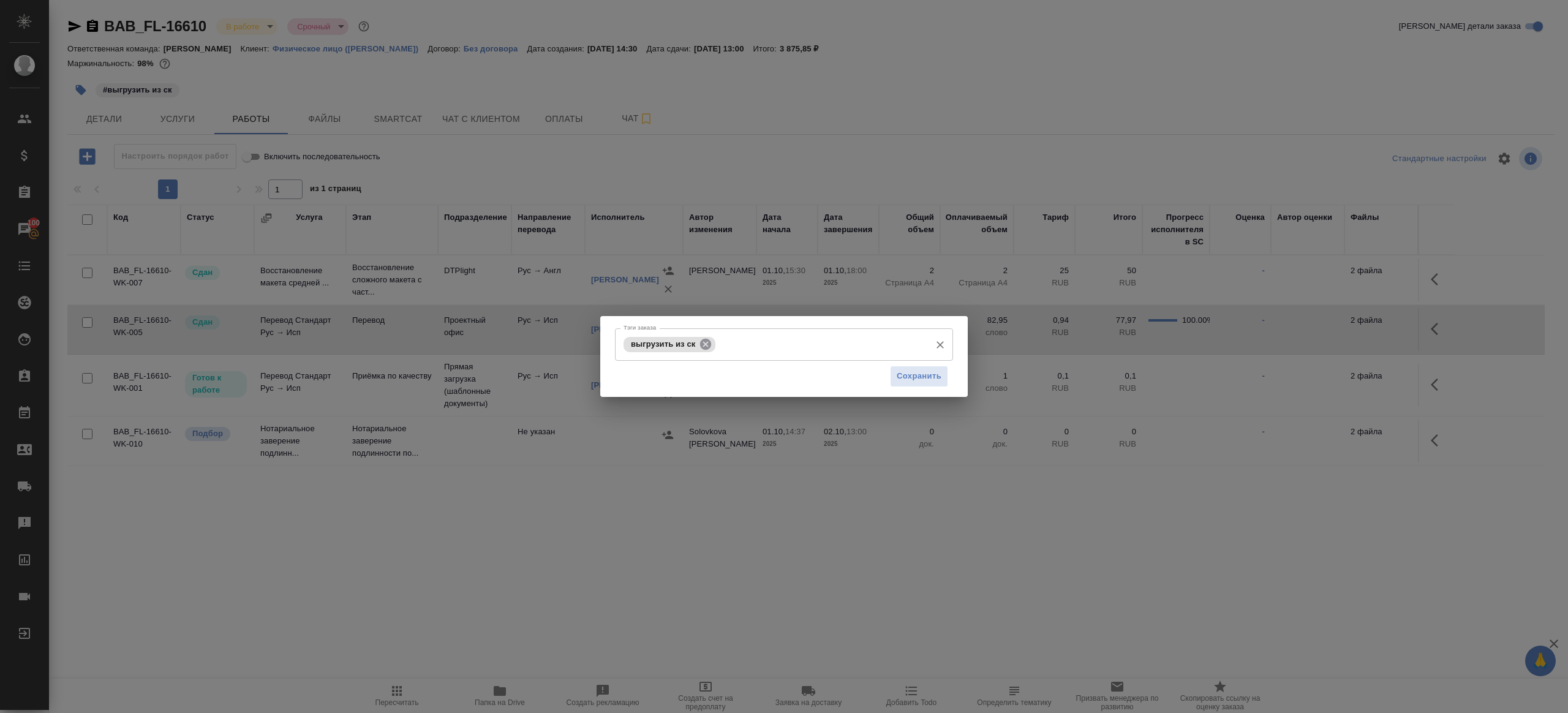
click at [706, 347] on icon at bounding box center [706, 344] width 11 height 11
click at [937, 369] on span "Сохранить" at bounding box center [919, 377] width 45 height 14
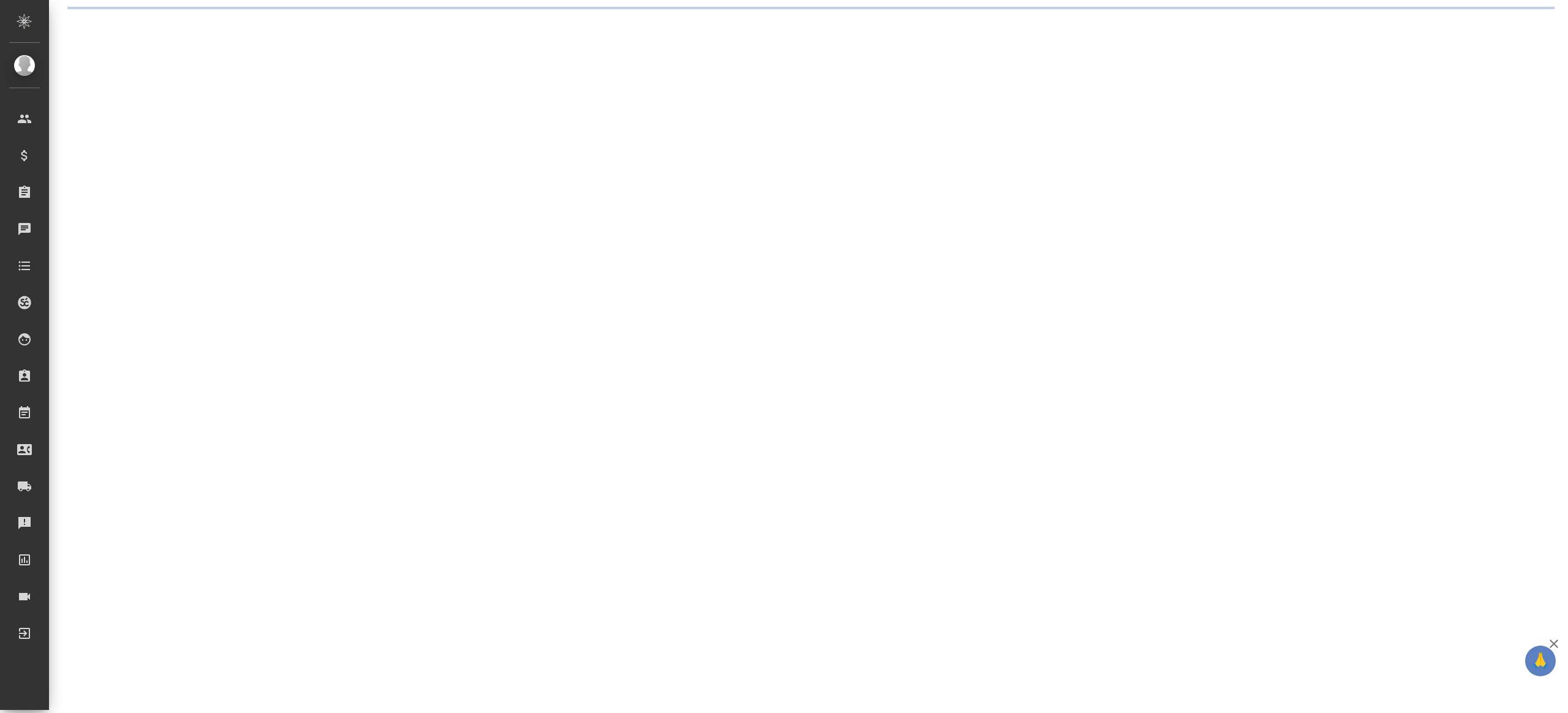
select select "RU"
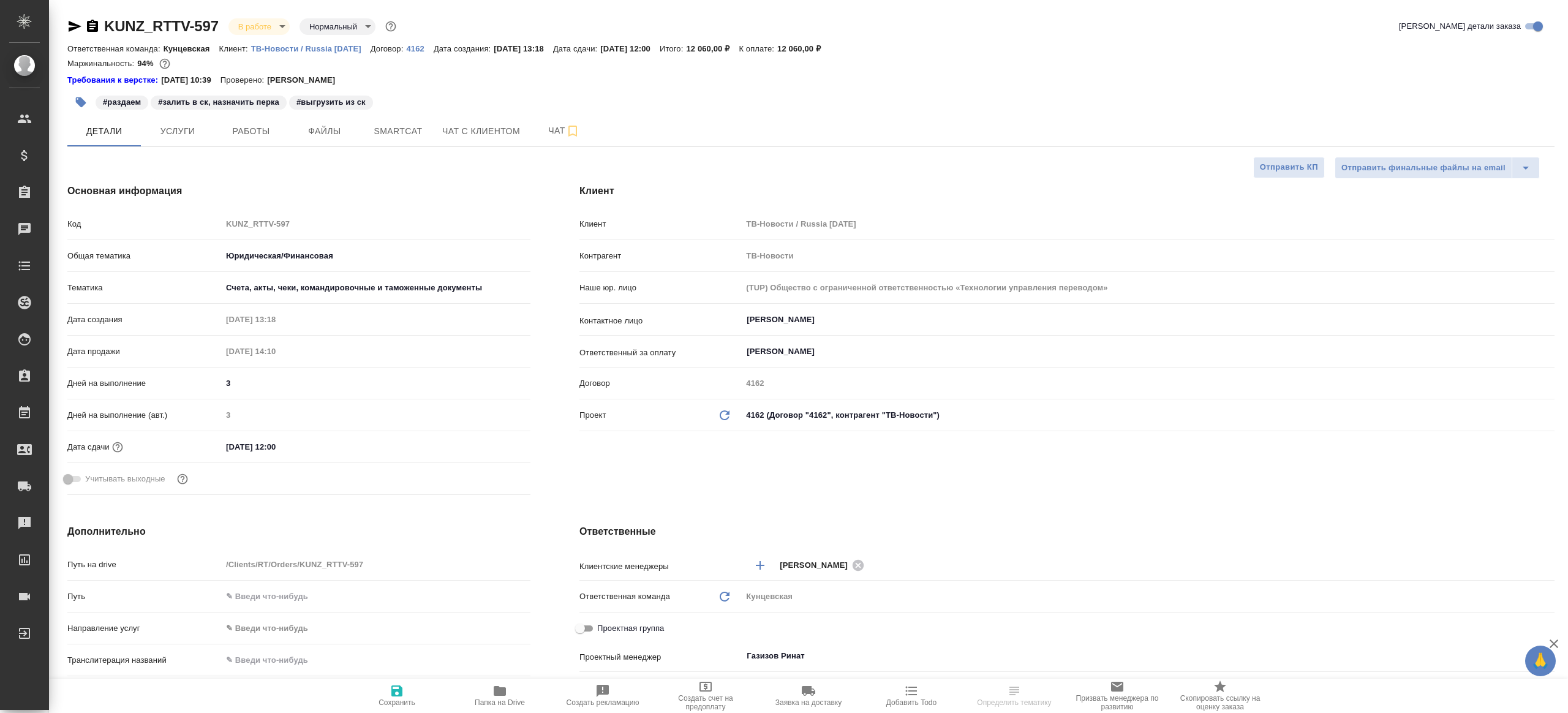
type textarea "x"
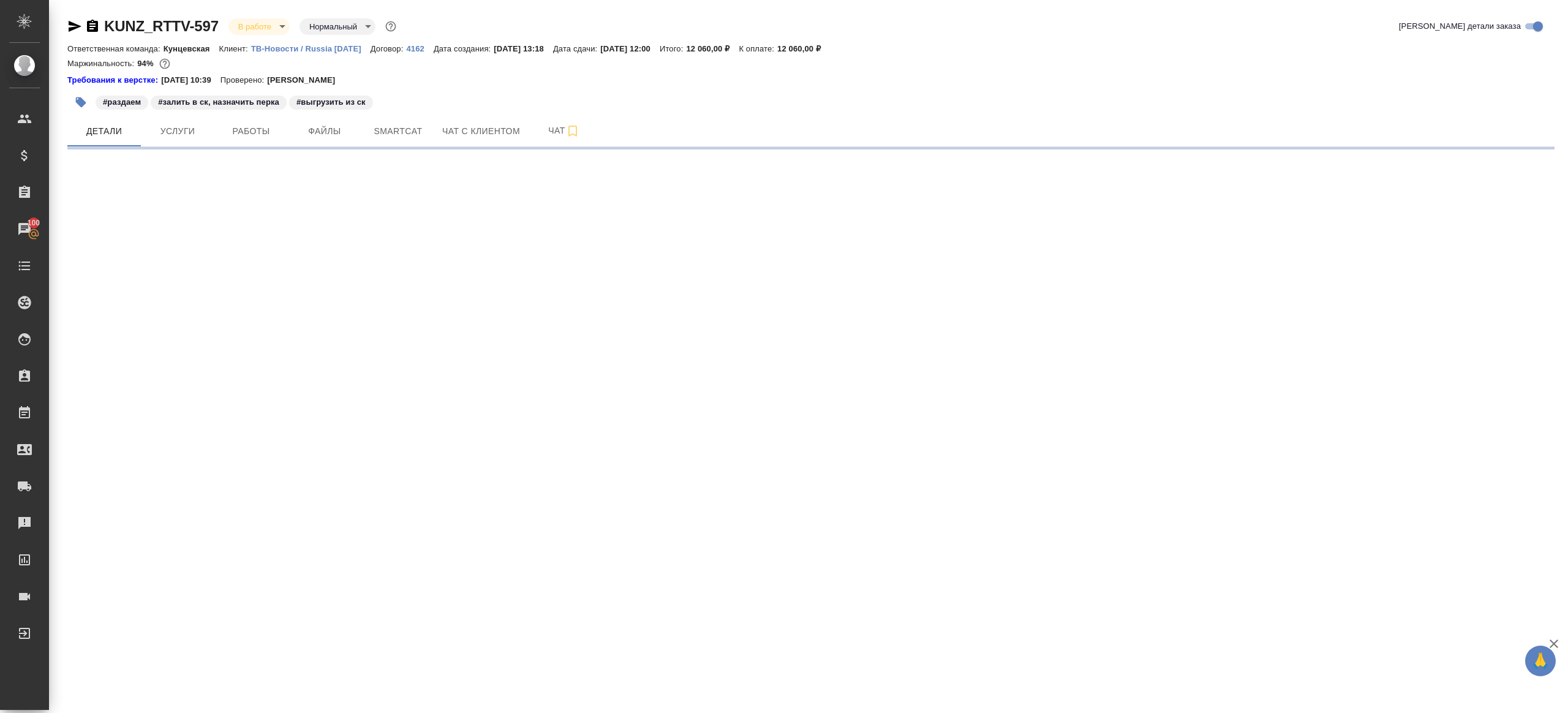
select select "RU"
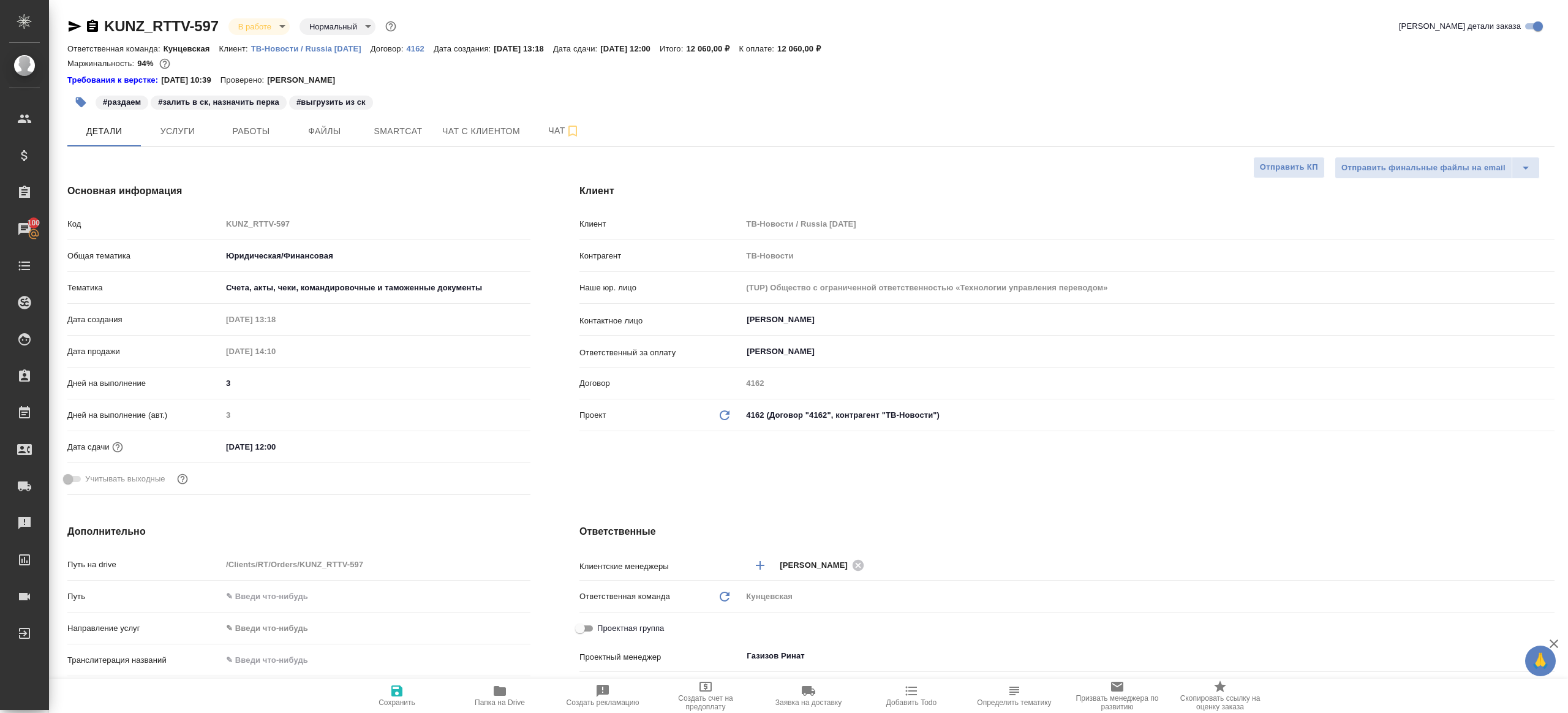
type textarea "x"
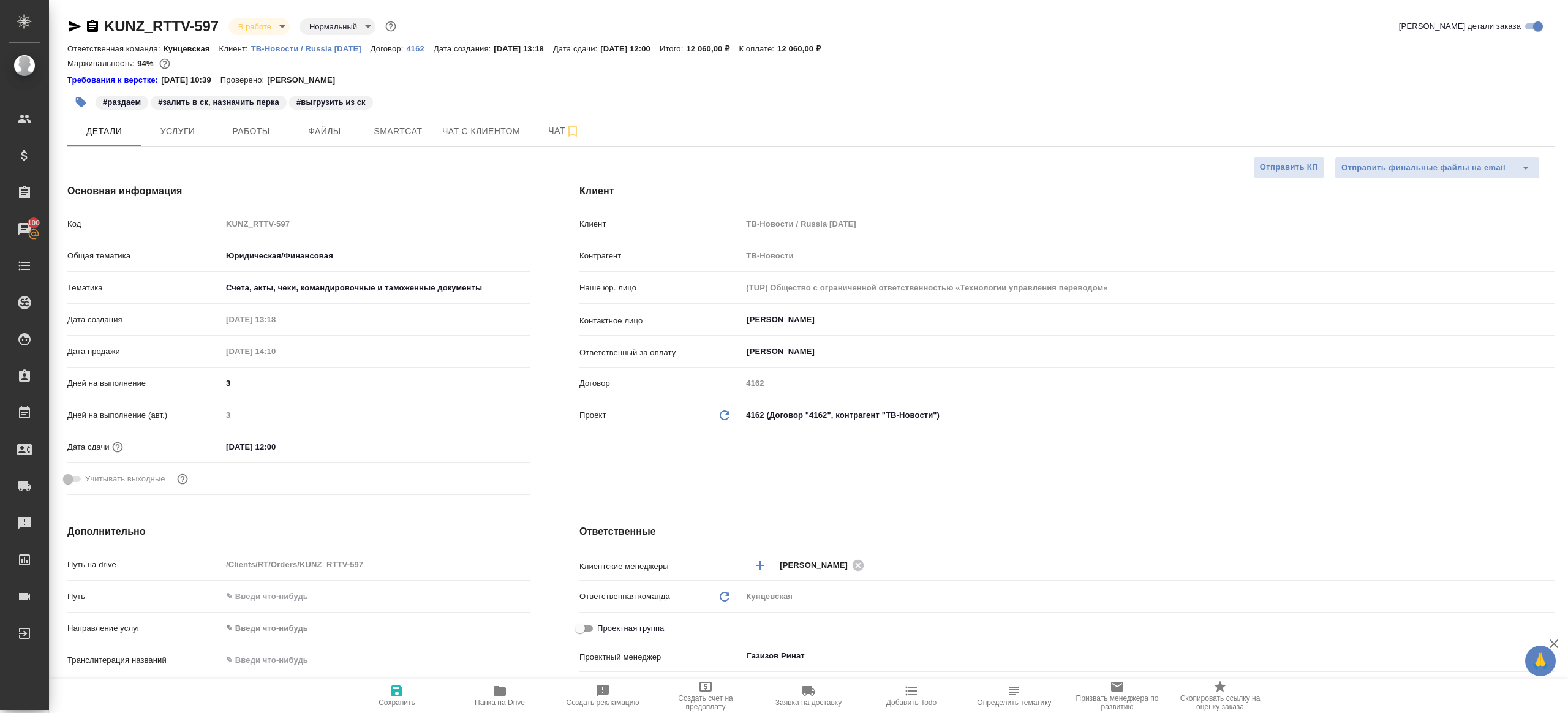
type textarea "x"
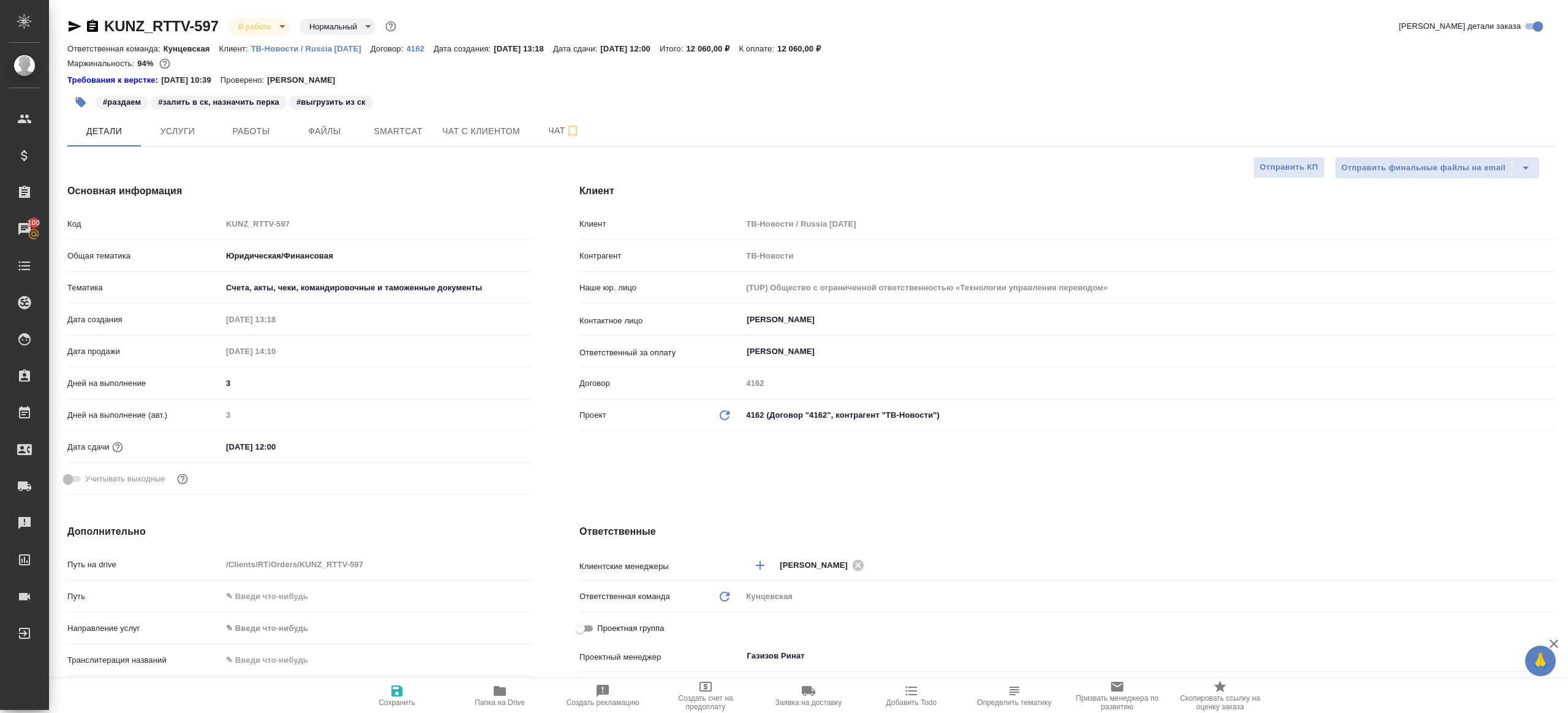
type textarea "x"
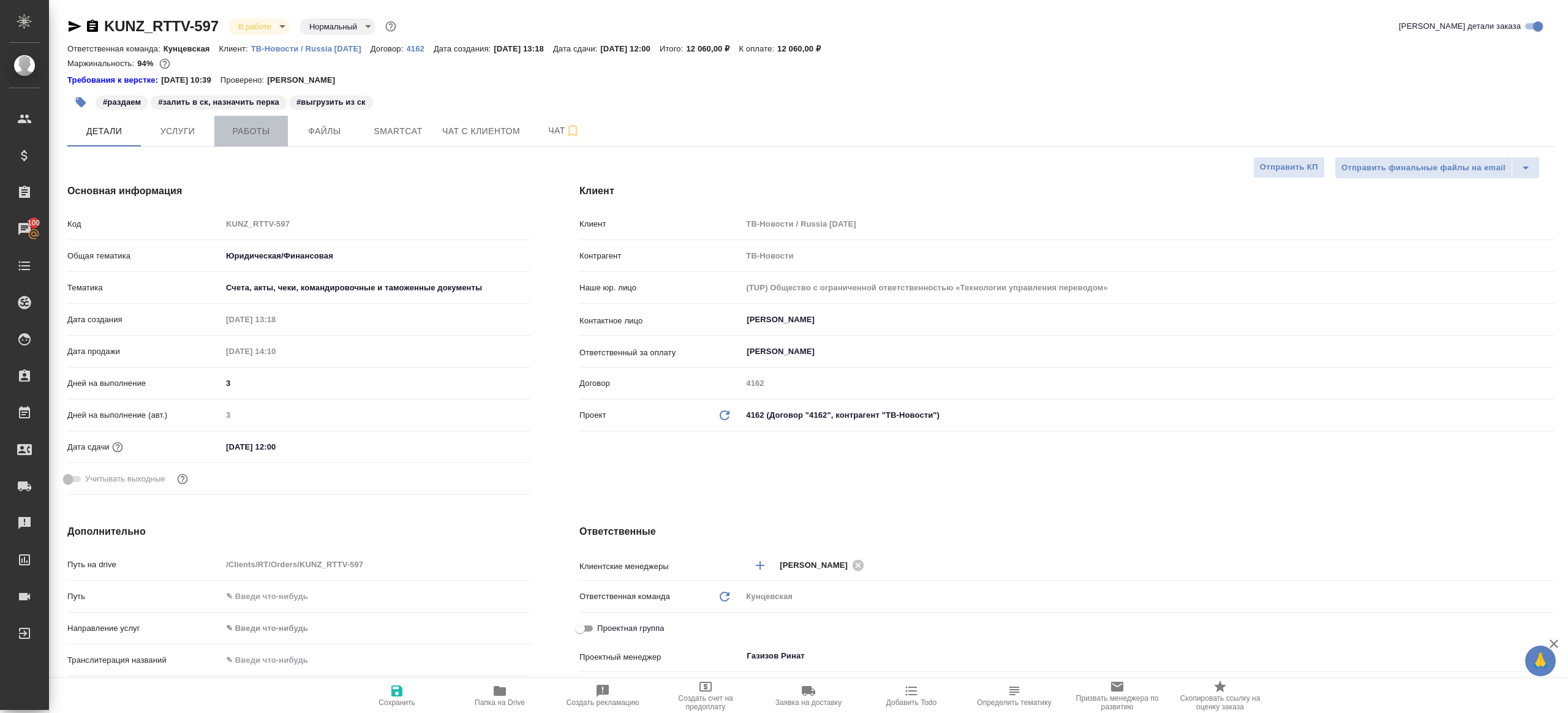
click at [232, 128] on span "Работы" at bounding box center [251, 132] width 59 height 16
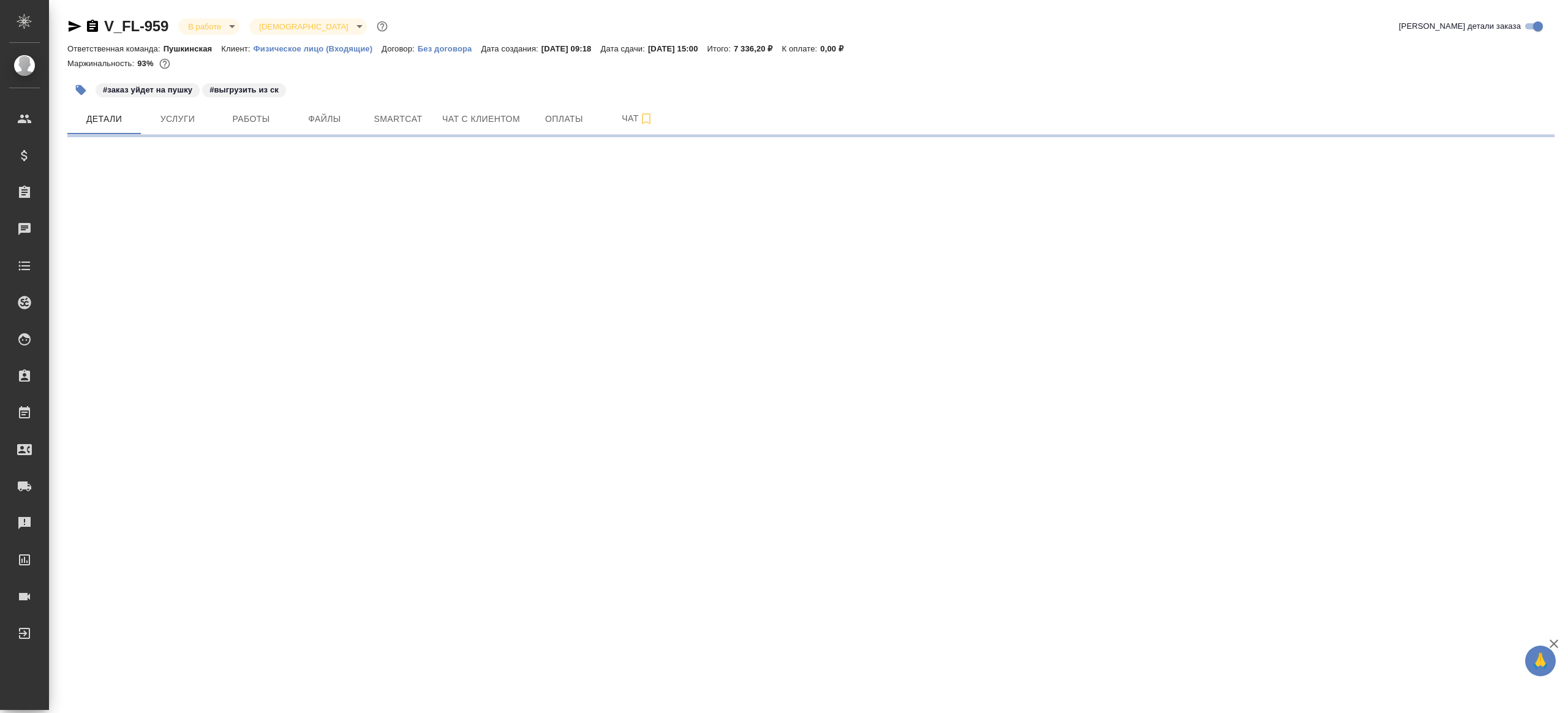
select select "RU"
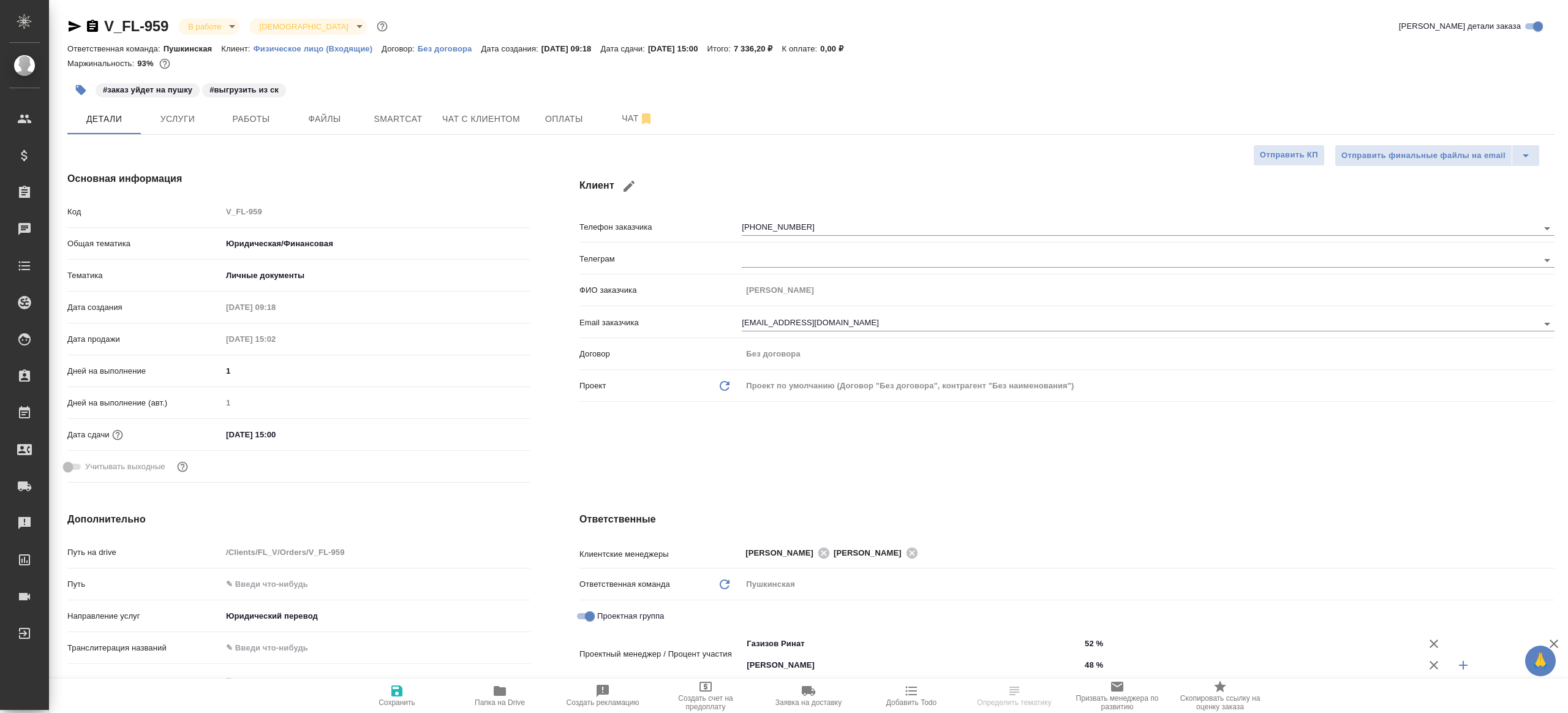
type textarea "x"
select select "RU"
type textarea "x"
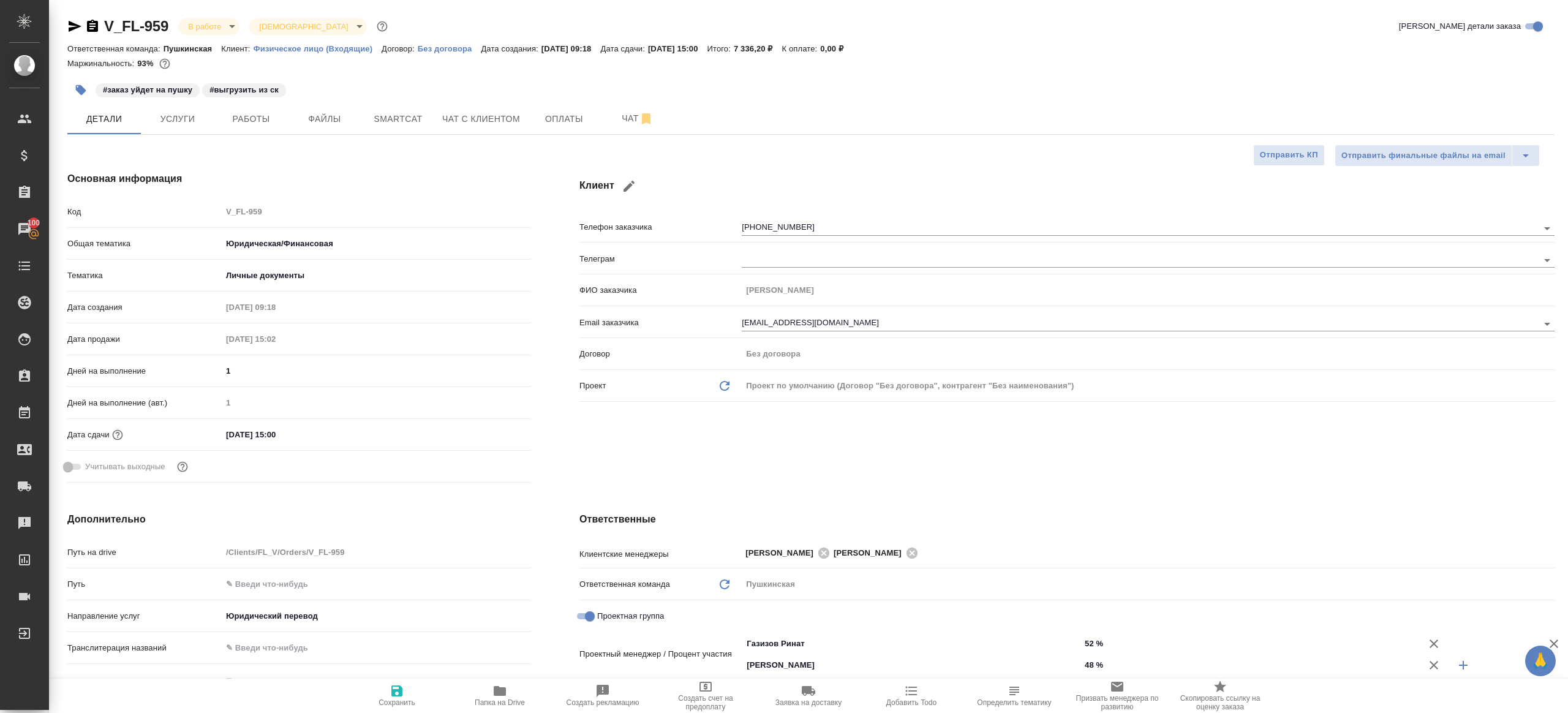
type textarea "x"
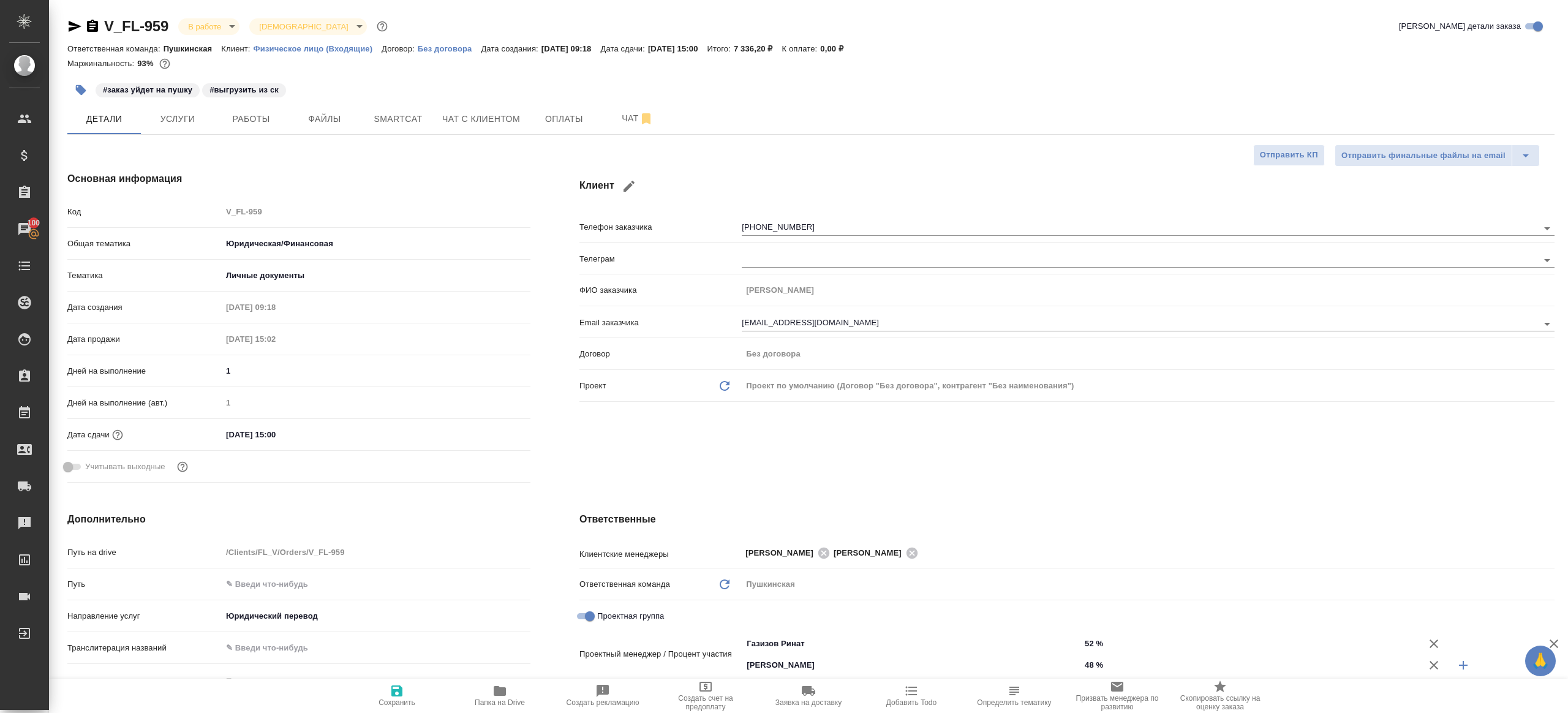
type textarea "x"
click at [286, 121] on button "Работы" at bounding box center [251, 118] width 74 height 31
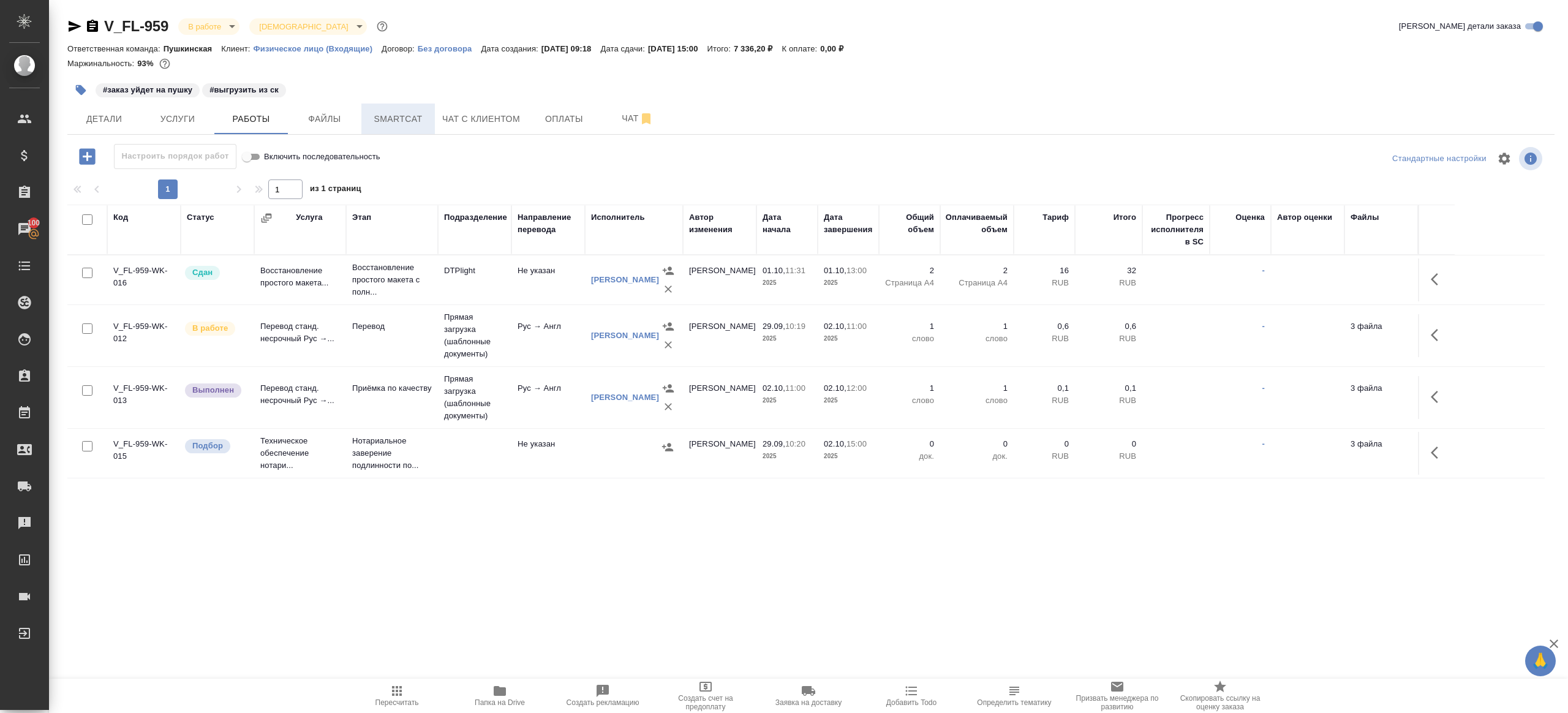
click at [393, 125] on span "Smartcat" at bounding box center [397, 119] width 59 height 16
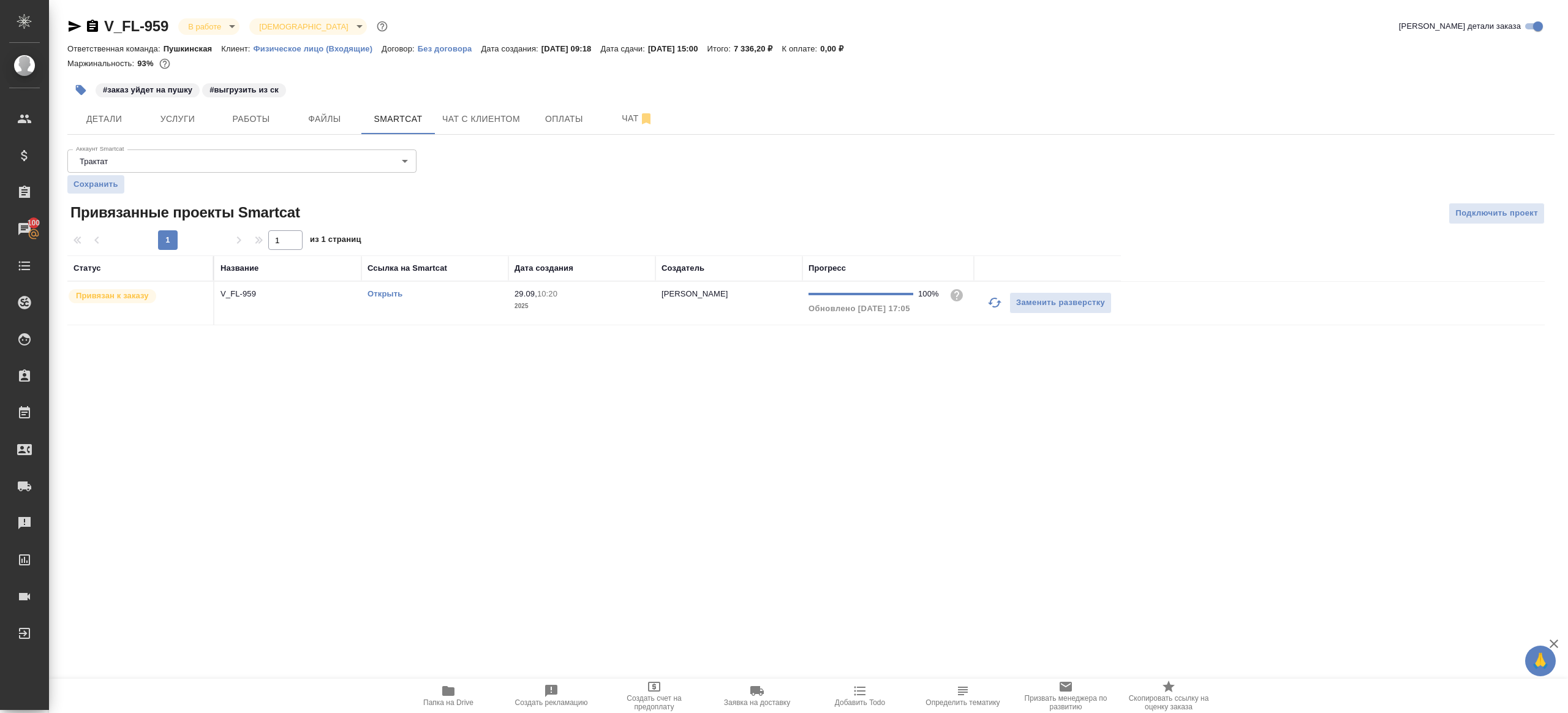
click at [387, 296] on link "Открыть" at bounding box center [385, 294] width 35 height 9
click at [237, 126] on span "Работы" at bounding box center [251, 119] width 59 height 16
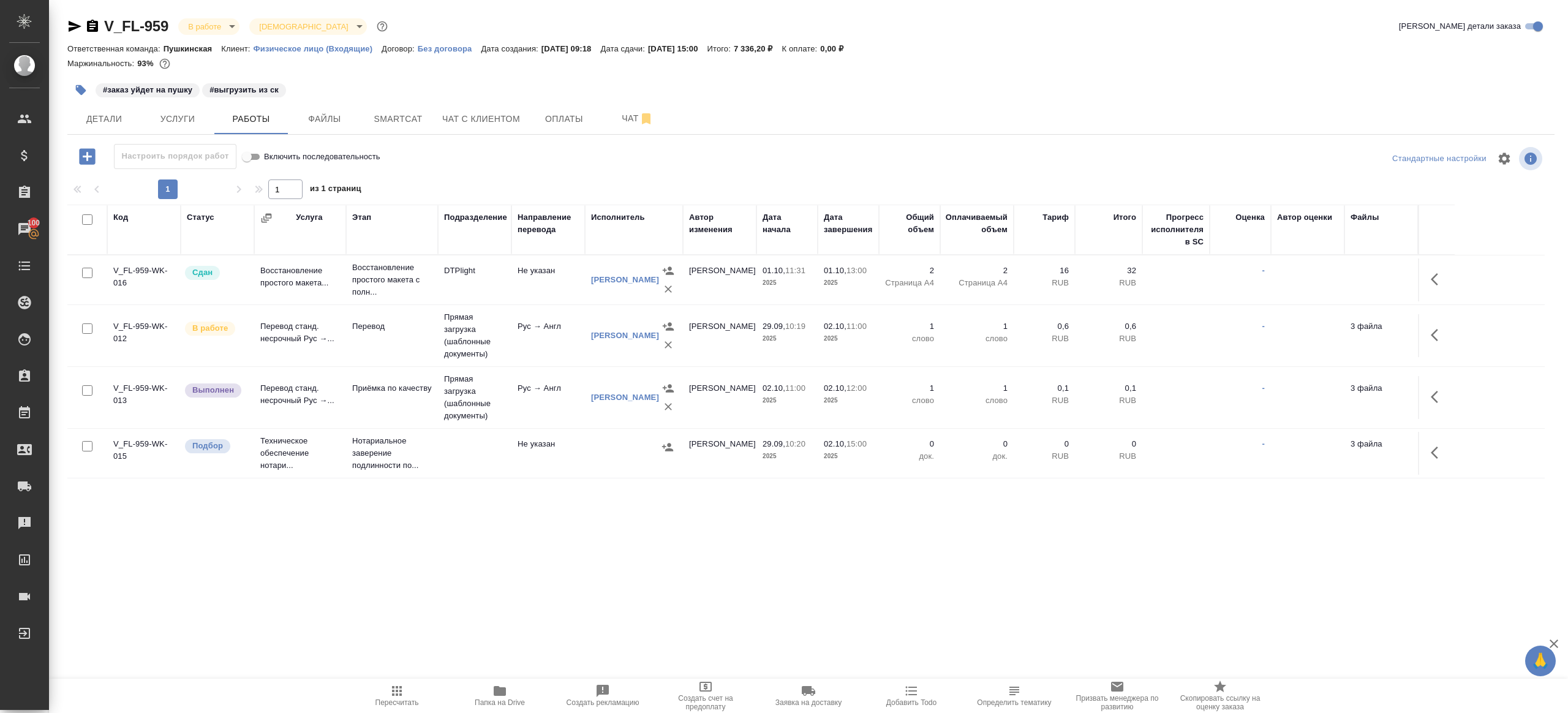
click at [81, 93] on icon "button" at bounding box center [81, 90] width 10 height 10
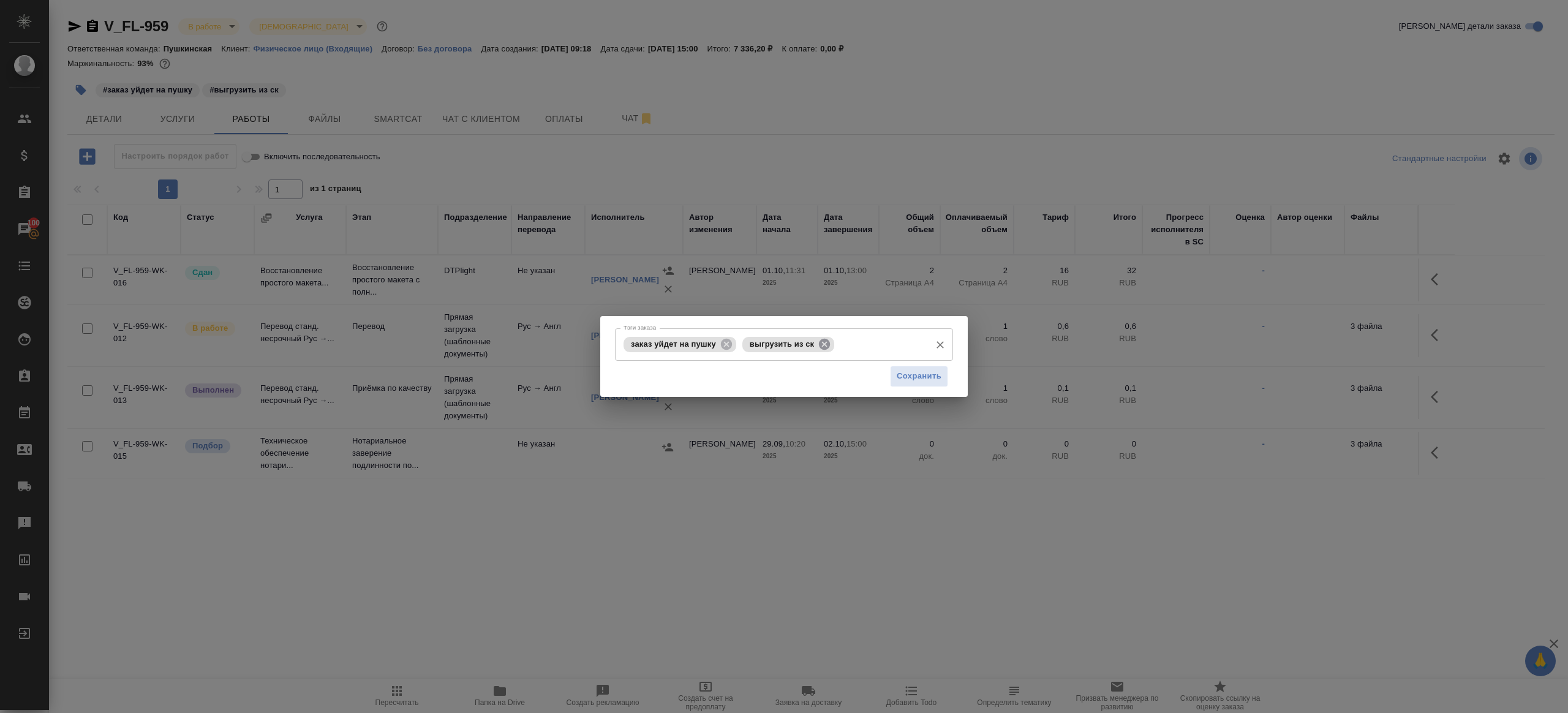
click at [831, 342] on icon at bounding box center [824, 344] width 13 height 13
click at [900, 377] on span "Сохранить" at bounding box center [919, 377] width 45 height 14
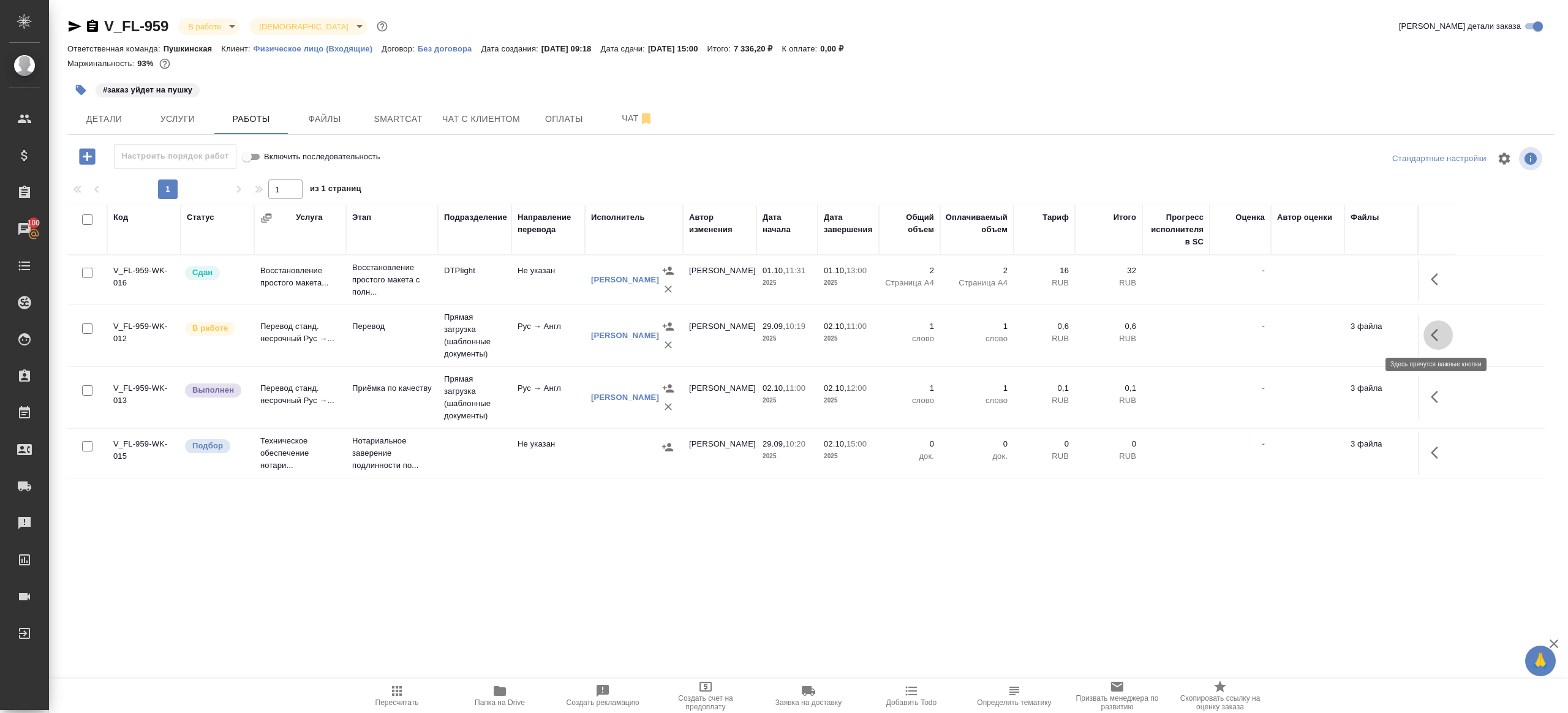
click at [1428, 329] on button "button" at bounding box center [1437, 335] width 29 height 29
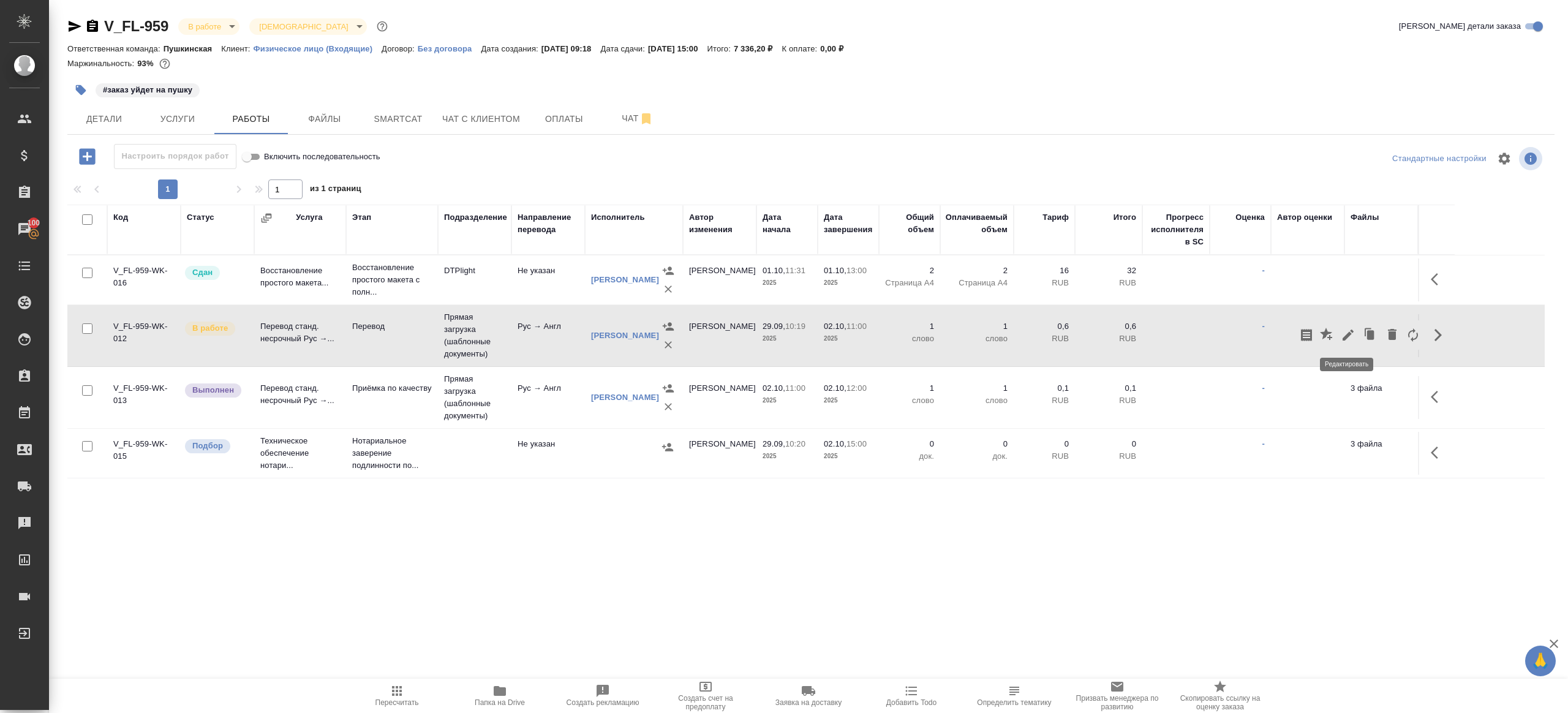
click at [1350, 337] on icon "button" at bounding box center [1348, 335] width 15 height 15
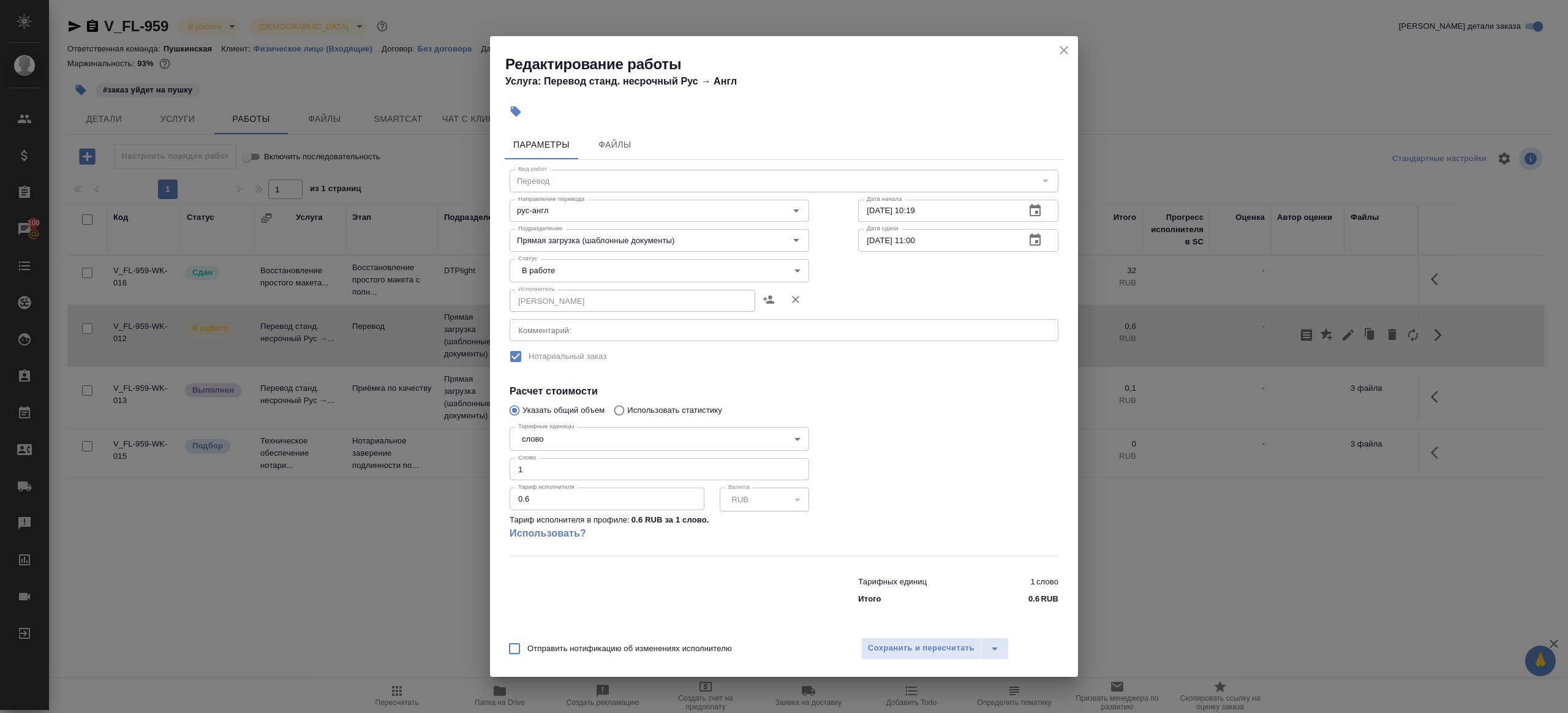
click at [542, 275] on body "🙏 .cls-1 fill:#fff; AWATERA [PERSON_NAME] Клиенты Спецификации Заказы 100 Чаты …" at bounding box center [784, 356] width 1568 height 713
click at [550, 311] on li "Сдан" at bounding box center [659, 312] width 299 height 21
type input "closed"
click at [583, 460] on input "1" at bounding box center [659, 469] width 299 height 22
paste input "10.05"
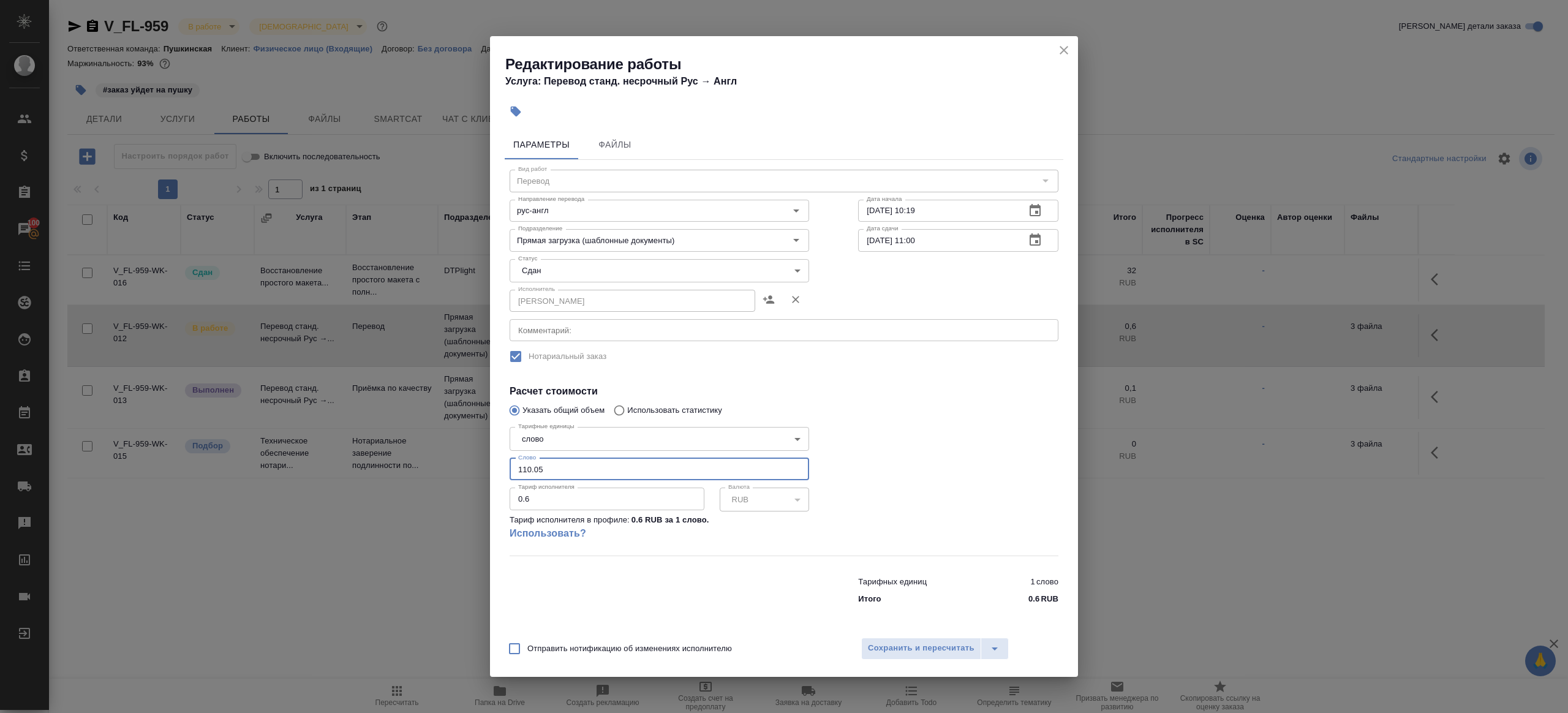
type input "110.05"
click at [917, 466] on div at bounding box center [958, 489] width 249 height 182
click at [928, 640] on button "Сохранить и пересчитать" at bounding box center [920, 649] width 120 height 22
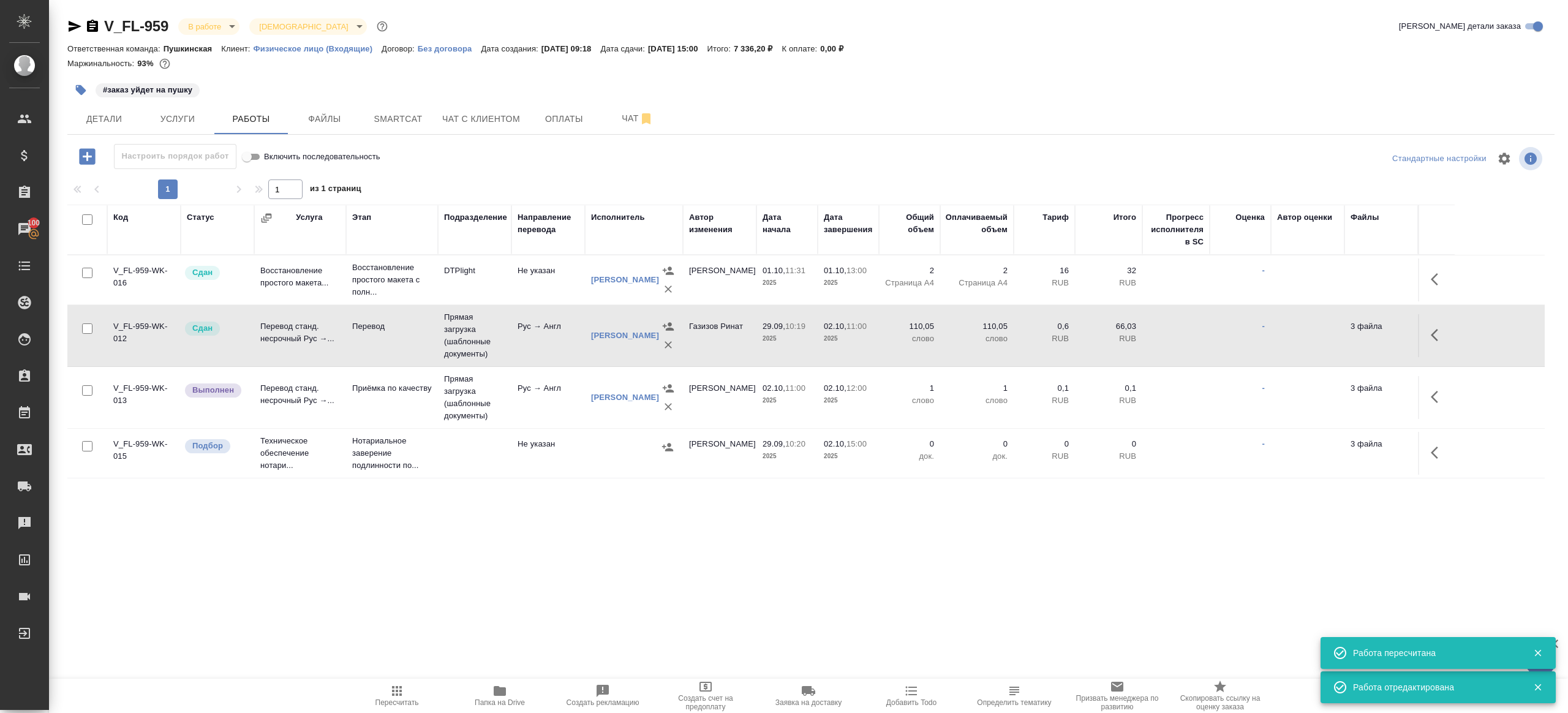
click at [211, 23] on body "🙏 .cls-1 fill:#fff; AWATERA [PERSON_NAME] Клиенты Спецификации Заказы 100 Чаты …" at bounding box center [784, 356] width 1568 height 713
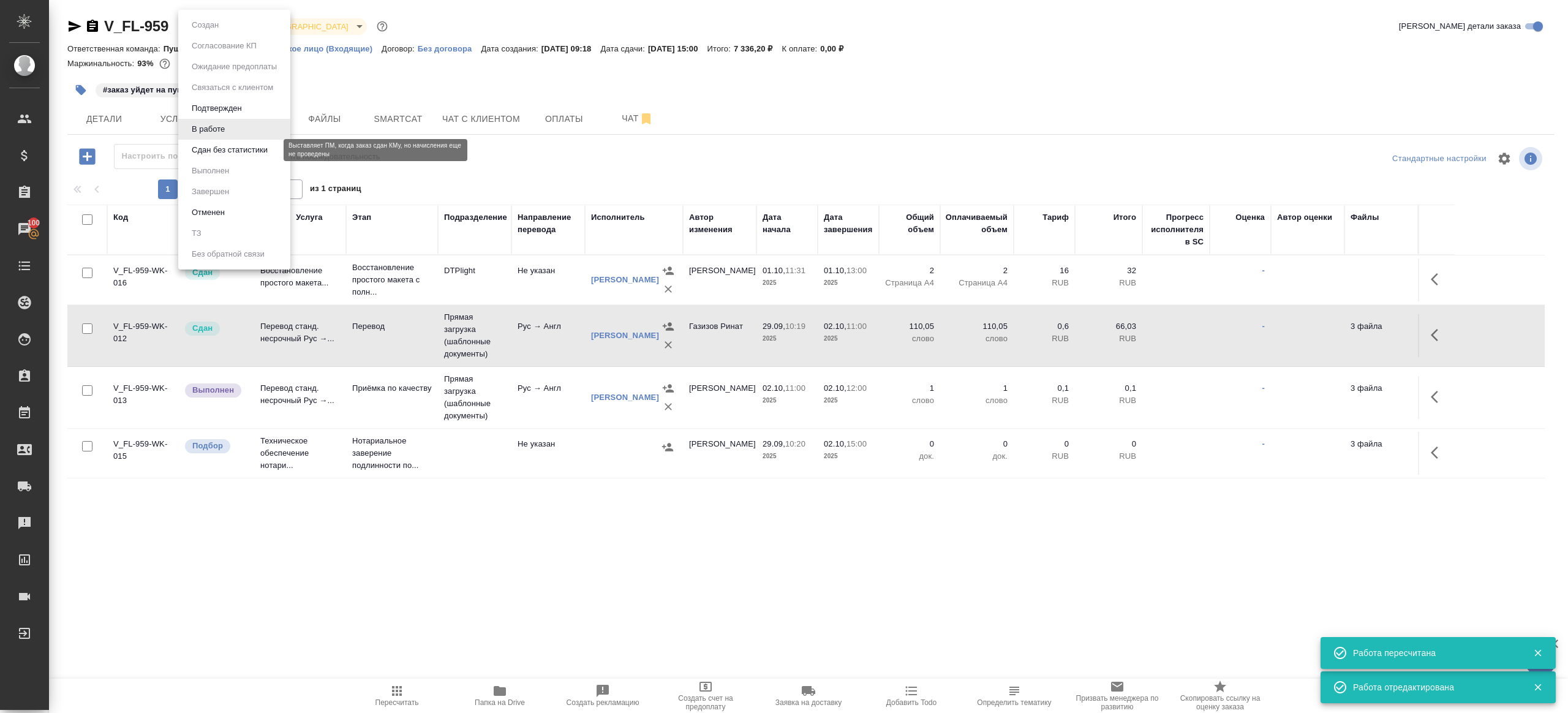
click at [230, 147] on button "Сдан без статистики" at bounding box center [230, 150] width 83 height 13
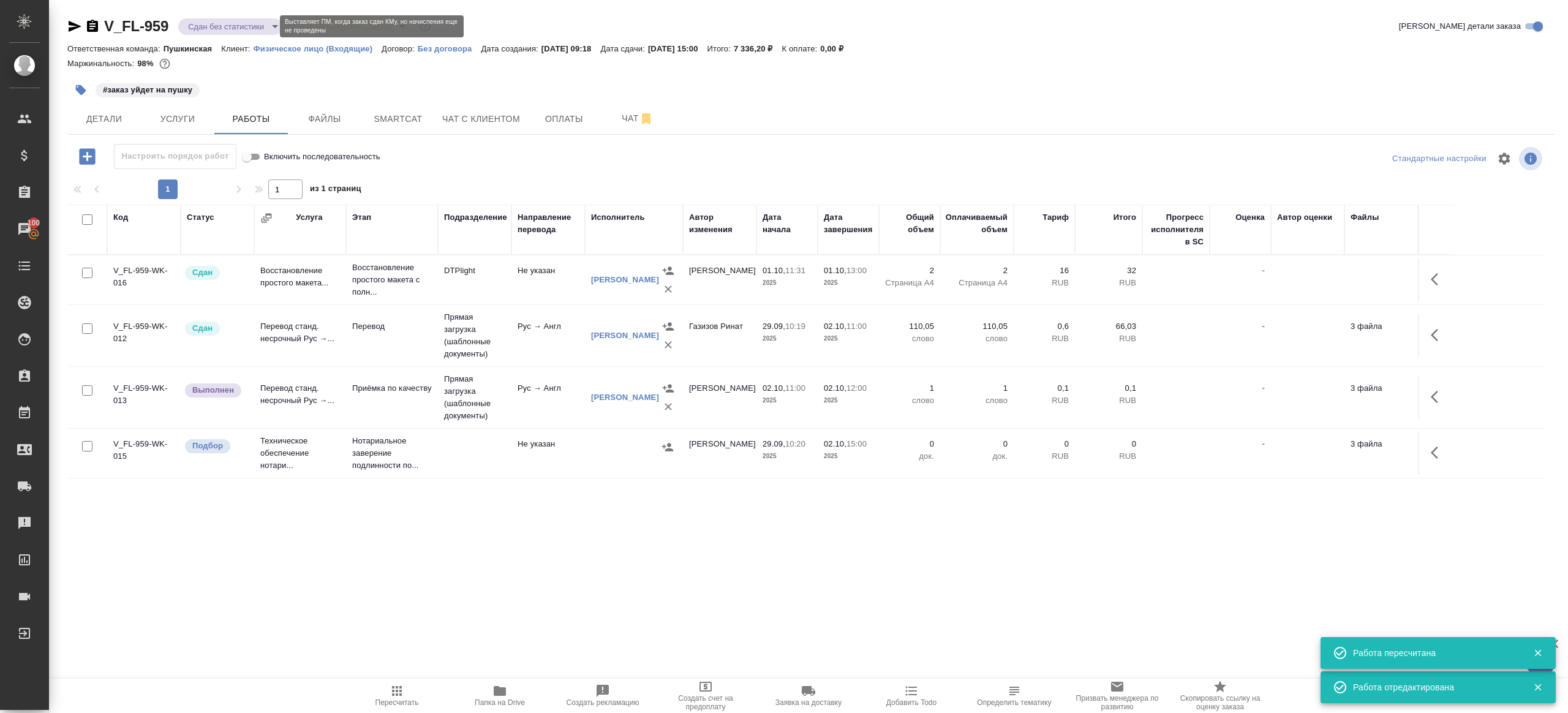
click at [215, 26] on body "🙏 .cls-1 fill:#fff; AWATERA [PERSON_NAME] Клиенты Спецификации Заказы 100 Чаты …" at bounding box center [784, 356] width 1568 height 713
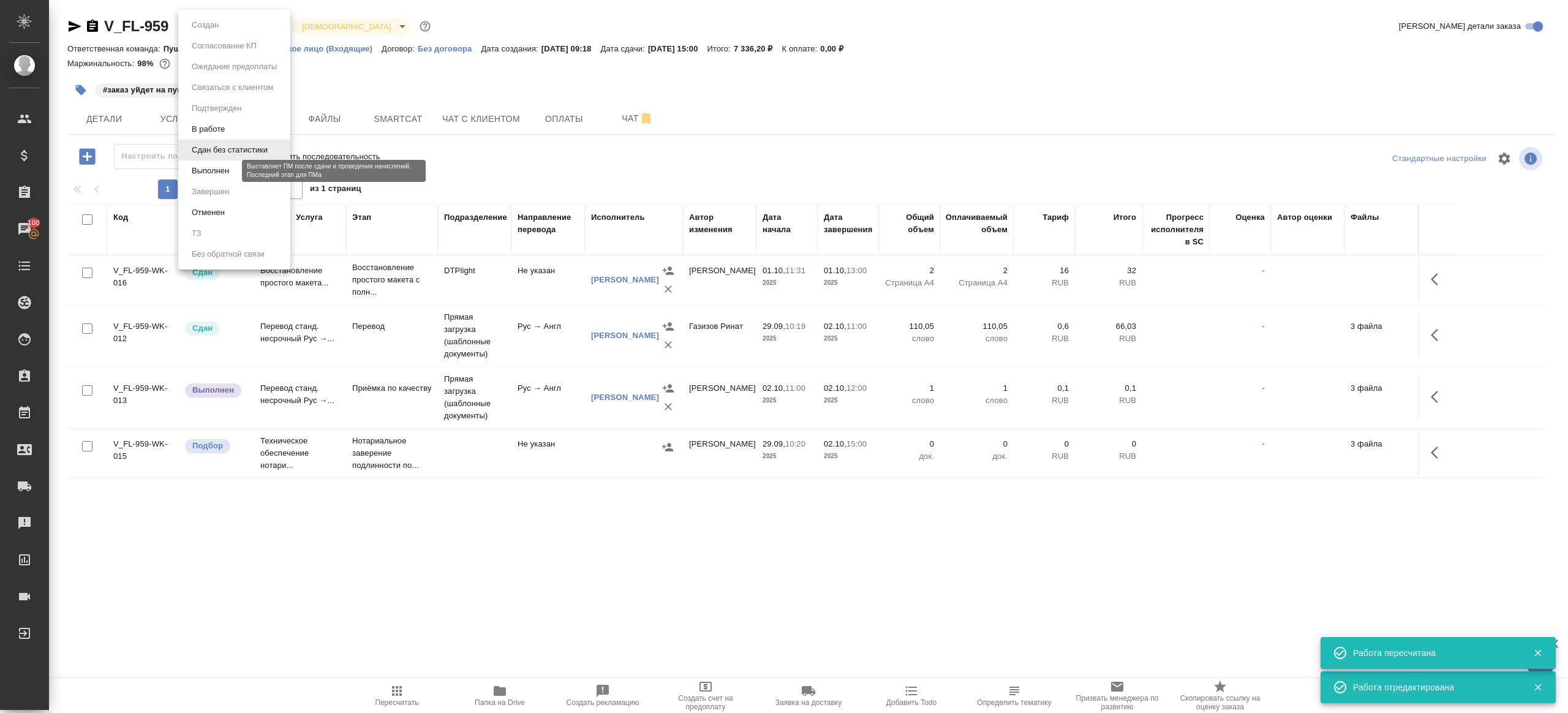
click at [229, 176] on button "Выполнен" at bounding box center [210, 170] width 45 height 13
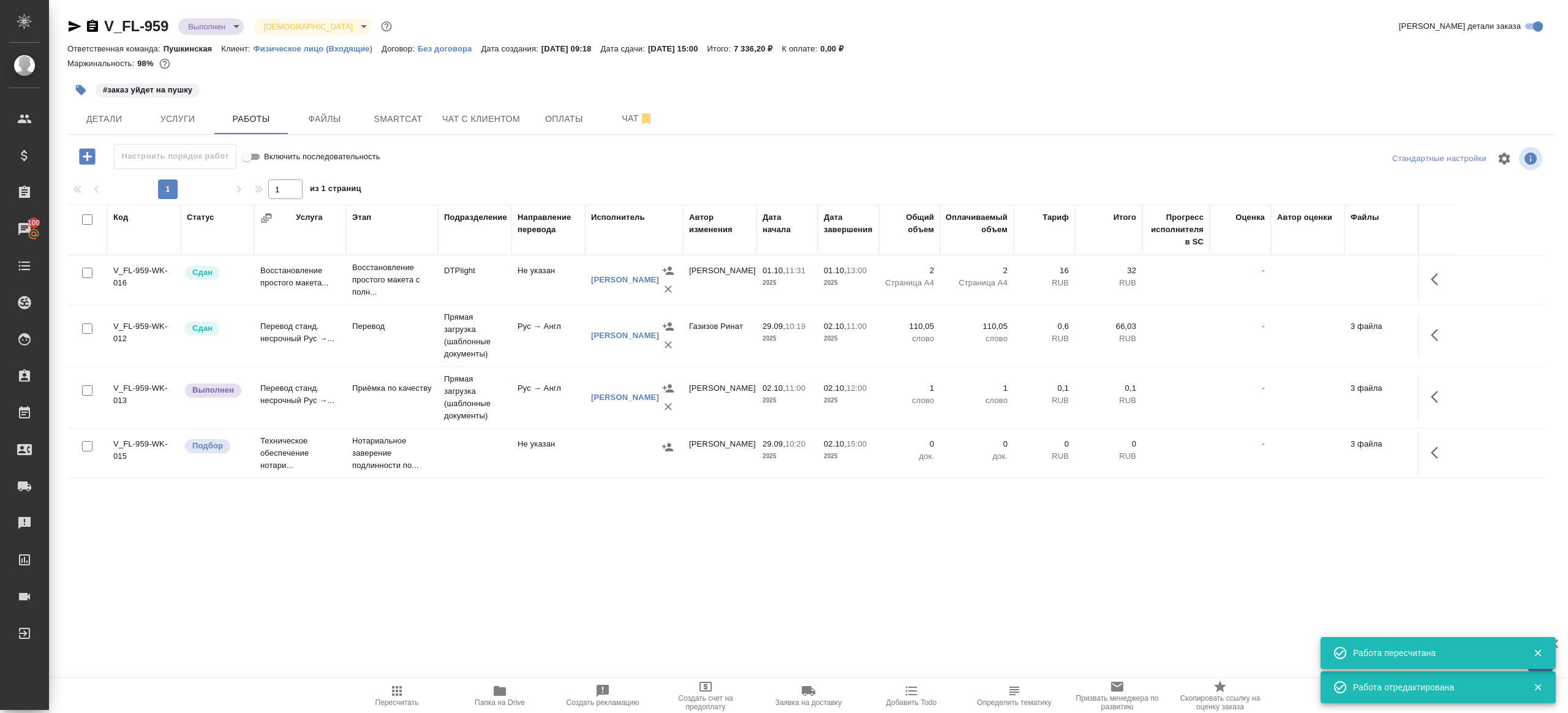
click at [1417, 394] on td at bounding box center [1436, 398] width 37 height 43
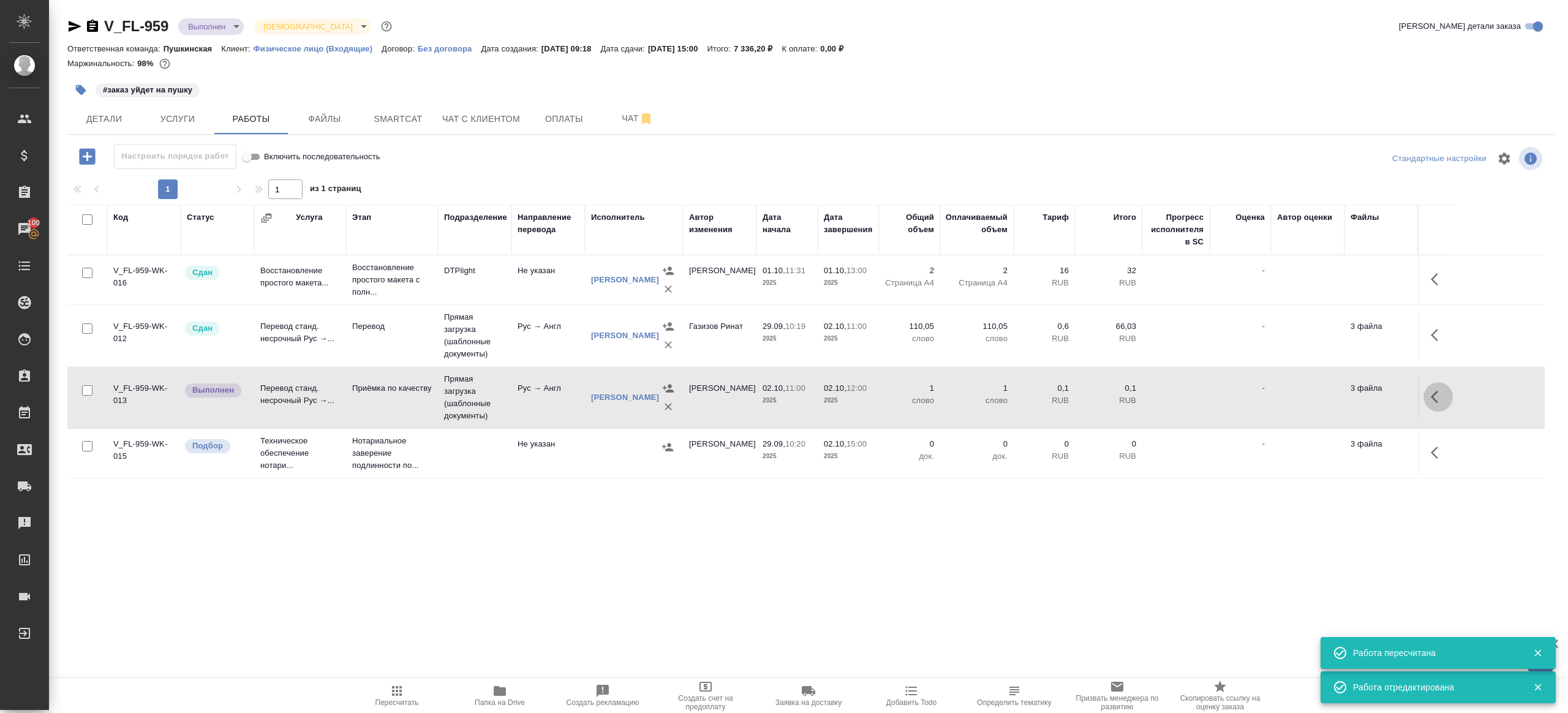
click at [1446, 395] on button "button" at bounding box center [1437, 396] width 29 height 29
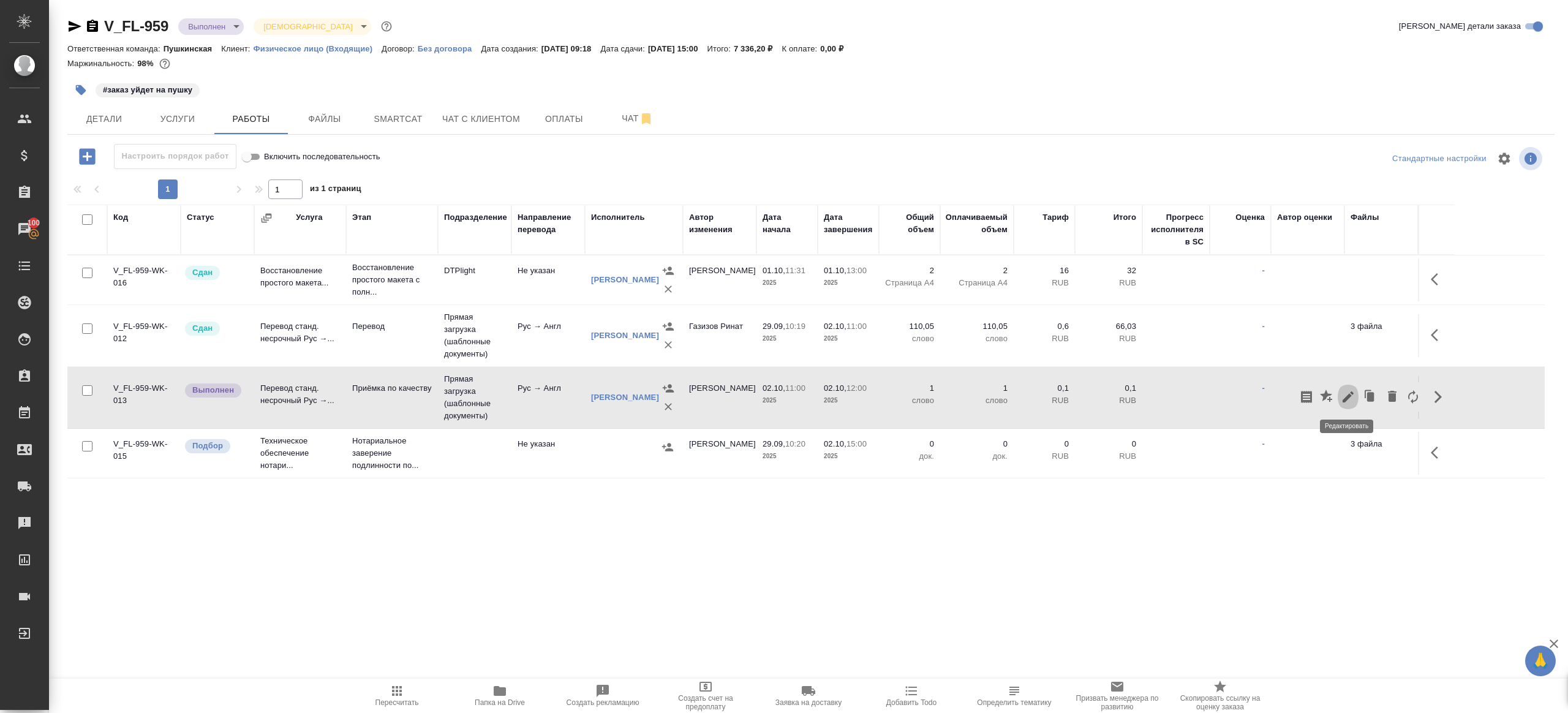
click at [1352, 393] on icon "button" at bounding box center [1348, 397] width 11 height 11
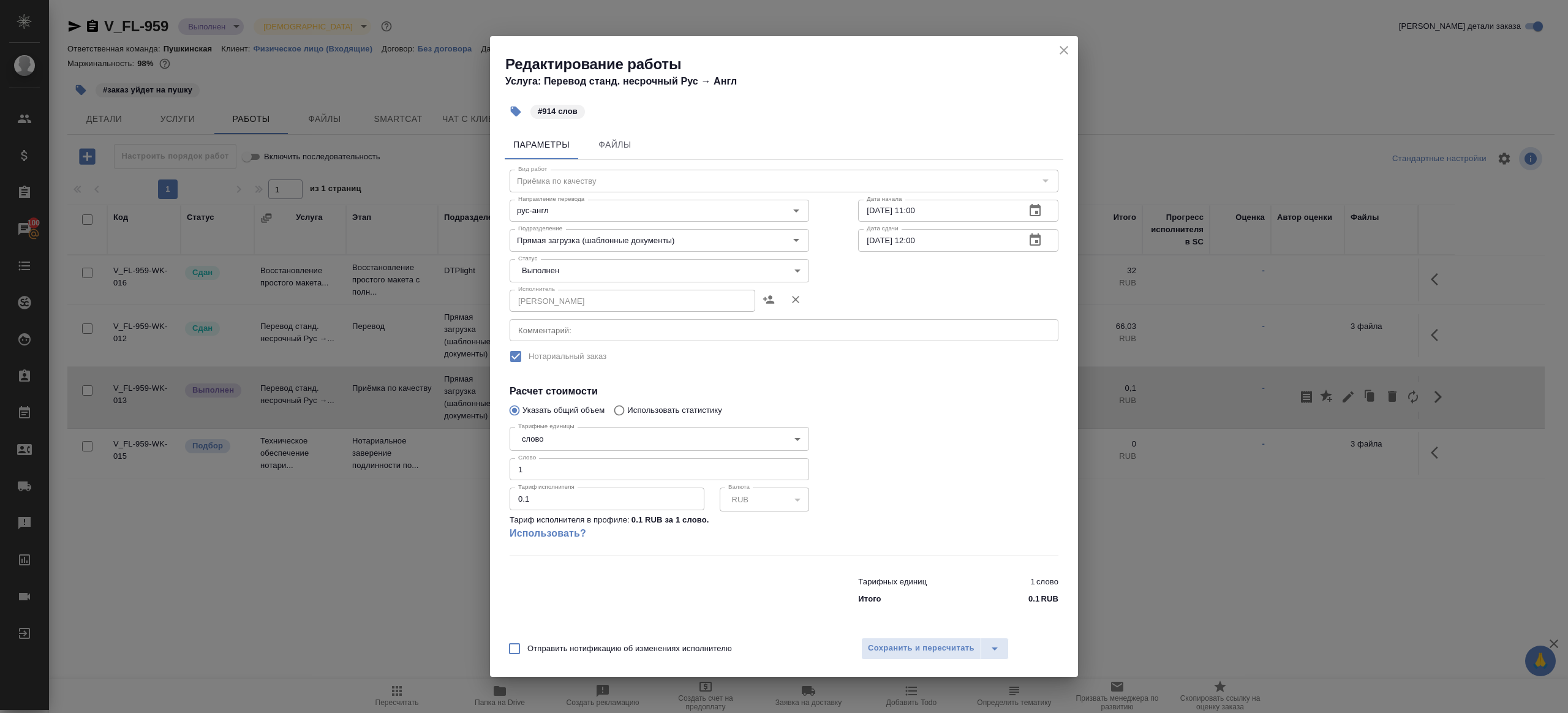
click at [567, 267] on body "🙏 .cls-1 fill:#fff; AWATERA [PERSON_NAME] Клиенты Спецификации Заказы 100 Чаты …" at bounding box center [784, 356] width 1568 height 713
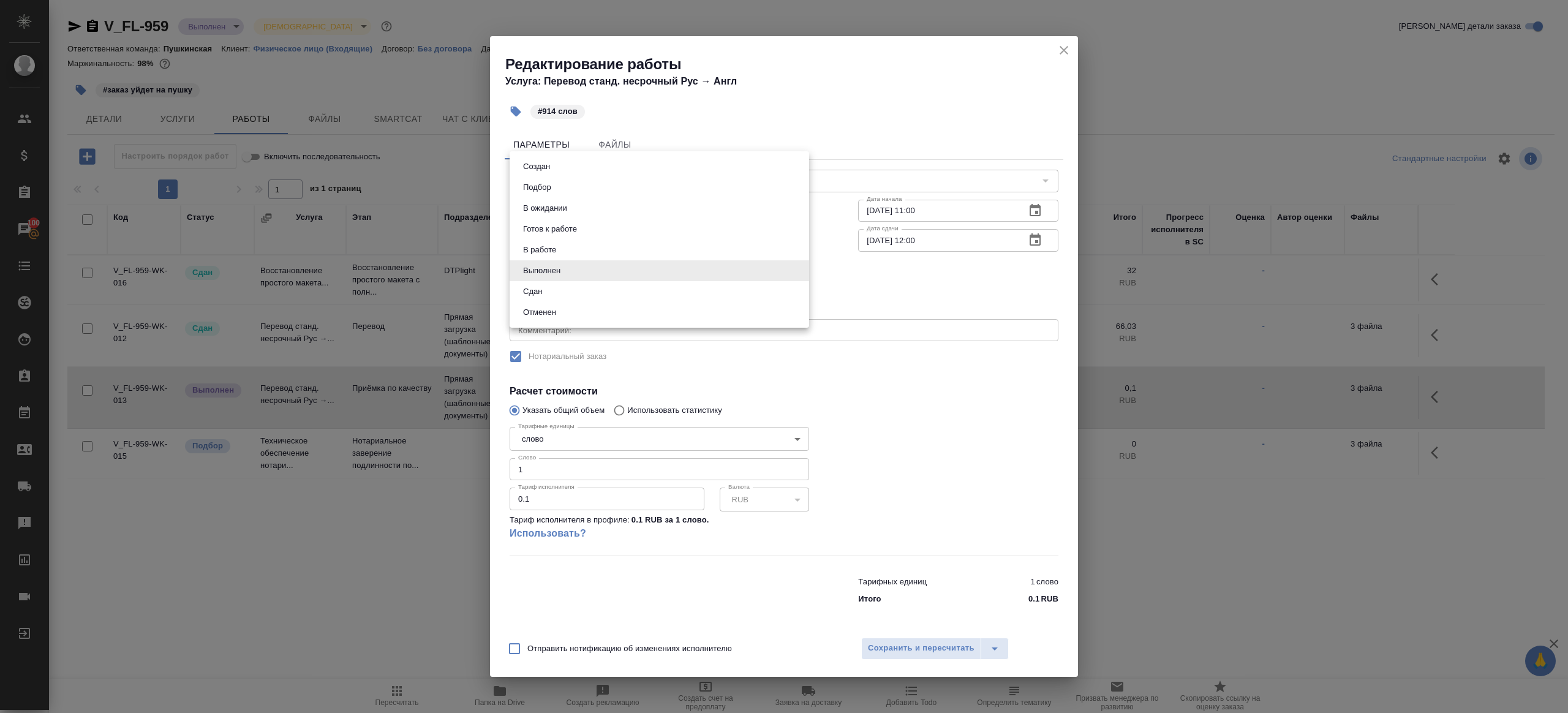
click at [564, 296] on li "Сдан" at bounding box center [659, 292] width 299 height 21
type input "closed"
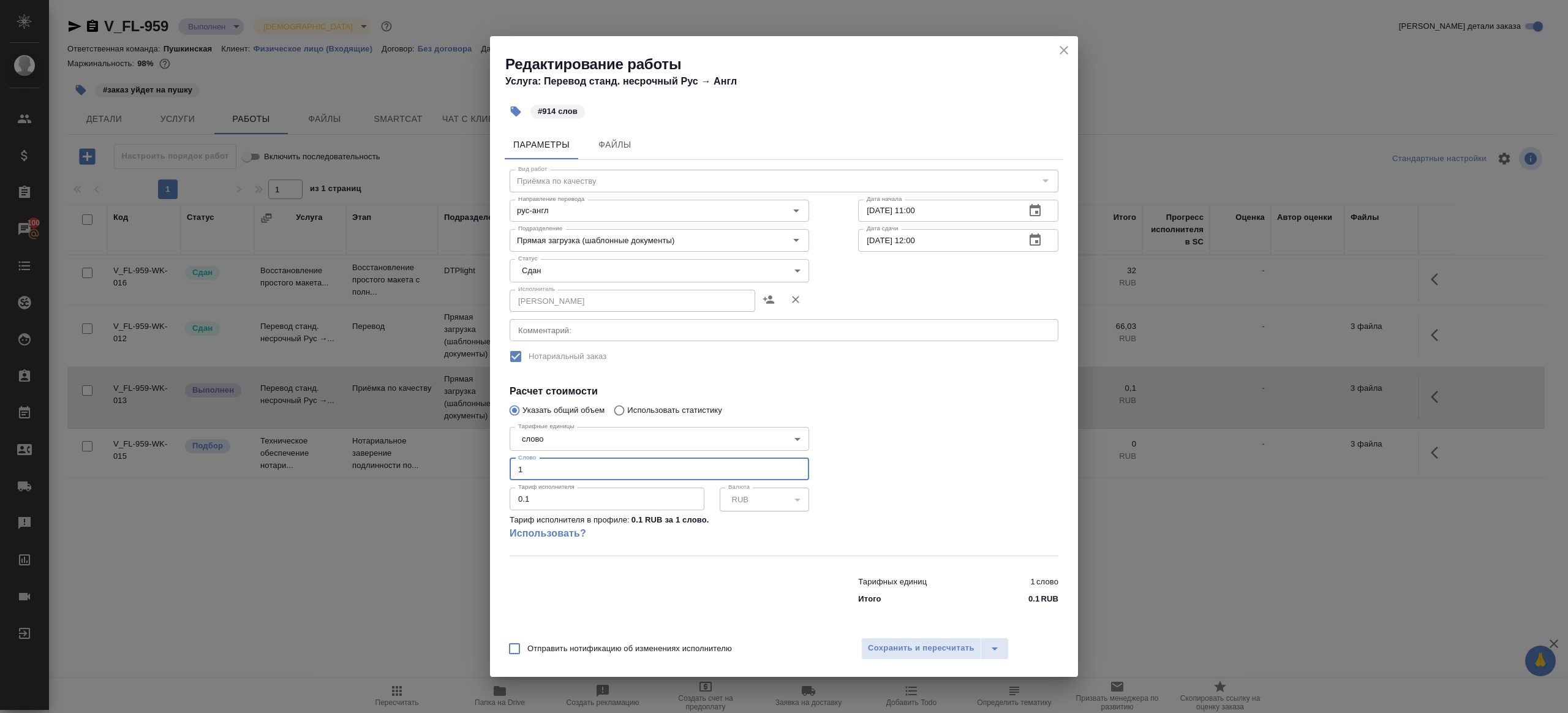
drag, startPoint x: 544, startPoint y: 471, endPoint x: 459, endPoint y: 458, distance: 86.0
click at [459, 458] on div "Редактирование работы Услуга: Перевод станд. несрочный Рус → Англ #914 слов Пар…" at bounding box center [784, 356] width 1568 height 713
type input "9"
type input "914"
click at [888, 645] on span "Сохранить и пересчитать" at bounding box center [921, 649] width 107 height 14
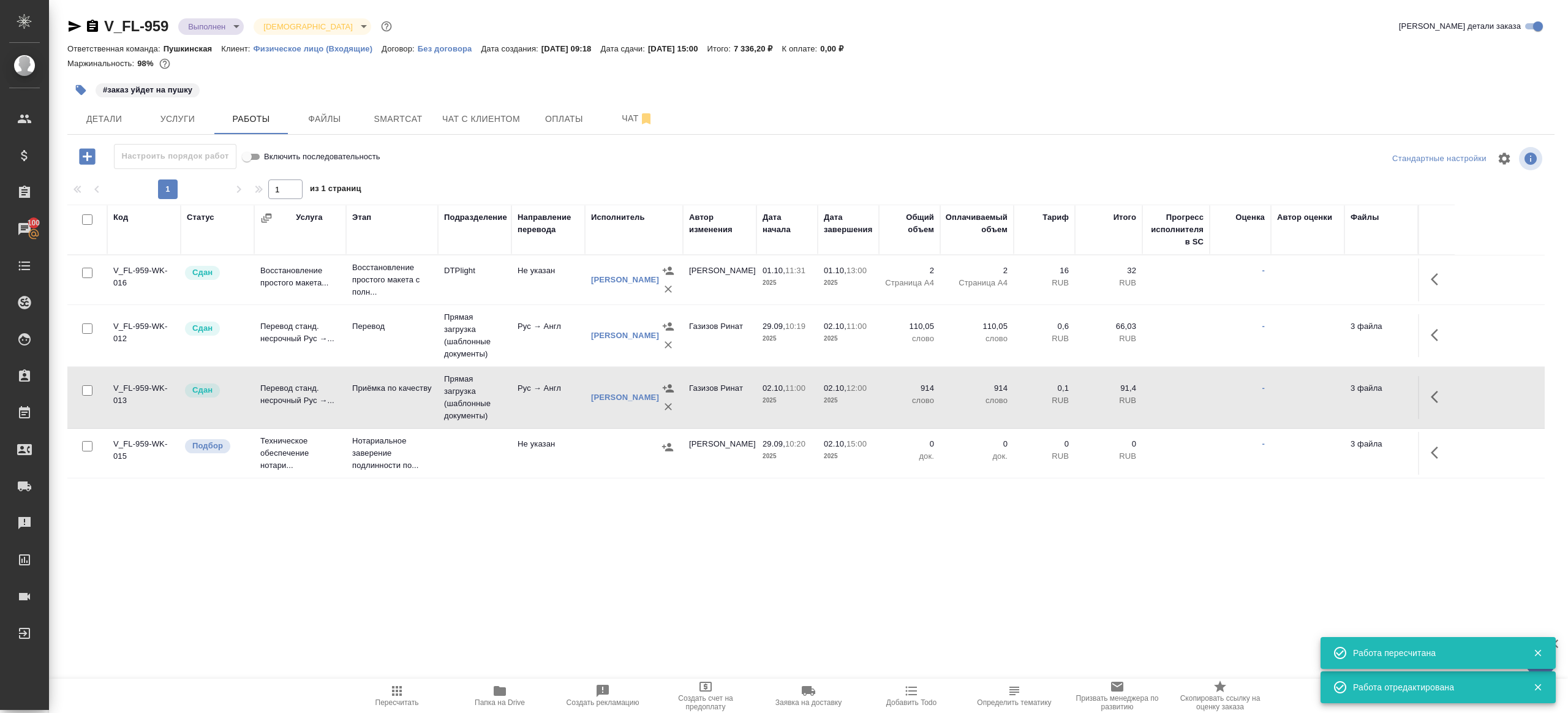
click at [509, 684] on span "Папка на Drive" at bounding box center [499, 696] width 88 height 24
click at [1439, 332] on icon "button" at bounding box center [1438, 335] width 15 height 15
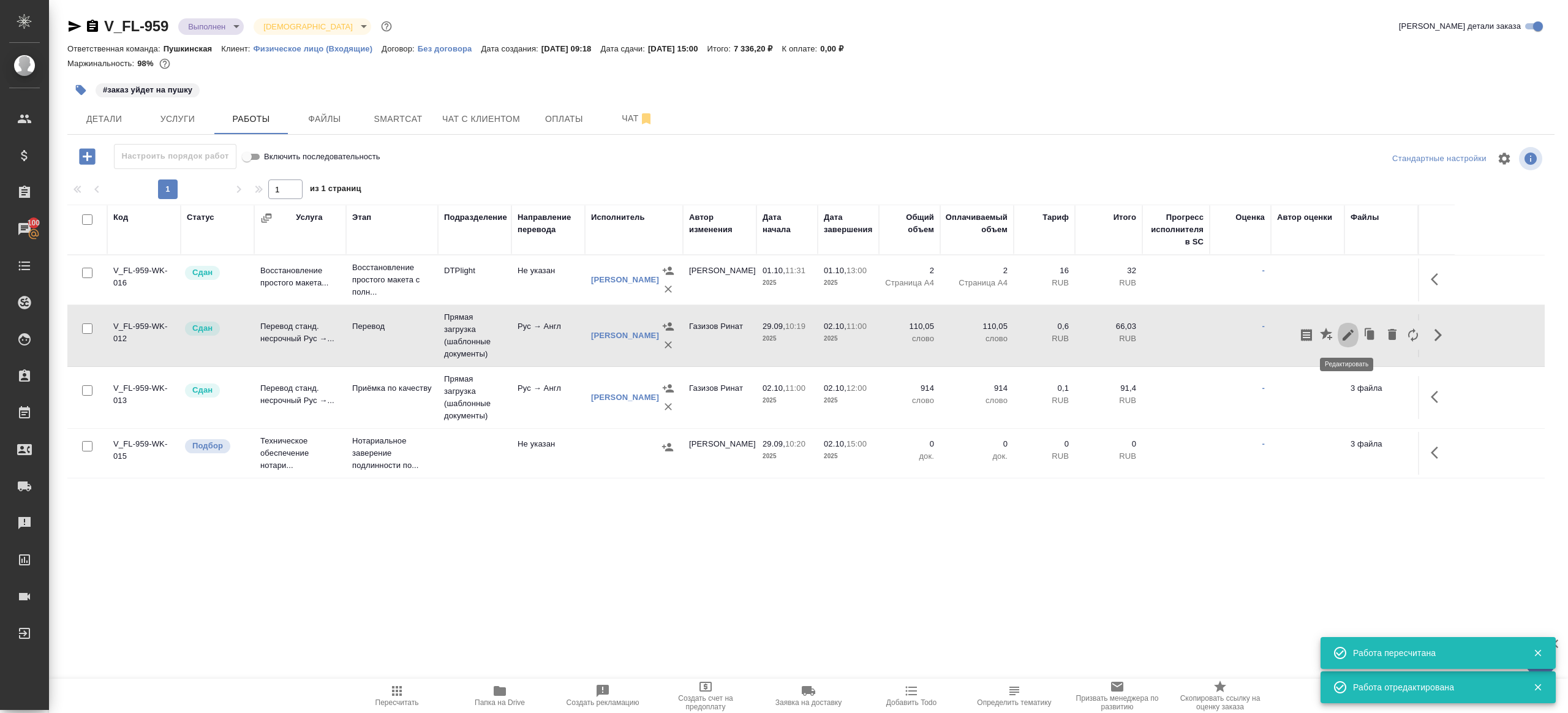
click at [1341, 333] on icon "button" at bounding box center [1348, 335] width 15 height 15
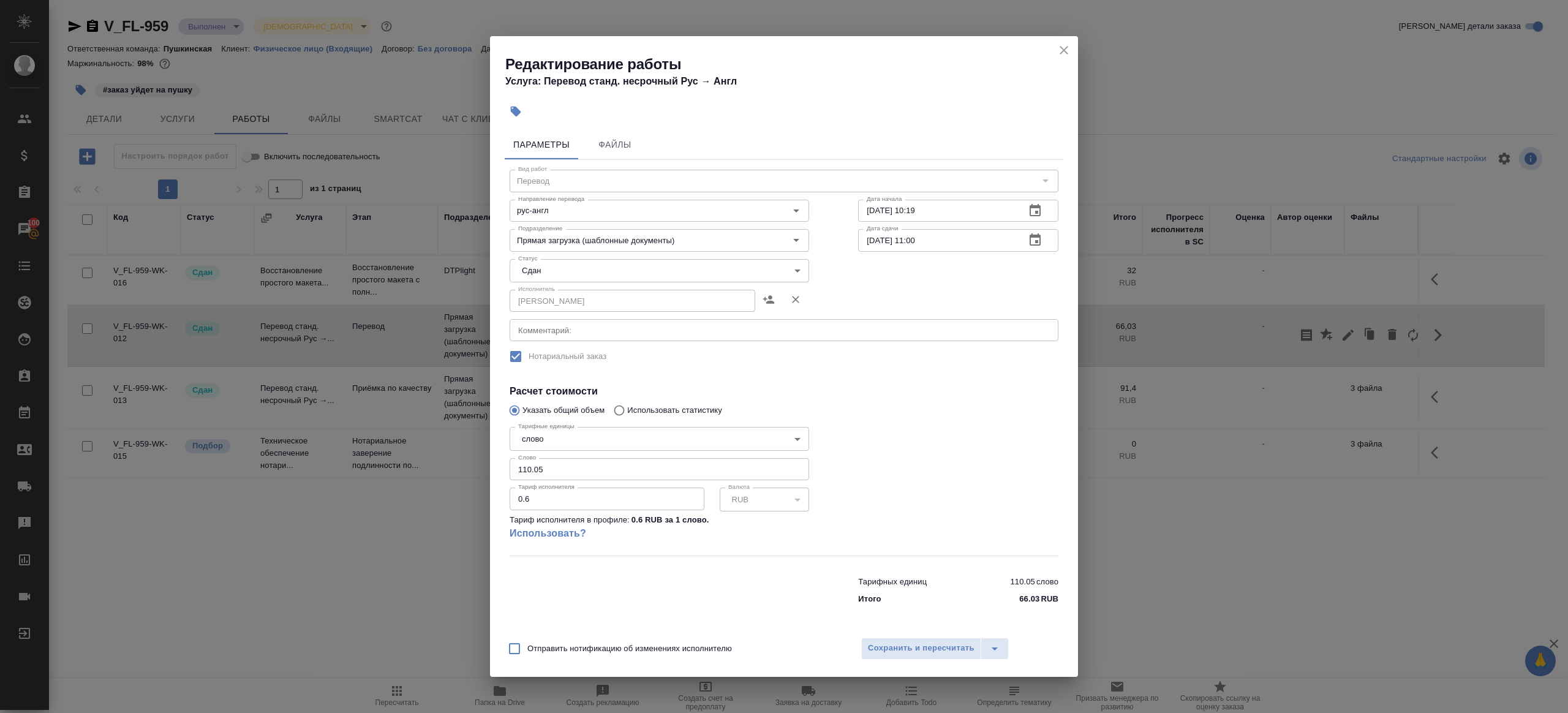
drag, startPoint x: 521, startPoint y: 467, endPoint x: 494, endPoint y: 466, distance: 27.0
click at [494, 466] on div "Параметры Файлы Вид работ Перевод Вид работ Направление перевода рус-англ Напра…" at bounding box center [784, 377] width 588 height 505
type input "410.05"
click at [910, 643] on span "Сохранить и пересчитать" at bounding box center [921, 649] width 107 height 14
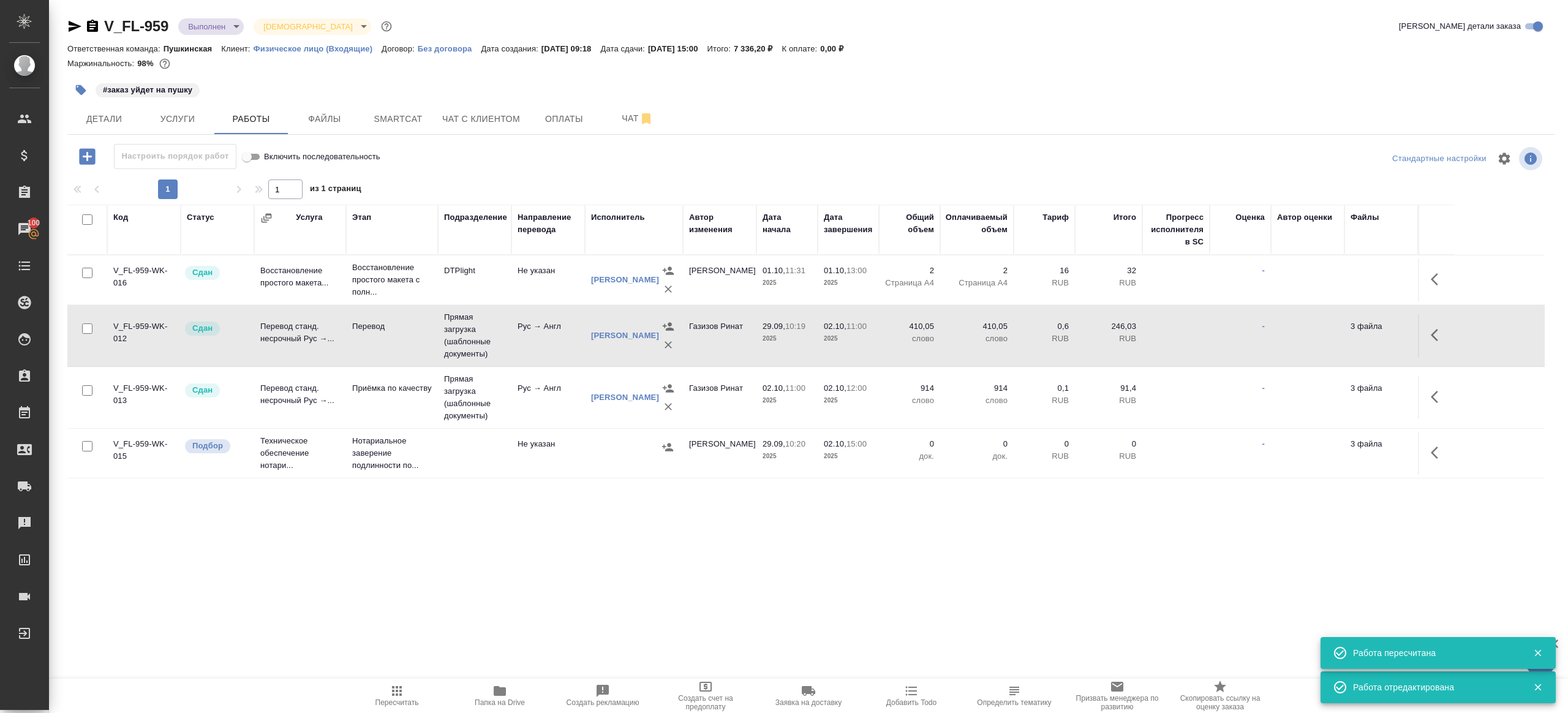
click at [519, 681] on button "Папка на Drive" at bounding box center [499, 697] width 103 height 35
click at [1435, 333] on icon "button" at bounding box center [1438, 335] width 15 height 15
click at [1346, 331] on icon "button" at bounding box center [1348, 335] width 15 height 15
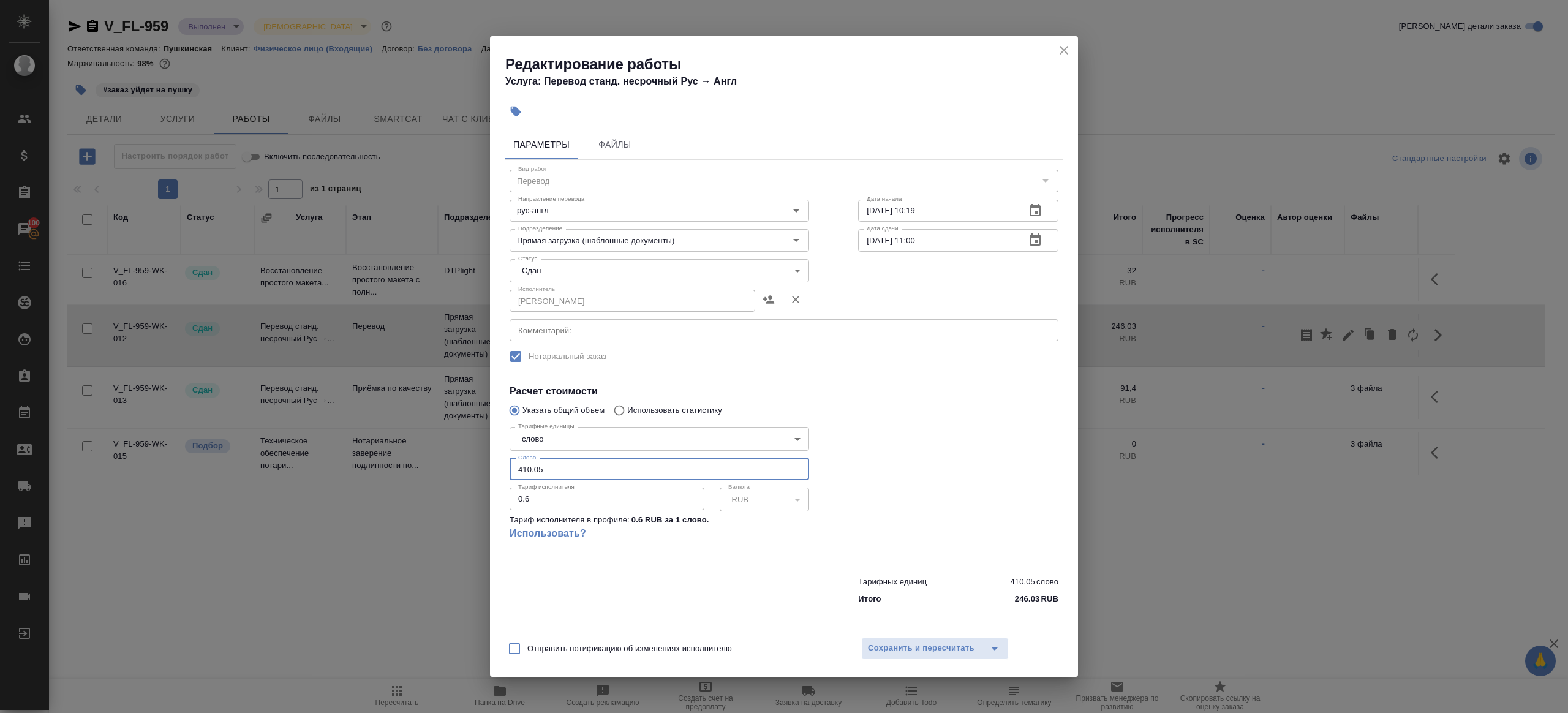
drag, startPoint x: 531, startPoint y: 470, endPoint x: 514, endPoint y: 469, distance: 17.0
click at [514, 469] on input "410.05" at bounding box center [659, 469] width 299 height 22
type input "603.05"
click at [908, 653] on span "Сохранить и пересчитать" at bounding box center [921, 649] width 107 height 14
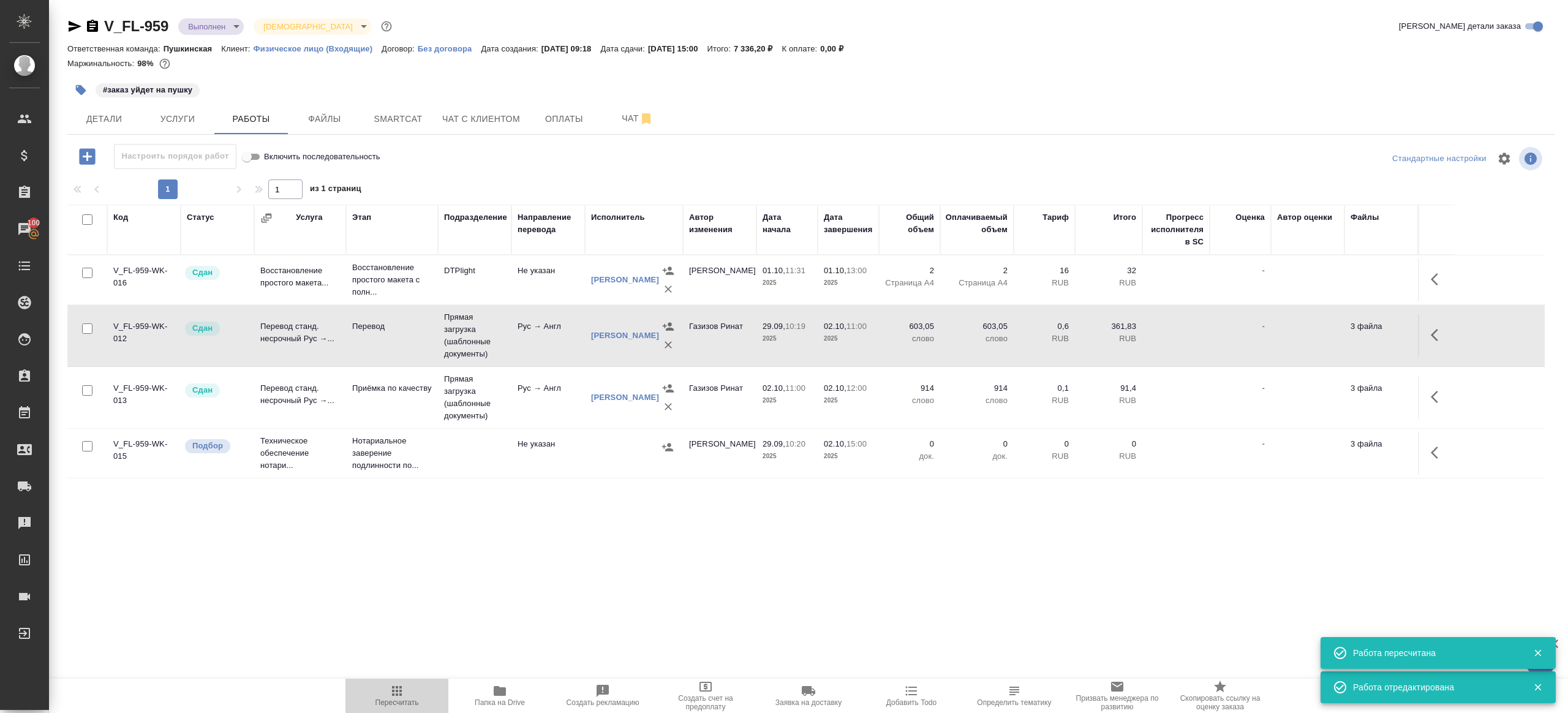
click at [397, 704] on span "Пересчитать" at bounding box center [397, 703] width 43 height 9
click at [500, 631] on div ".cls-1 fill:#fff; AWATERA [PERSON_NAME] Клиенты Спецификации Заказы 100 Чаты To…" at bounding box center [784, 356] width 1568 height 713
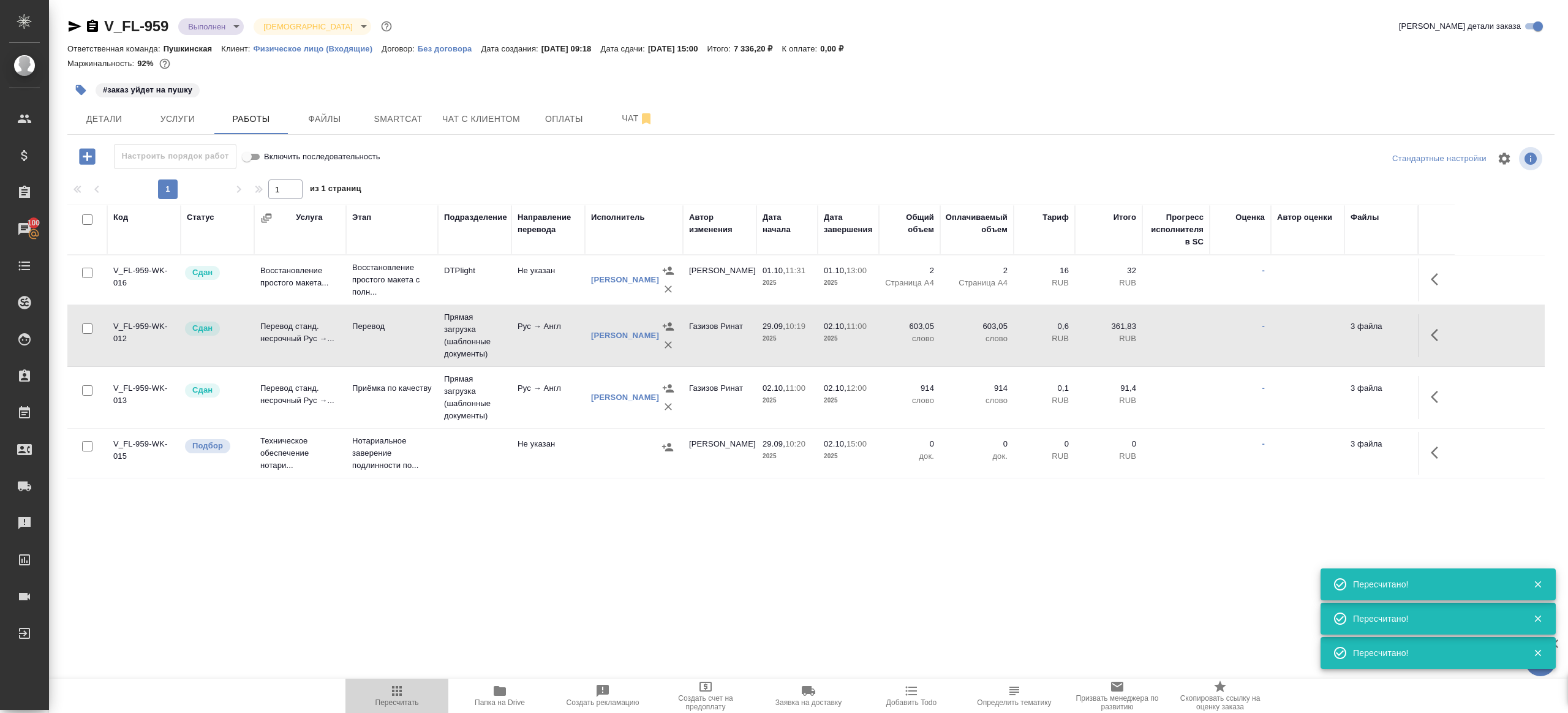
click at [401, 701] on span "Пересчитать" at bounding box center [397, 703] width 43 height 9
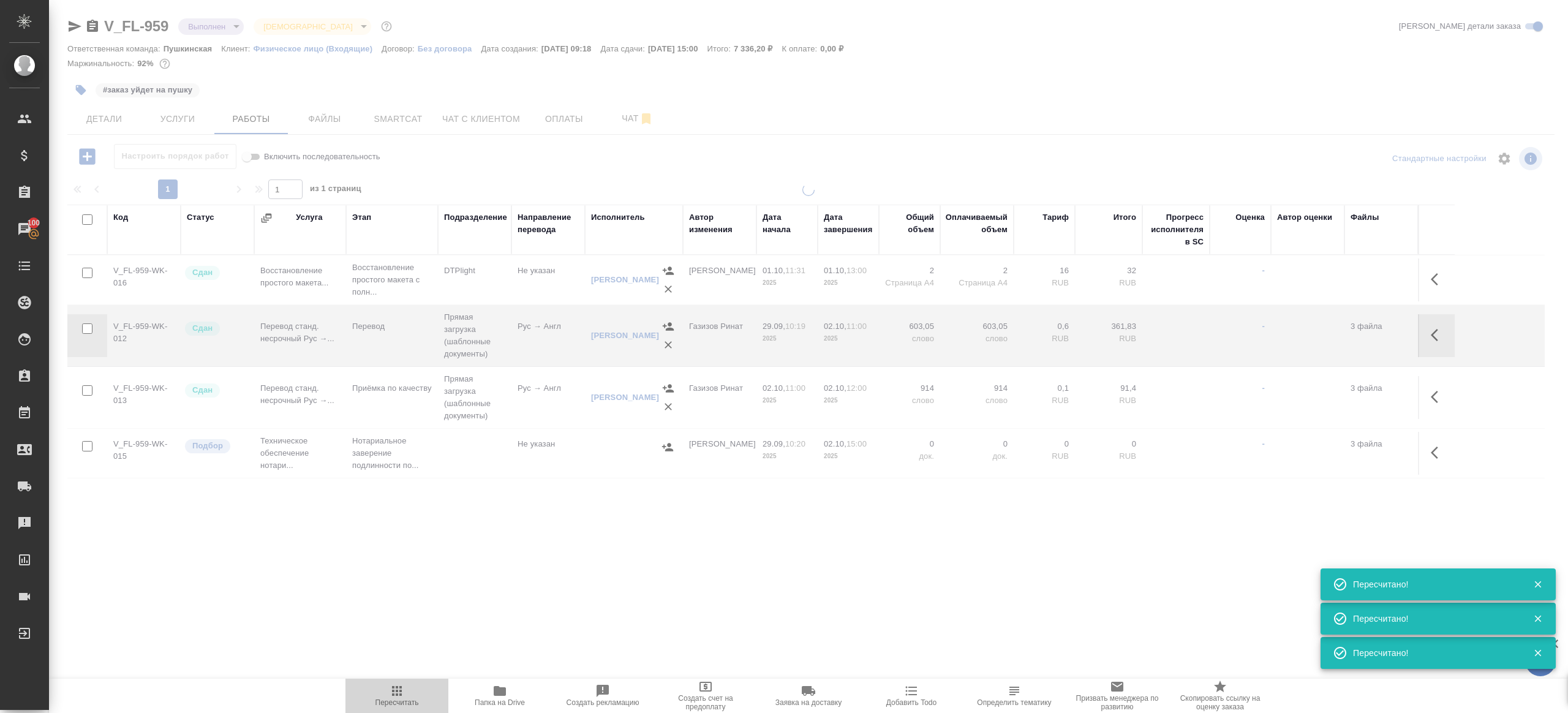
click at [400, 702] on span "Пересчитать" at bounding box center [397, 703] width 43 height 9
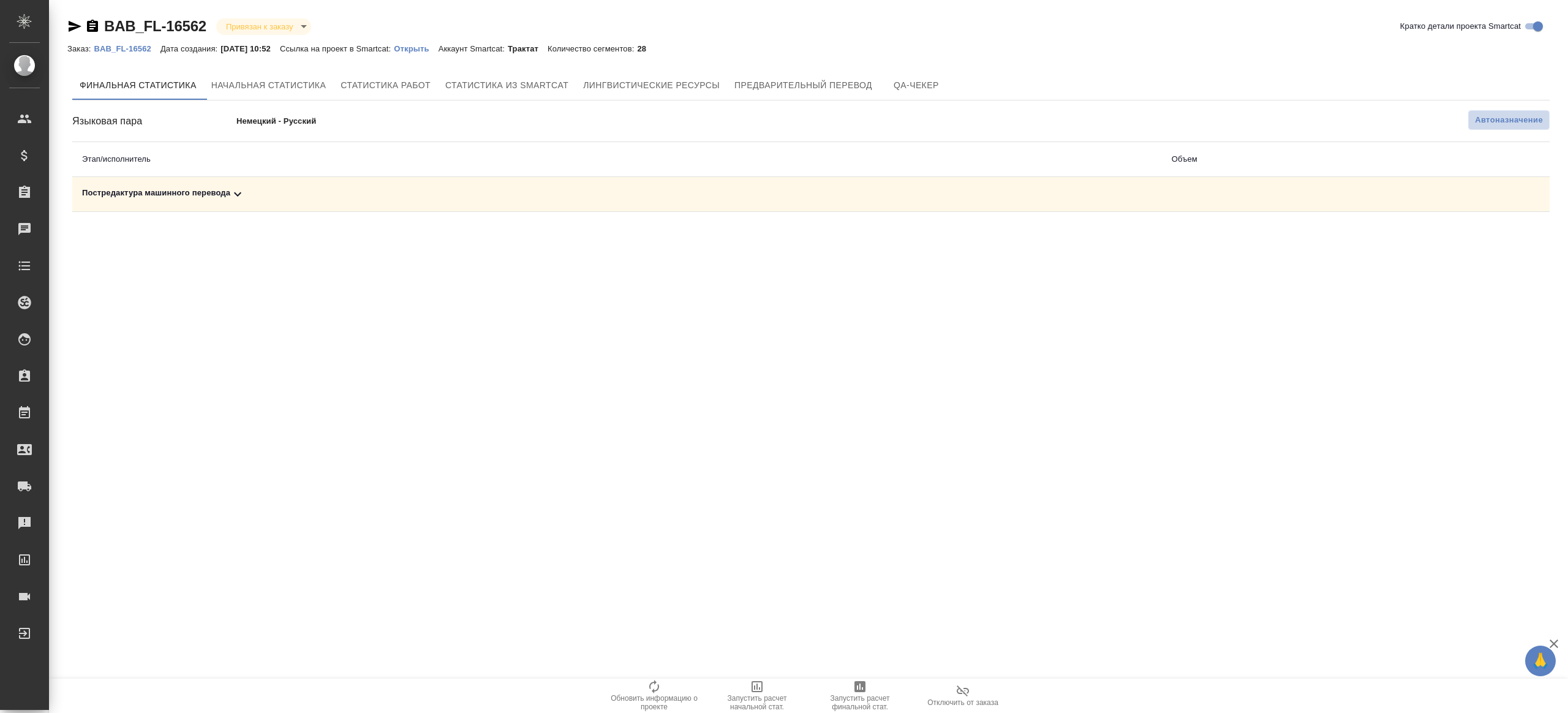
click at [1473, 119] on button "Автоназначение" at bounding box center [1508, 120] width 82 height 20
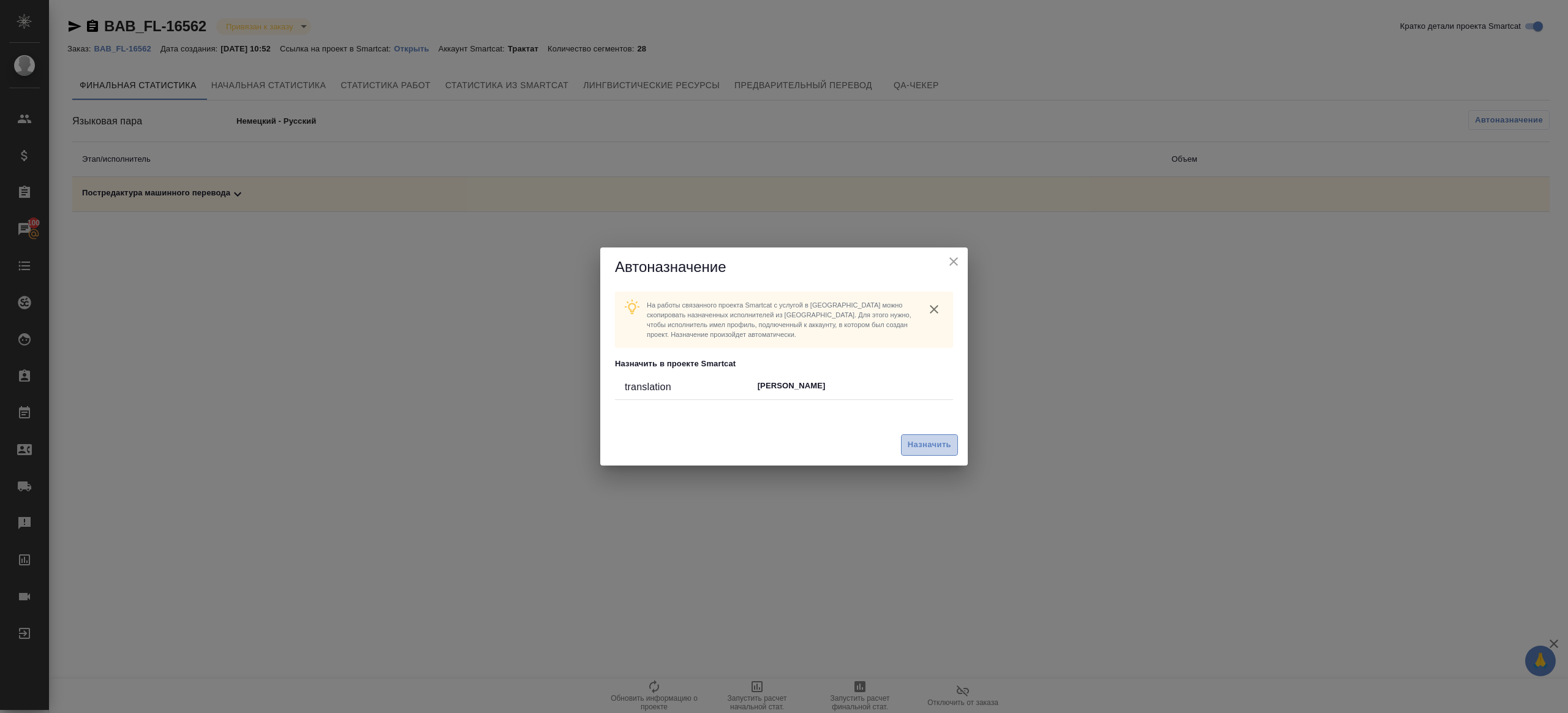
click at [921, 442] on span "Назначить" at bounding box center [929, 446] width 43 height 14
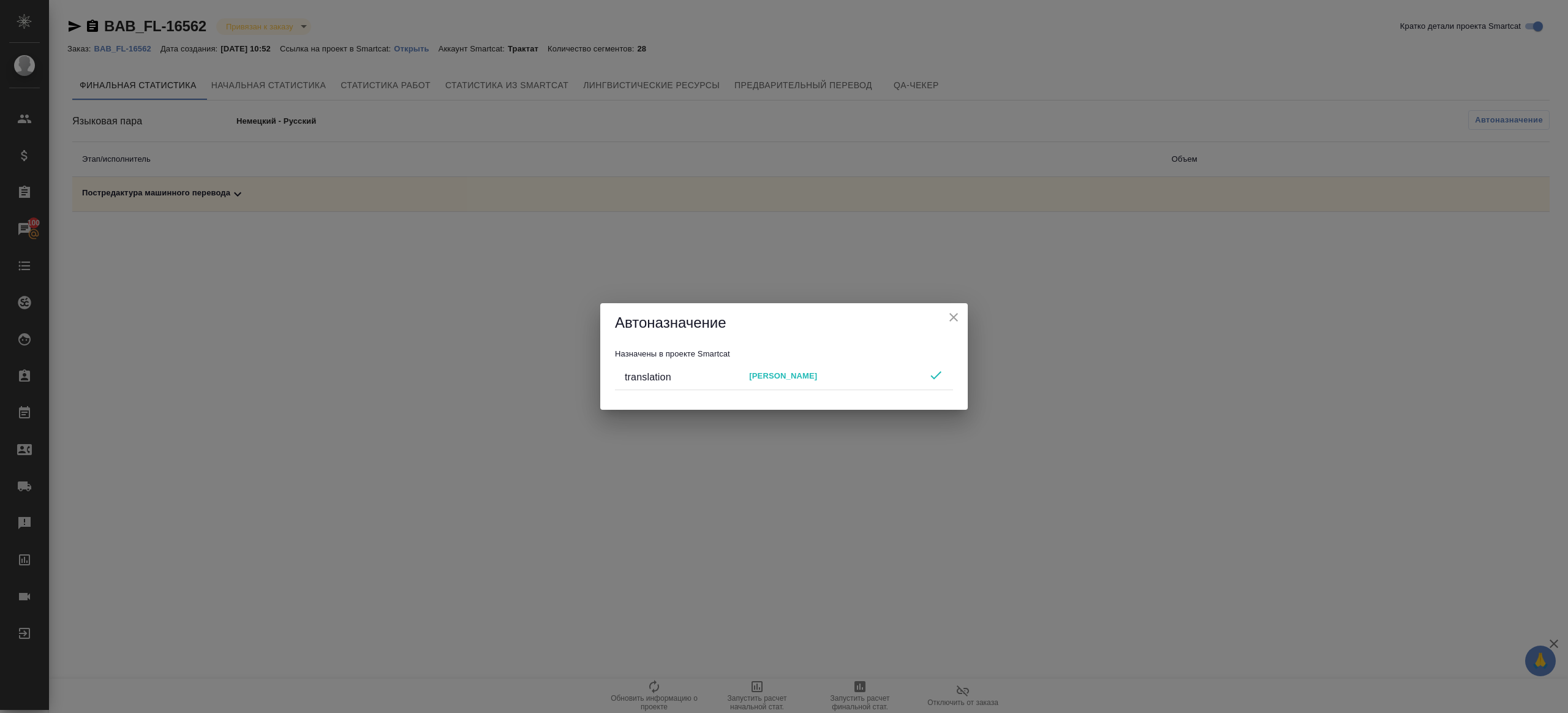
click at [958, 319] on icon "close" at bounding box center [953, 317] width 15 height 15
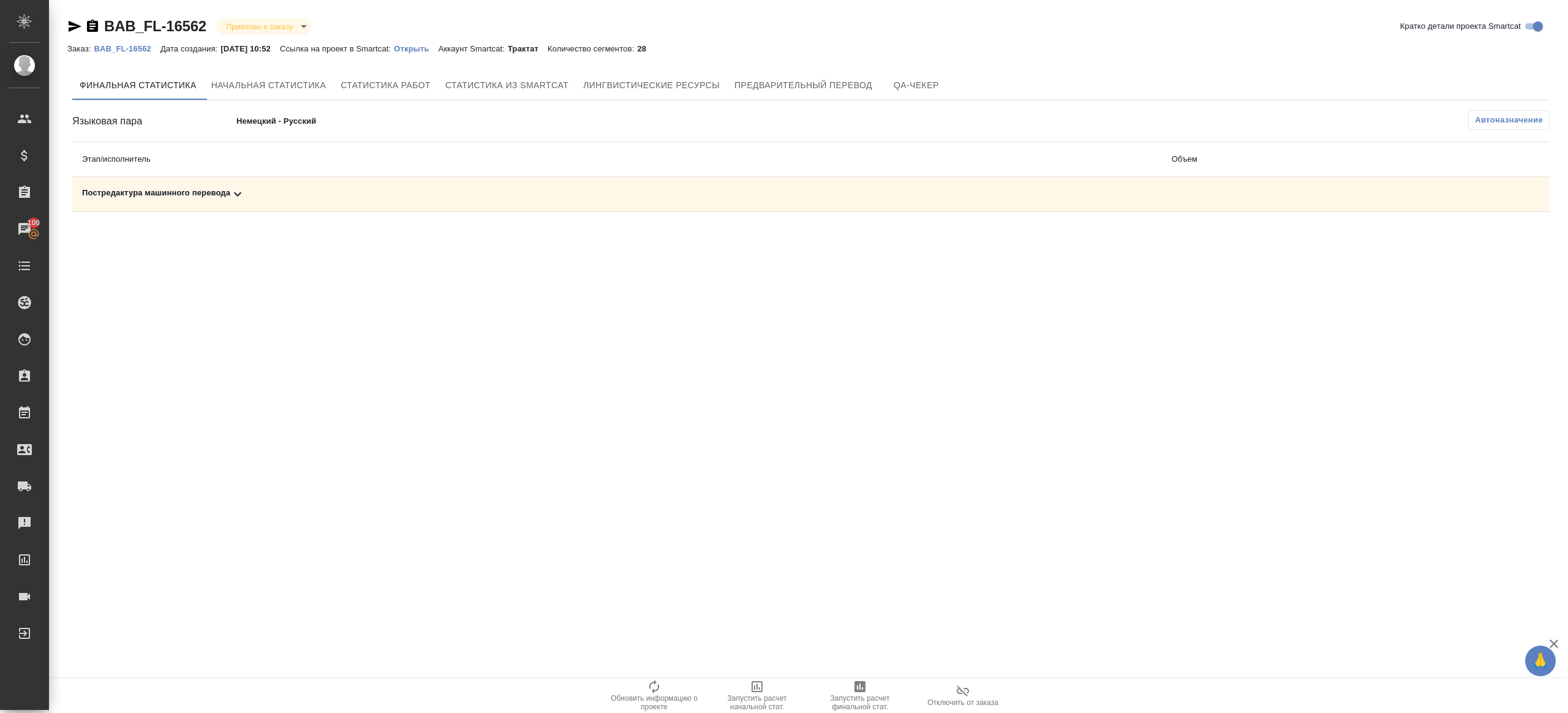
click at [869, 679] on button "Запустить расчет финальной стат." at bounding box center [859, 697] width 103 height 35
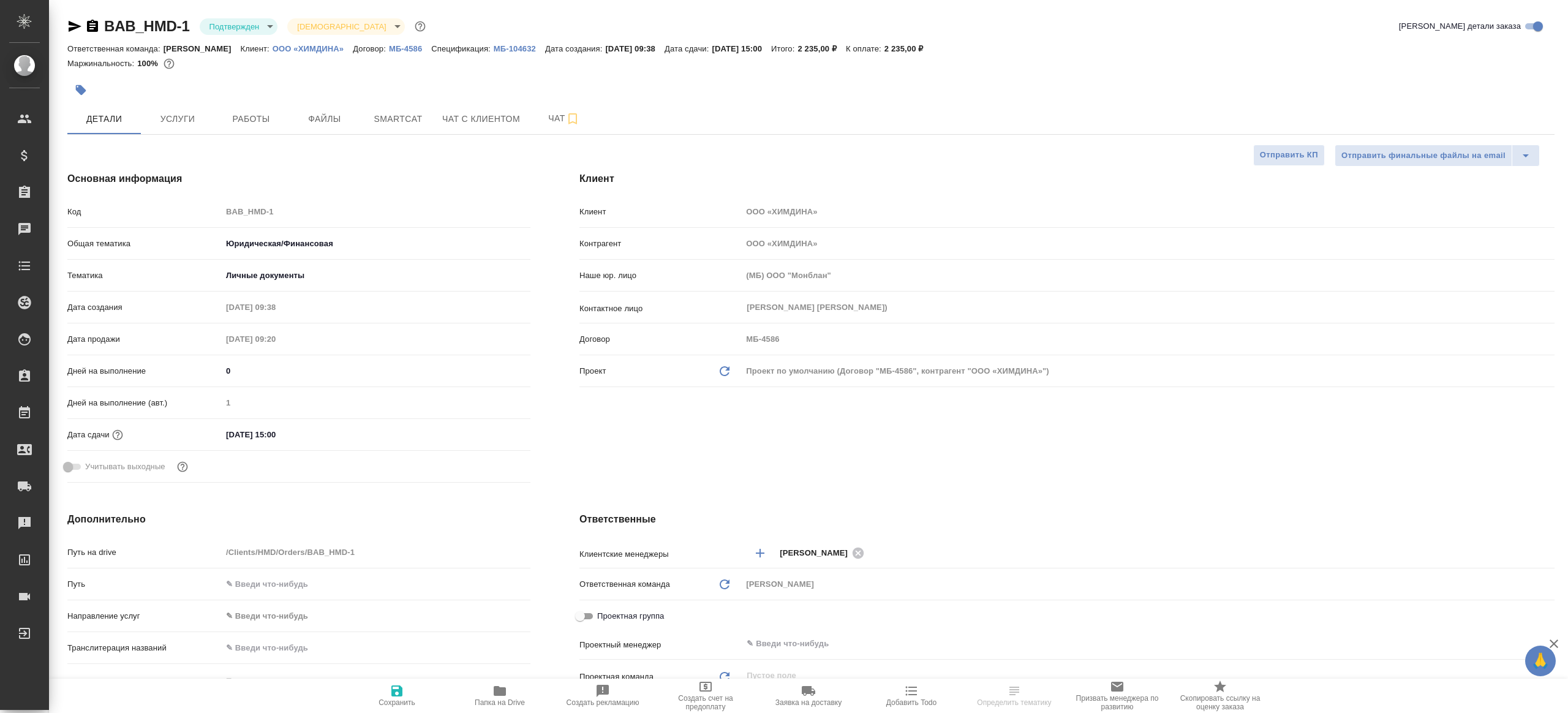
select select "RU"
click at [248, 24] on body "🙏 .cls-1 fill:#fff; AWATERA [PERSON_NAME] Клиенты Спецификации Заказы Чаты Todo…" at bounding box center [784, 356] width 1568 height 713
click at [263, 127] on li "В работе" at bounding box center [256, 129] width 112 height 21
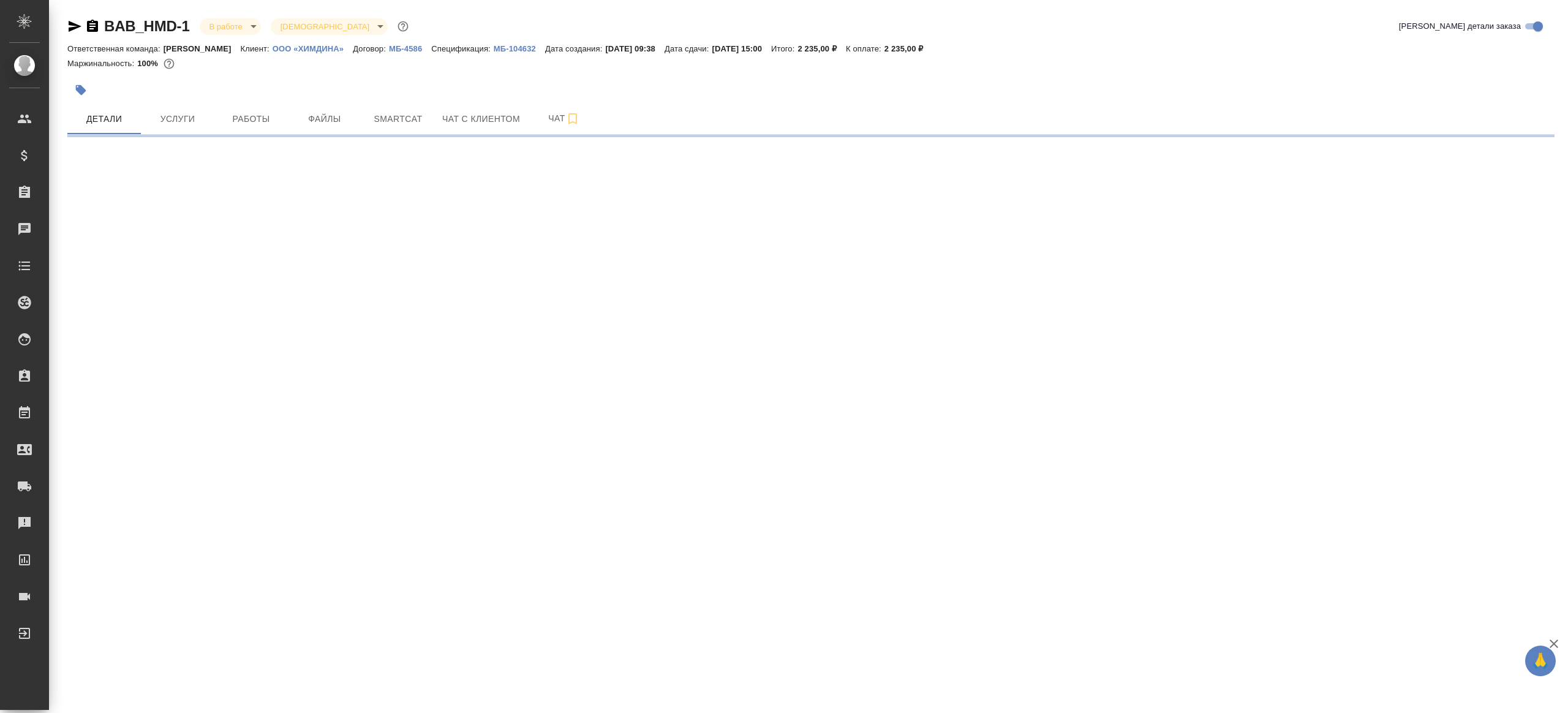
select select "RU"
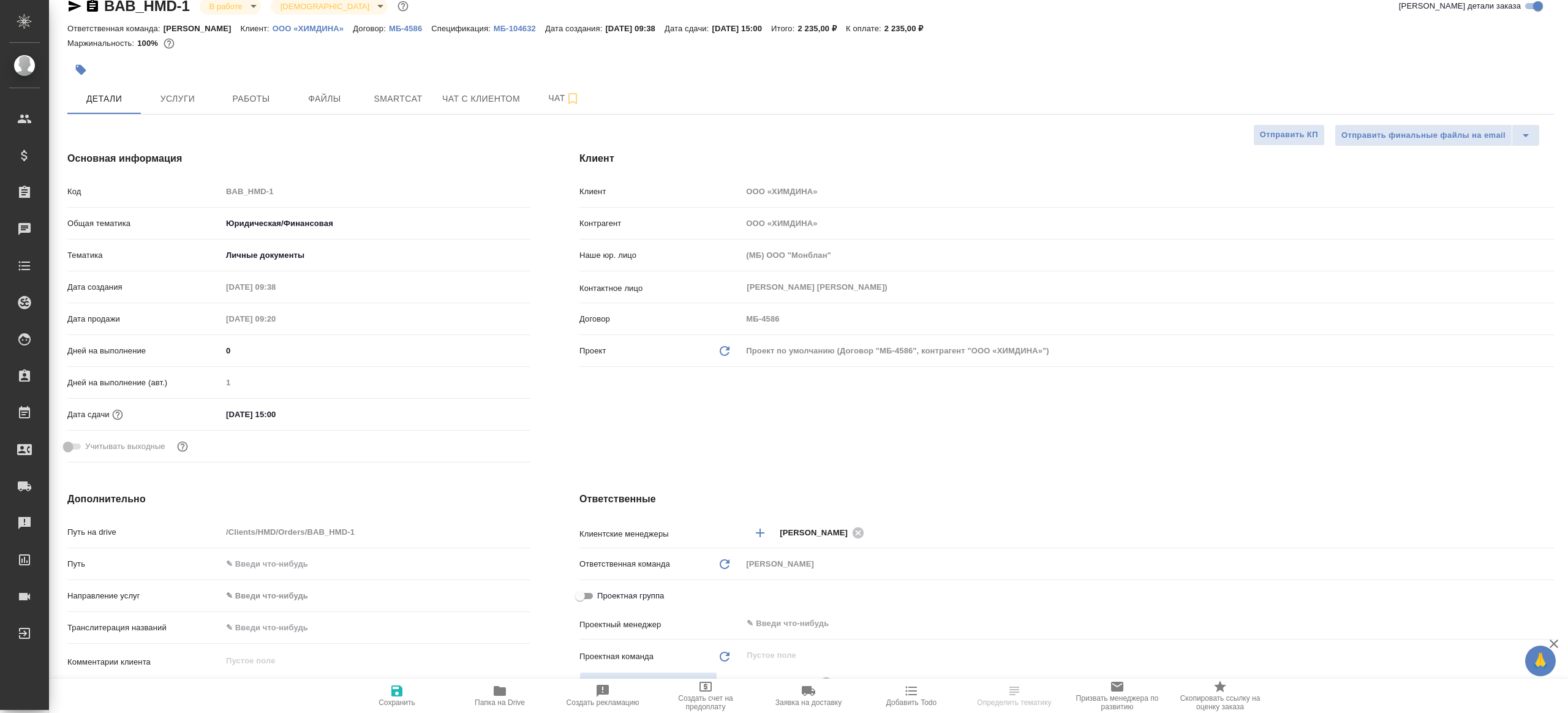
scroll to position [48, 0]
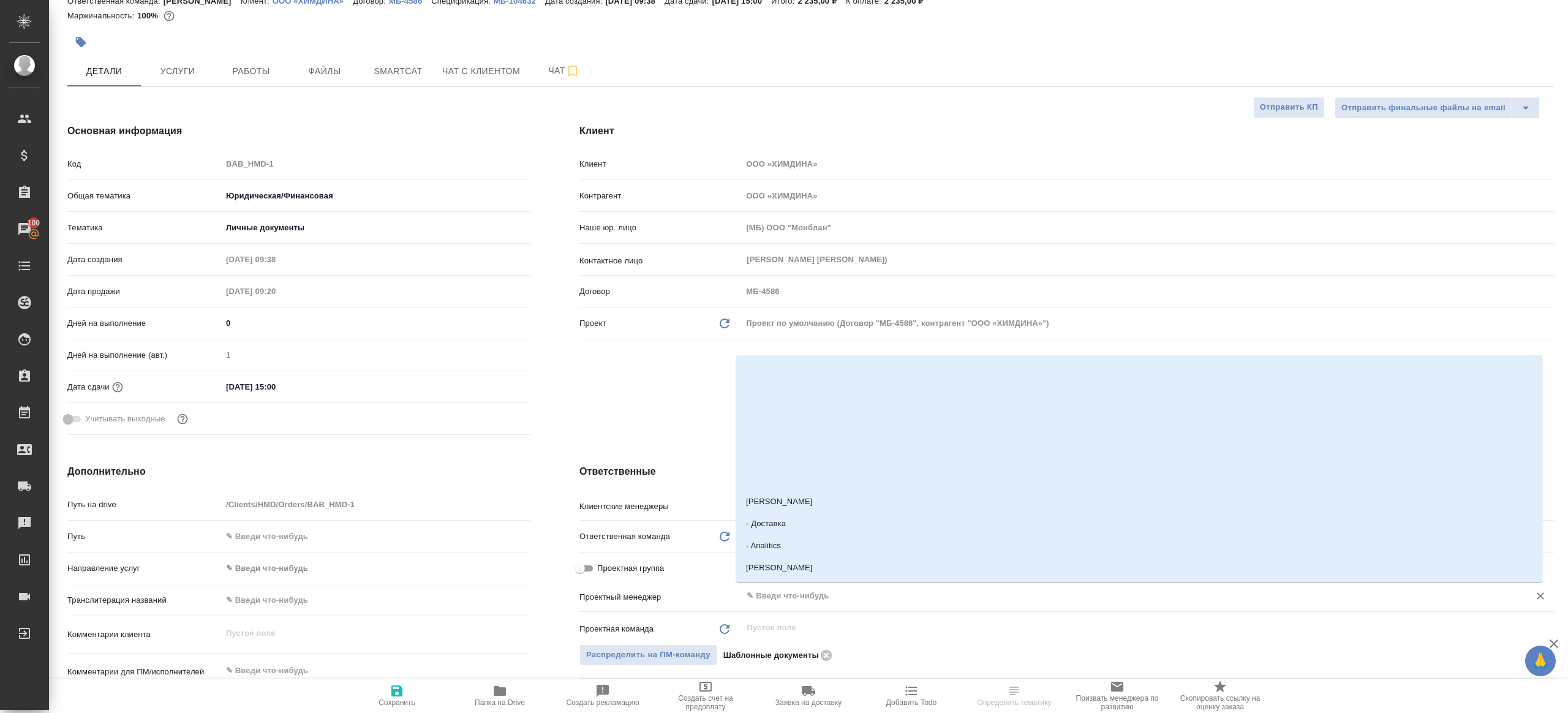
click at [844, 597] on input "text" at bounding box center [1127, 596] width 764 height 15
type input "ринат"
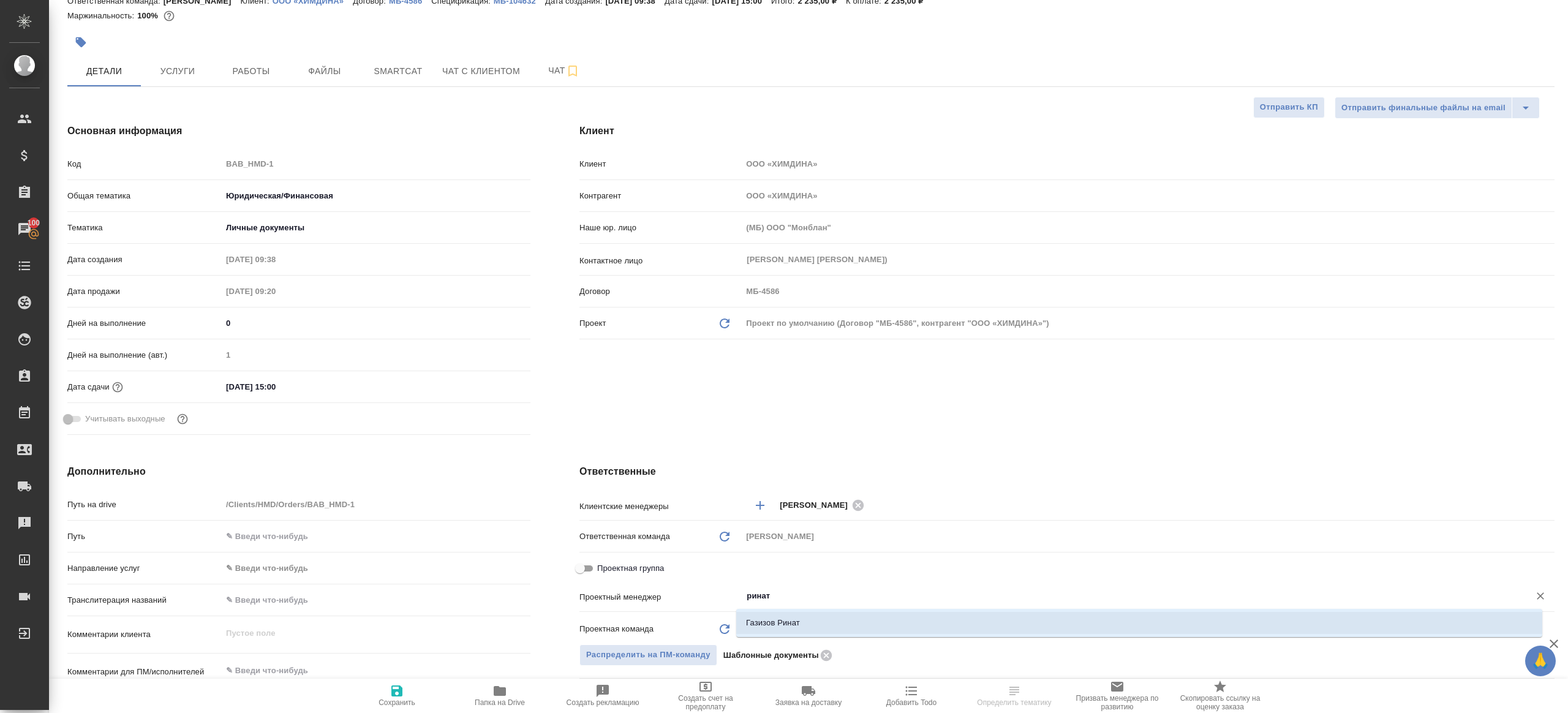
click at [867, 619] on li "Газизов Ринат" at bounding box center [1139, 623] width 806 height 22
type textarea "x"
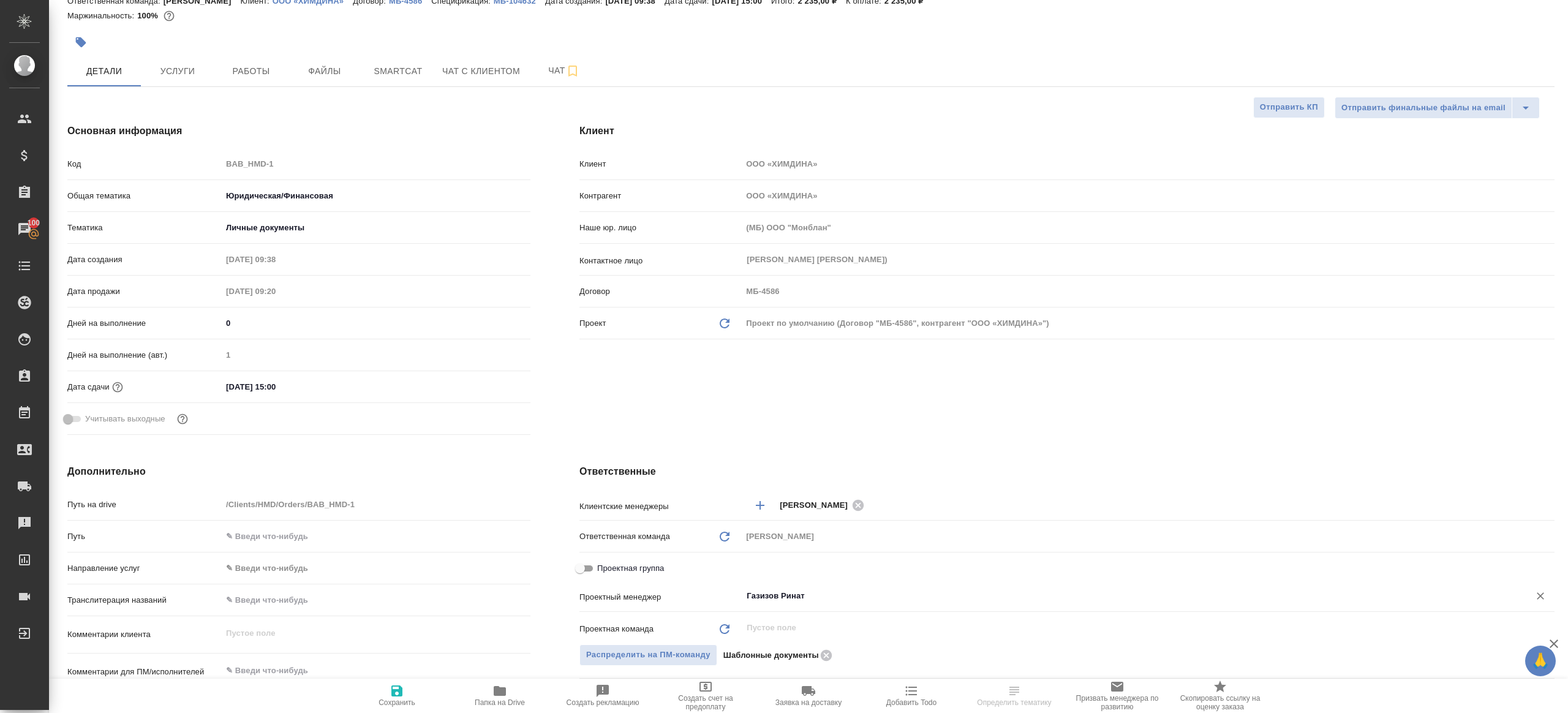
type input "Газизов Ринат"
click at [396, 697] on icon "button" at bounding box center [397, 691] width 15 height 15
type textarea "x"
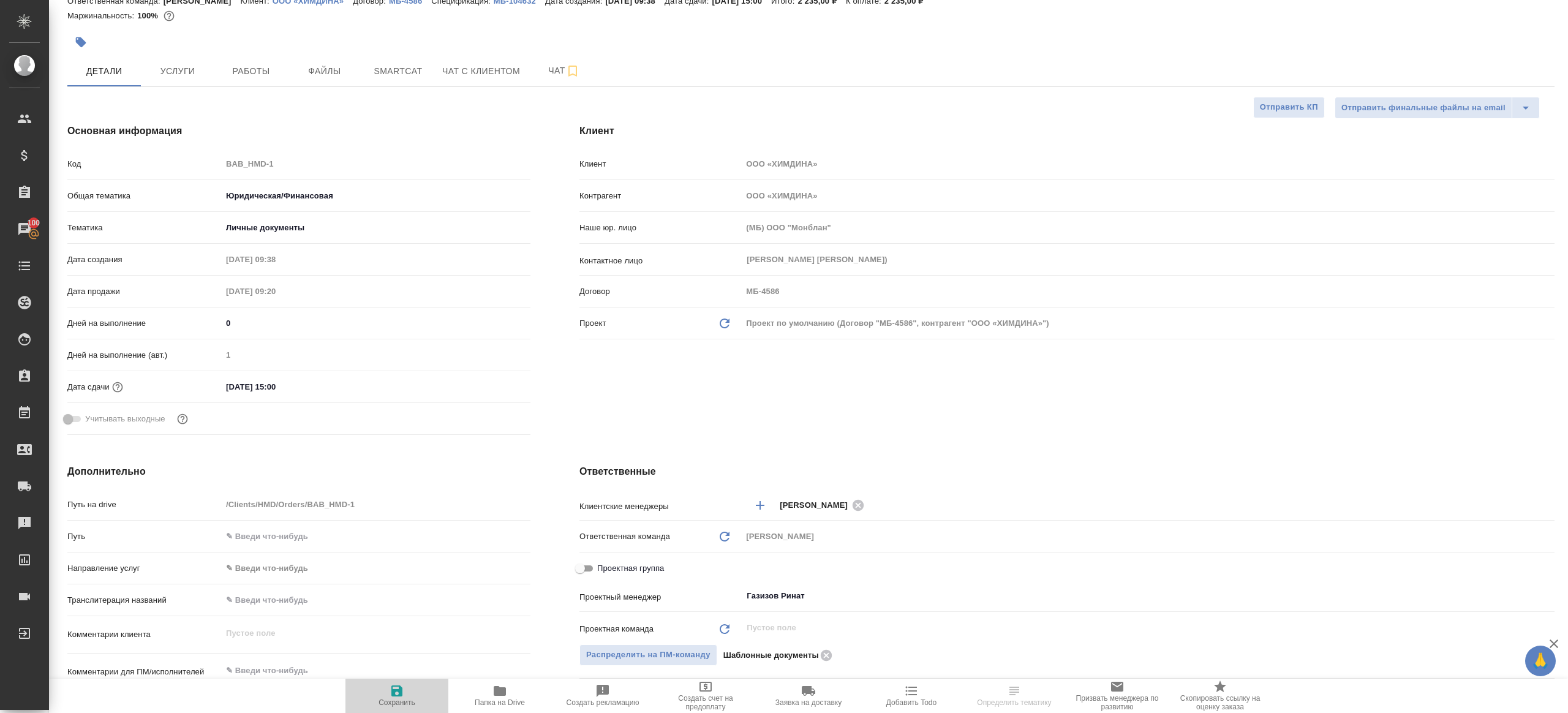
type textarea "x"
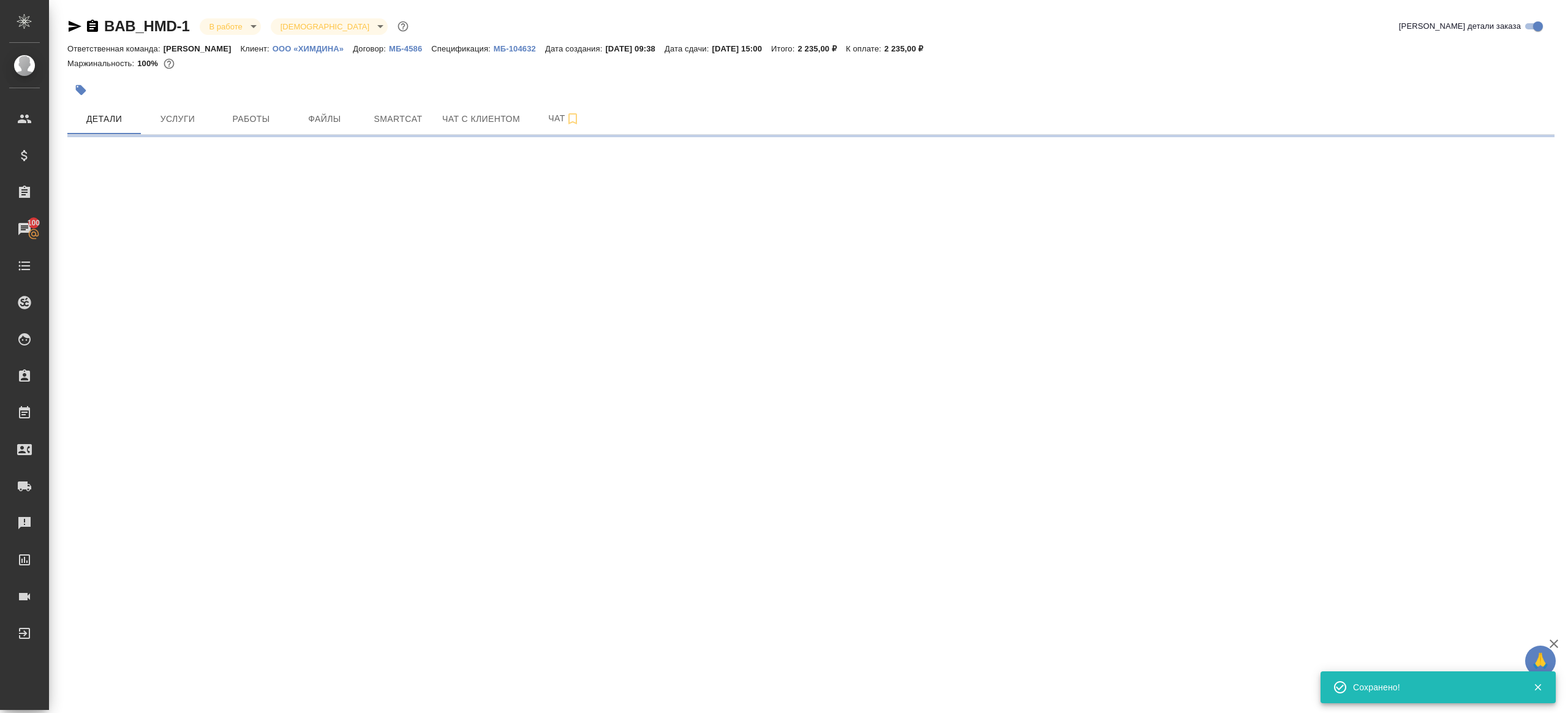
scroll to position [0, 0]
select select "RU"
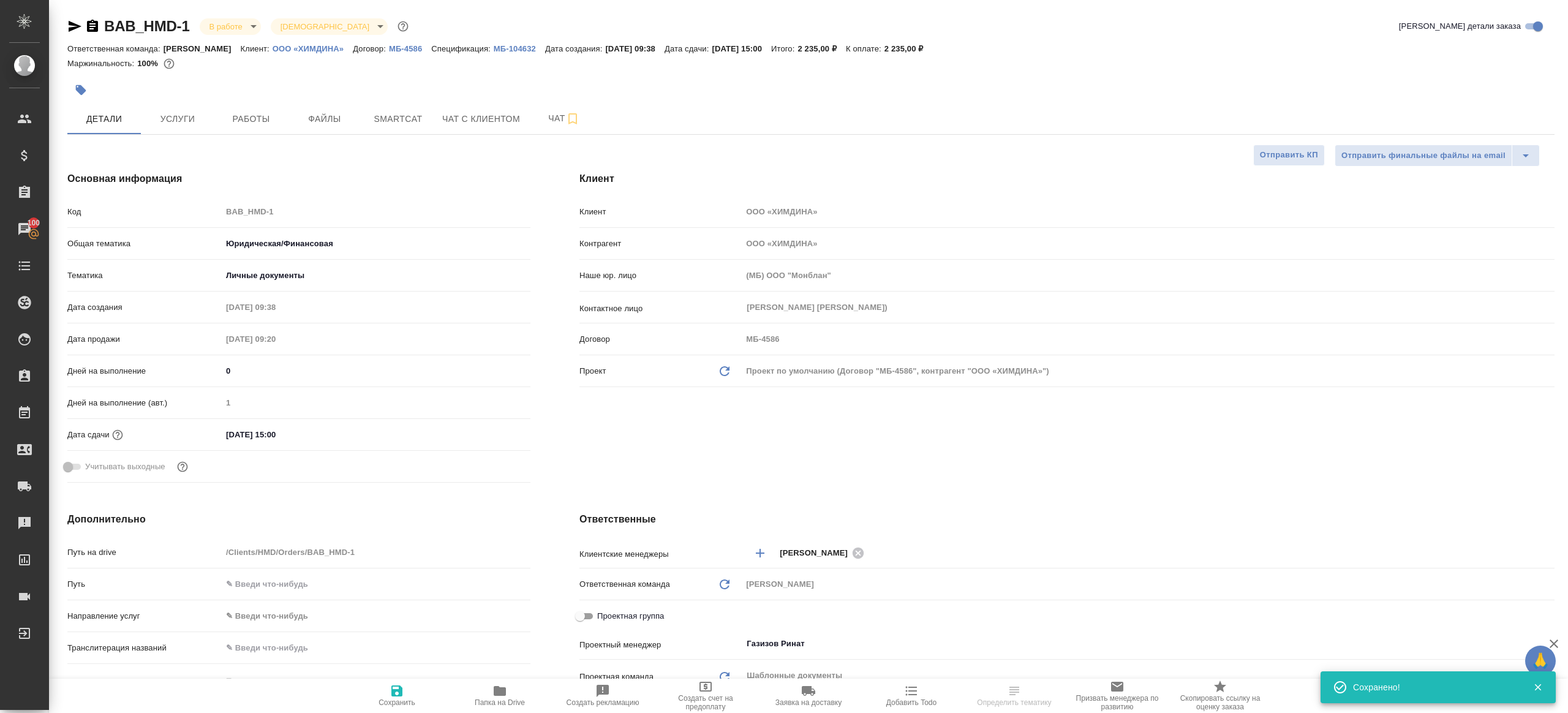
type textarea "x"
click at [480, 692] on span "Папка на Drive" at bounding box center [499, 696] width 88 height 24
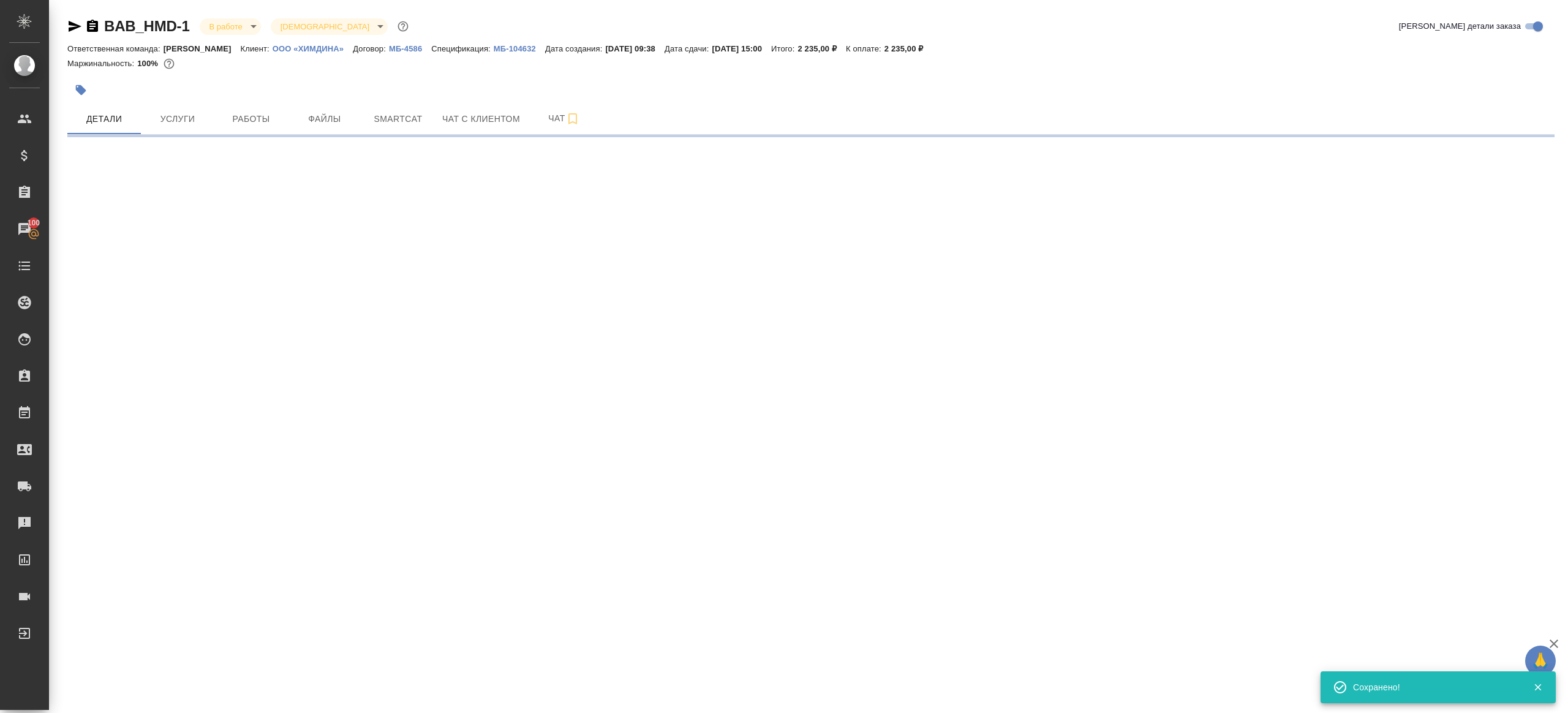
select select "RU"
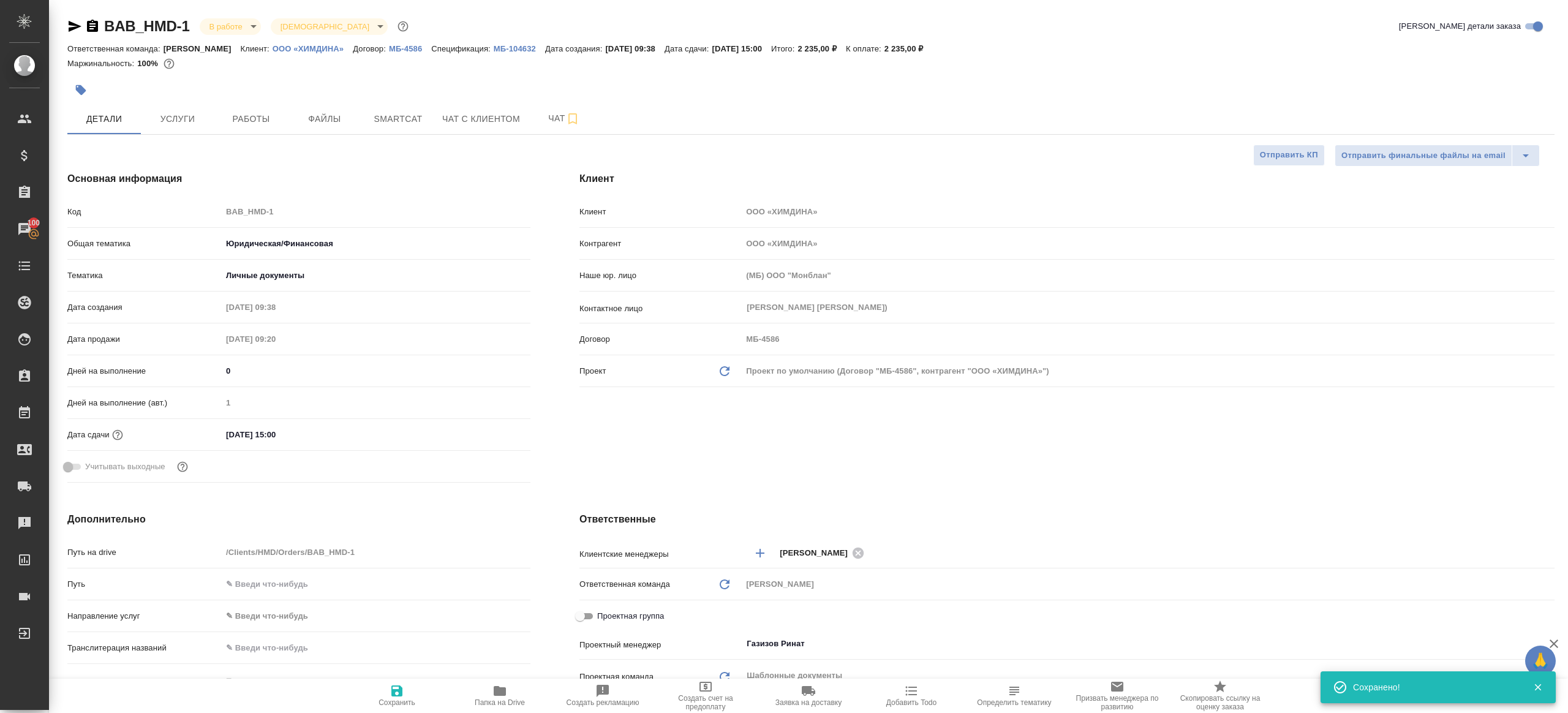
type textarea "x"
click at [247, 118] on span "Работы" at bounding box center [251, 119] width 59 height 16
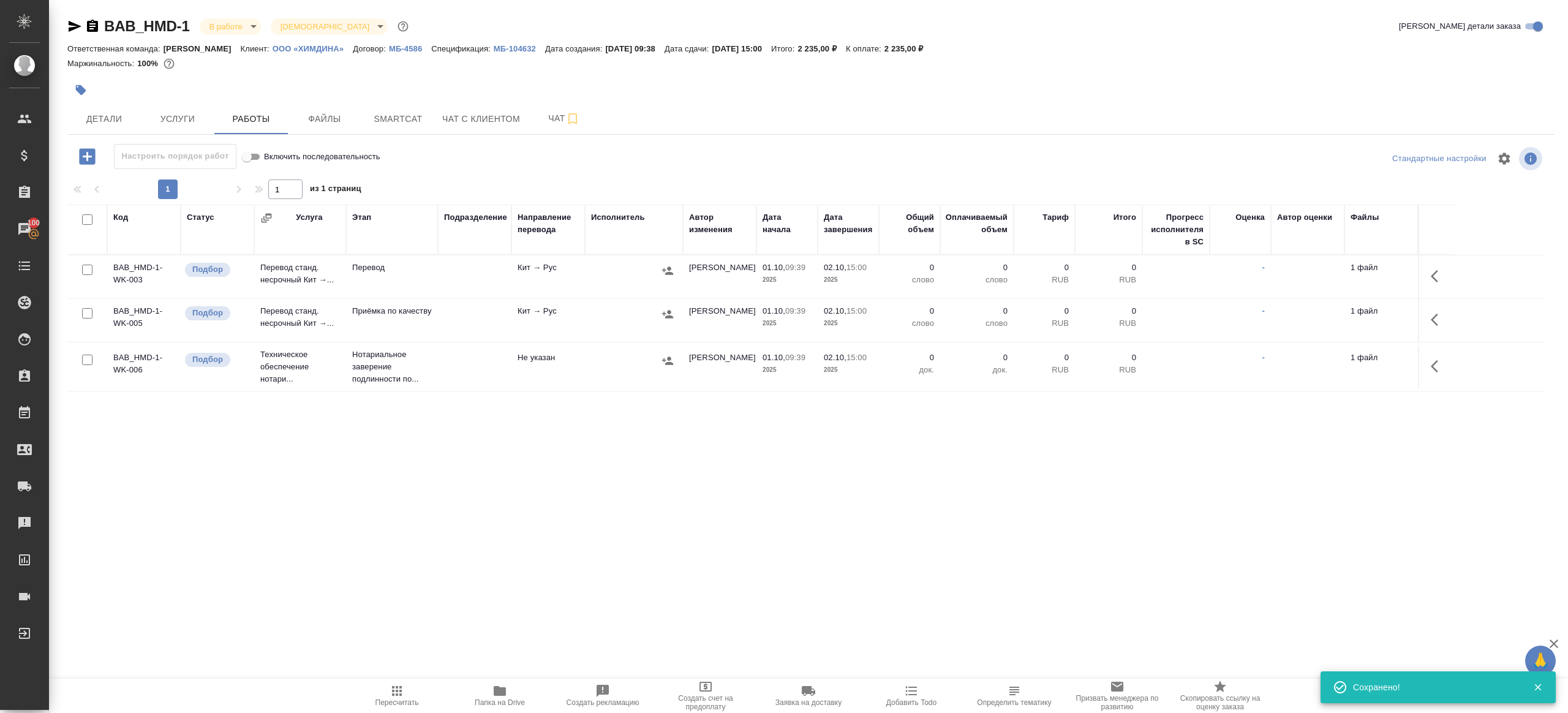
click at [458, 180] on div "1 1 из 1 страниц" at bounding box center [811, 189] width 1487 height 20
click at [86, 314] on input "checkbox" at bounding box center [87, 313] width 10 height 10
checkbox input "true"
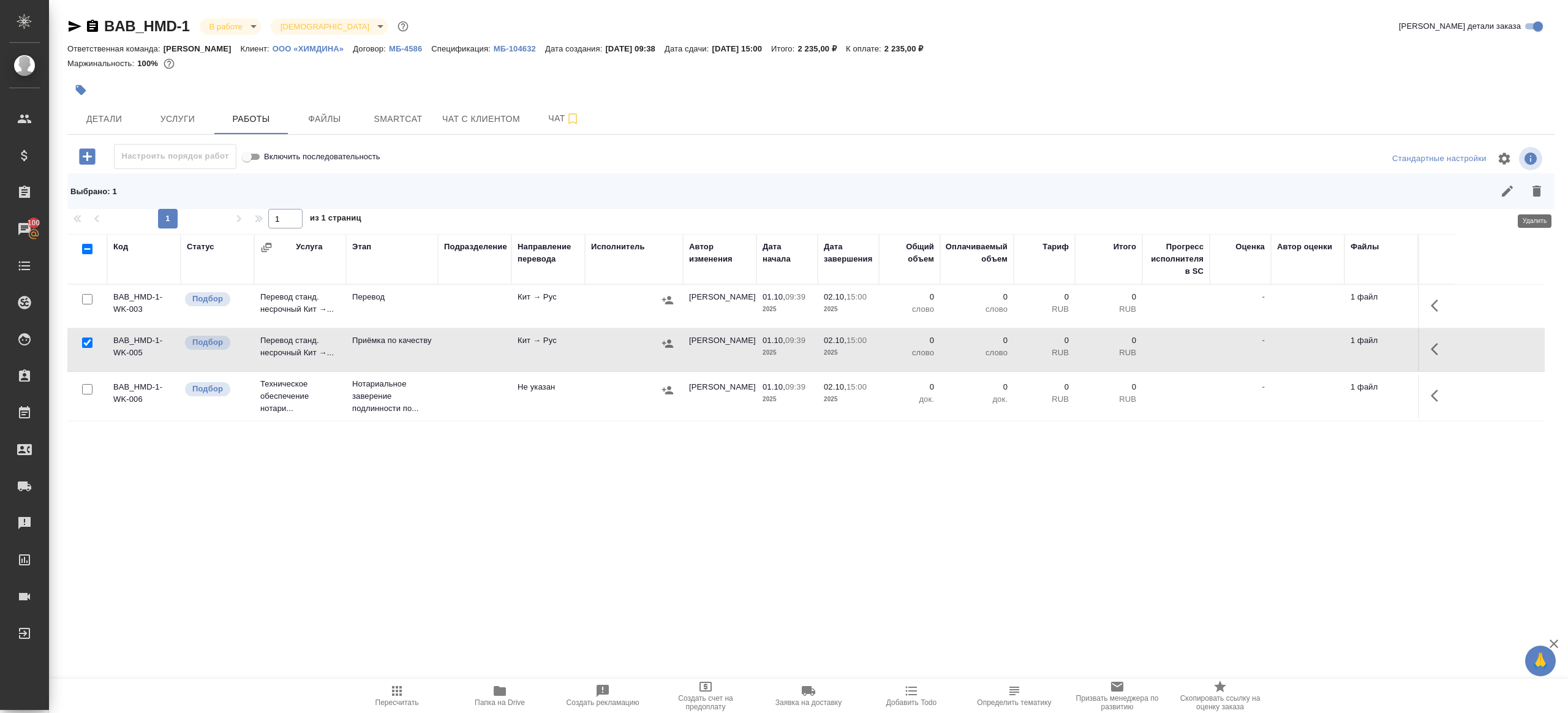
click at [1535, 207] on div "Выбрано : 1" at bounding box center [811, 191] width 1487 height 35
click at [1536, 198] on icon "button" at bounding box center [1537, 191] width 15 height 15
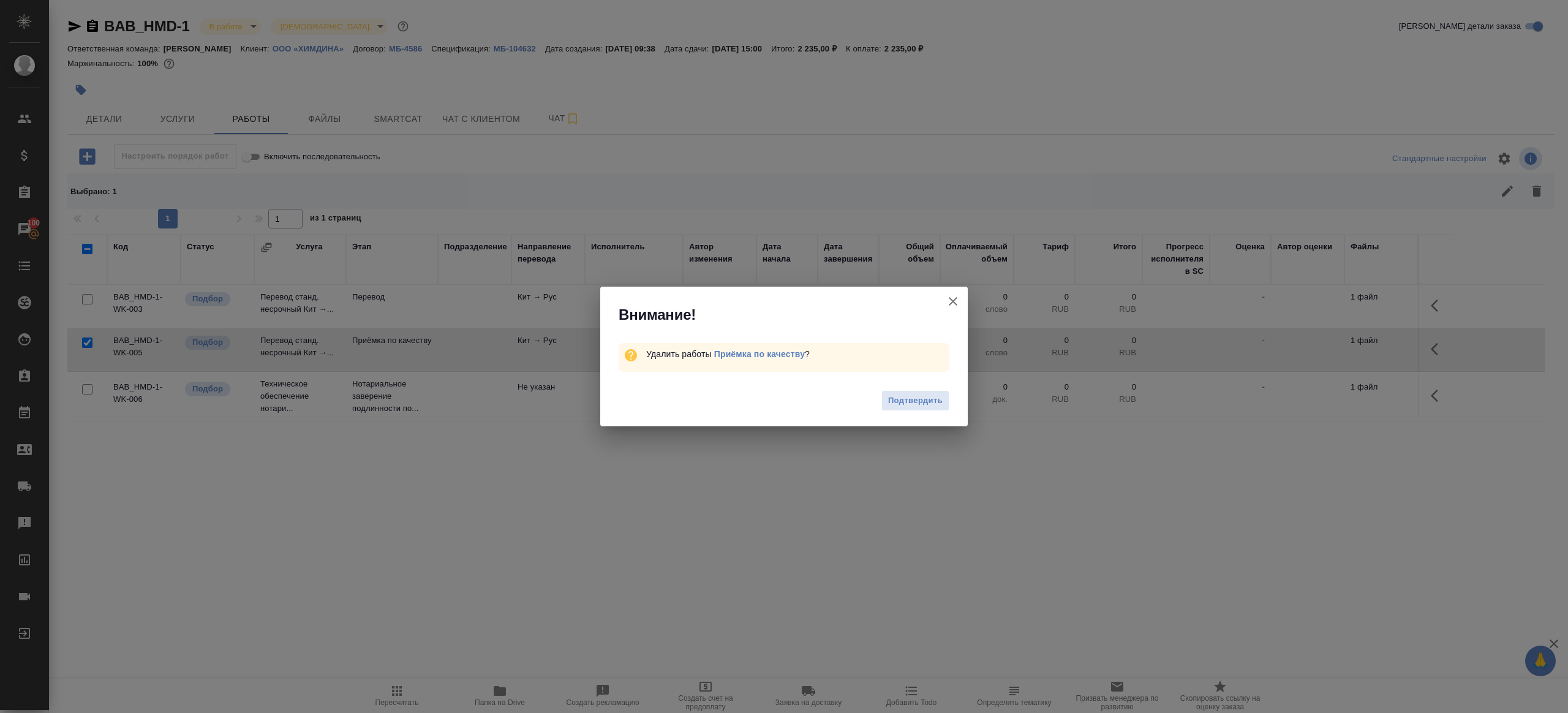
drag, startPoint x: 931, startPoint y: 402, endPoint x: 946, endPoint y: 396, distance: 16.2
click at [931, 402] on span "Подтвердить" at bounding box center [916, 401] width 55 height 14
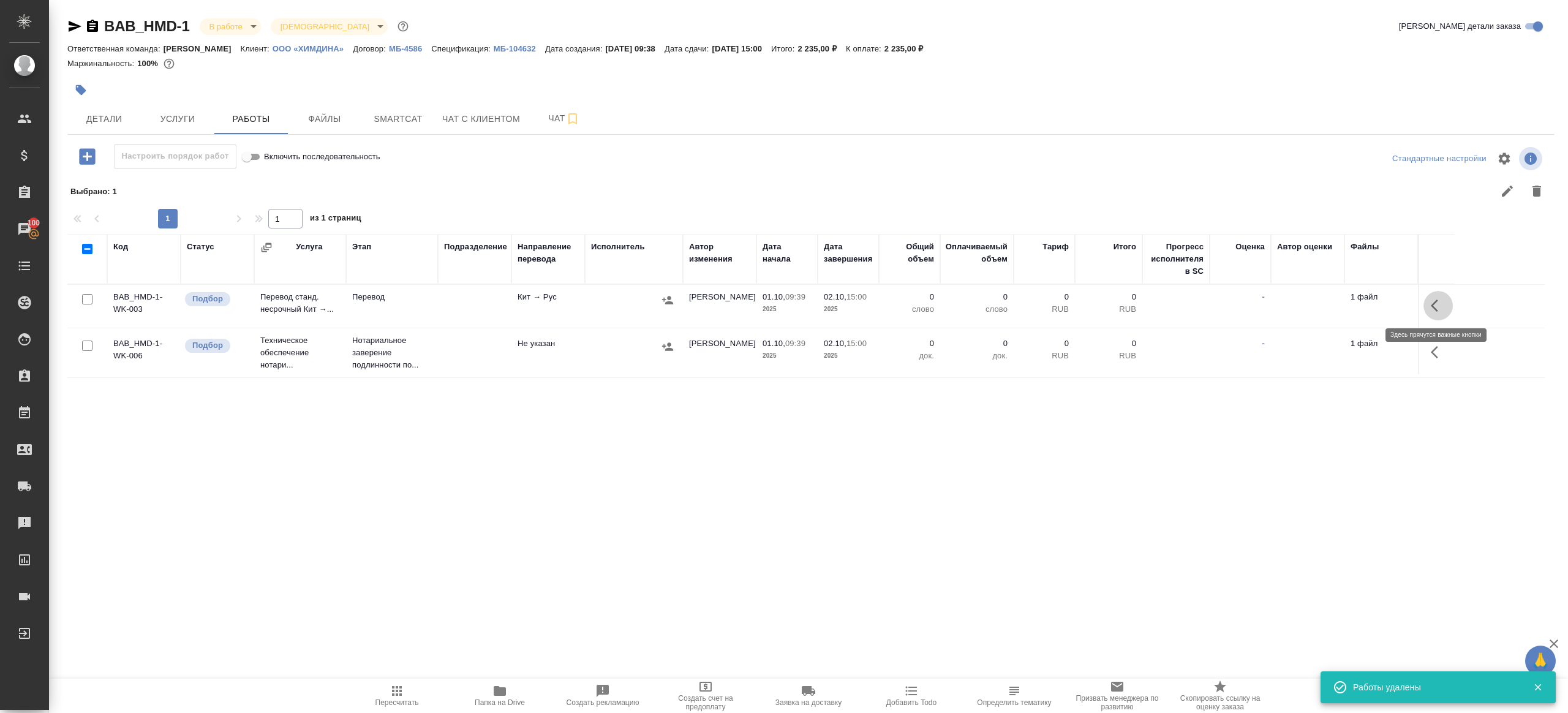
click at [1436, 307] on icon "button" at bounding box center [1438, 305] width 15 height 15
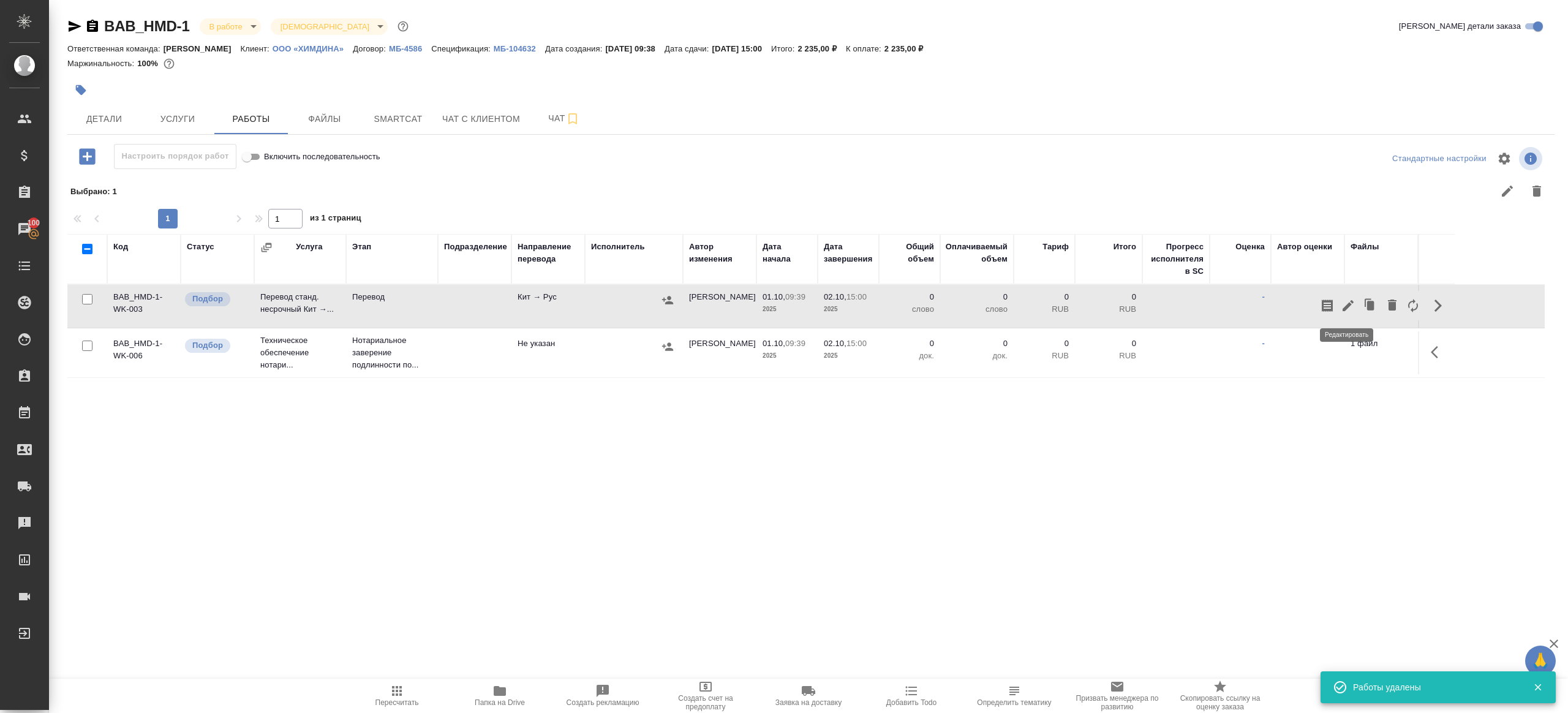
click at [1347, 306] on icon "button" at bounding box center [1348, 306] width 11 height 11
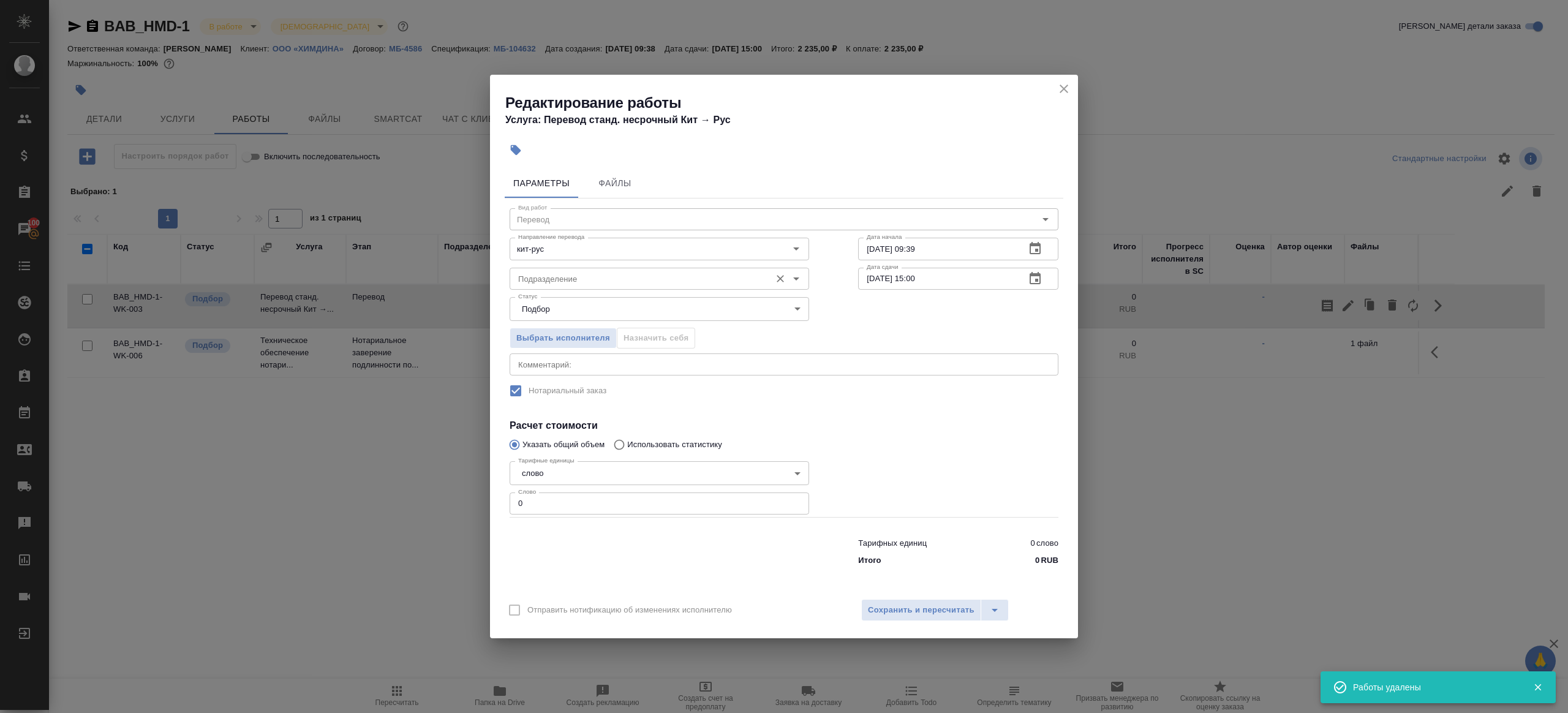
click at [612, 282] on input "Подразделение" at bounding box center [639, 278] width 251 height 15
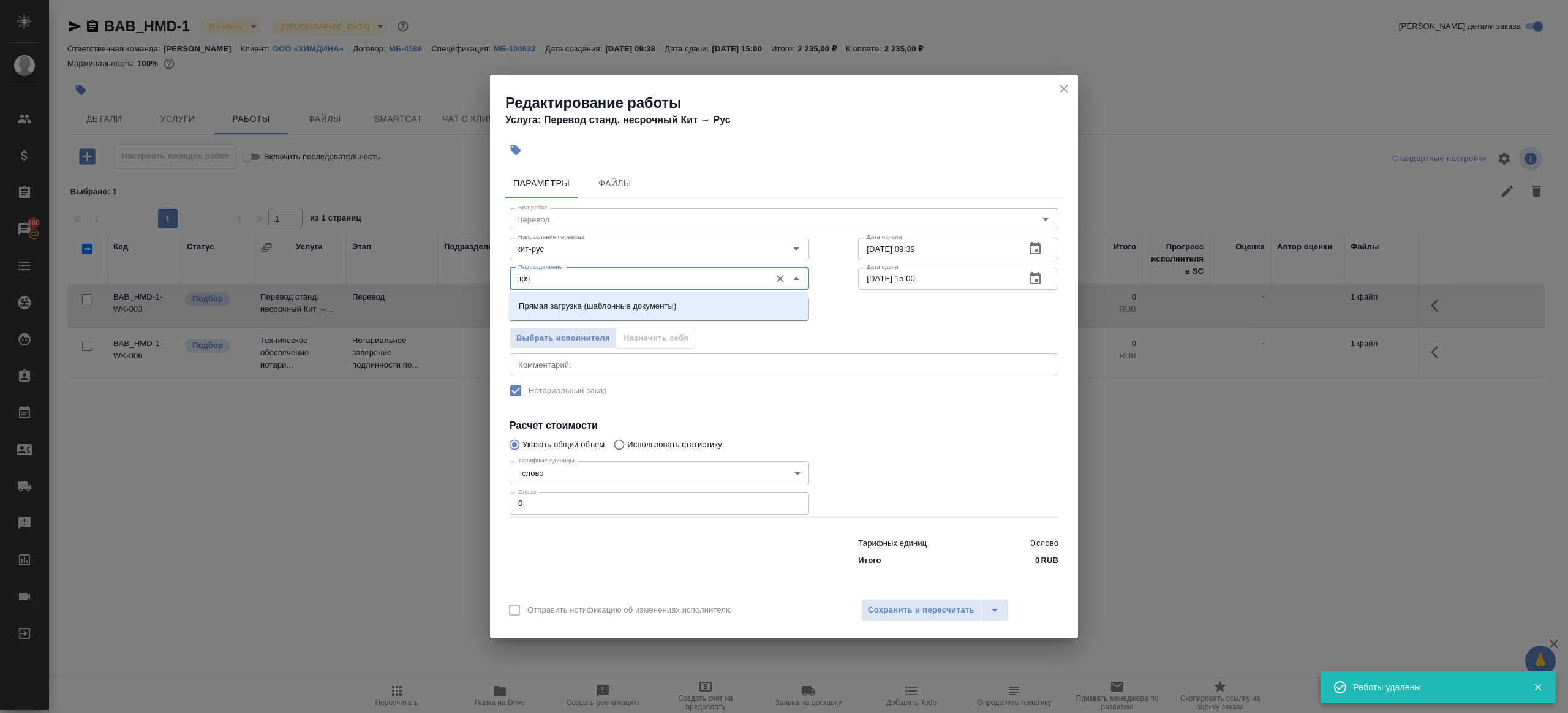
click at [603, 319] on ul "Прямая загрузка (шаблонные документы)" at bounding box center [659, 316] width 299 height 22
click at [603, 312] on p "Прямая загрузка (шаблонные документы)" at bounding box center [597, 307] width 158 height 13
type input "Прямая загрузка (шаблонные документы)"
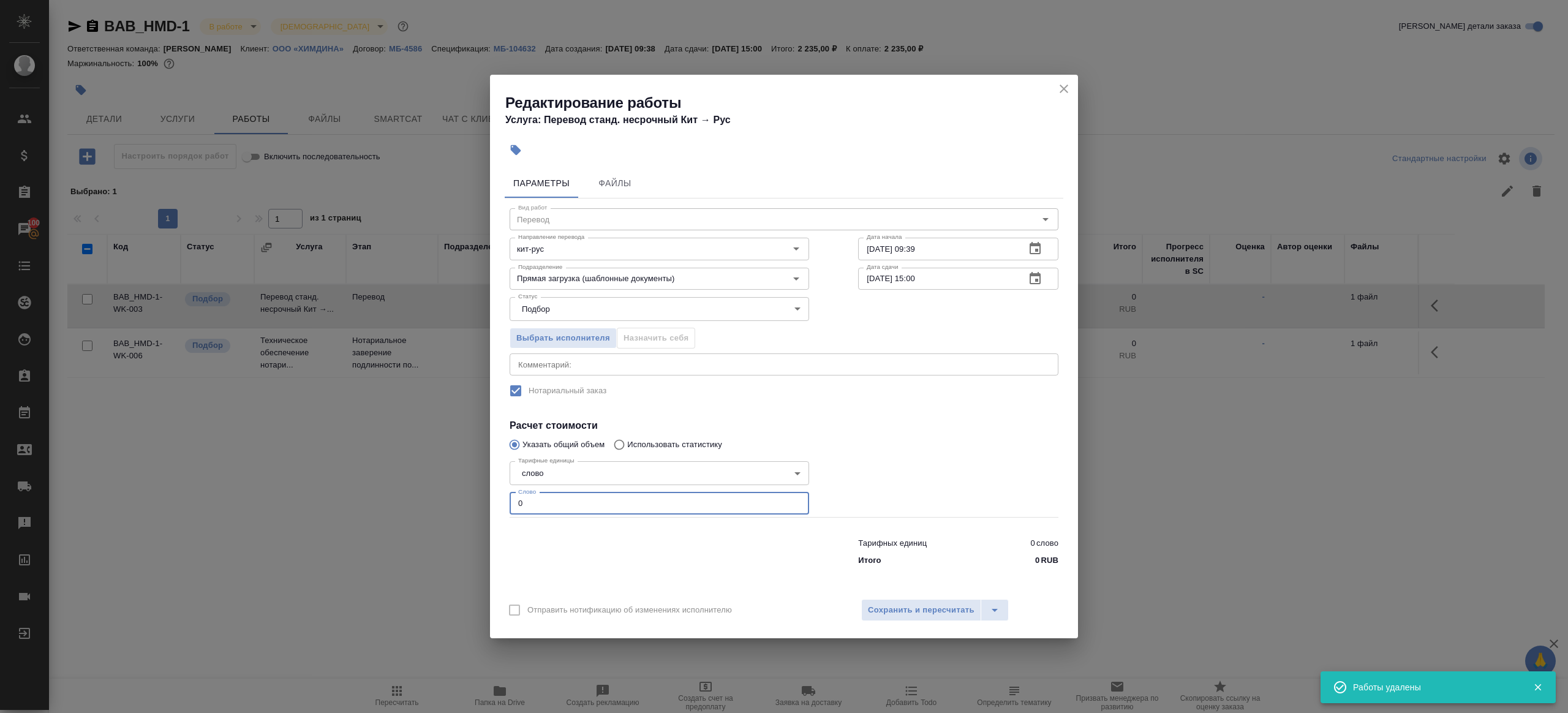
drag, startPoint x: 539, startPoint y: 505, endPoint x: 443, endPoint y: 489, distance: 97.3
click at [443, 489] on div "Редактирование работы Услуга: Перевод станд. несрочный Кит → [PERSON_NAME] Файл…" at bounding box center [784, 356] width 1568 height 713
type input "8"
type input "75"
click at [932, 607] on span "Сохранить и пересчитать" at bounding box center [921, 610] width 107 height 14
